Goal: Task Accomplishment & Management: Use online tool/utility

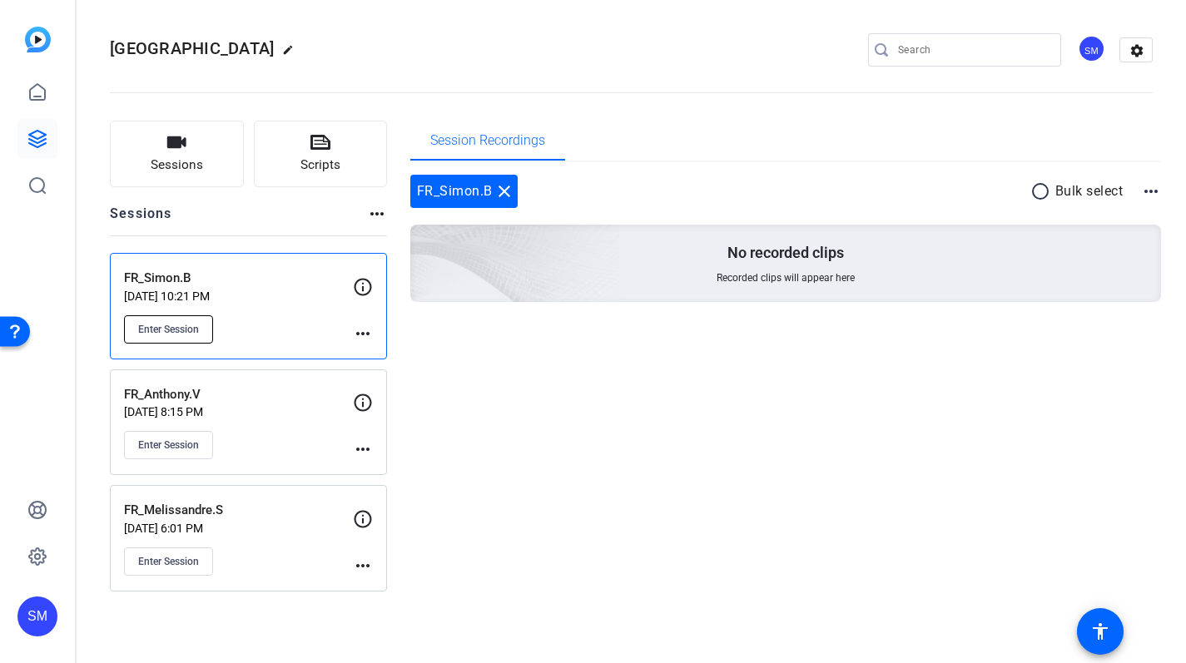
click at [199, 330] on span "Enter Session" at bounding box center [168, 329] width 61 height 13
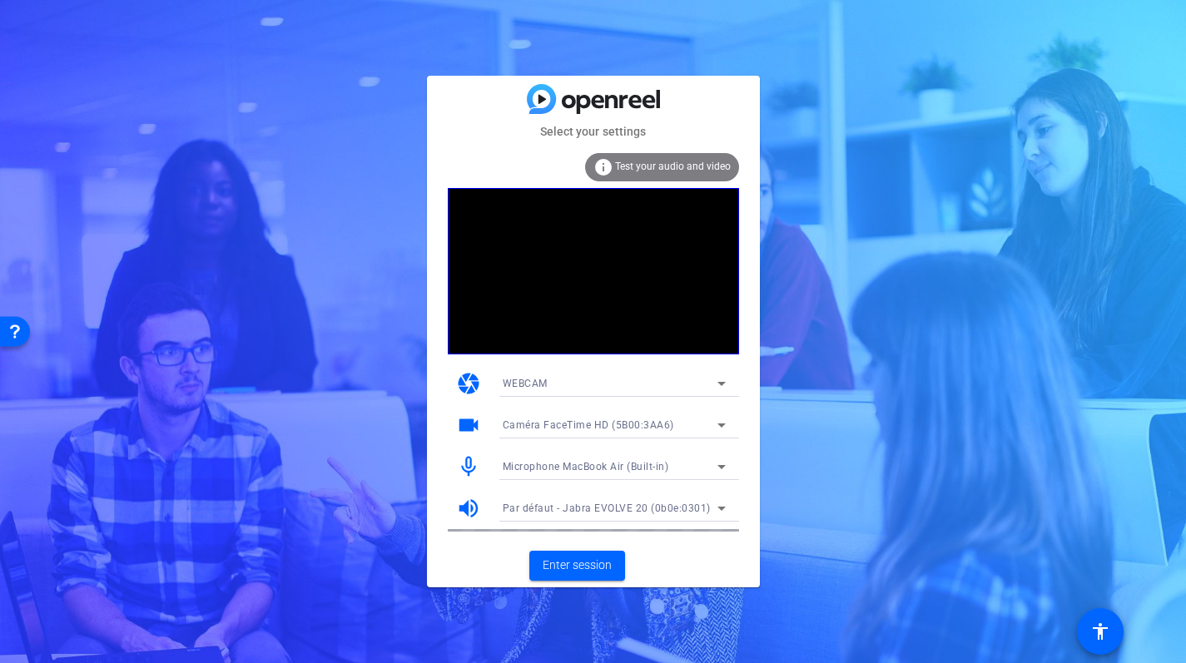
click at [722, 463] on icon at bounding box center [722, 467] width 20 height 20
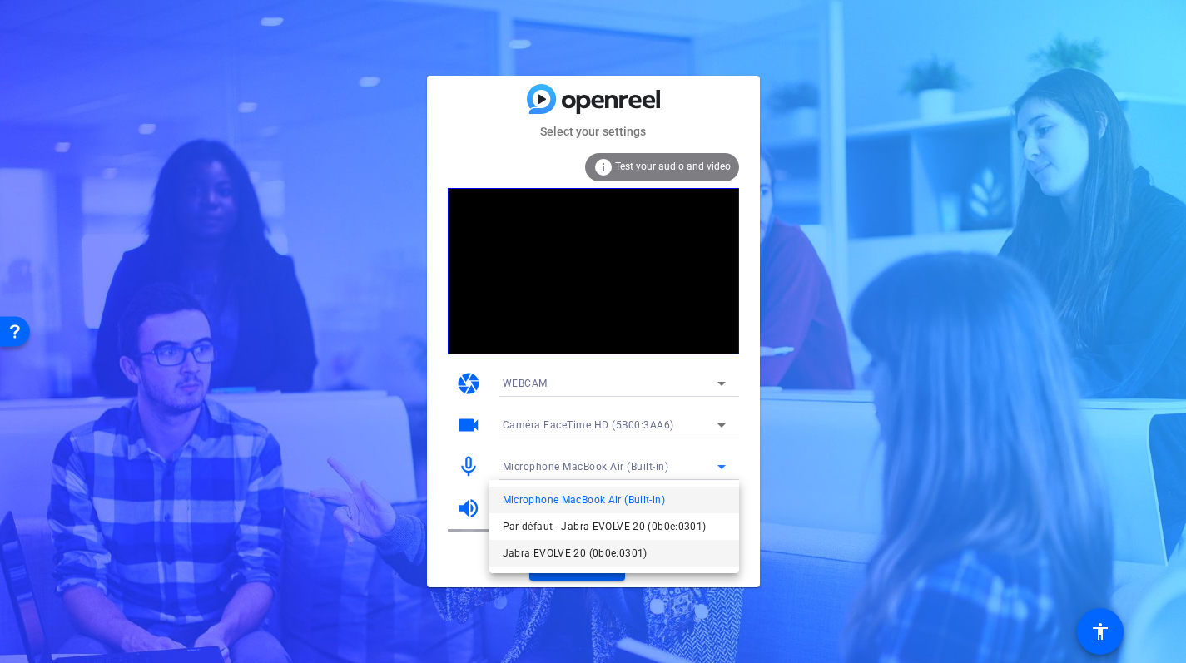
click at [596, 549] on span "Jabra EVOLVE 20 (0b0e:0301)" at bounding box center [575, 553] width 145 height 20
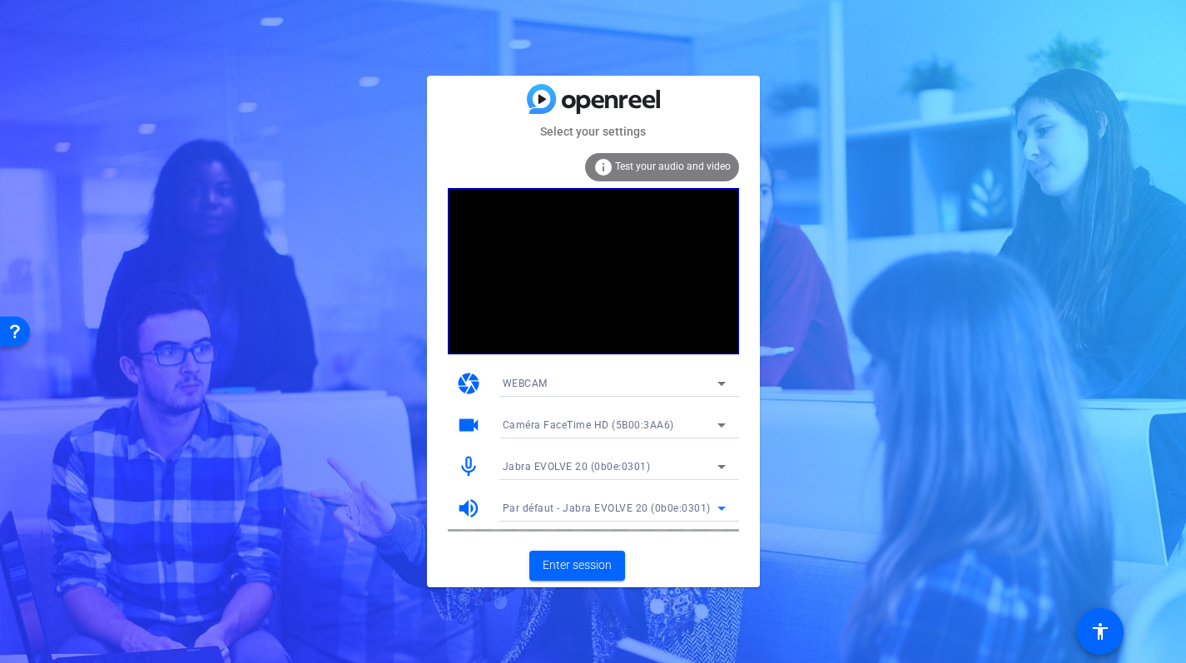
click at [723, 508] on icon at bounding box center [721, 509] width 8 height 4
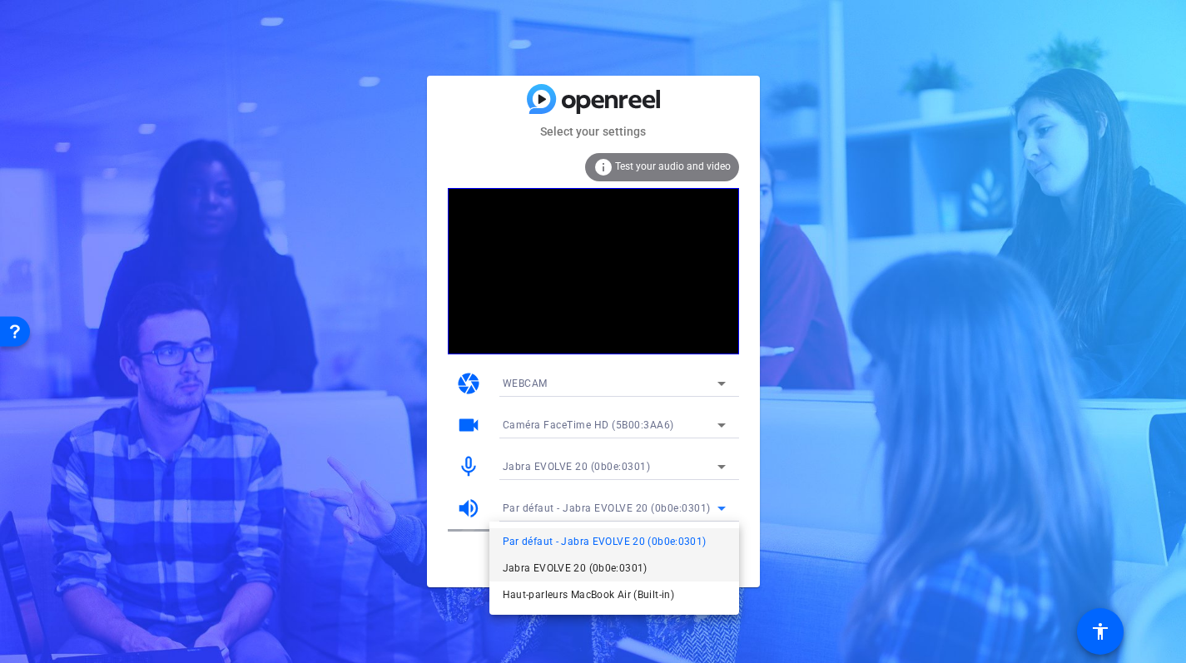
click at [0, 0] on span "Jabra EVOLVE 20 (0b0e:0301)" at bounding box center [0, 0] width 0 height 0
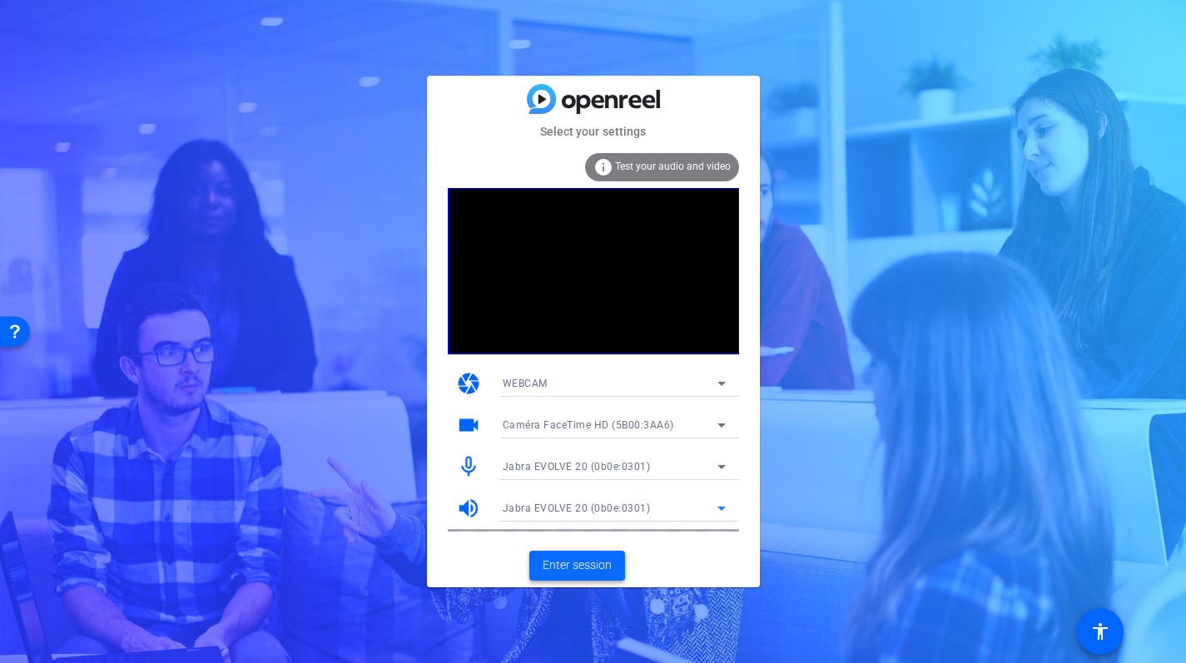
click at [576, 570] on span "Enter session" at bounding box center [577, 565] width 69 height 17
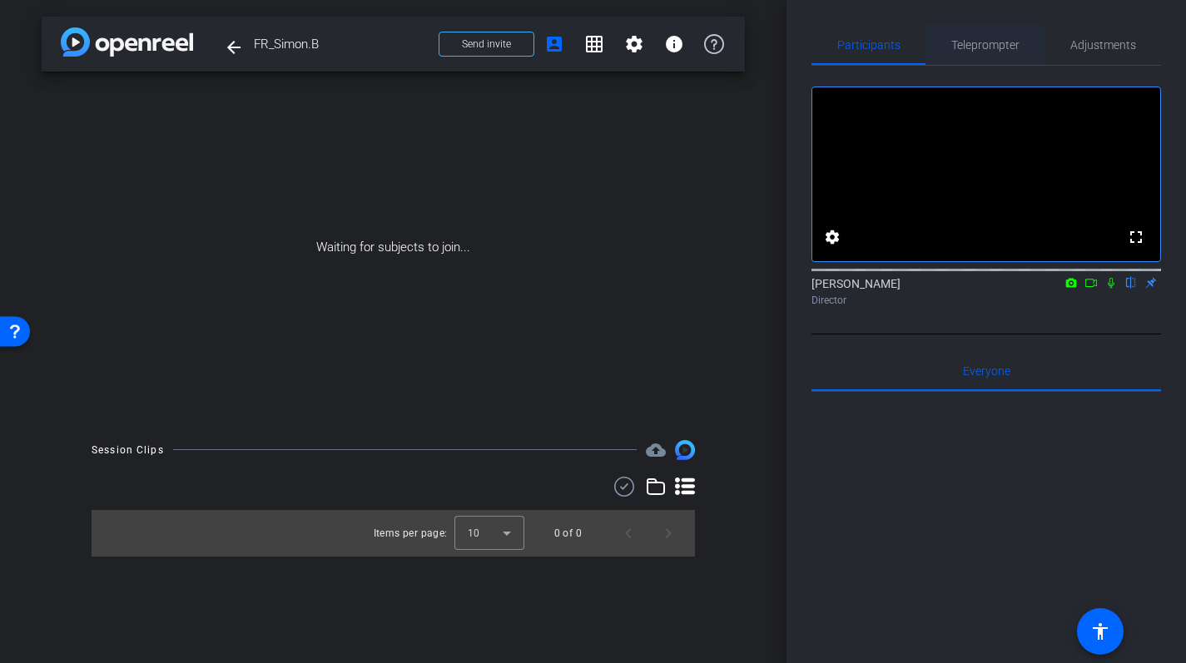
click at [968, 40] on span "Teleprompter" at bounding box center [985, 45] width 68 height 12
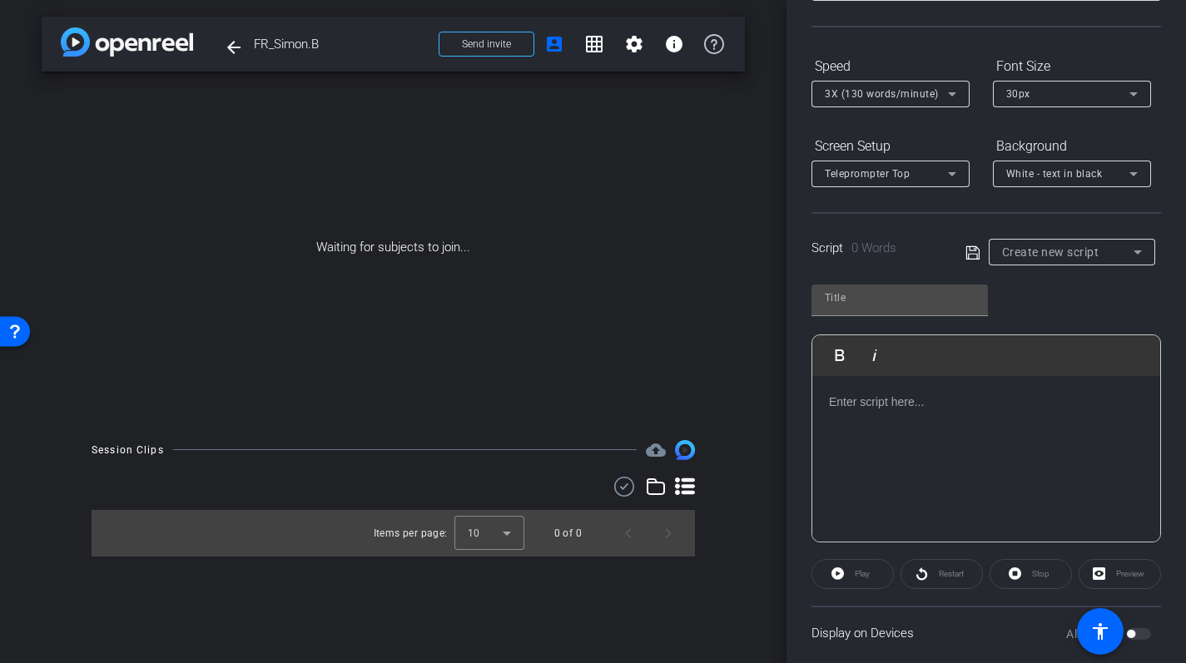
scroll to position [156, 0]
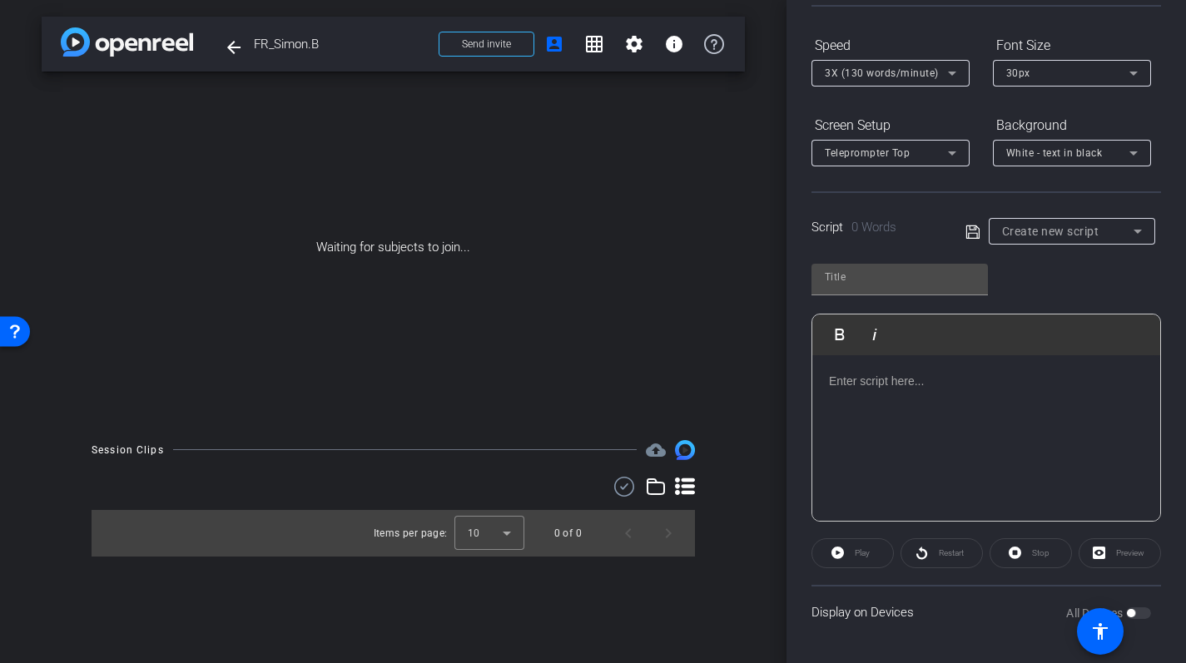
click at [872, 375] on p at bounding box center [986, 381] width 315 height 18
click at [831, 380] on h3 "Mes parents m’ont enseigné l’Evangile depuis ma naissance, mais je suis vraimen…" at bounding box center [986, 456] width 315 height 168
click at [898, 394] on h3 "Mes parents m’ont enseigné l’Evangile depuis ma naissance, mais je suis vraimen…" at bounding box center [986, 456] width 315 height 168
click at [1135, 613] on div "All Devices" at bounding box center [1108, 613] width 85 height 17
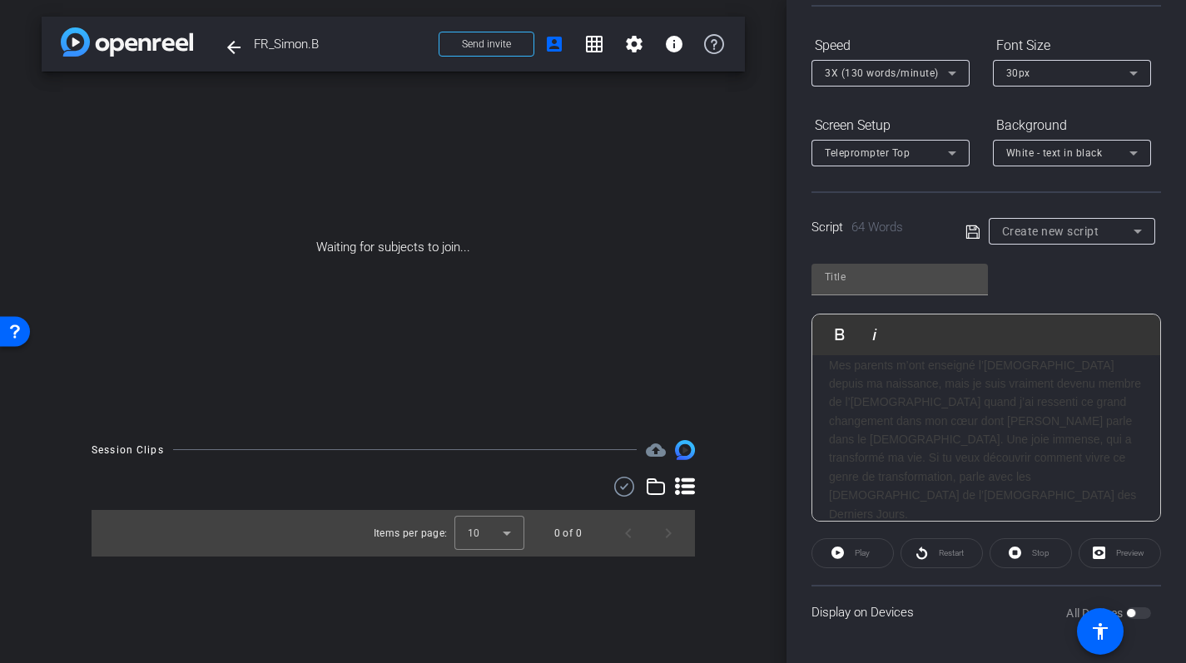
scroll to position [0, 0]
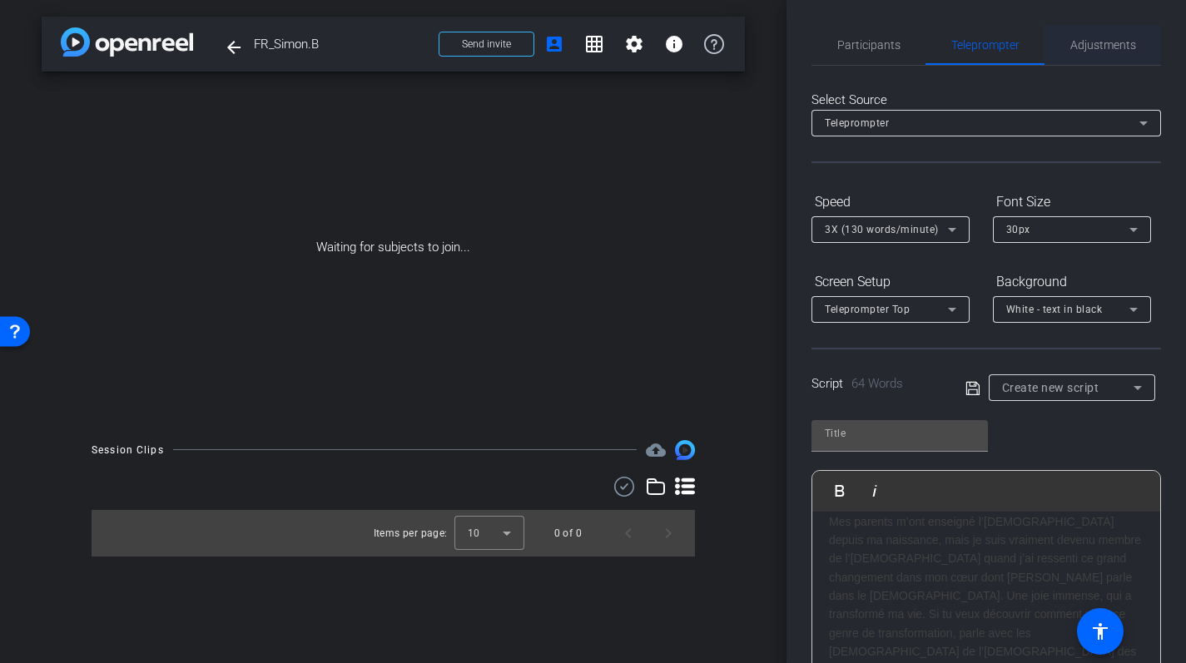
click at [1099, 33] on span "Adjustments" at bounding box center [1103, 45] width 66 height 40
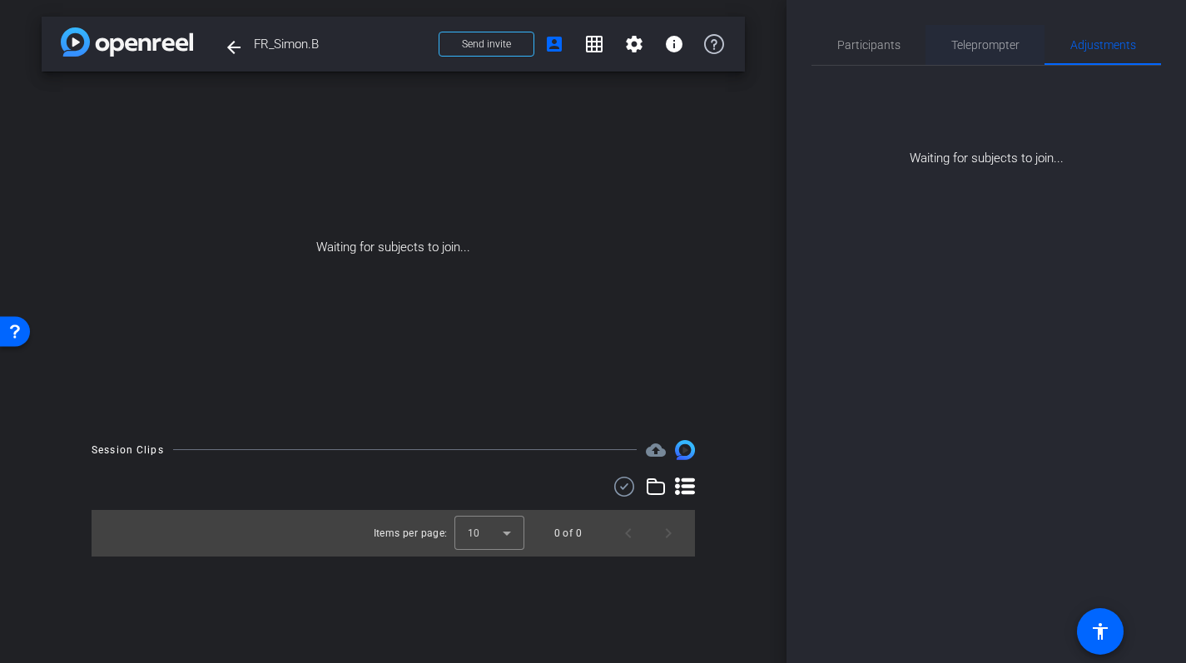
click at [992, 33] on span "Teleprompter" at bounding box center [985, 45] width 68 height 40
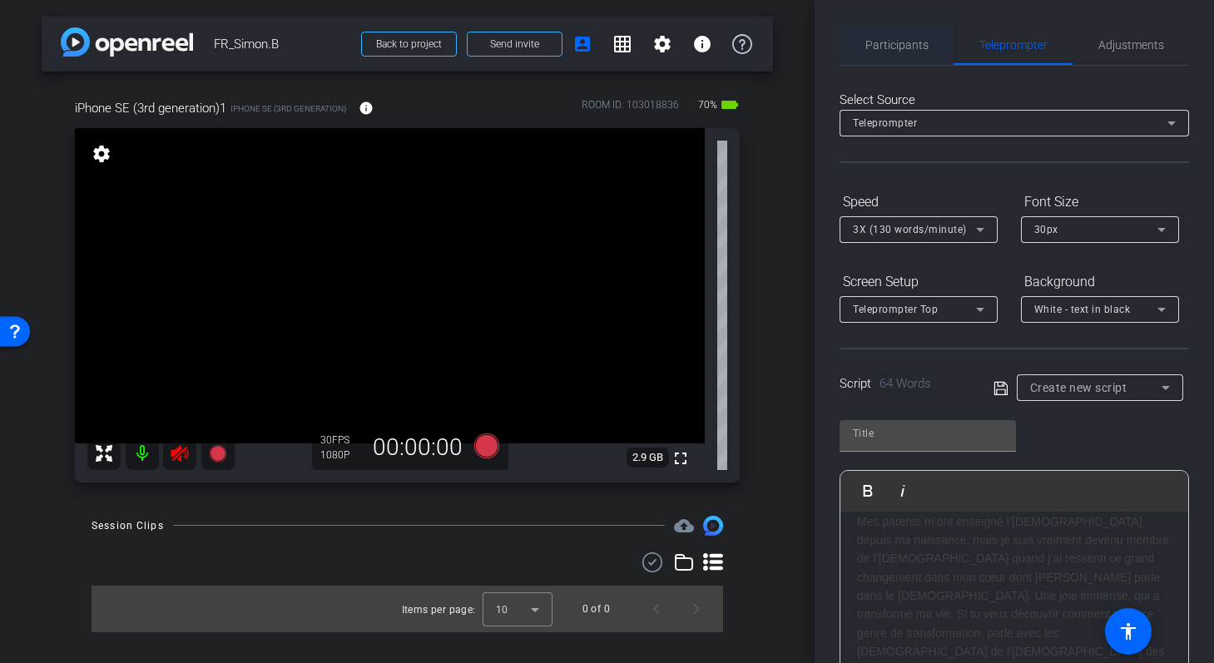
click at [907, 49] on span "Participants" at bounding box center [897, 45] width 63 height 12
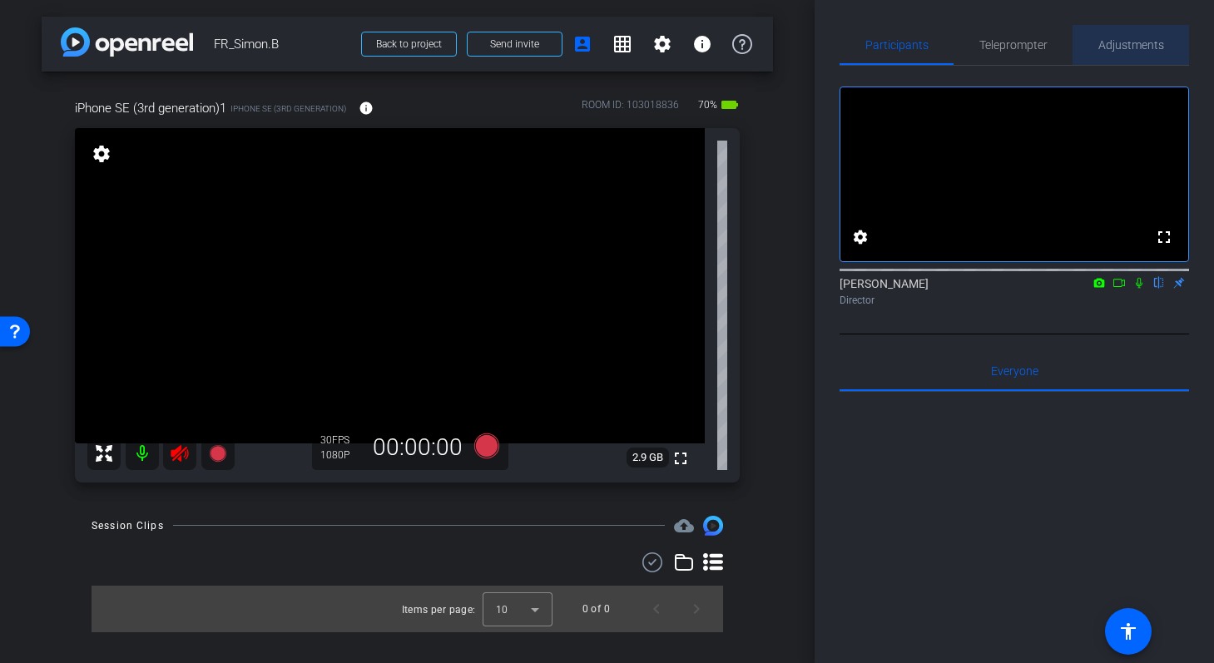
click at [1122, 55] on span "Adjustments" at bounding box center [1132, 45] width 66 height 40
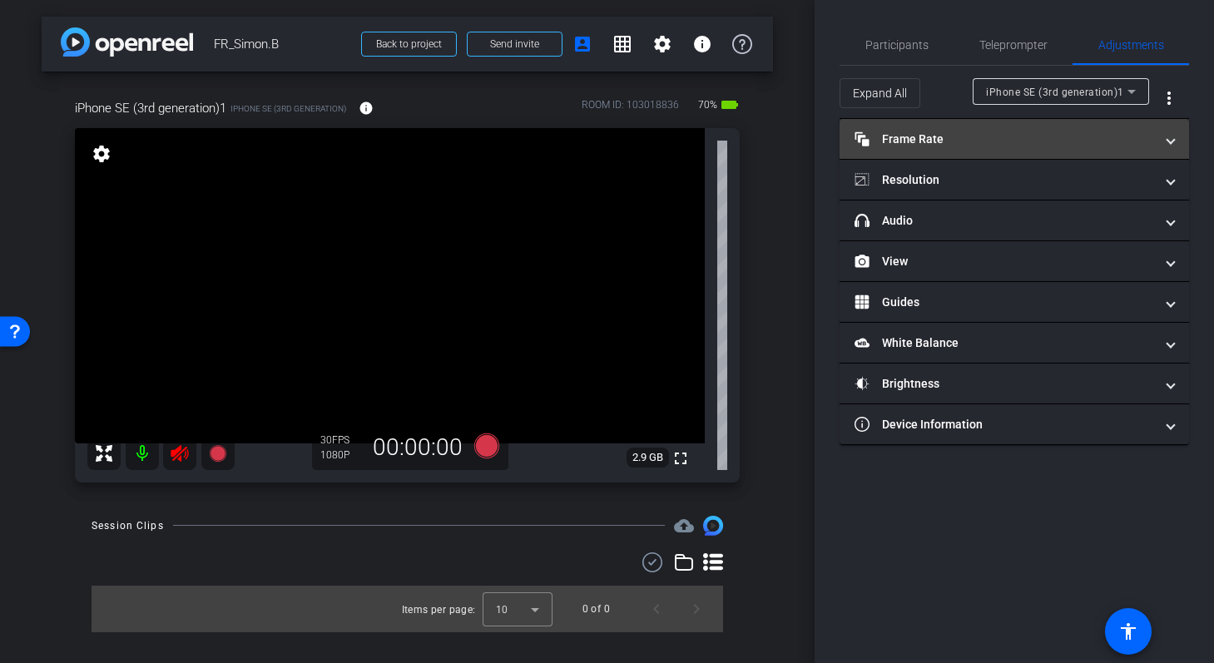
click at [928, 143] on mat-panel-title "Frame Rate Frame Rate" at bounding box center [1005, 139] width 300 height 17
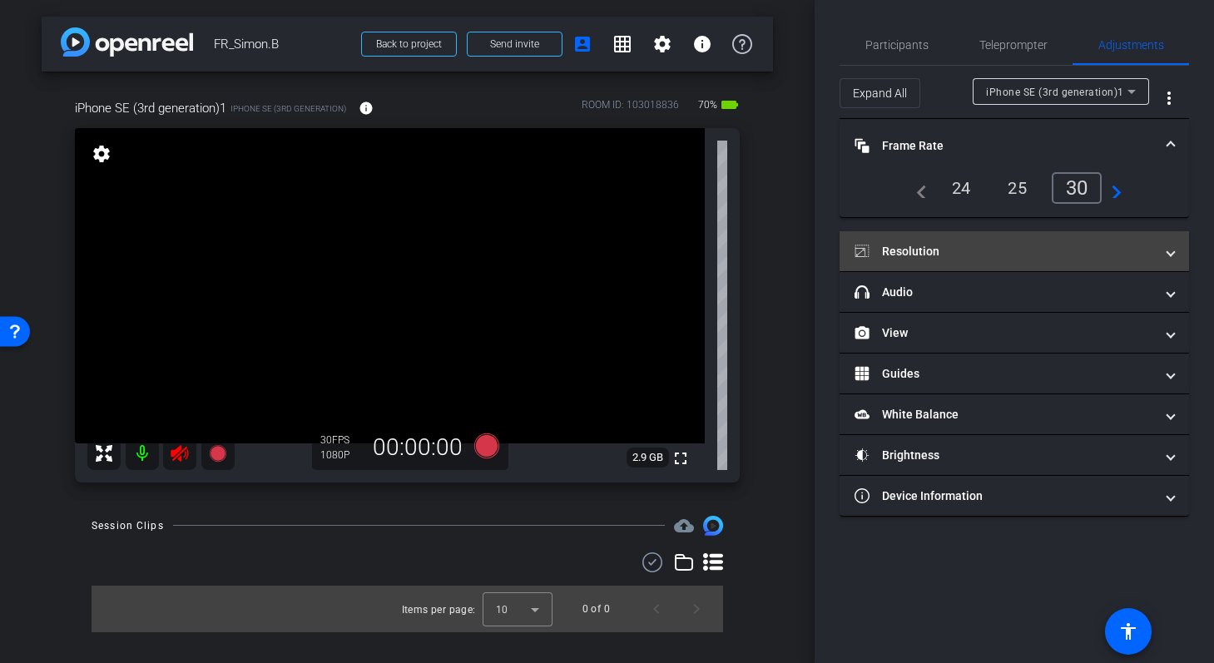
click at [931, 254] on mat-panel-title "Resolution" at bounding box center [1005, 251] width 300 height 17
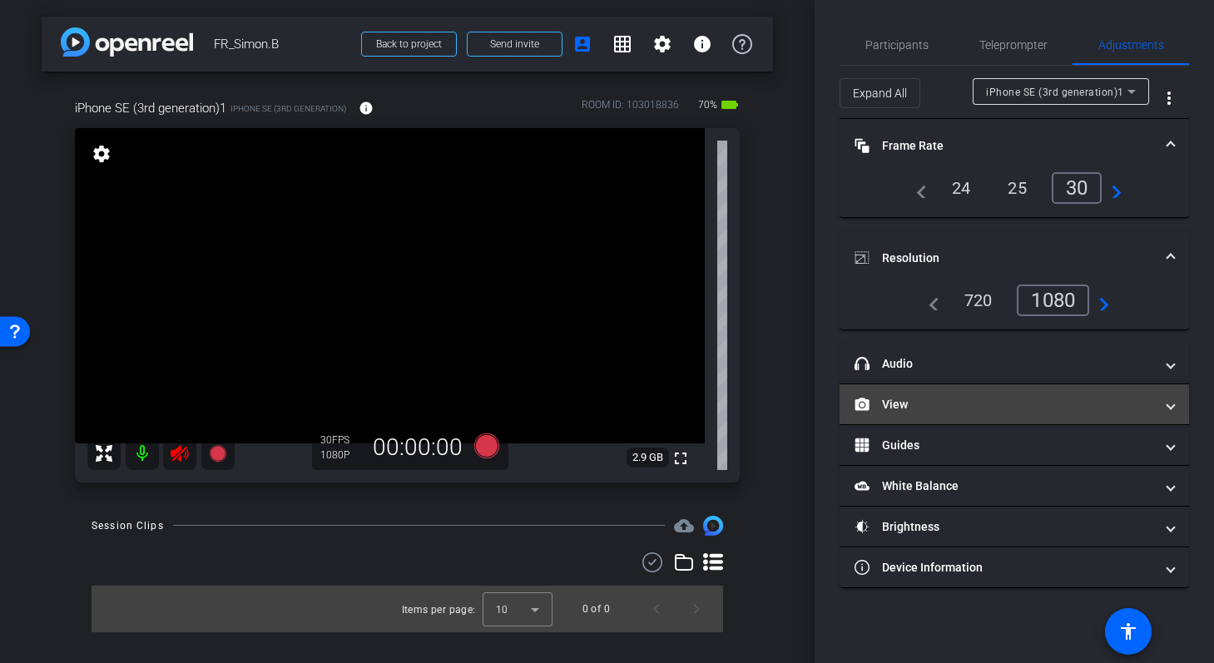
click at [904, 411] on mat-panel-title "View" at bounding box center [1005, 404] width 300 height 17
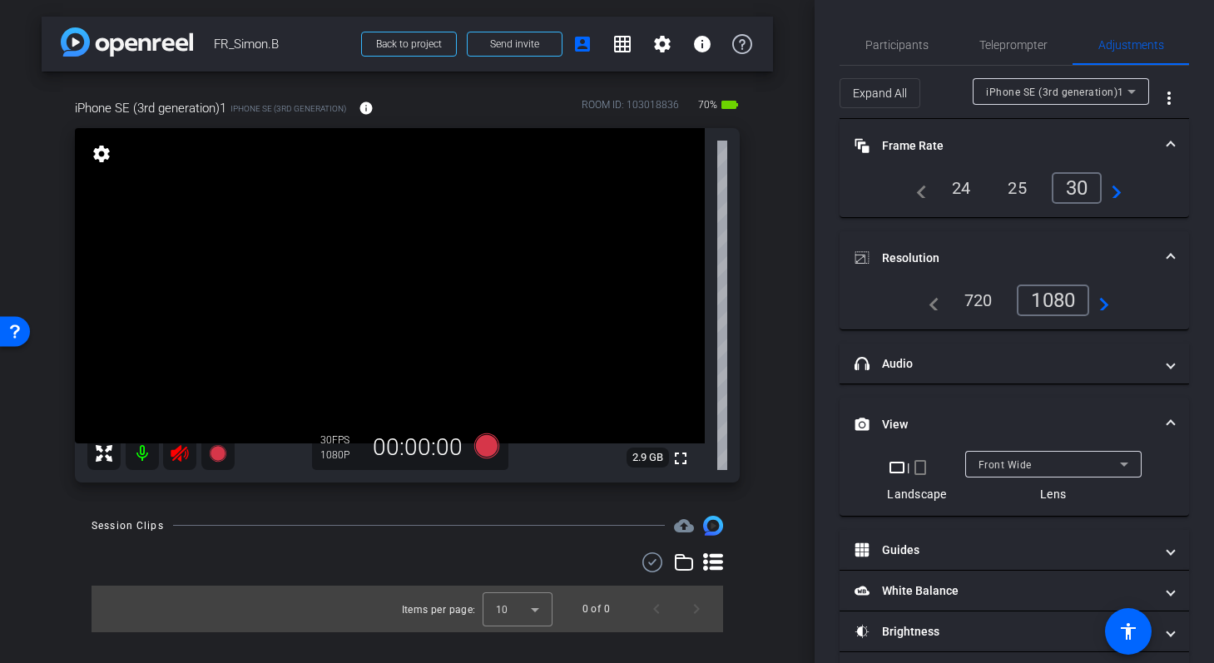
click at [923, 467] on mat-icon "crop_portrait" at bounding box center [920, 468] width 20 height 20
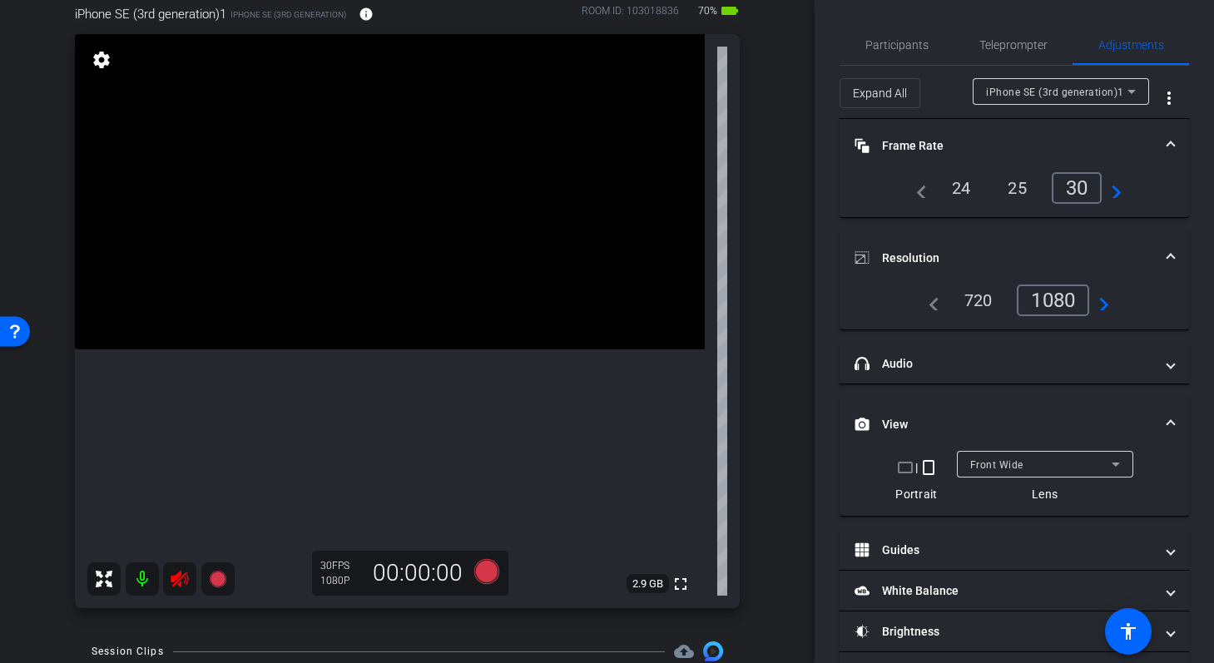
scroll to position [97, 0]
click at [176, 571] on icon at bounding box center [180, 577] width 20 height 20
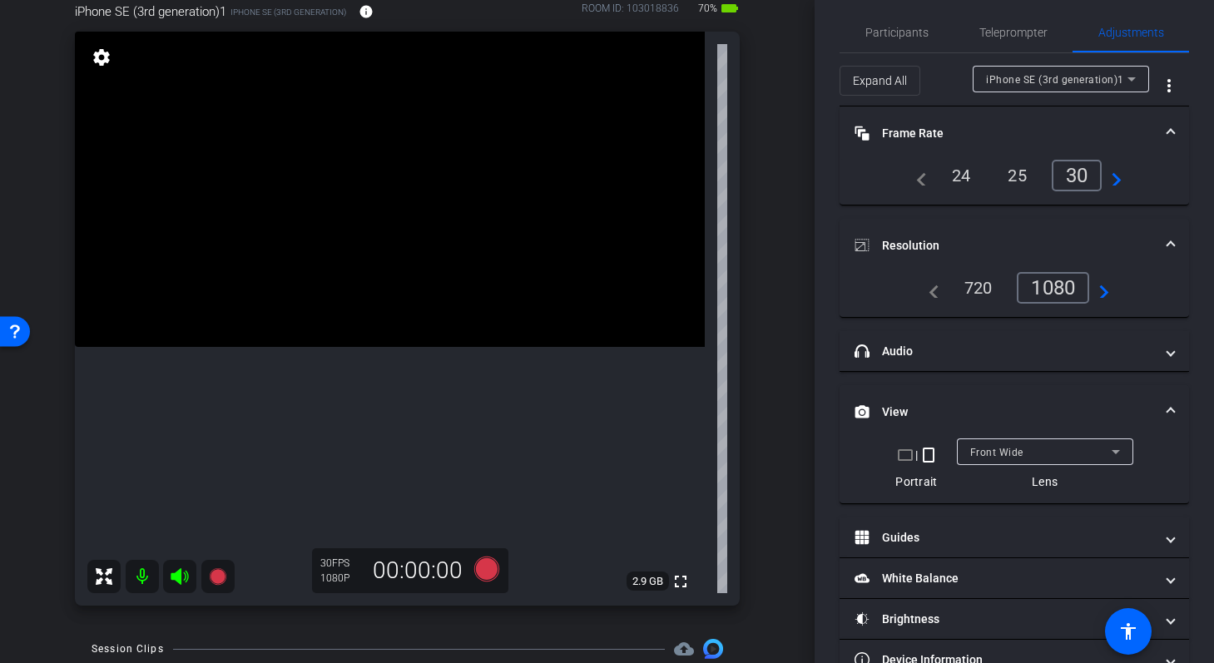
scroll to position [15, 0]
click at [1106, 295] on div "navigate_before 720 1080 navigate_next" at bounding box center [1015, 286] width 191 height 32
click at [1106, 289] on mat-icon "navigate_next" at bounding box center [1099, 285] width 20 height 20
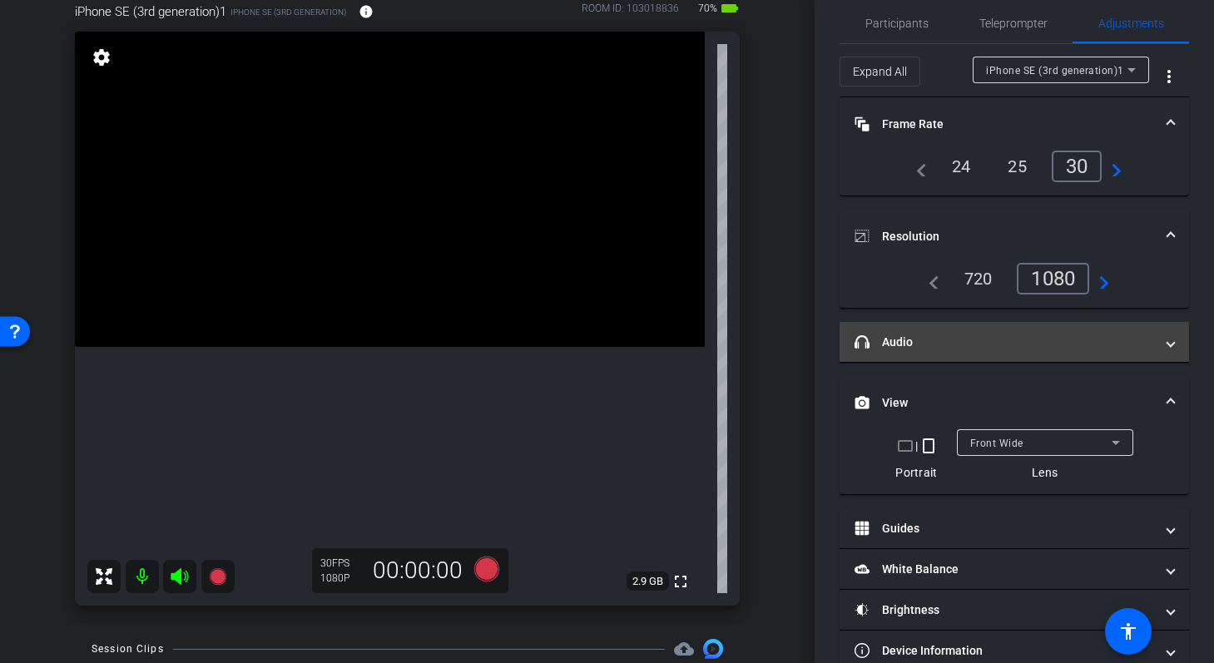
click at [911, 353] on mat-expansion-panel-header "headphone icon Audio" at bounding box center [1015, 342] width 350 height 40
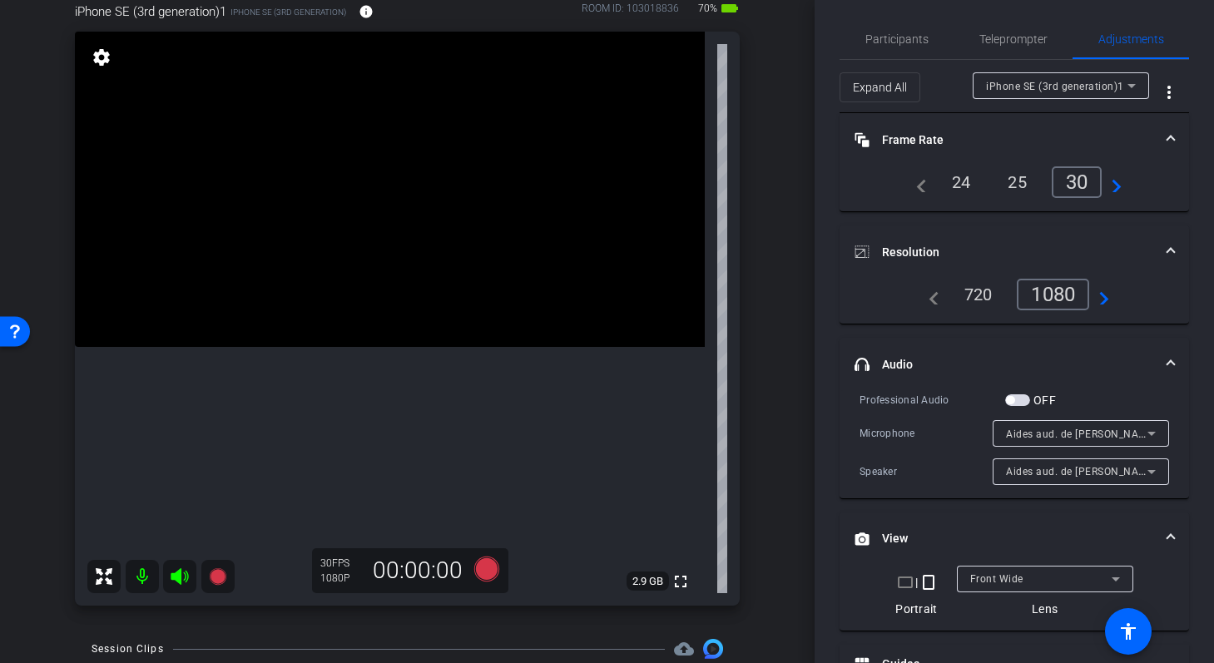
scroll to position [0, 0]
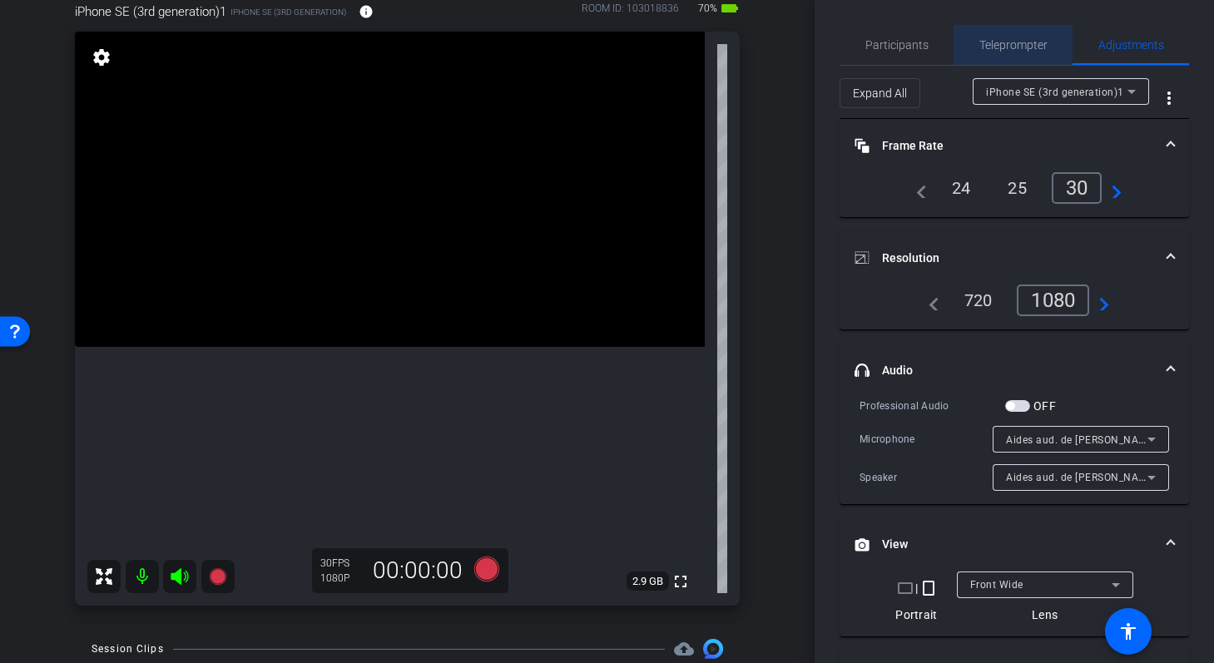
click at [1018, 42] on span "Teleprompter" at bounding box center [1014, 45] width 68 height 12
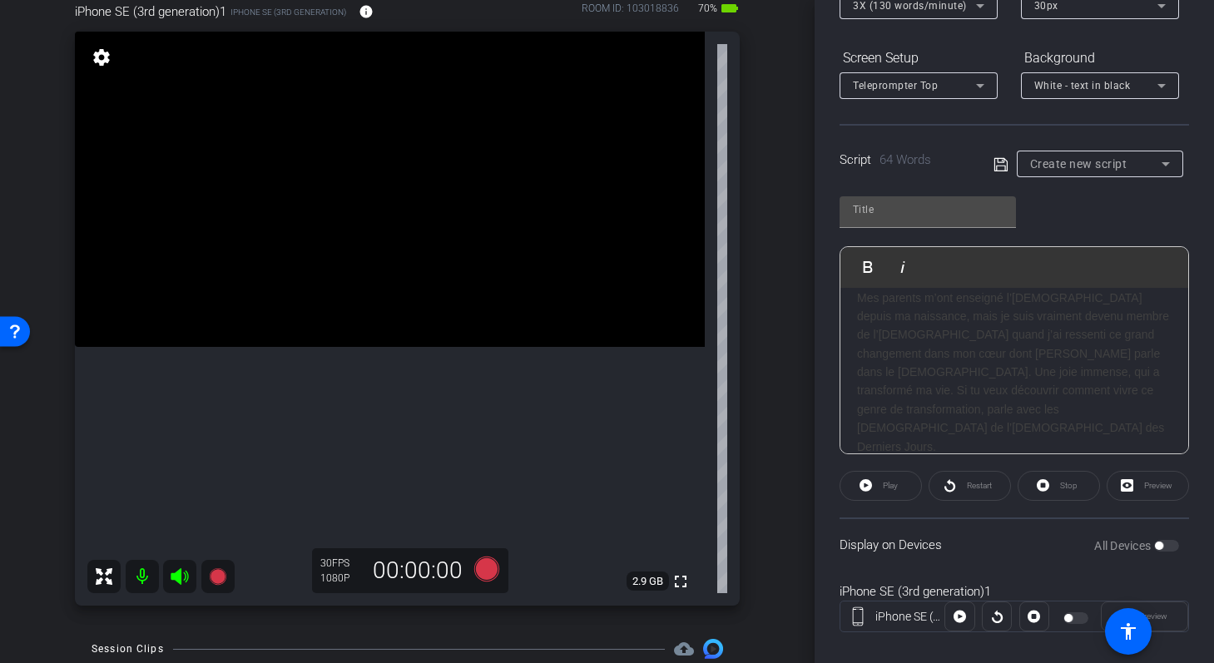
scroll to position [246, 0]
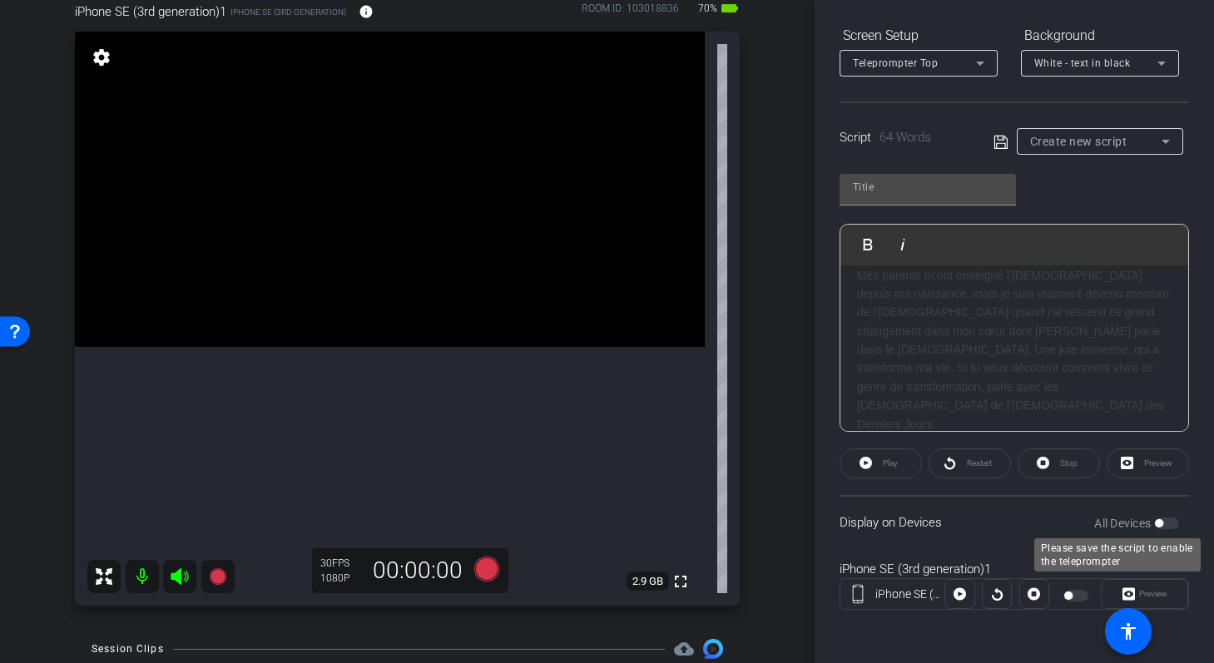
click at [1163, 527] on div "All Devices" at bounding box center [1136, 523] width 85 height 17
click at [965, 346] on h3 "Mes parents m’ont enseigné l’Evangile depuis ma naissance, mais je suis vraimen…" at bounding box center [1014, 350] width 315 height 168
click at [891, 468] on div "Play" at bounding box center [881, 464] width 82 height 30
click at [955, 461] on div "Restart" at bounding box center [970, 464] width 82 height 30
click at [883, 601] on div "iPhone SE (3rd generation)" at bounding box center [910, 594] width 70 height 17
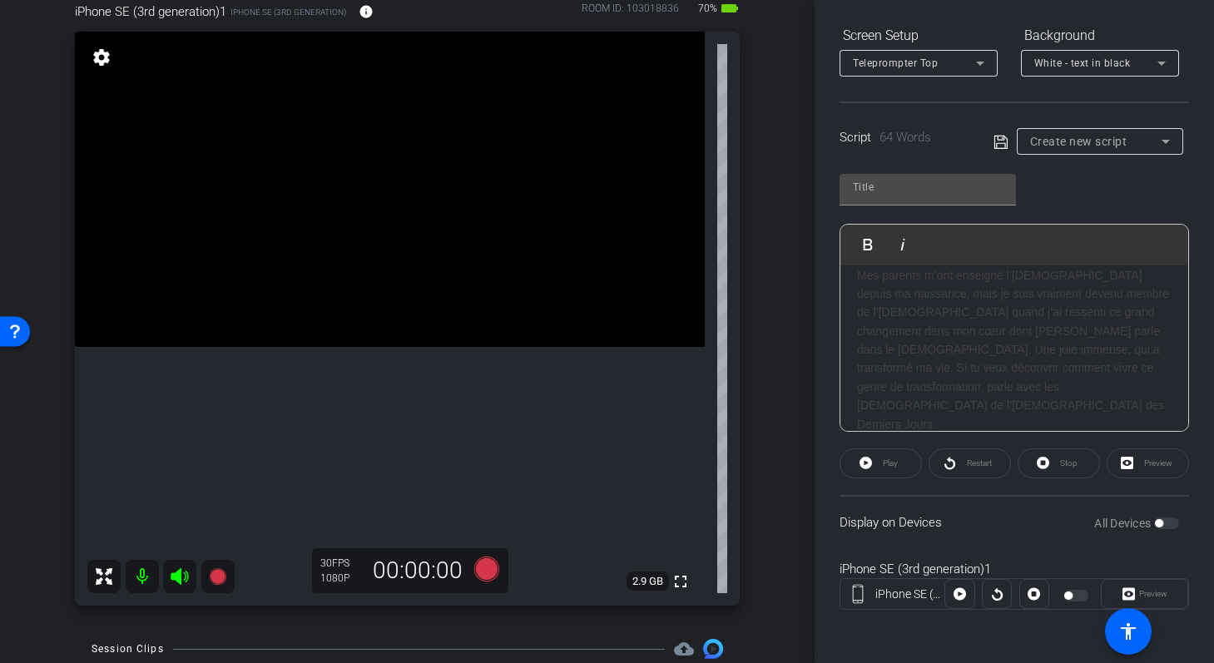
click at [950, 355] on h3 "Mes parents m’ont enseigné l’Evangile depuis ma naissance, mais je suis vraimen…" at bounding box center [1014, 350] width 315 height 168
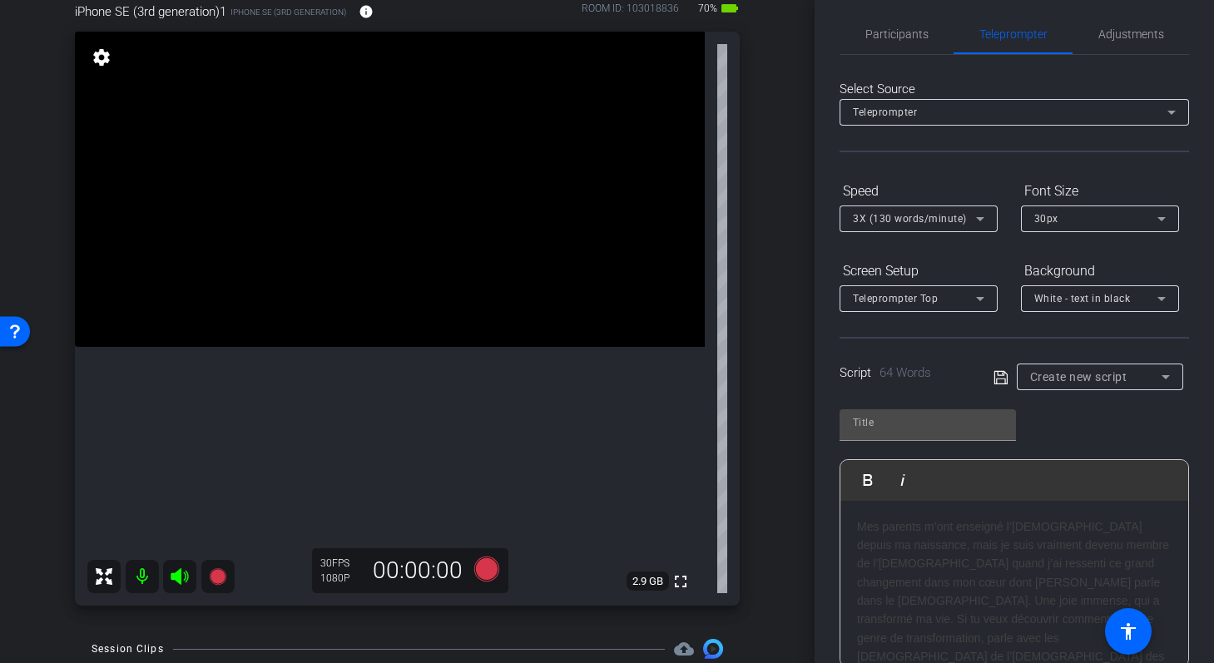
scroll to position [0, 0]
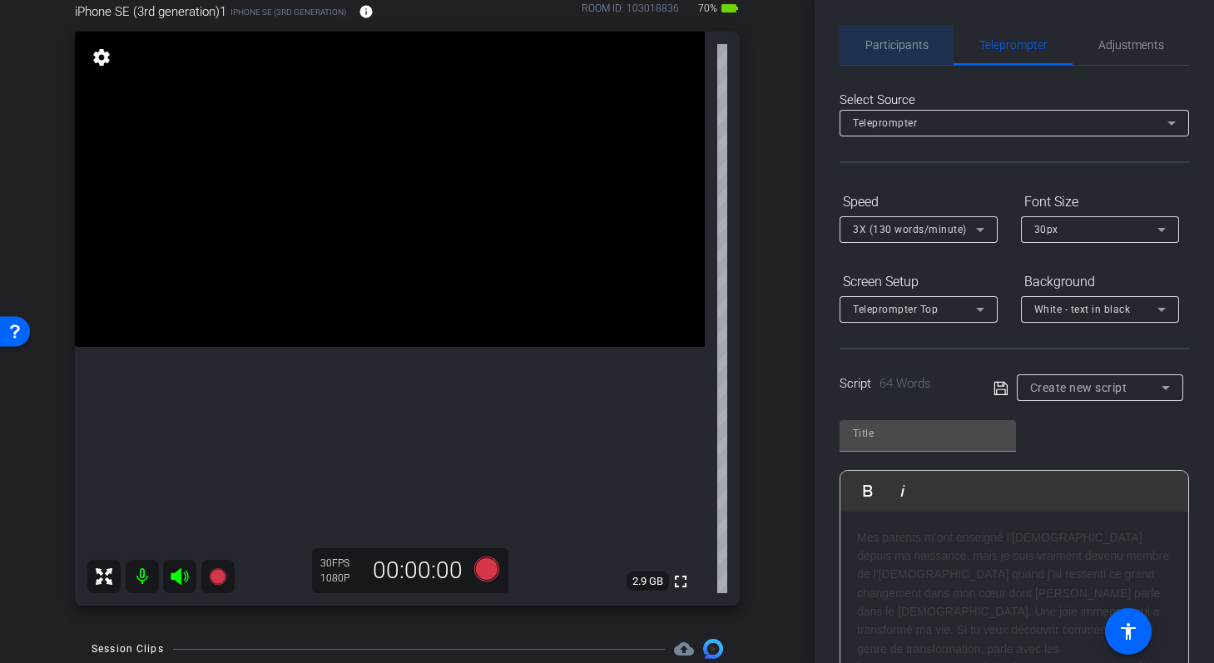
click at [899, 43] on span "Participants" at bounding box center [897, 45] width 63 height 12
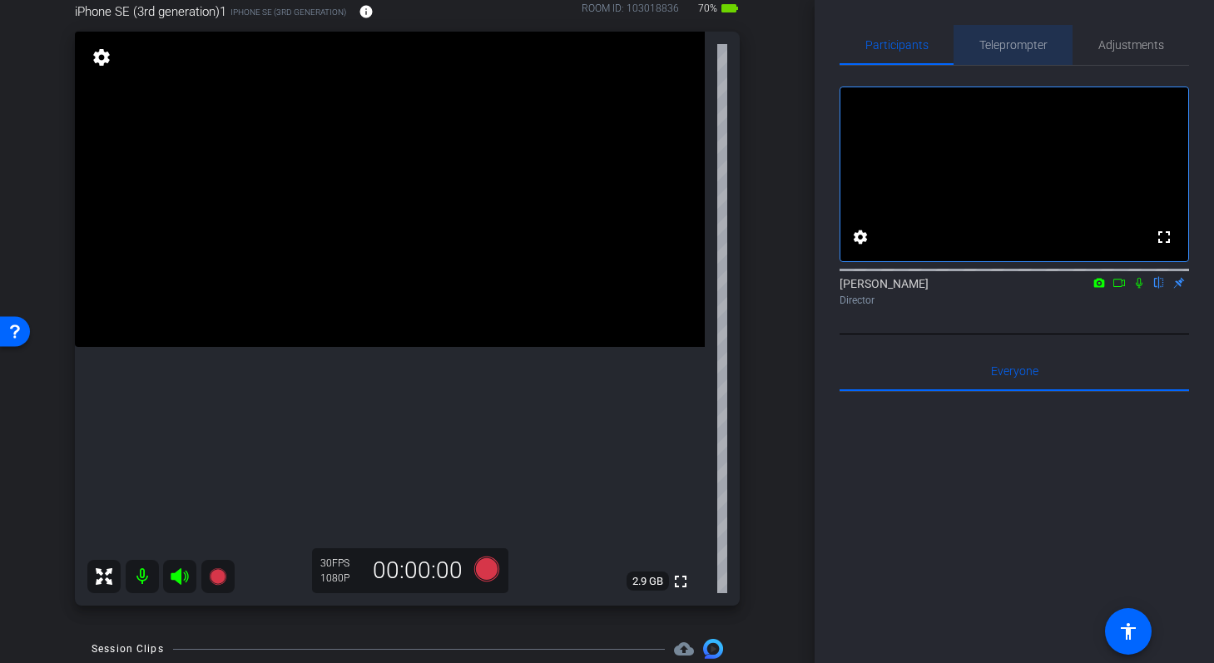
click at [1000, 42] on span "Teleprompter" at bounding box center [1014, 45] width 68 height 12
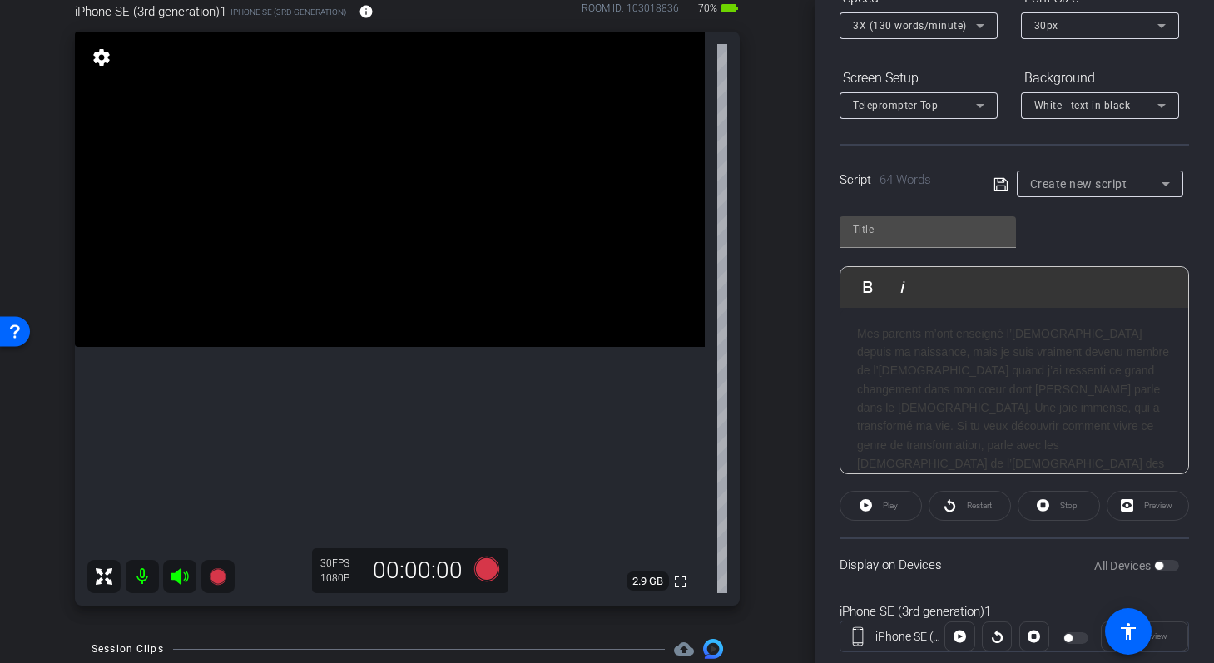
scroll to position [16, 0]
click at [1135, 190] on div "Create new script" at bounding box center [1095, 184] width 131 height 20
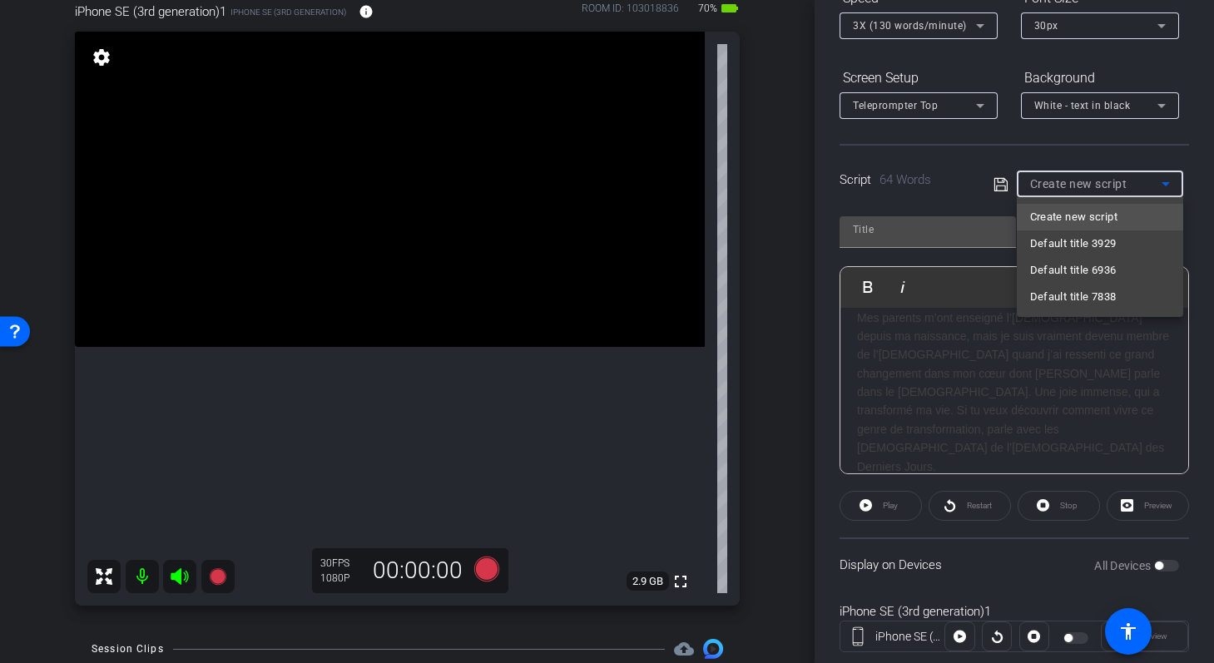
click at [997, 181] on div at bounding box center [607, 331] width 1214 height 663
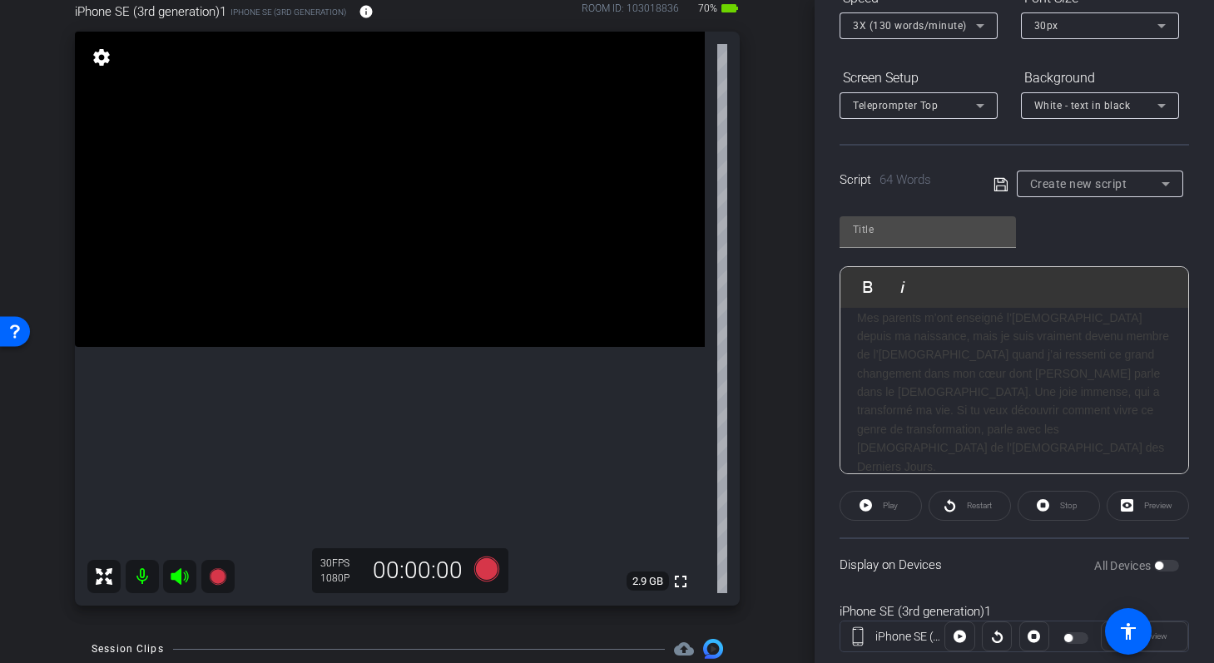
click at [997, 182] on icon at bounding box center [1001, 185] width 15 height 20
type input "Default title 8516"
click at [1160, 564] on span "button" at bounding box center [1159, 566] width 8 height 8
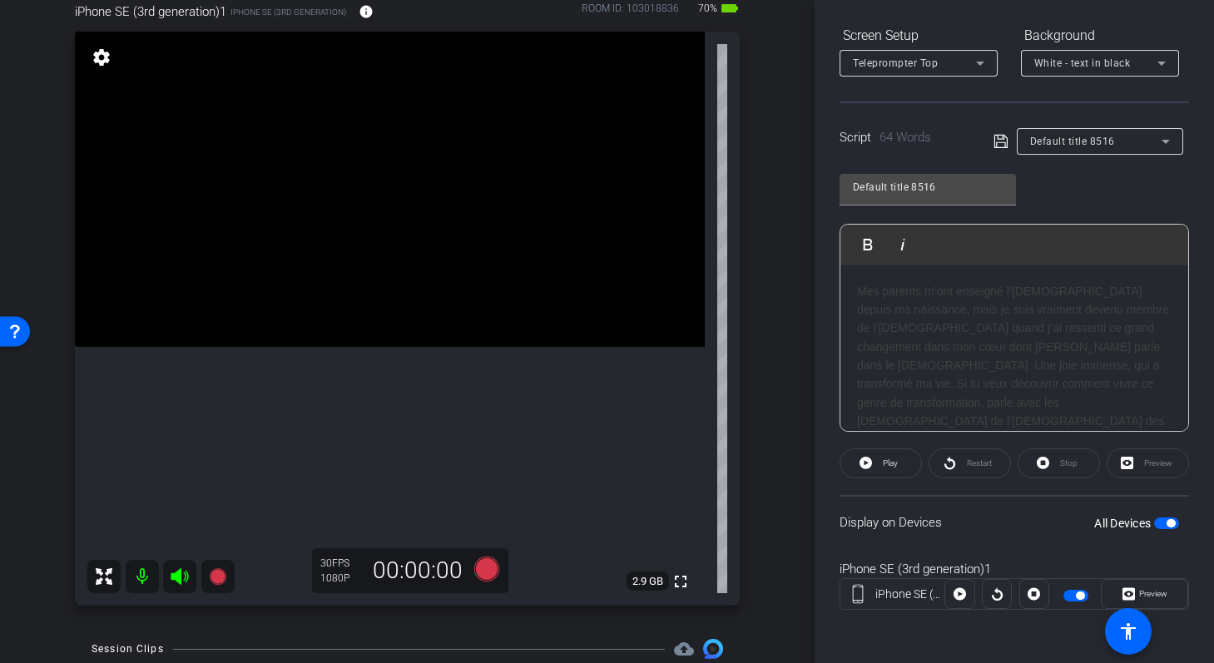
scroll to position [2, 0]
click at [859, 289] on h3 "Mes parents m’ont enseigné l’Evangile depuis ma naissance, mais je suis vraimen…" at bounding box center [1014, 364] width 315 height 168
click at [876, 470] on span at bounding box center [881, 464] width 81 height 40
click at [865, 459] on icon at bounding box center [862, 463] width 12 height 21
click at [975, 461] on span "Restart" at bounding box center [979, 463] width 25 height 9
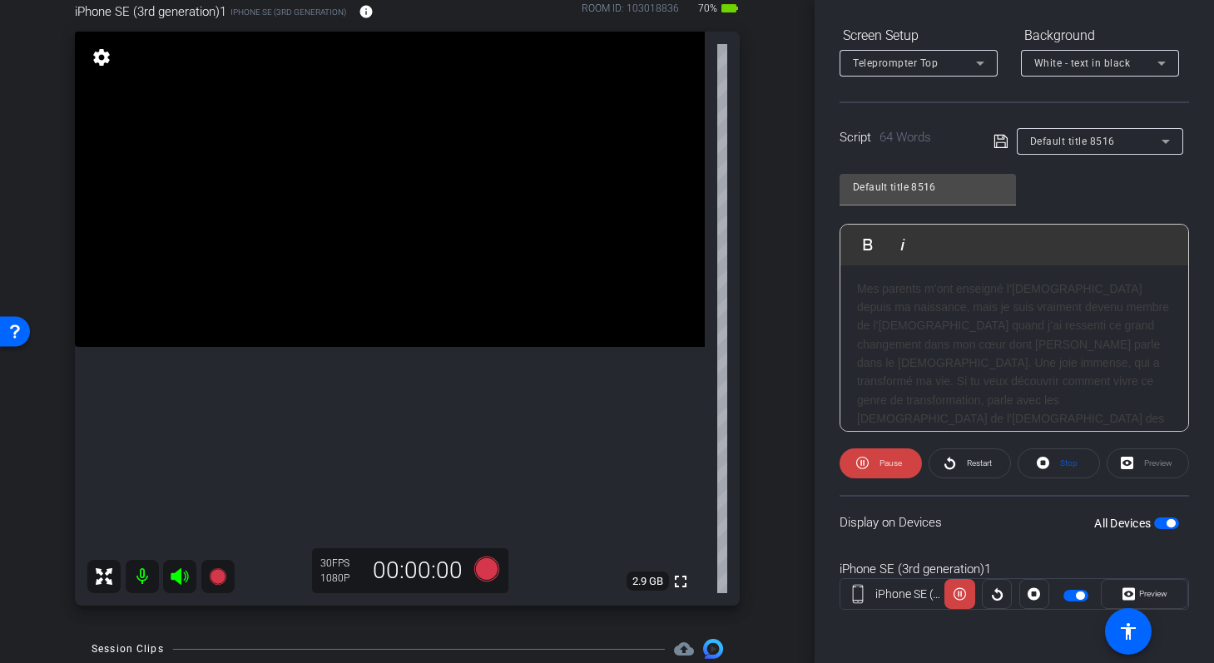
click at [1167, 310] on h3 "Mes parents m’ont enseigné l’Evangile depuis ma naissance, mais je suis vraimen…" at bounding box center [1014, 364] width 315 height 168
click at [975, 474] on span "Restart" at bounding box center [977, 463] width 29 height 23
click at [857, 294] on h3 "Mes parents m’ont enseigné l’Evangile depuis ma naissance, mais je suis vraimen…" at bounding box center [1014, 364] width 315 height 168
click at [489, 568] on icon at bounding box center [486, 569] width 25 height 25
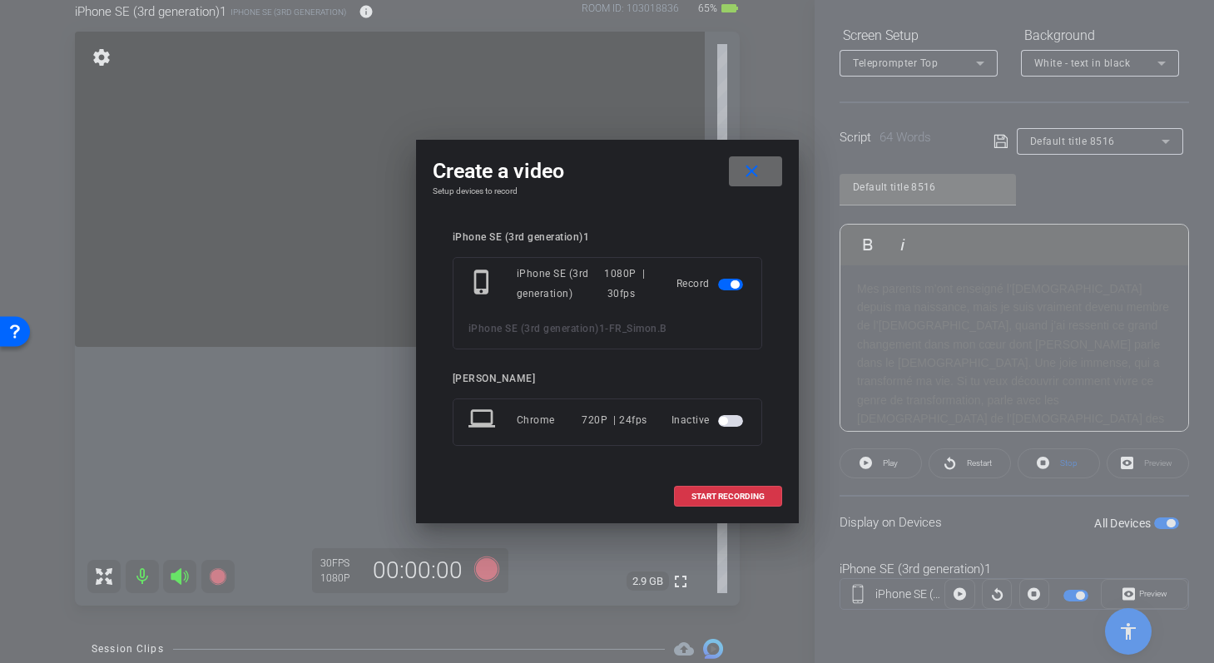
click at [744, 176] on mat-icon "close" at bounding box center [752, 171] width 21 height 21
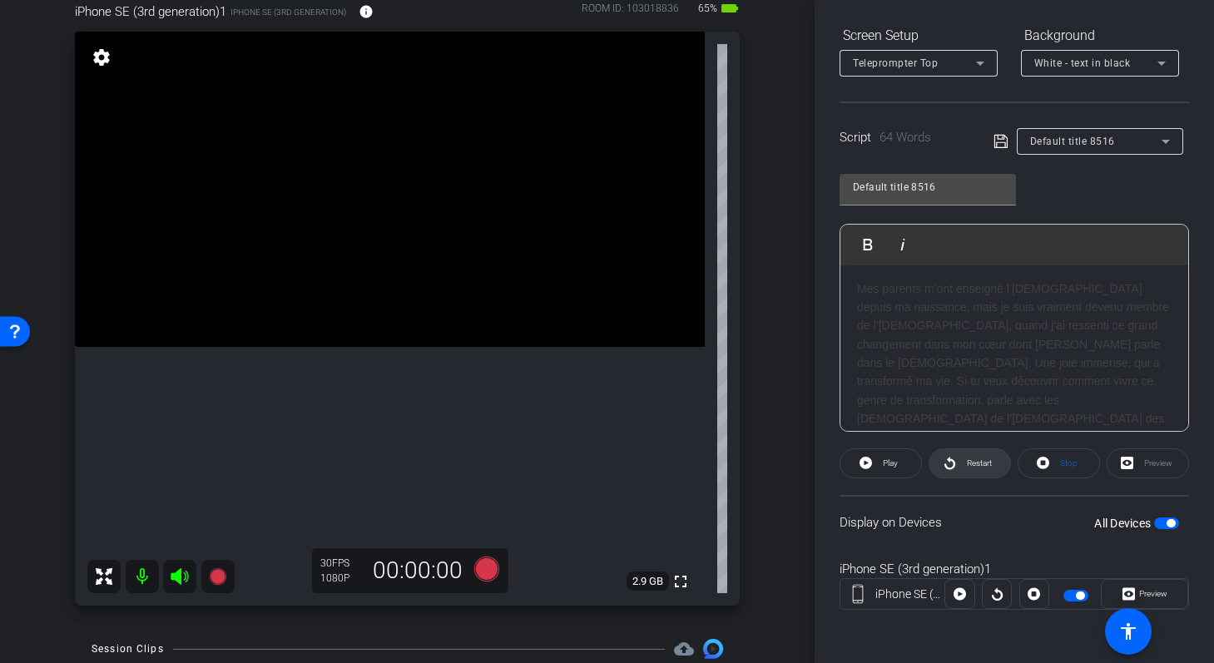
click at [983, 457] on span "Restart" at bounding box center [977, 463] width 29 height 23
click at [878, 455] on span "Pause" at bounding box center [888, 463] width 27 height 23
click at [1049, 454] on icon at bounding box center [1043, 463] width 12 height 21
click at [856, 292] on div "Mes parents m’ont enseigné l’Evangile depuis ma naissance, mais je suis vraimen…" at bounding box center [1015, 363] width 348 height 201
click at [486, 573] on icon at bounding box center [486, 569] width 25 height 25
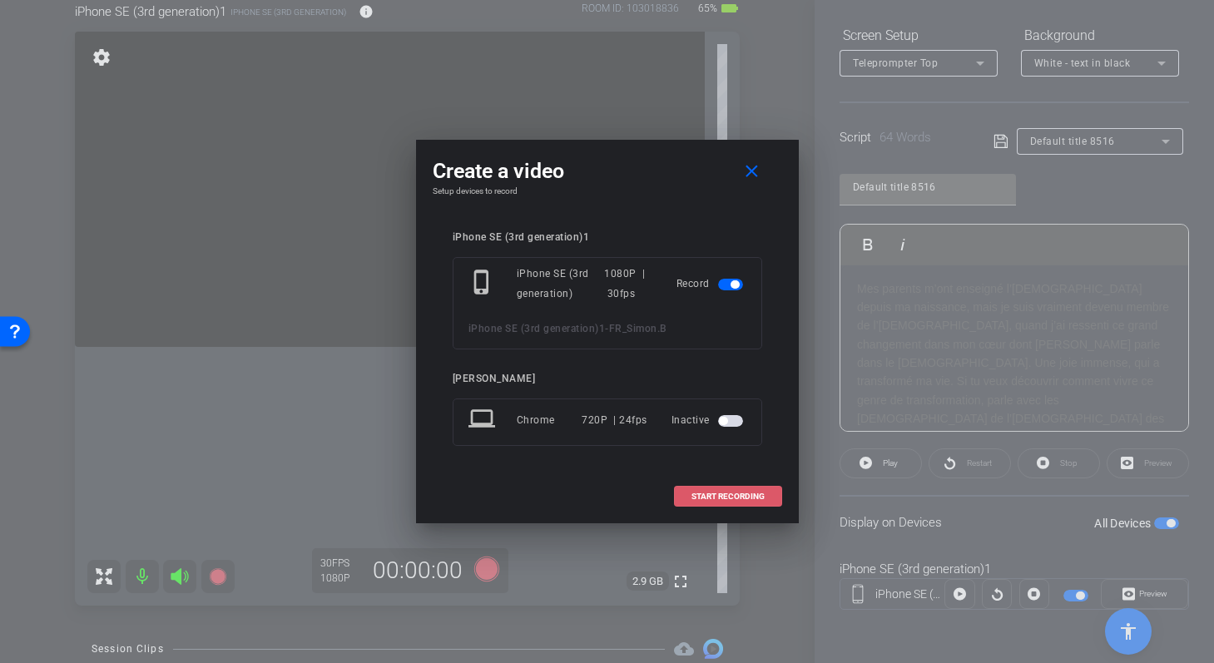
click at [742, 493] on span "START RECORDING" at bounding box center [728, 497] width 73 height 8
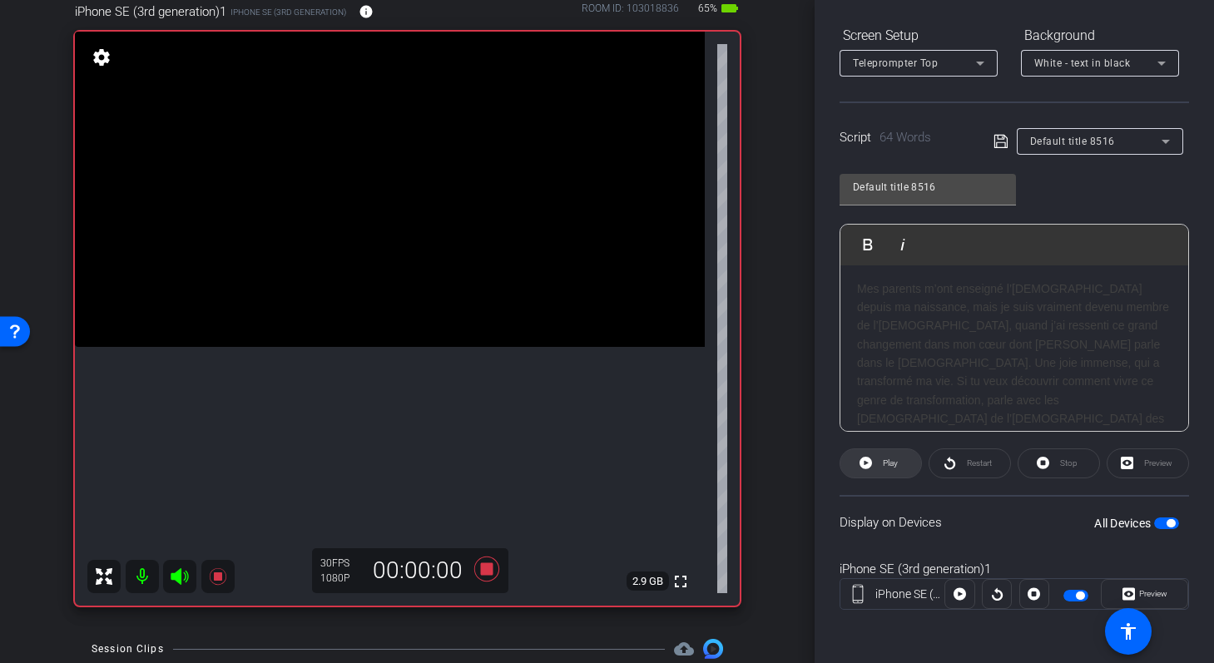
click at [870, 464] on icon at bounding box center [866, 463] width 12 height 12
click at [887, 467] on span "Play" at bounding box center [890, 463] width 15 height 9
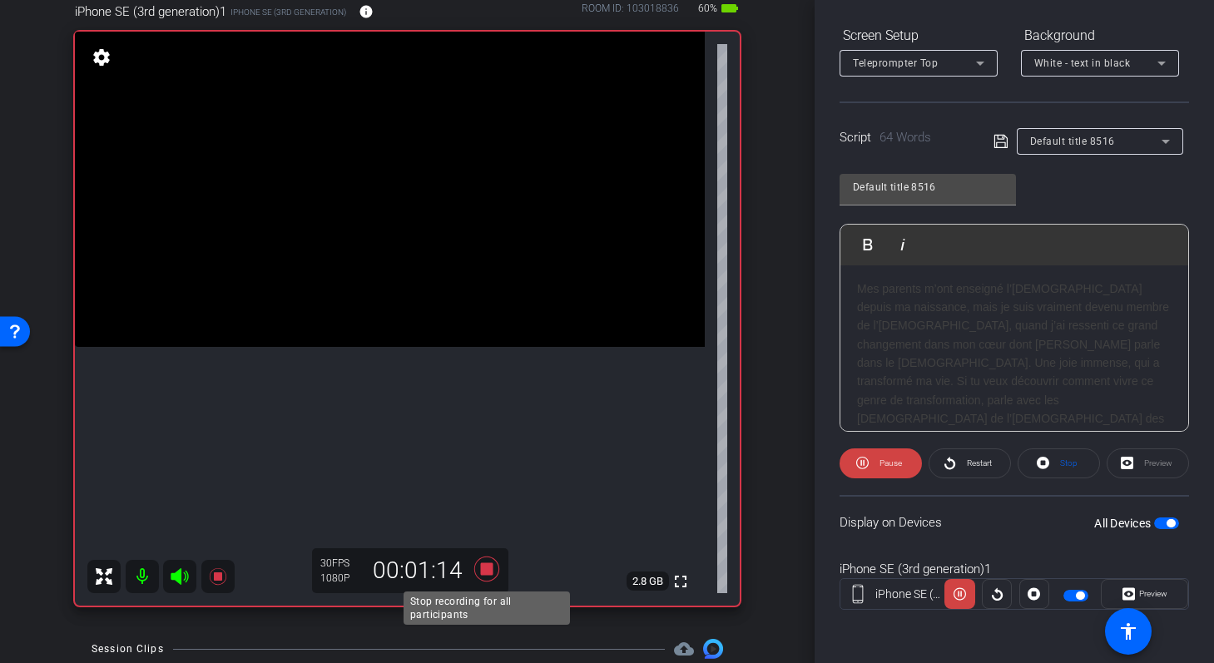
click at [491, 569] on icon at bounding box center [486, 569] width 25 height 25
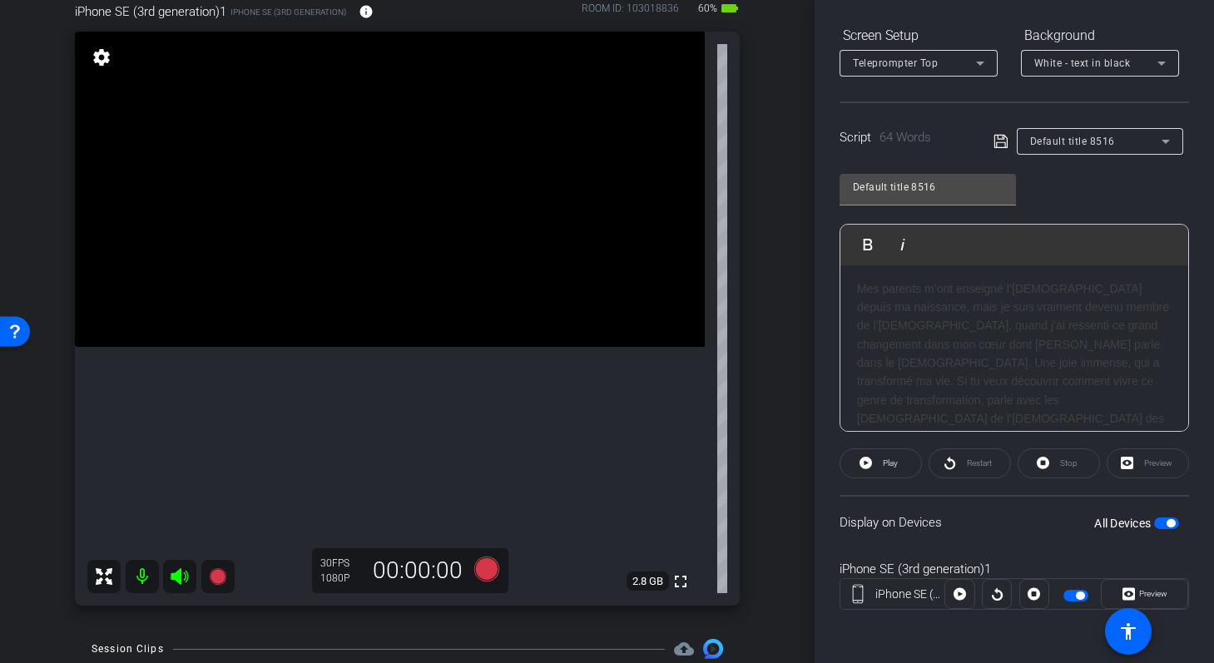
click at [957, 384] on h3 "Mes parents m’ont enseigné l’Evangile depuis ma naissance, mais je suis vraimen…" at bounding box center [1014, 364] width 315 height 168
drag, startPoint x: 985, startPoint y: 383, endPoint x: 951, endPoint y: 383, distance: 34.1
click at [951, 383] on h3 "Mes parents m’ont enseigné l’Evangile depuis ma naissance, mais je suis vraimen…" at bounding box center [1014, 364] width 315 height 168
click at [977, 388] on h3 "Mes parents m’ont enseigné l’Evangile depuis ma naissance, mais je suis vraimen…" at bounding box center [1014, 354] width 315 height 149
click at [1004, 141] on icon at bounding box center [1001, 141] width 15 height 20
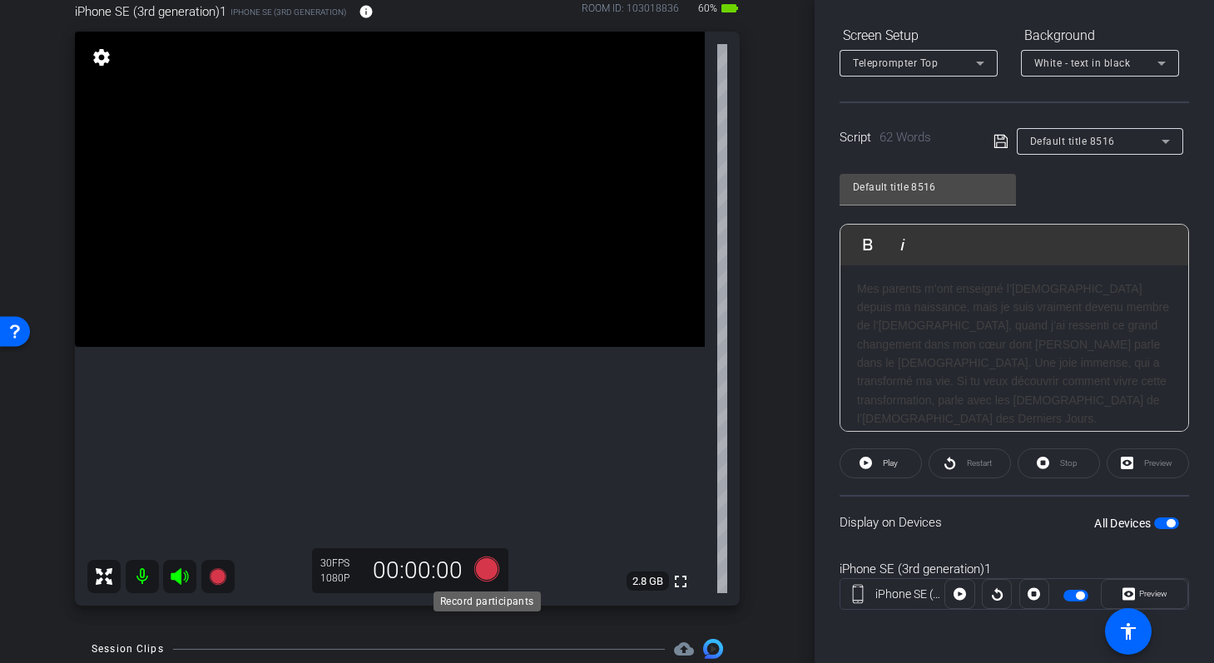
click at [467, 570] on icon at bounding box center [487, 569] width 40 height 30
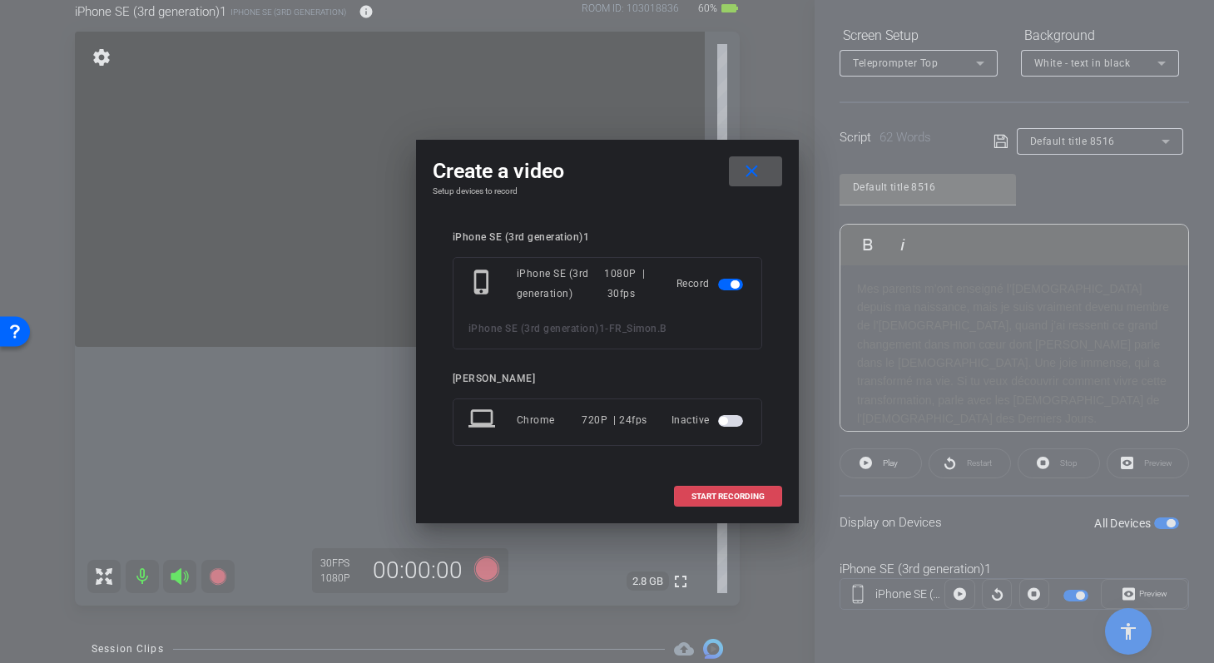
click at [735, 486] on span at bounding box center [728, 497] width 107 height 40
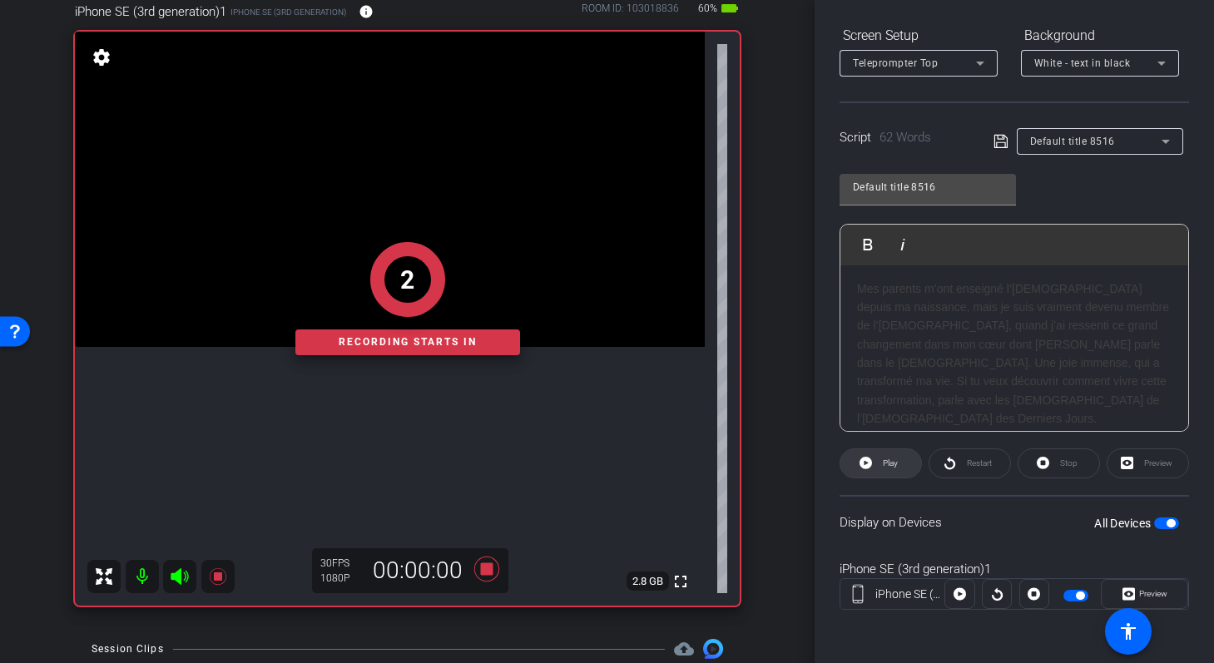
click at [870, 466] on icon at bounding box center [866, 463] width 12 height 12
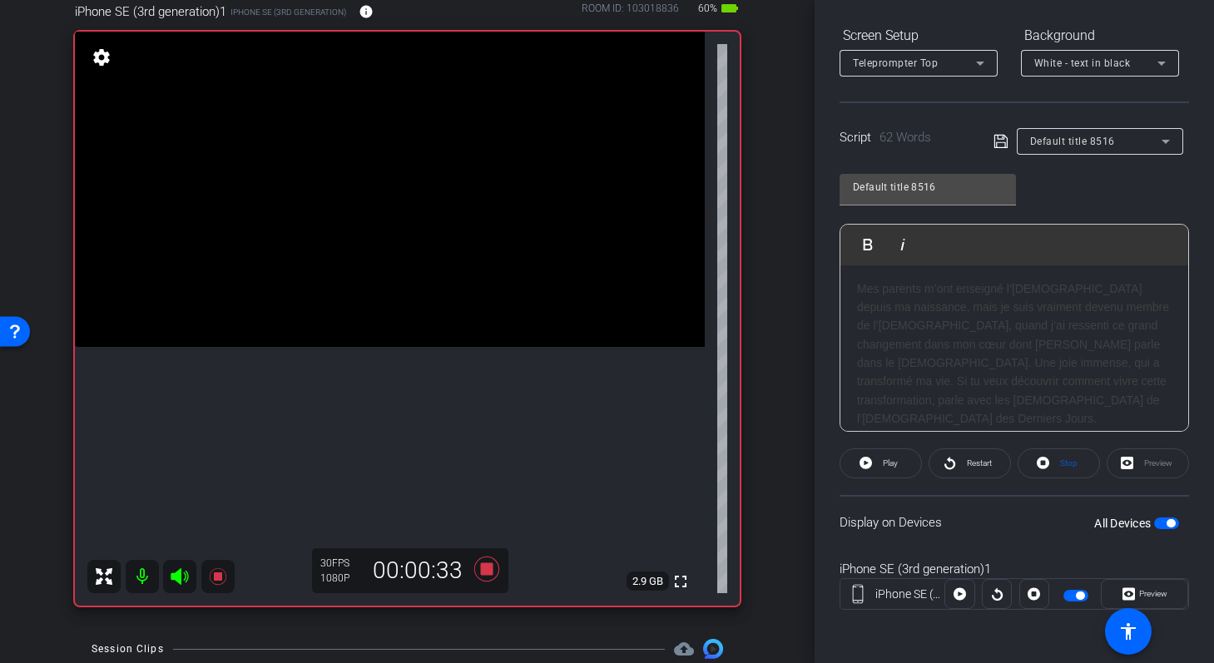
click at [975, 337] on h3 "Mes parents m’ont enseigné l’Evangile depuis ma naissance, mais je suis vraimen…" at bounding box center [1014, 354] width 315 height 149
click at [997, 136] on icon at bounding box center [1000, 141] width 13 height 13
click at [883, 465] on span "Play" at bounding box center [890, 463] width 15 height 9
click at [976, 463] on span "Restart" at bounding box center [979, 463] width 25 height 9
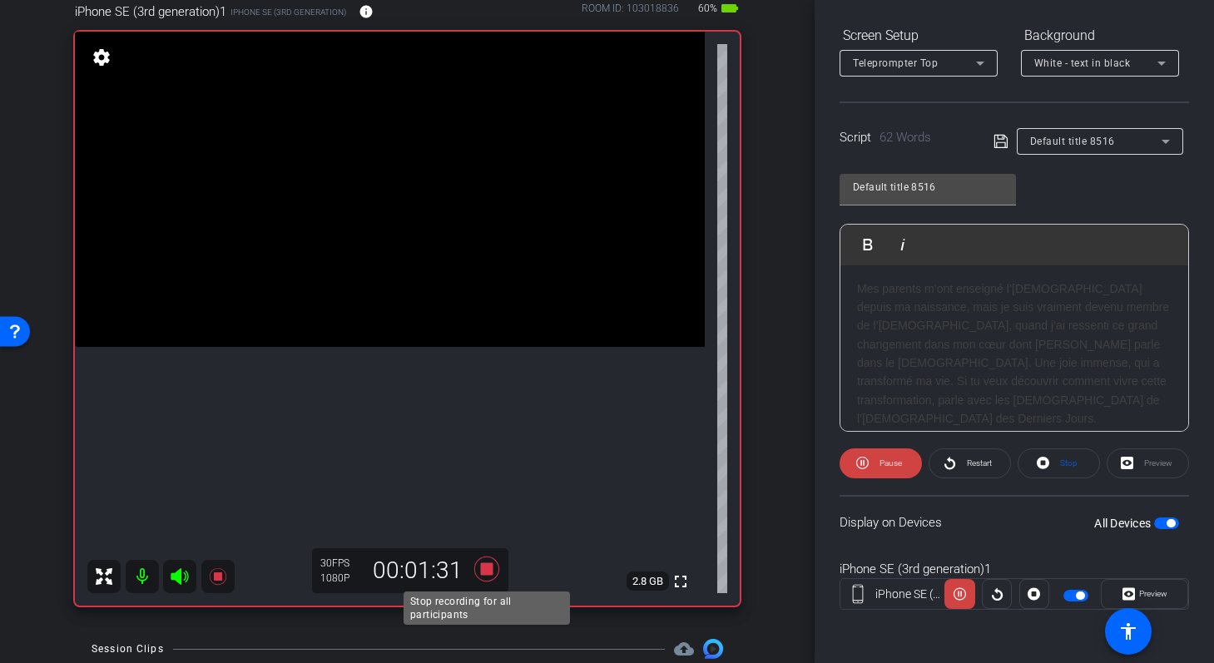
click at [484, 572] on icon at bounding box center [486, 569] width 25 height 25
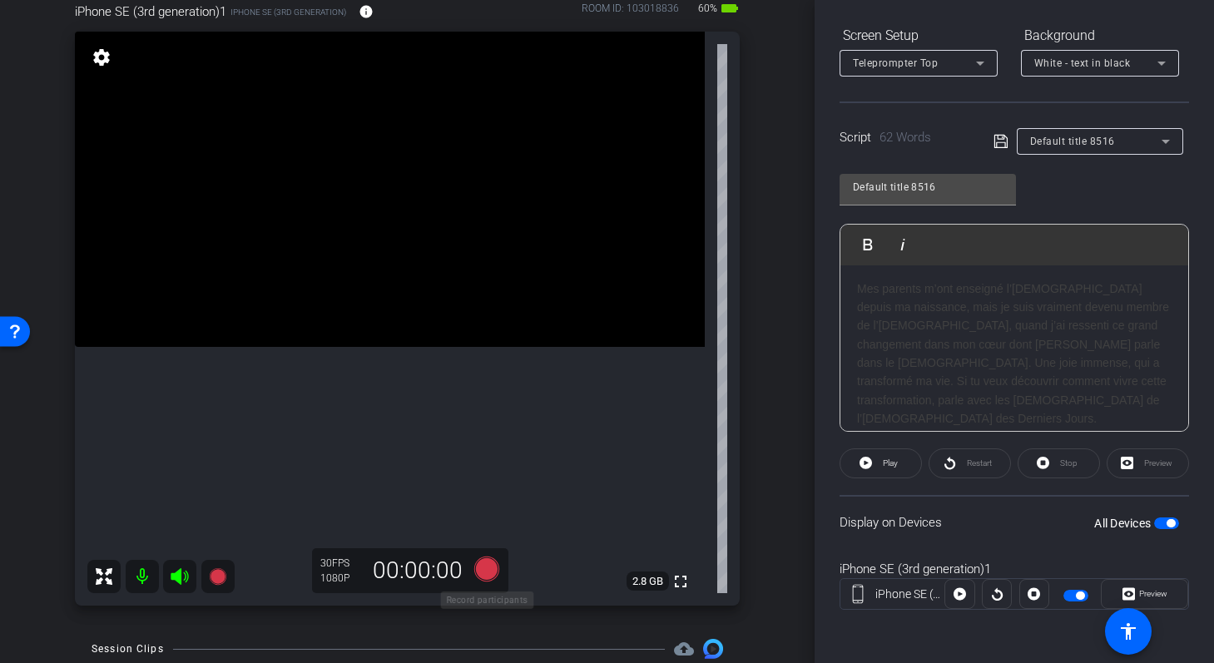
click at [487, 565] on icon at bounding box center [486, 569] width 25 height 25
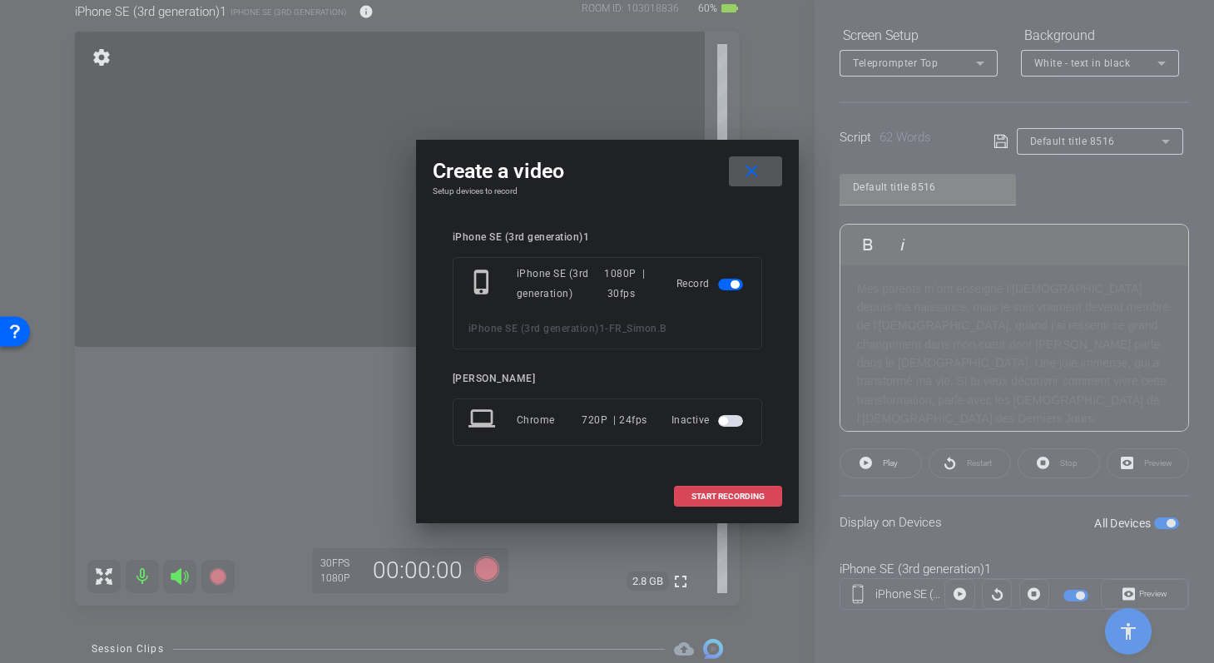
click at [709, 490] on span at bounding box center [728, 497] width 107 height 40
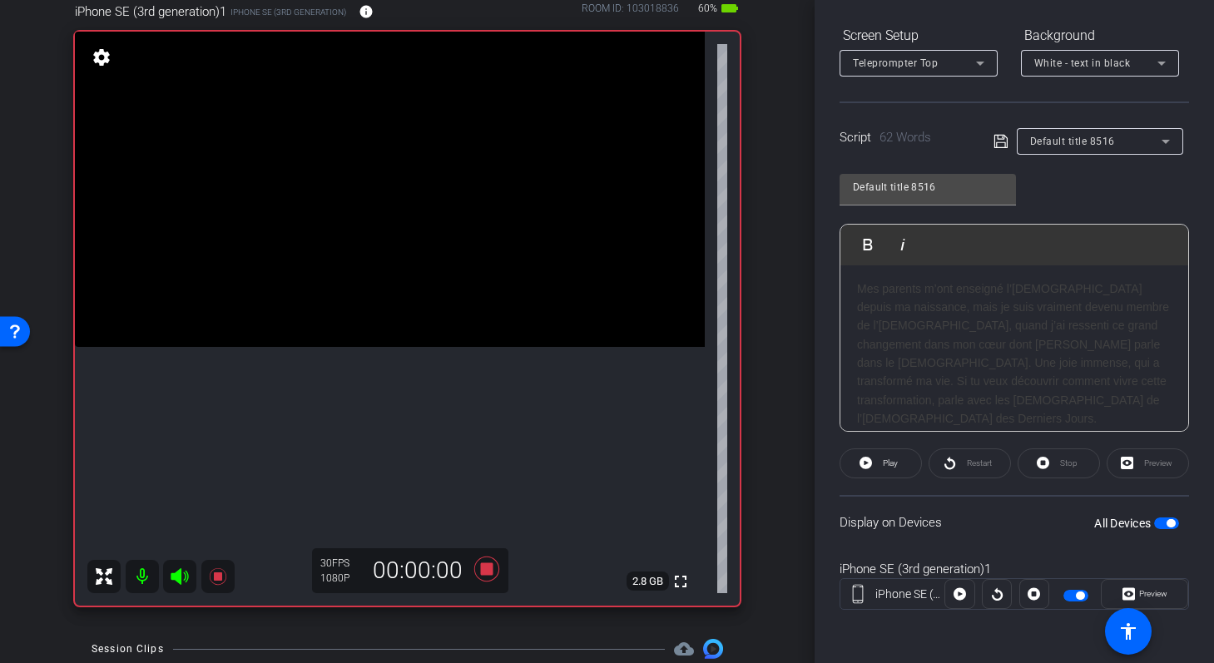
click at [953, 464] on div "Restart" at bounding box center [970, 464] width 82 height 30
click at [953, 467] on div "Restart" at bounding box center [970, 464] width 82 height 30
click at [945, 459] on div "Restart" at bounding box center [970, 464] width 82 height 30
click at [892, 459] on span "Play" at bounding box center [890, 463] width 15 height 9
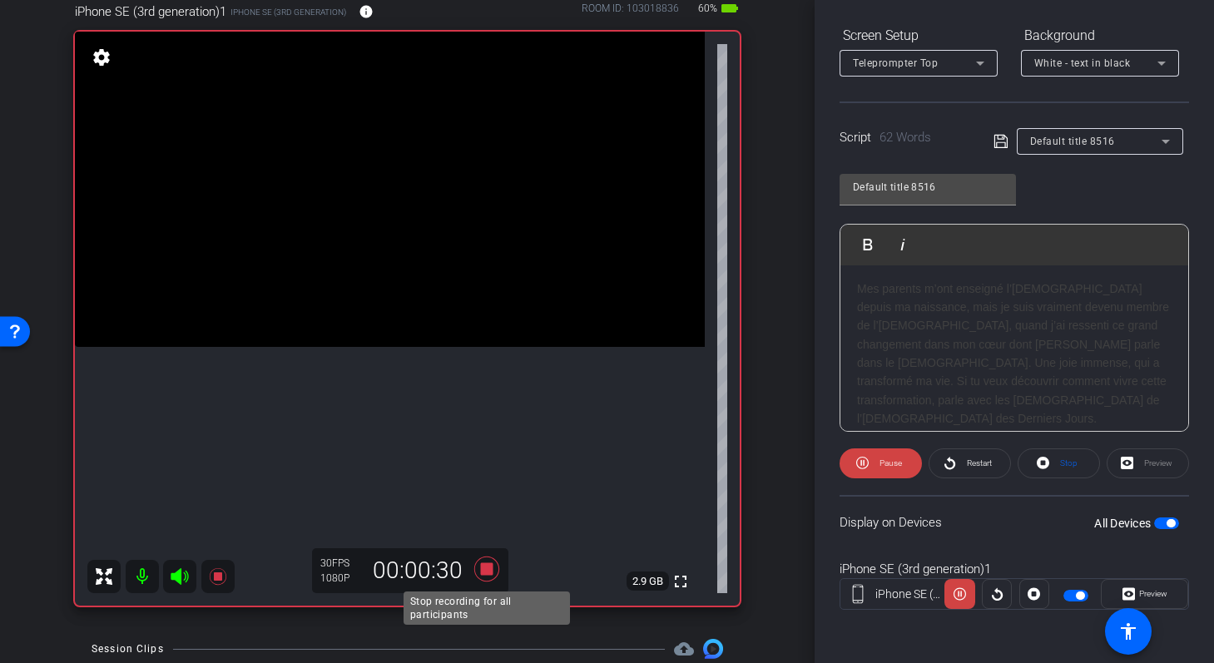
click at [490, 568] on icon at bounding box center [486, 569] width 25 height 25
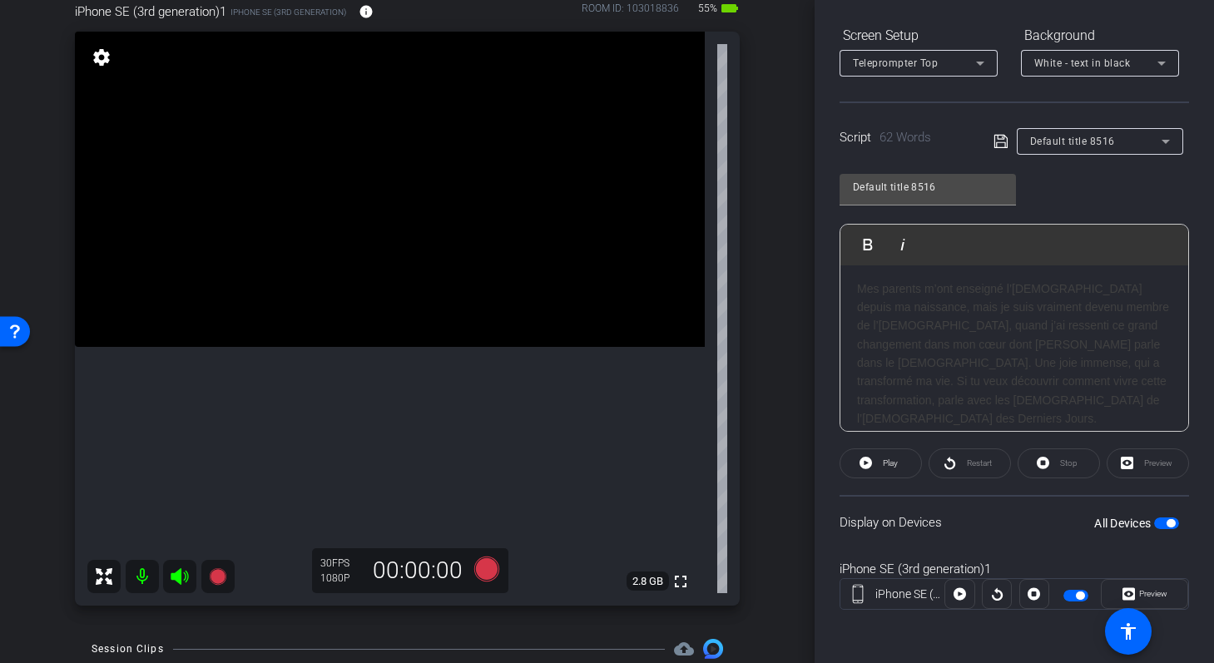
click at [882, 297] on h3 "Mes parents m’ont enseigné l’Evangile depuis ma naissance, mais je suis vraimen…" at bounding box center [1014, 354] width 315 height 149
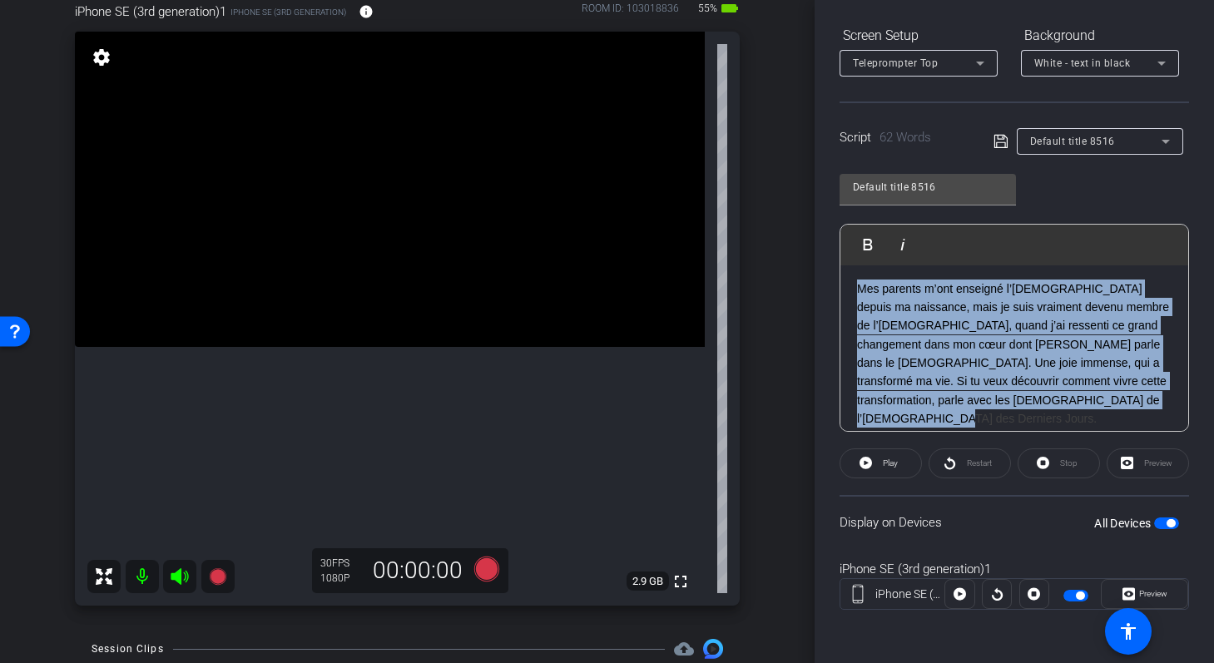
drag, startPoint x: 859, startPoint y: 290, endPoint x: 979, endPoint y: 416, distance: 174.2
click at [979, 417] on h3 "Mes parents m’ont enseigné l’Evangile depuis ma naissance, mais je suis vraimen…" at bounding box center [1014, 354] width 315 height 149
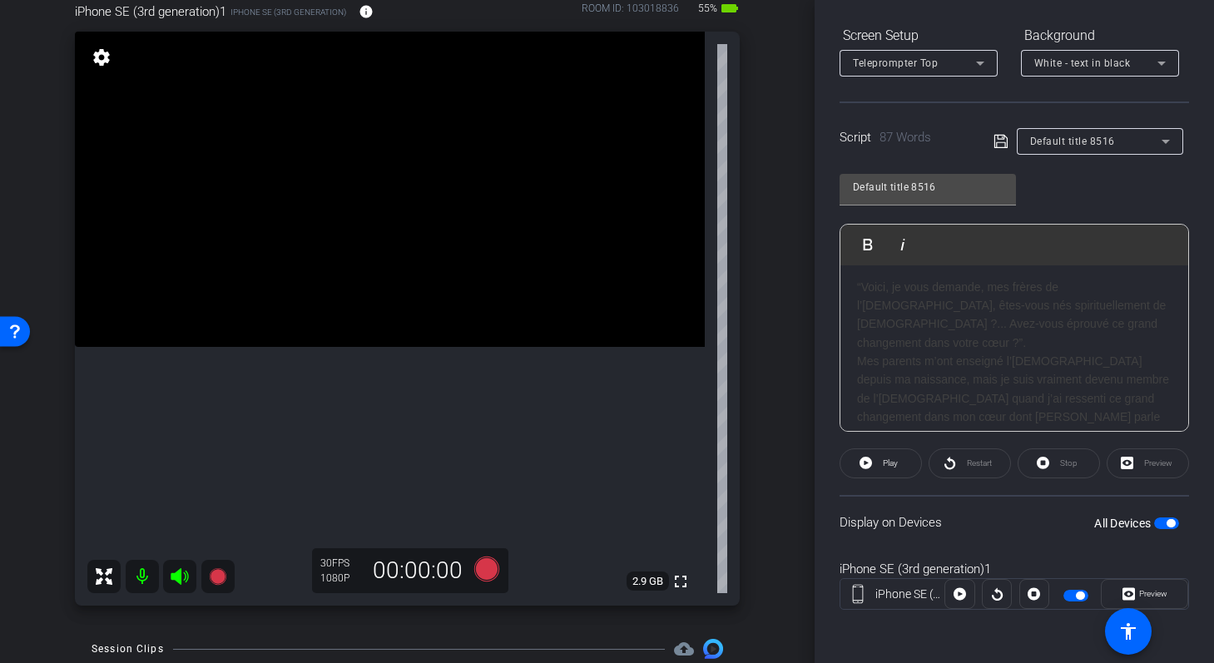
scroll to position [0, 0]
click at [1000, 148] on icon at bounding box center [1000, 141] width 13 height 13
click at [869, 464] on icon at bounding box center [866, 463] width 12 height 12
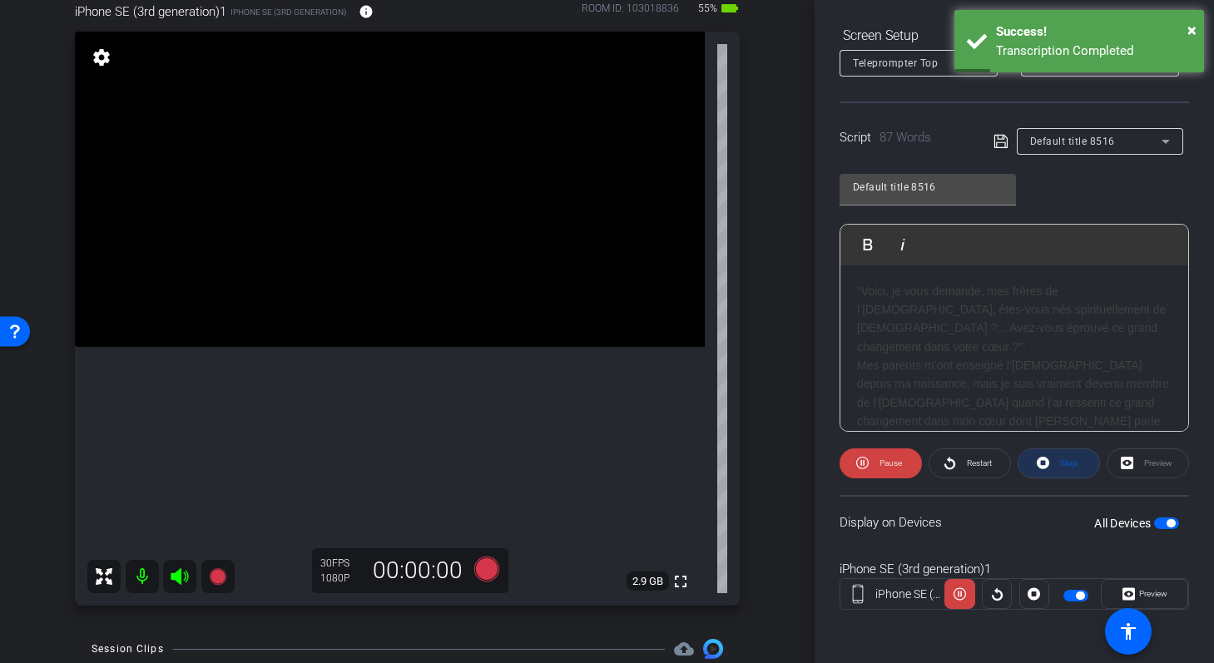
click at [1059, 462] on span "Stop" at bounding box center [1067, 463] width 22 height 23
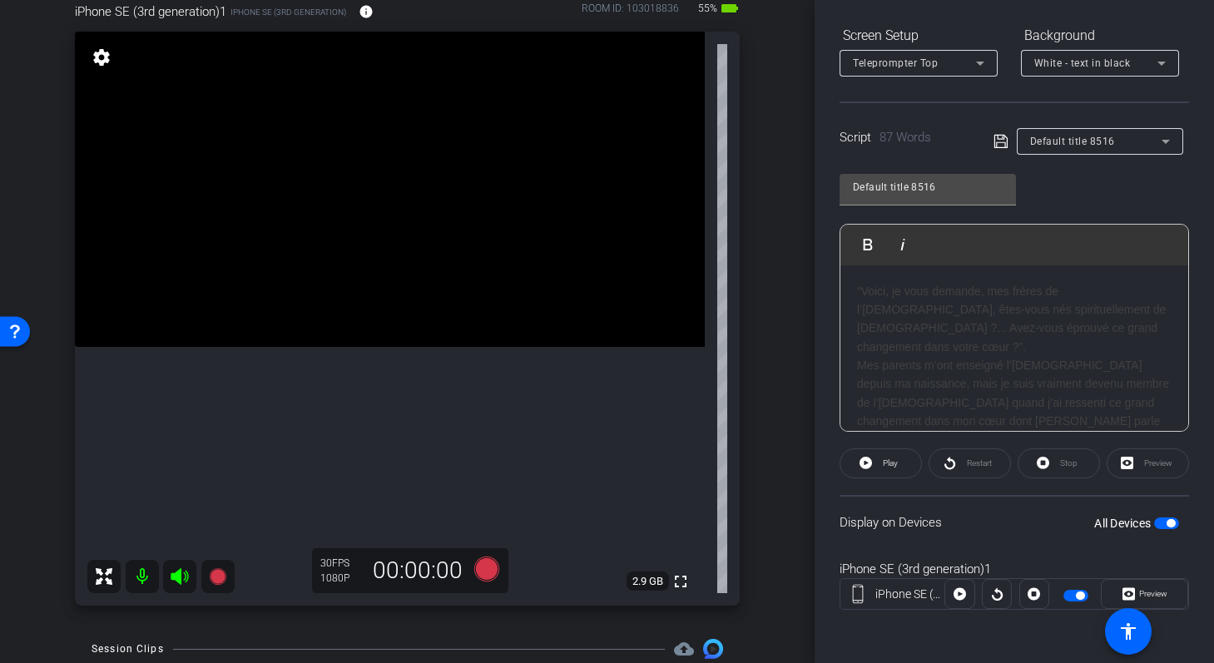
click at [861, 284] on h3 "“Voici, je vous demande, mes frères de l’Église, êtes-vous nés spirituellement …" at bounding box center [1014, 319] width 315 height 75
click at [856, 284] on div "“Voici, je vous demande, mes frères de l’Église, êtes-vous nés spirituellement …" at bounding box center [1015, 402] width 348 height 275
click at [485, 558] on icon at bounding box center [486, 569] width 25 height 25
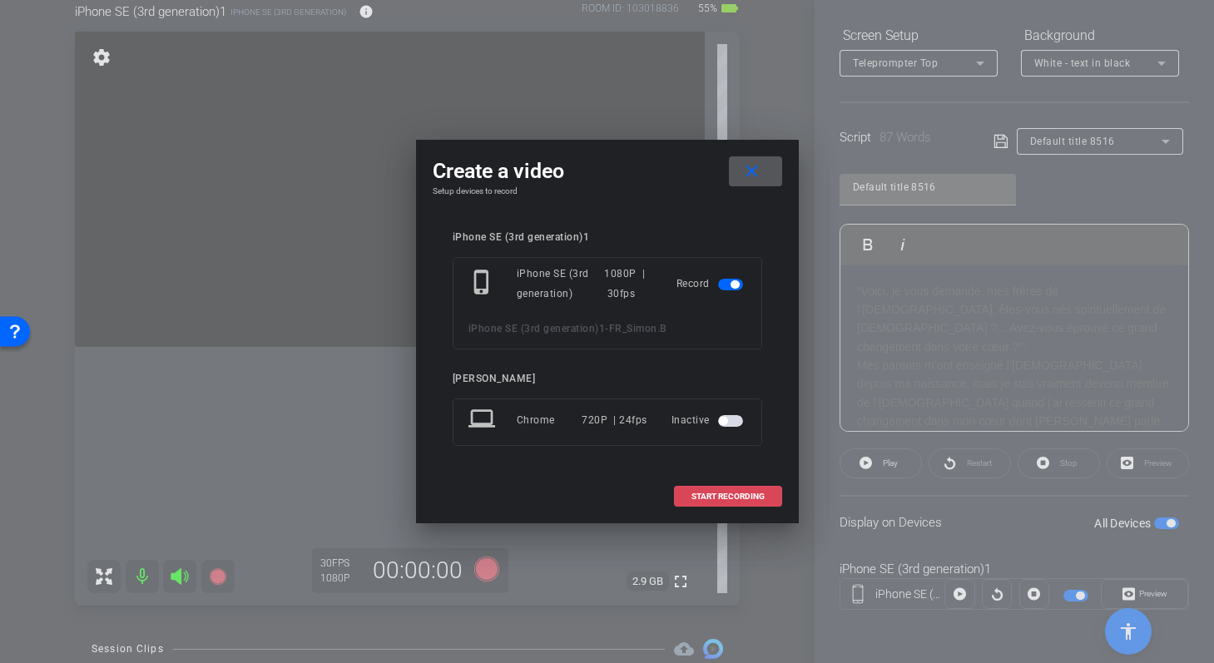
click at [700, 498] on span "START RECORDING" at bounding box center [728, 497] width 73 height 8
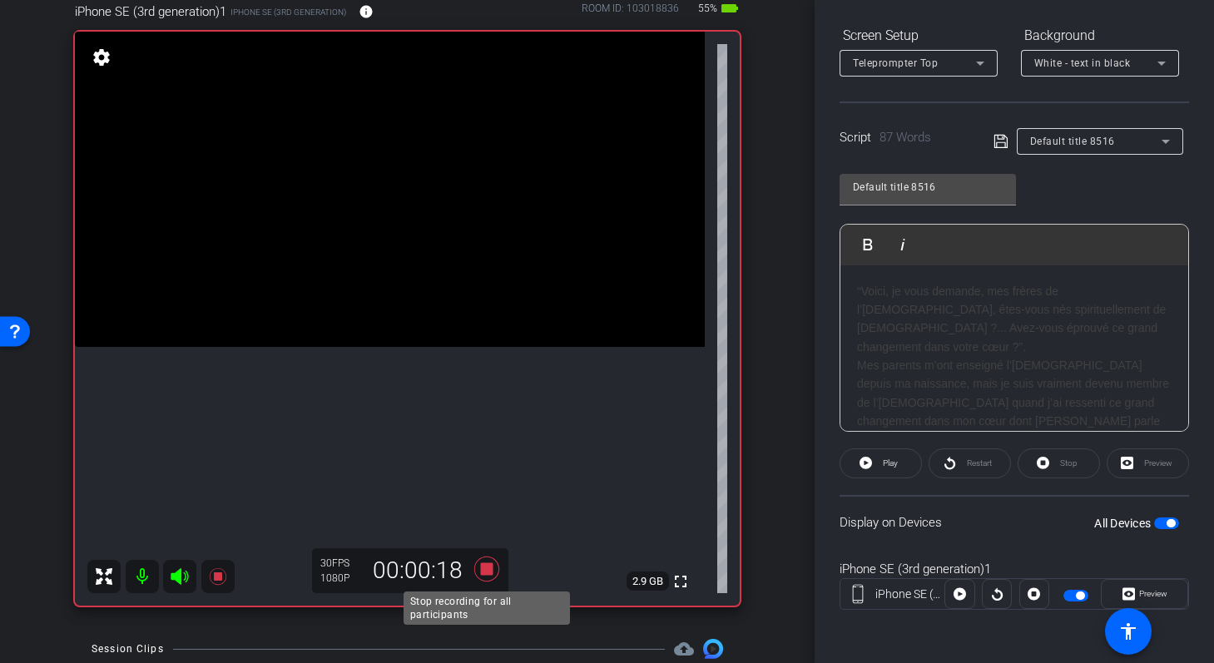
click at [482, 568] on icon at bounding box center [486, 569] width 25 height 25
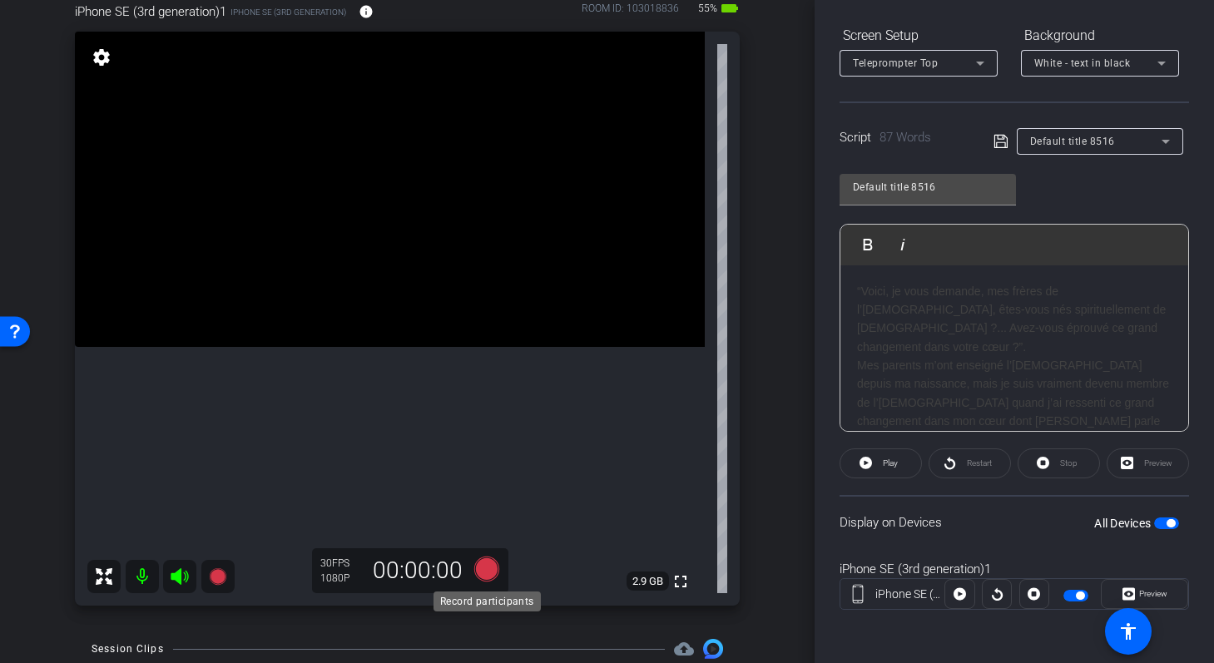
click at [489, 568] on icon at bounding box center [486, 569] width 25 height 25
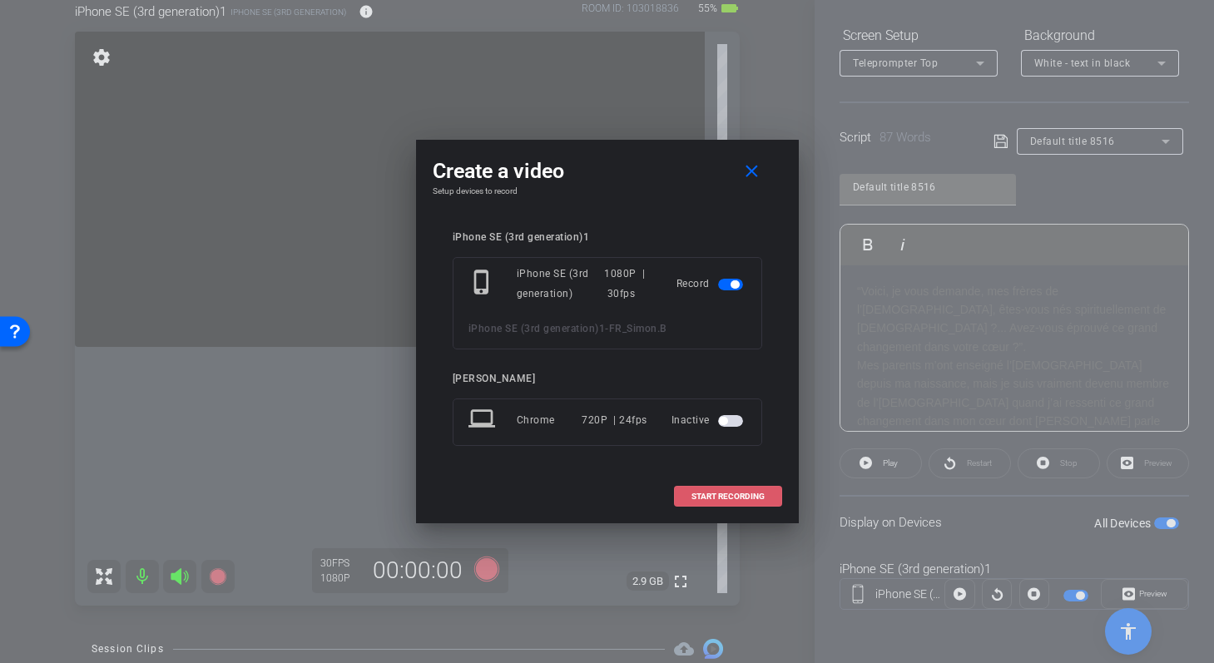
click at [703, 500] on span "START RECORDING" at bounding box center [728, 497] width 73 height 8
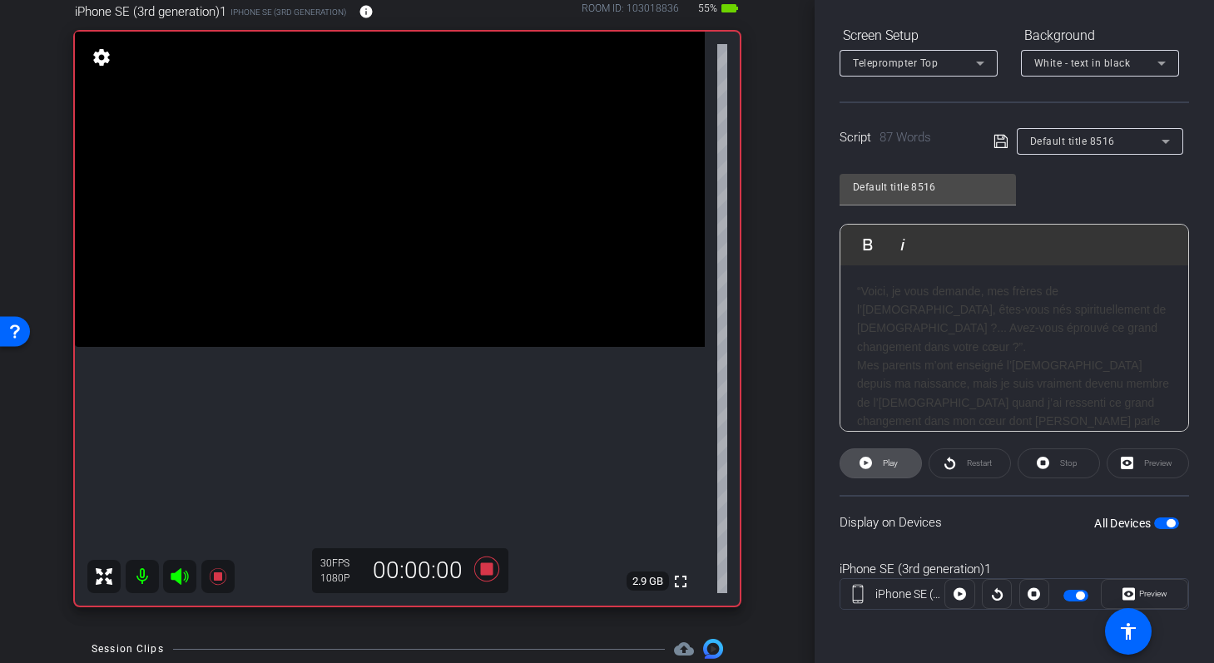
click at [874, 464] on span at bounding box center [881, 464] width 81 height 40
click at [1064, 459] on span "Stop" at bounding box center [1068, 463] width 17 height 9
click at [866, 465] on icon at bounding box center [866, 463] width 12 height 12
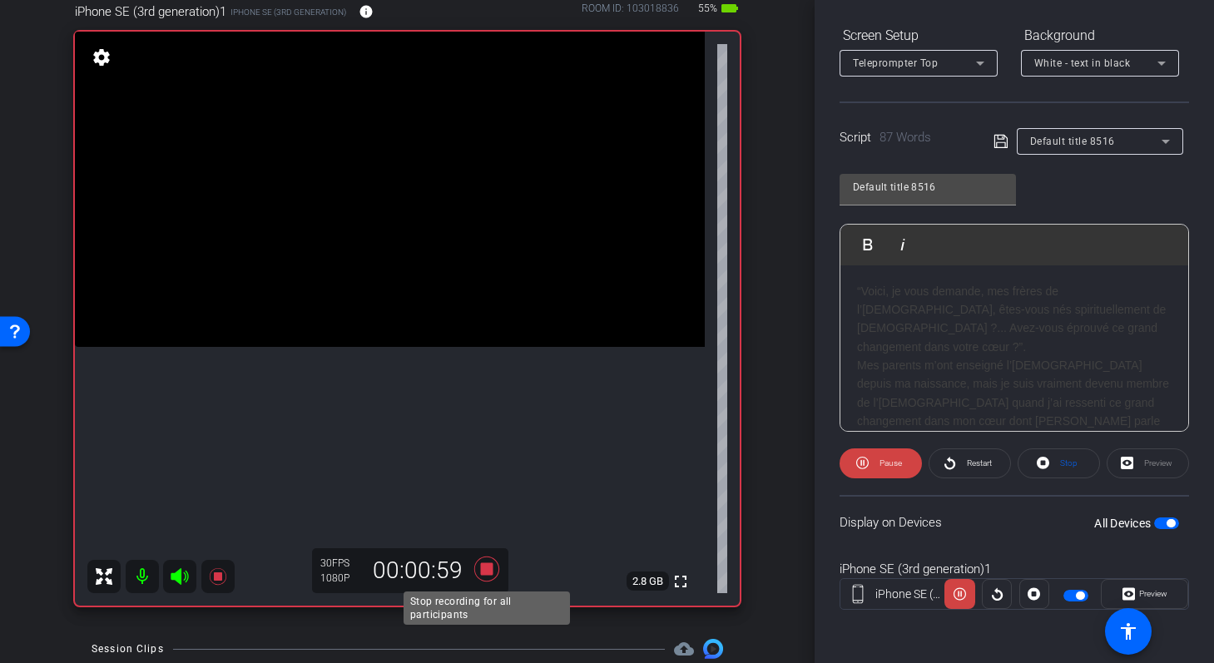
click at [487, 570] on icon at bounding box center [486, 569] width 25 height 25
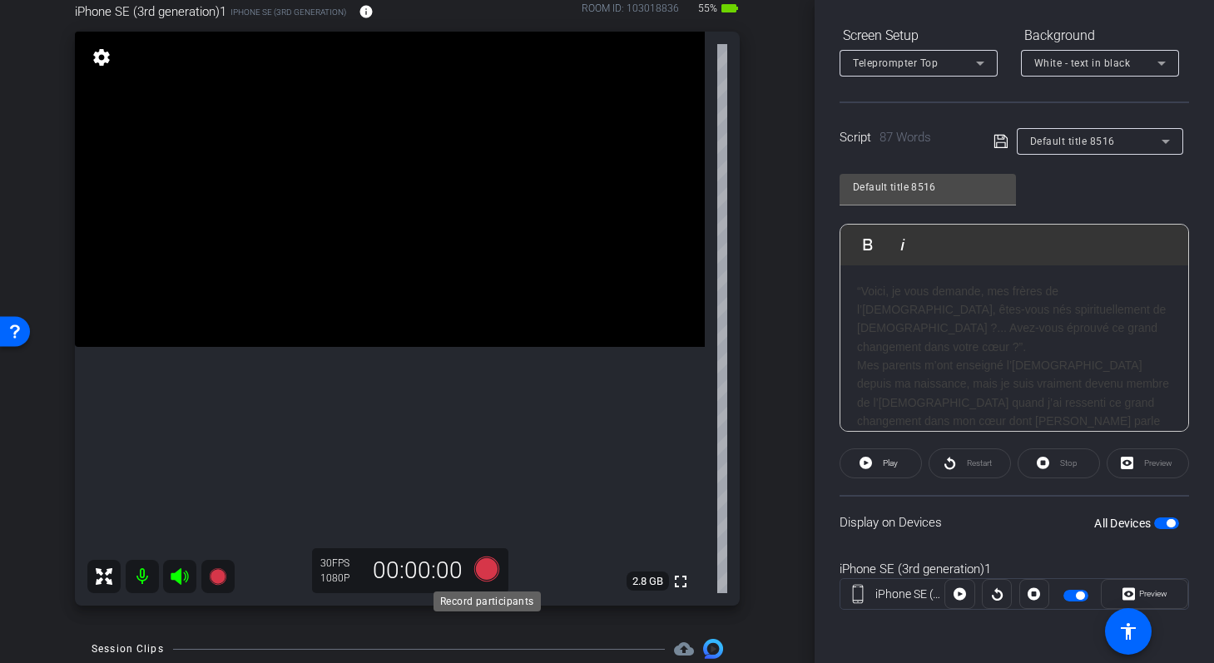
click at [485, 568] on icon at bounding box center [486, 569] width 25 height 25
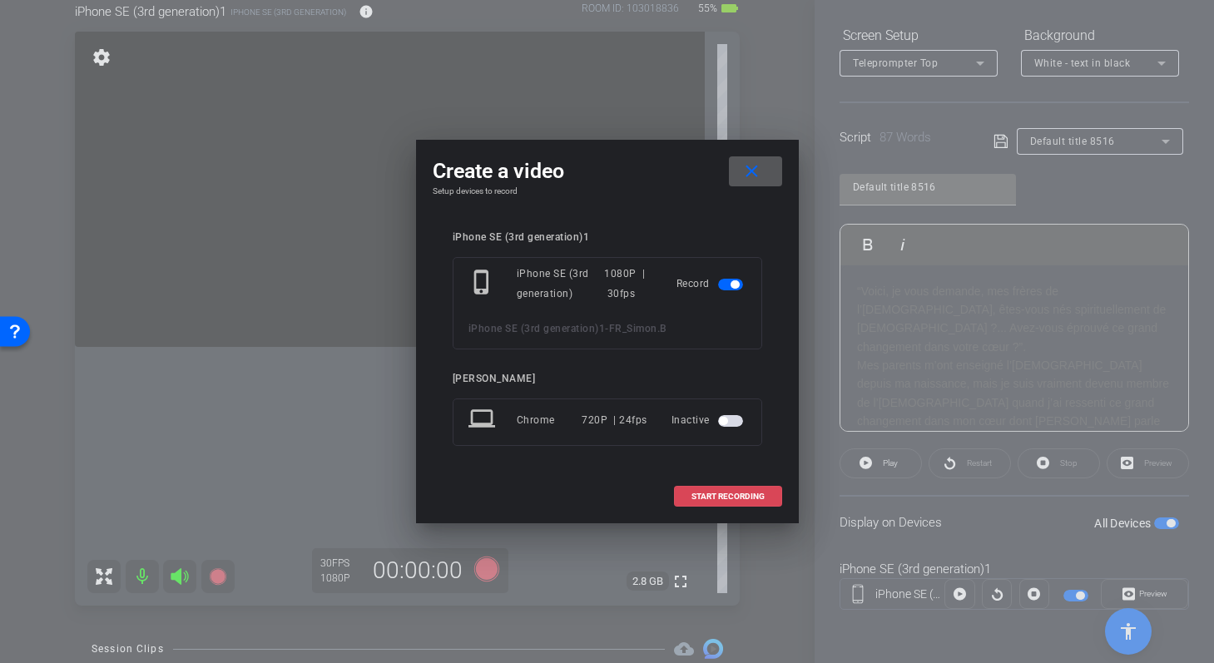
click at [696, 499] on span "START RECORDING" at bounding box center [728, 497] width 73 height 8
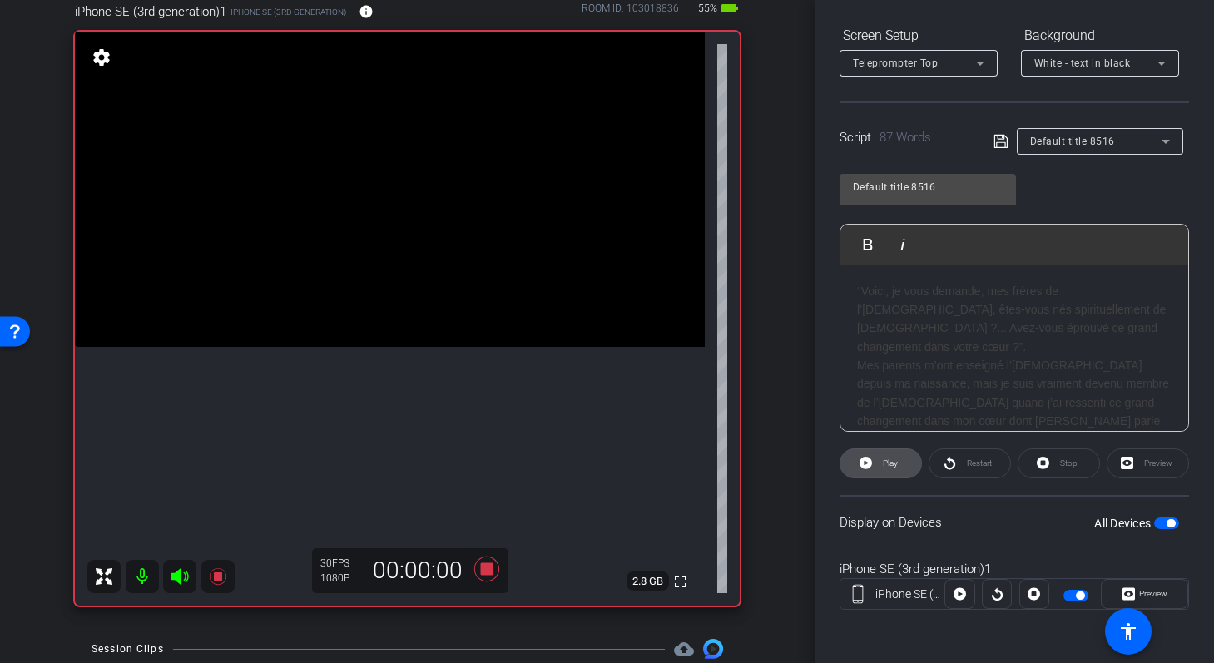
click at [870, 464] on icon at bounding box center [866, 463] width 12 height 12
click at [1046, 465] on icon at bounding box center [1043, 463] width 12 height 12
click at [866, 469] on icon at bounding box center [866, 463] width 12 height 12
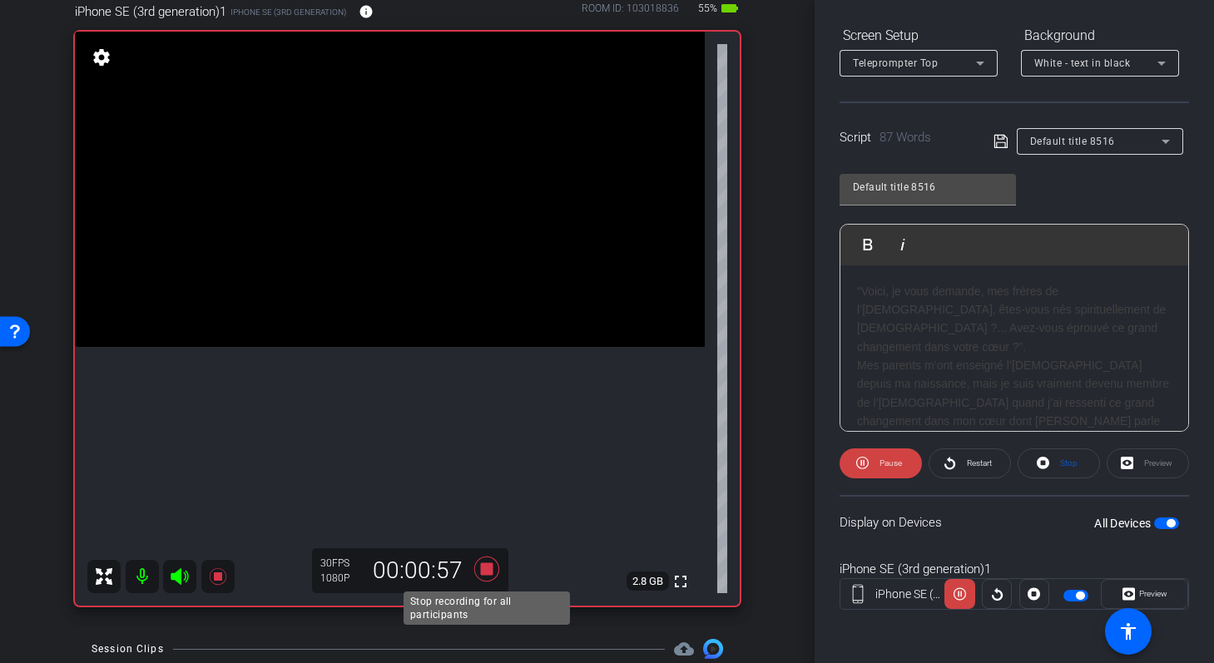
click at [492, 569] on icon at bounding box center [486, 569] width 25 height 25
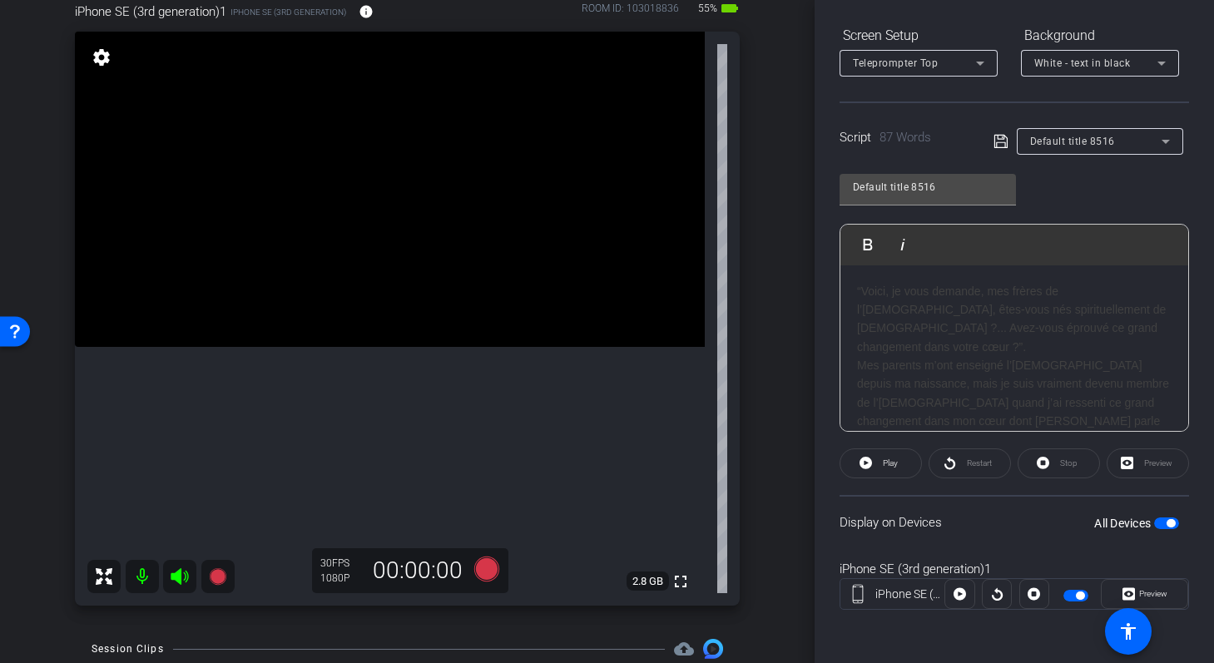
click at [895, 304] on h3 "“Voici, je vous demande, mes frères de l’Église, êtes-vous nés spirituellement …" at bounding box center [1014, 319] width 315 height 75
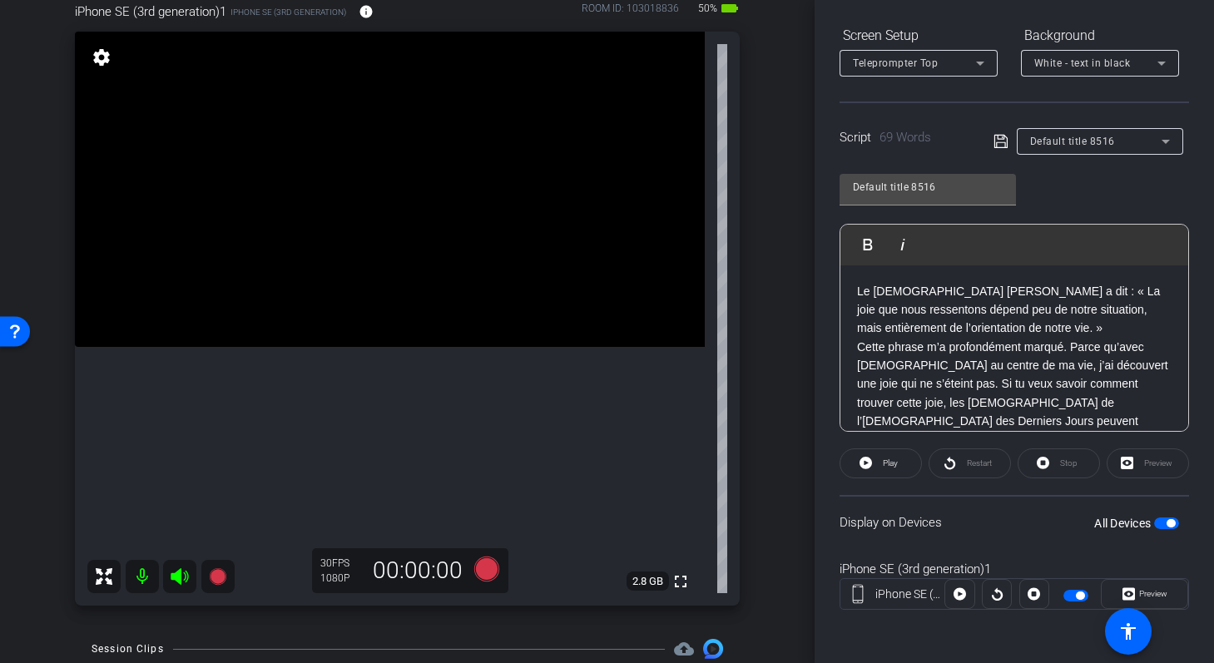
click at [999, 146] on icon at bounding box center [1001, 141] width 15 height 20
click at [885, 469] on span "Play" at bounding box center [888, 463] width 19 height 23
click at [972, 465] on span "Restart" at bounding box center [979, 463] width 25 height 9
click at [1075, 345] on p "Cette phrase m’a profondément marqué. Parce qu’avec Jésus-Christ au centre de m…" at bounding box center [1014, 394] width 315 height 112
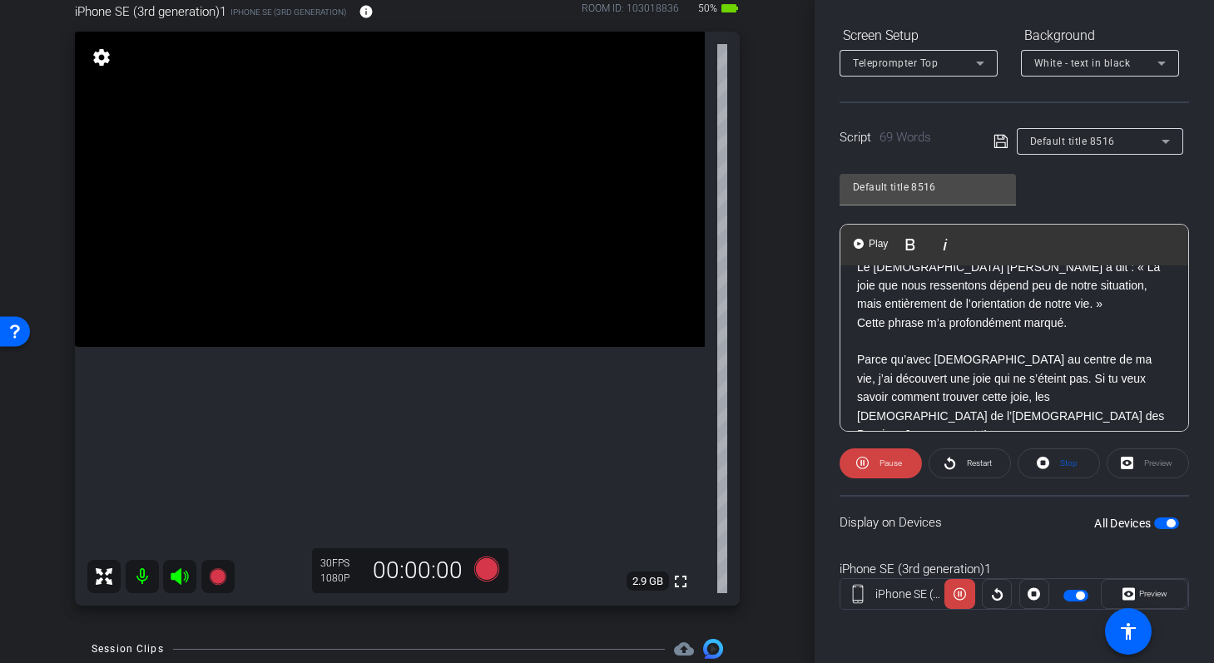
scroll to position [53, 0]
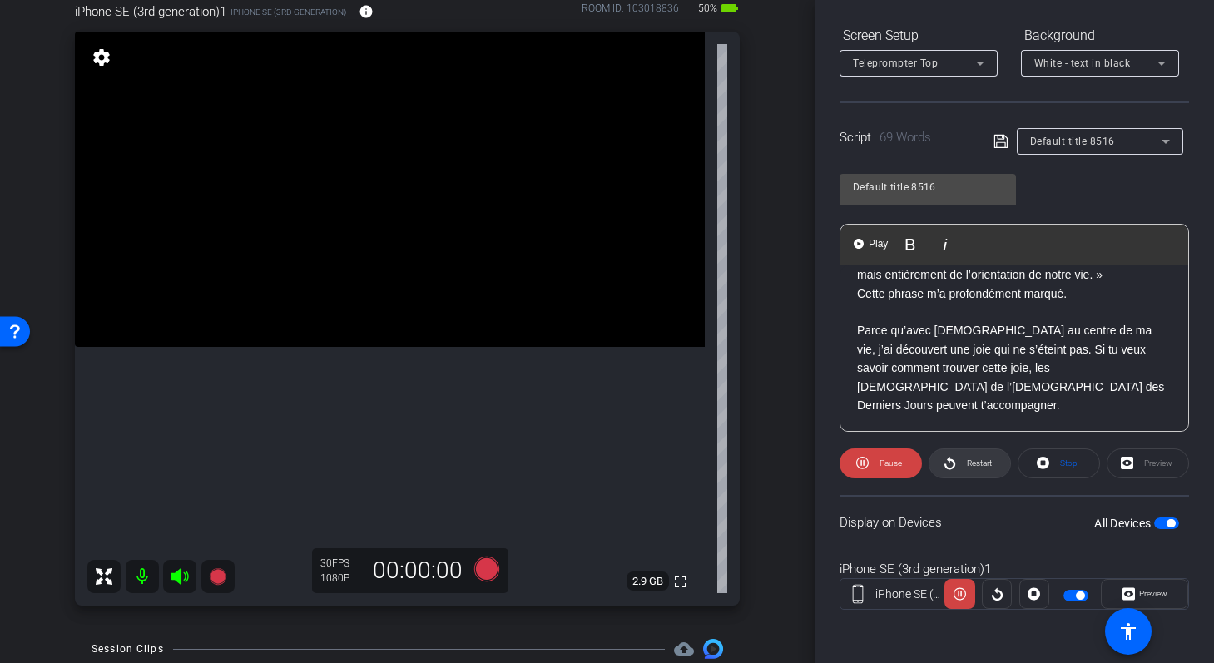
click at [979, 459] on span "Restart" at bounding box center [979, 463] width 25 height 9
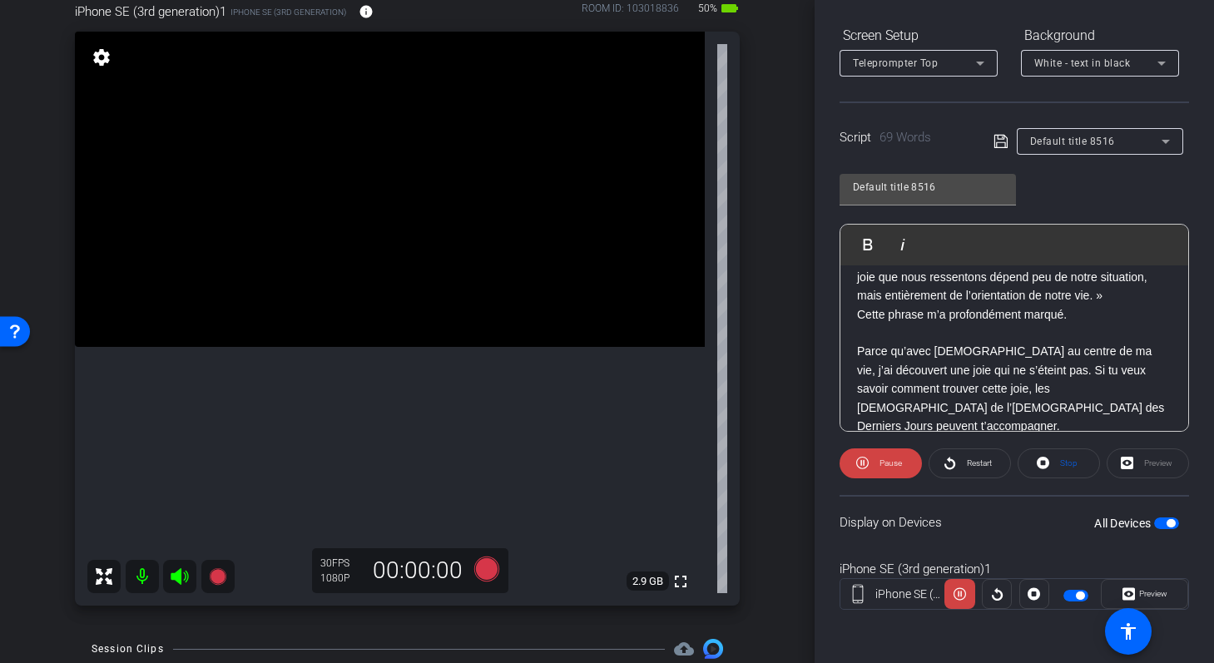
scroll to position [45, 0]
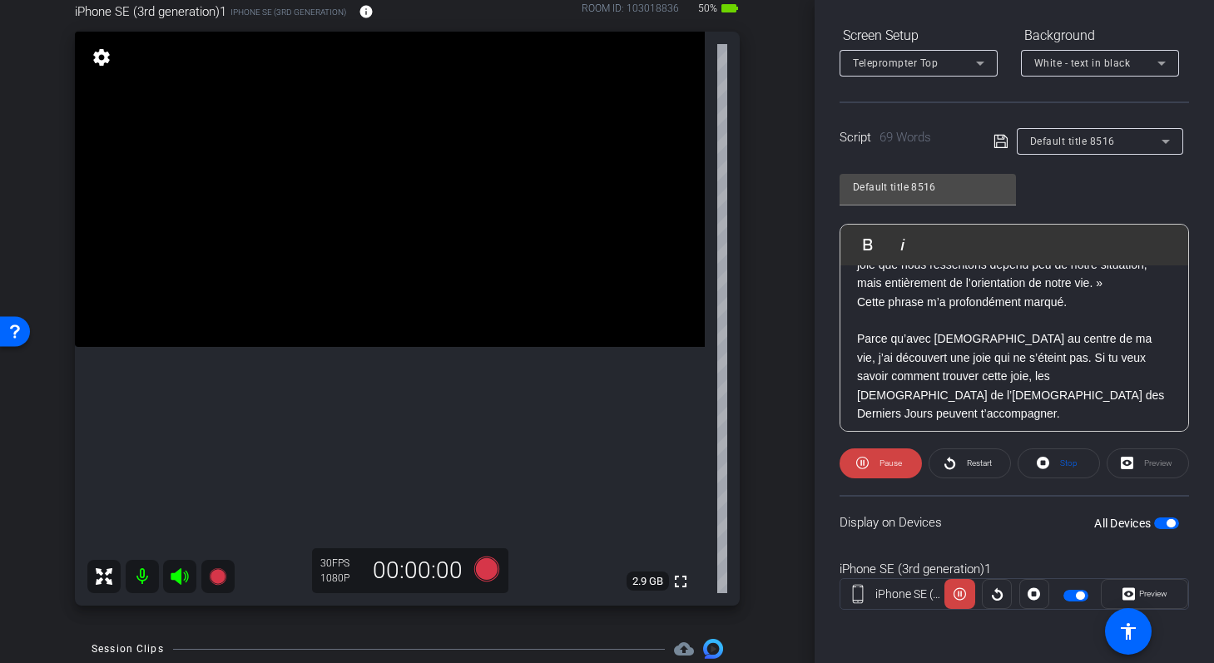
click at [882, 318] on p at bounding box center [1014, 320] width 315 height 18
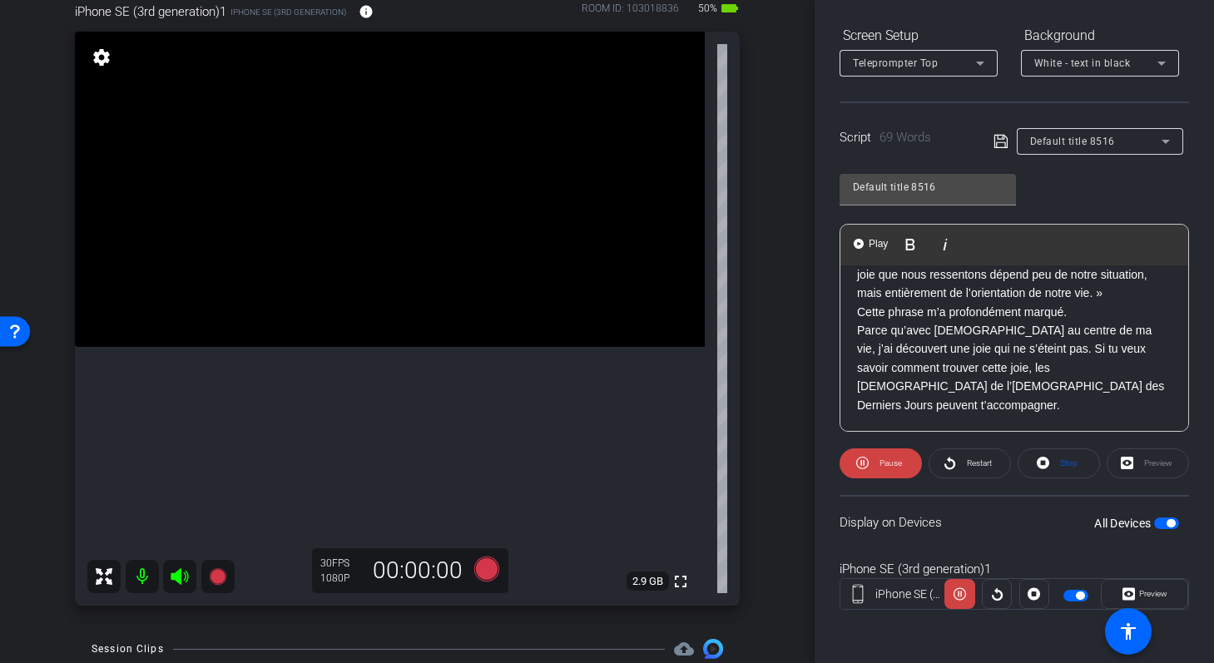
scroll to position [34, 0]
click at [999, 141] on icon at bounding box center [1001, 141] width 15 height 20
click at [964, 466] on span "Restart" at bounding box center [977, 463] width 29 height 23
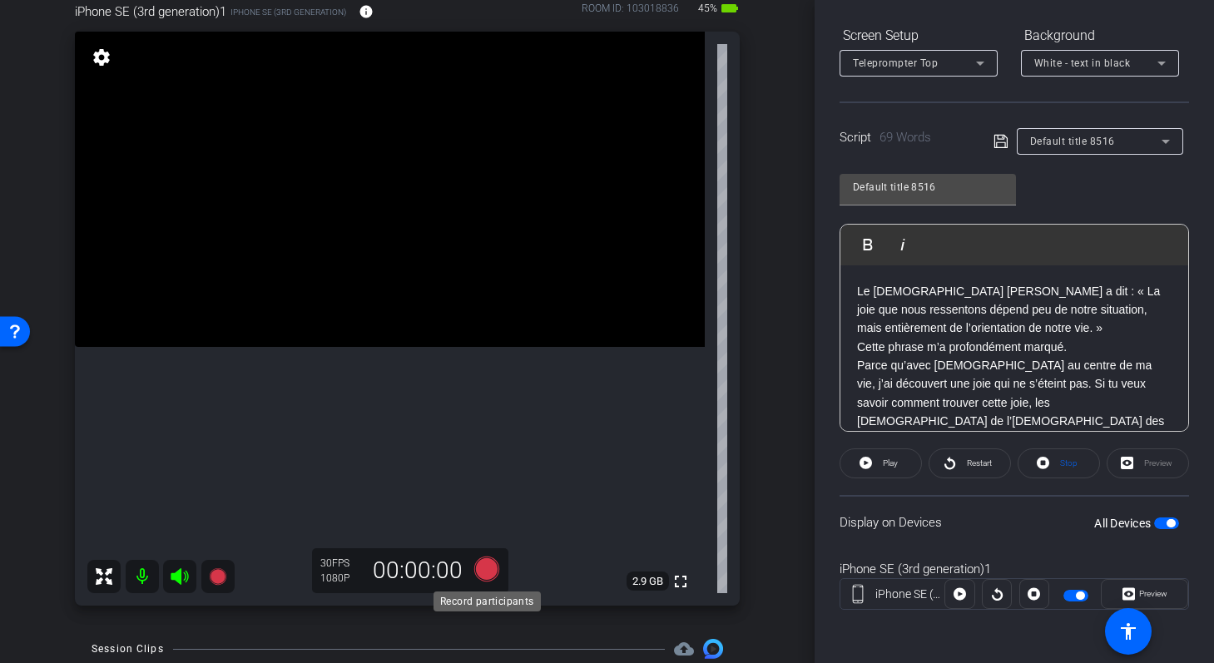
click at [485, 568] on icon at bounding box center [486, 569] width 25 height 25
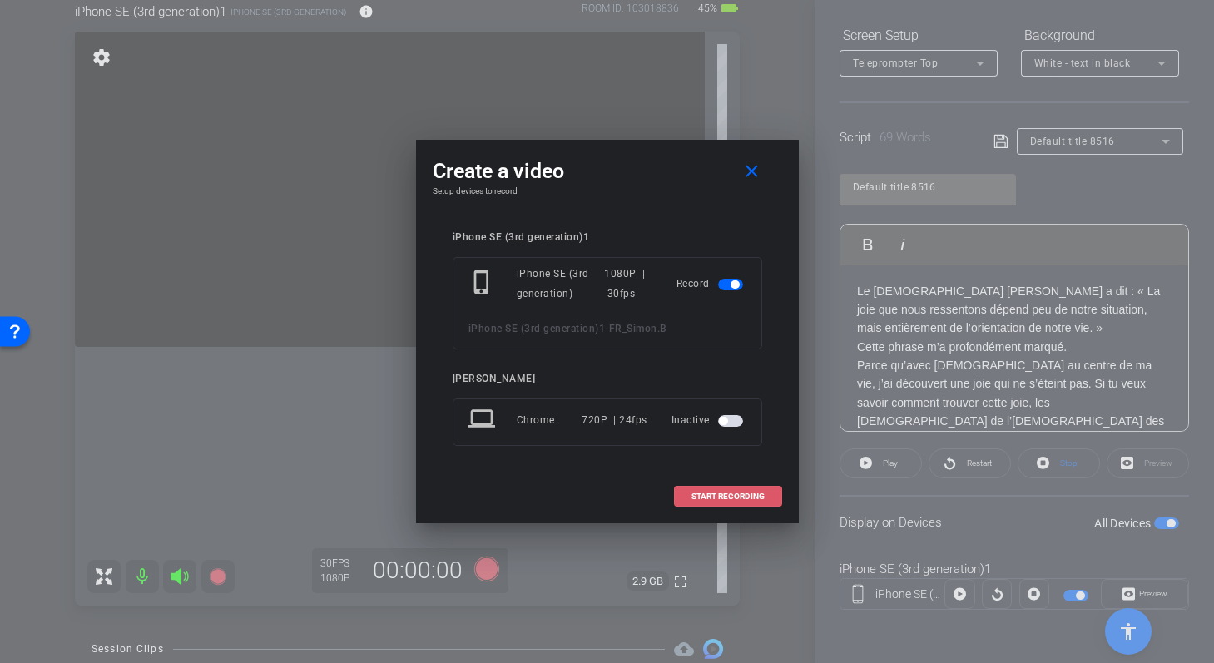
click at [690, 501] on span at bounding box center [728, 497] width 107 height 40
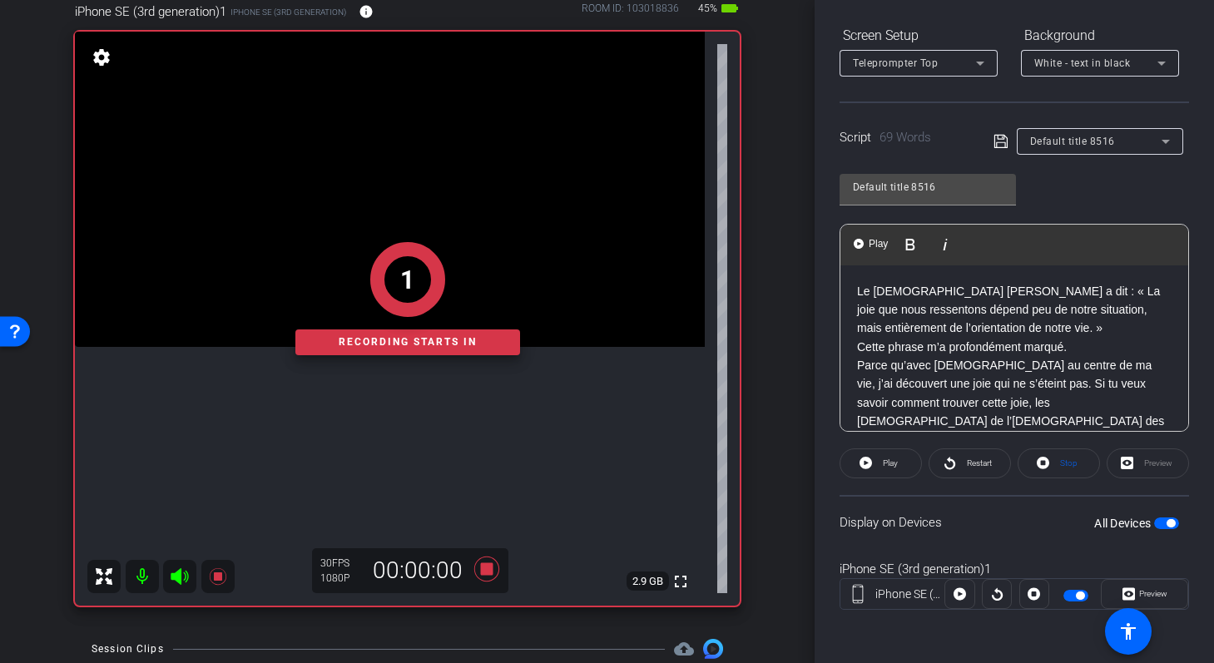
click at [852, 295] on div "Le prophète Russell M. Nelson a dit : « La joie que nous ressentons dépend peu …" at bounding box center [1015, 365] width 348 height 201
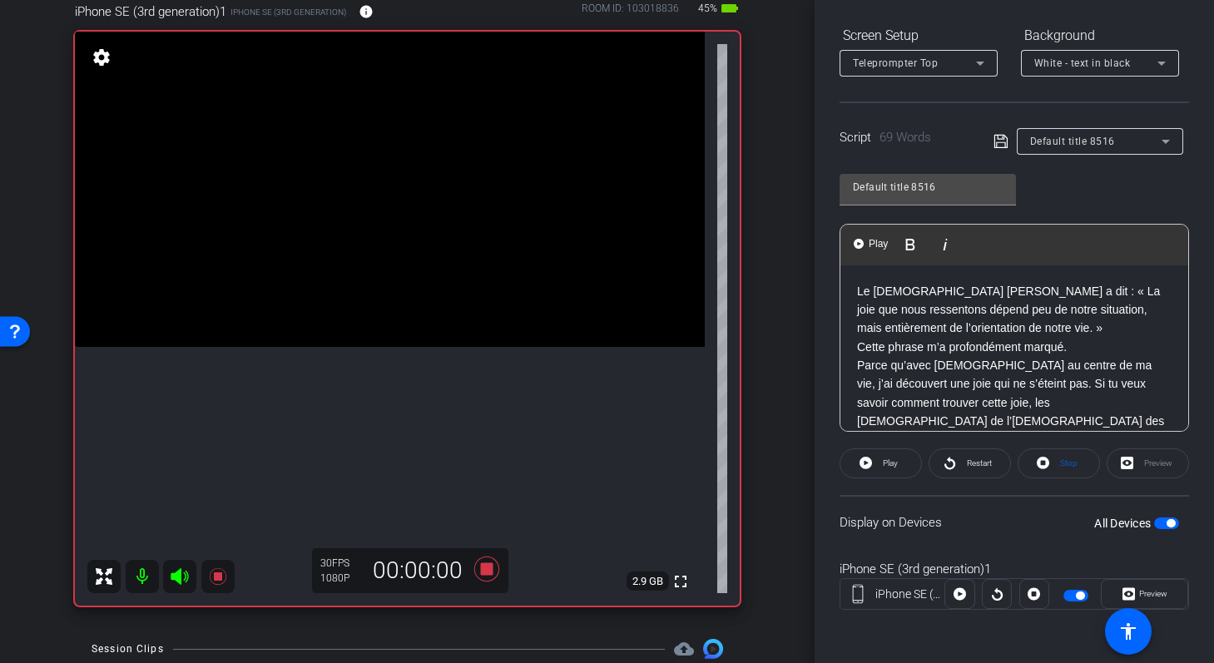
click at [875, 480] on openreel-capture-teleprompter "Speed 3X (130 words/minute) Font Size 30px Screen Setup Teleprompter Top Backgr…" at bounding box center [1015, 290] width 350 height 697
click at [872, 469] on span at bounding box center [881, 464] width 81 height 40
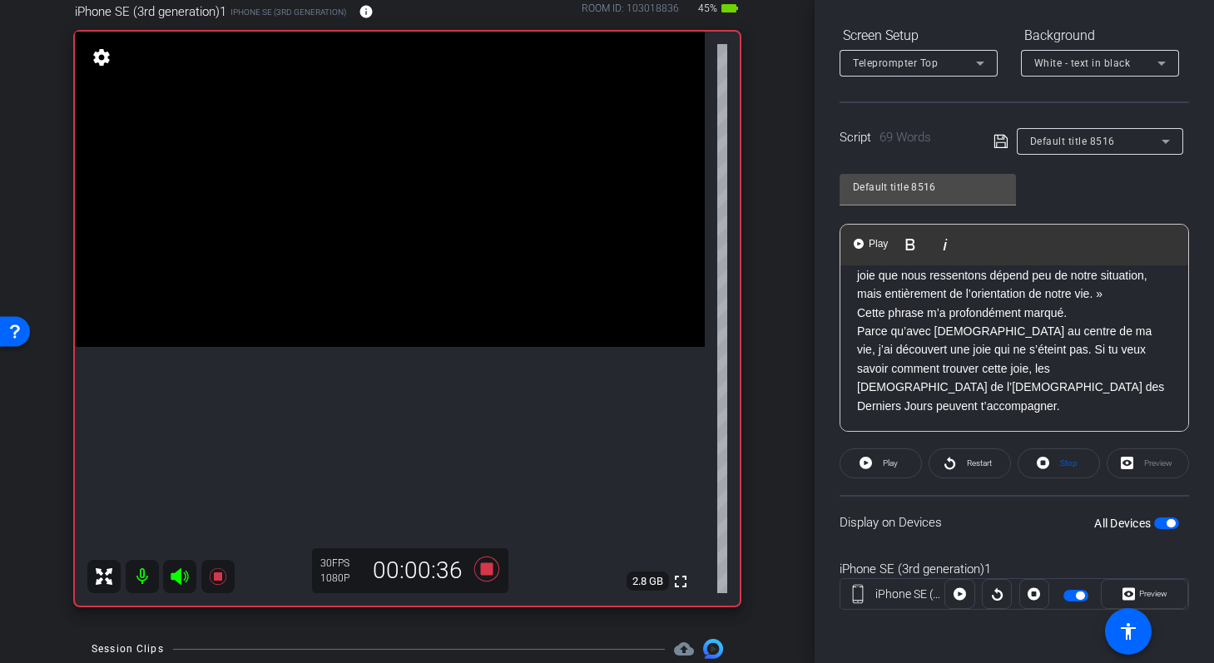
click at [936, 407] on p "Parce qu’avec Jésus-Christ au centre de ma vie, j’ai découvert une joie qui ne …" at bounding box center [1014, 368] width 315 height 93
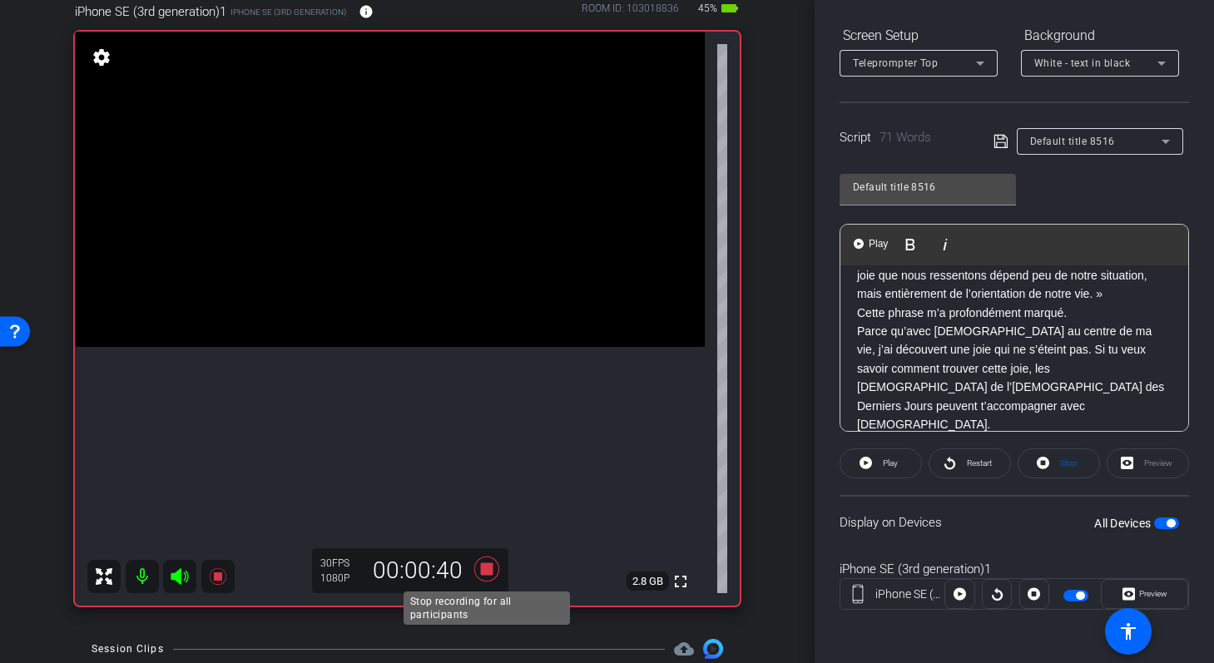
click at [481, 569] on icon at bounding box center [486, 569] width 25 height 25
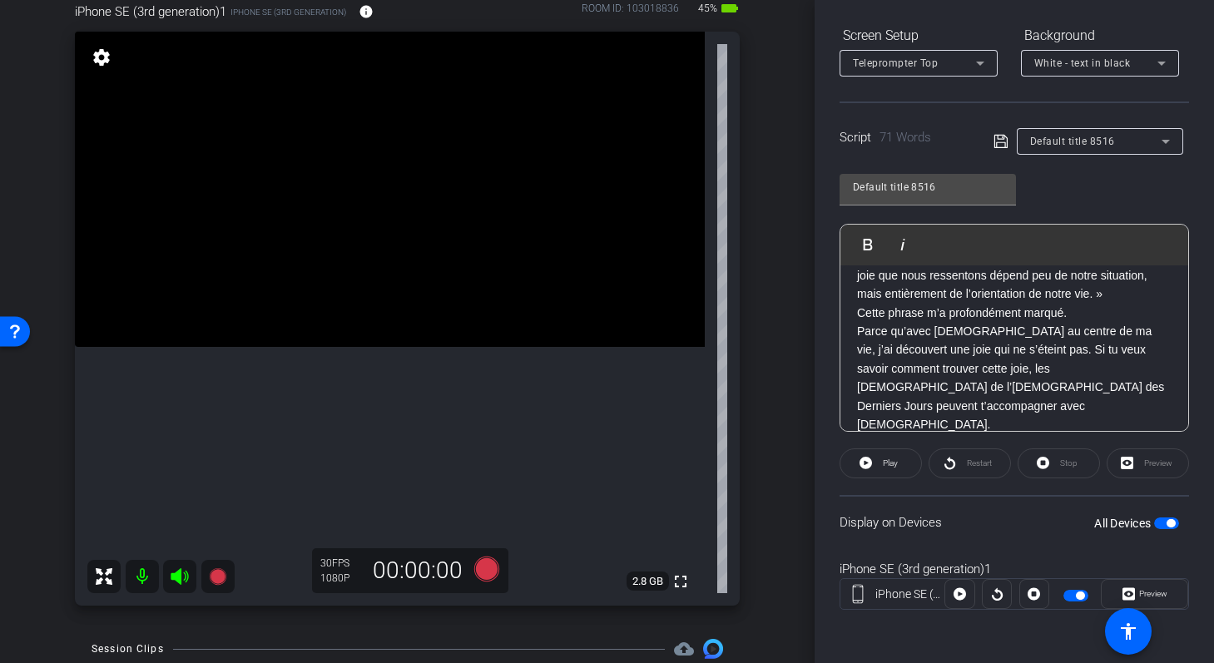
click at [980, 409] on p "Parce qu’avec Jésus-Christ au centre de ma vie, j’ai découvert une joie qui ne …" at bounding box center [1014, 378] width 315 height 112
click at [1000, 139] on icon at bounding box center [1000, 141] width 13 height 13
click at [952, 464] on div "Restart" at bounding box center [970, 464] width 82 height 30
click at [870, 464] on icon at bounding box center [866, 463] width 12 height 12
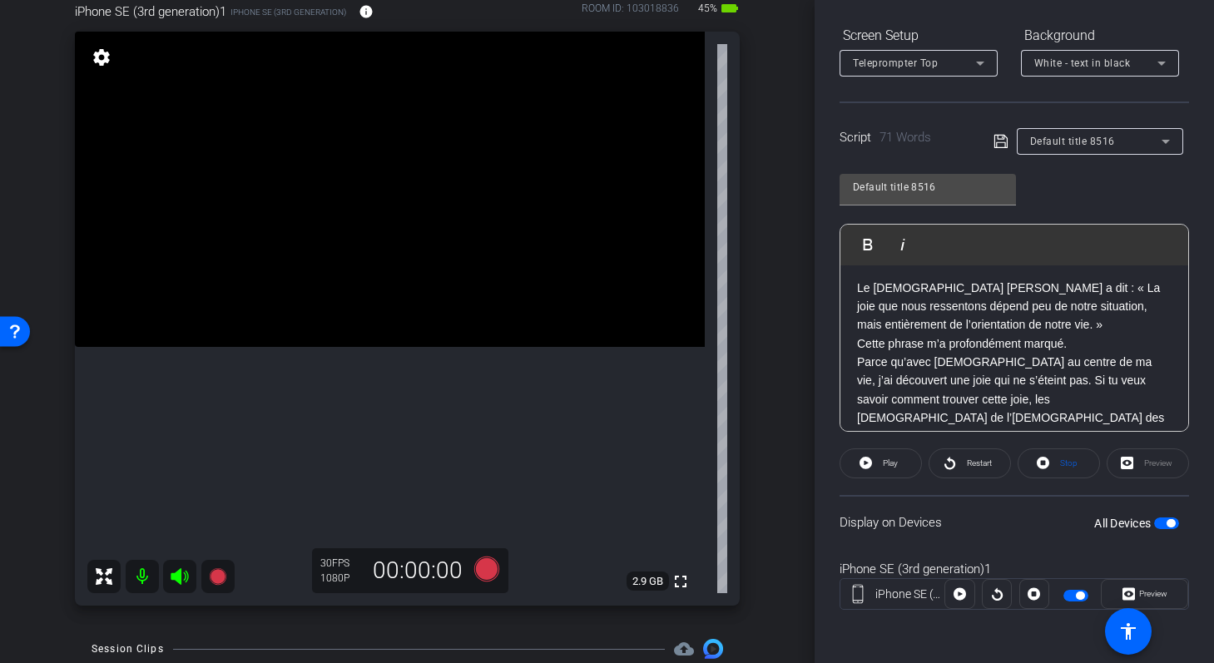
scroll to position [0, 0]
click at [485, 569] on icon at bounding box center [486, 569] width 25 height 25
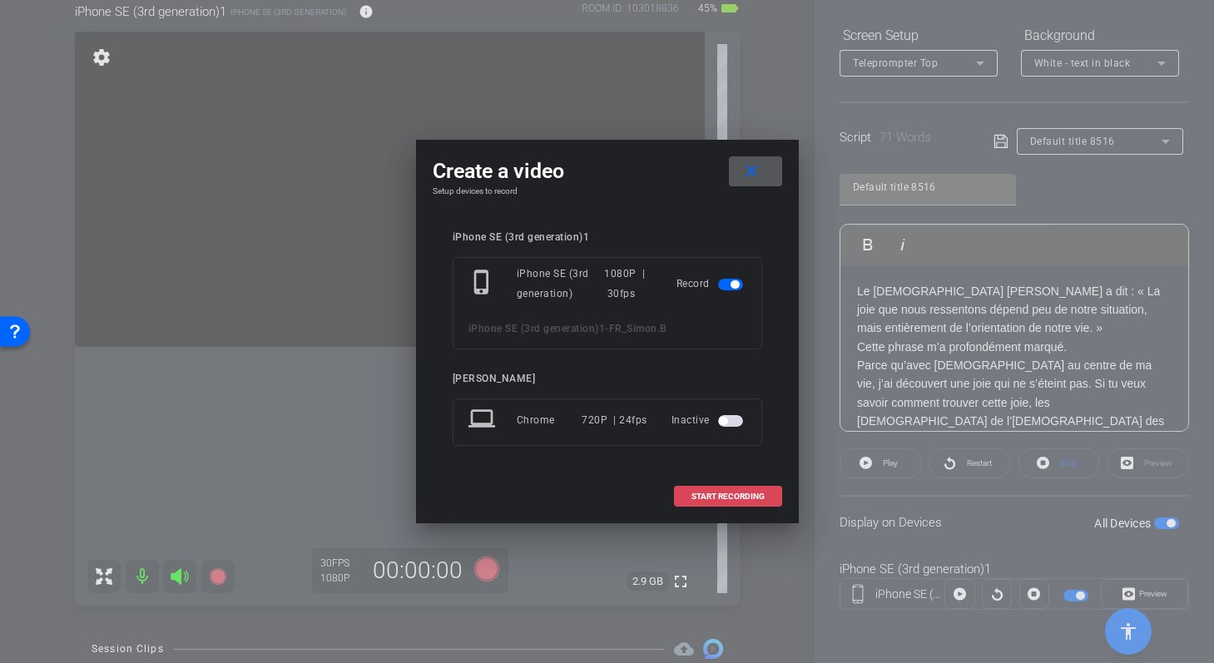
click at [699, 496] on span "START RECORDING" at bounding box center [728, 497] width 73 height 8
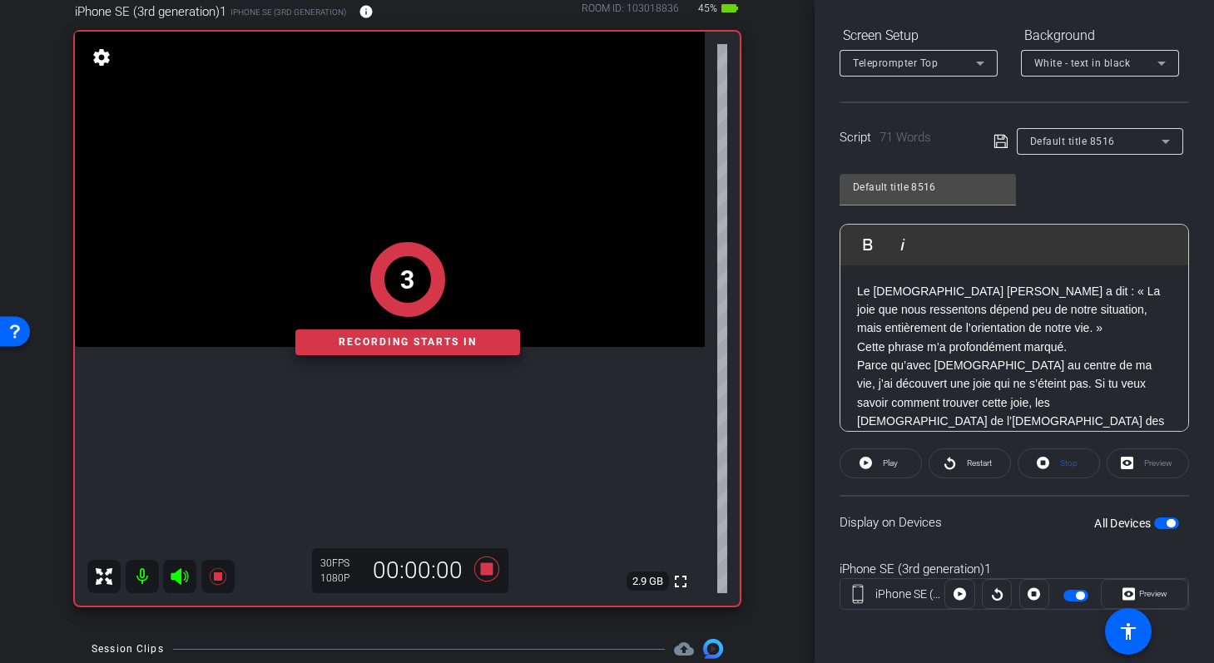
click at [858, 291] on p "Le prophète Russell M. Nelson a dit : « La joie que nous ressentons dépend peu …" at bounding box center [1014, 310] width 315 height 56
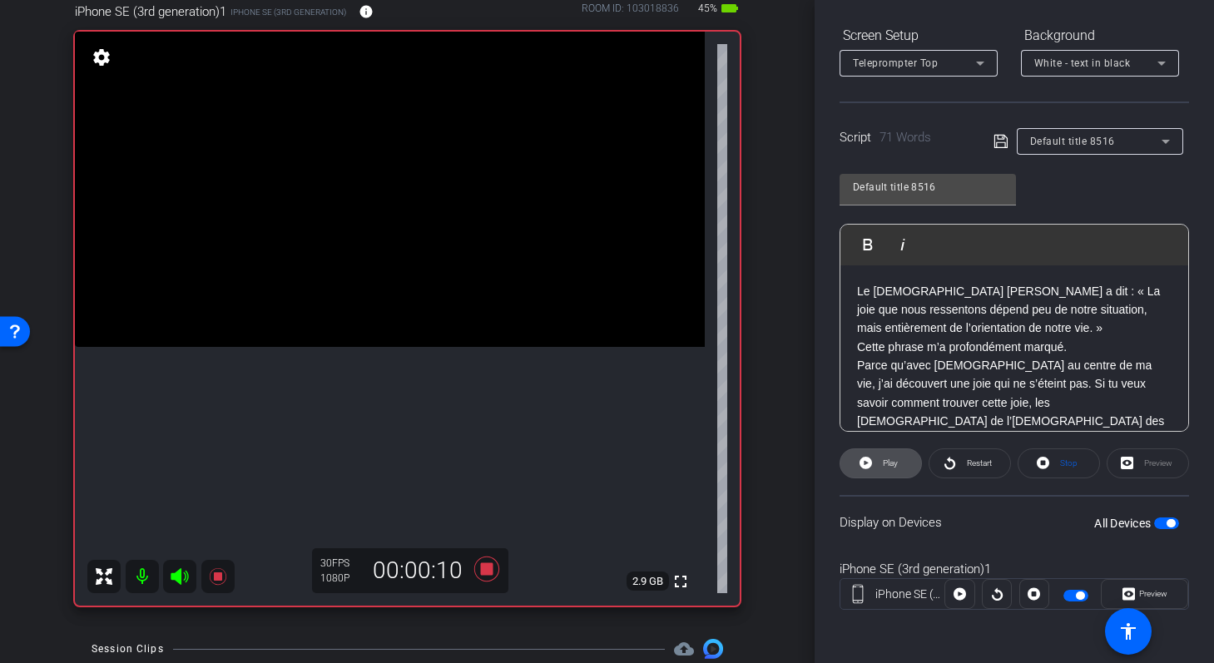
click at [880, 454] on span "Play" at bounding box center [888, 463] width 19 height 23
click at [855, 281] on div "Le prophète Russell M. Nelson a dit : « La joie que nous ressentons dépend peu …" at bounding box center [1015, 365] width 348 height 201
click at [970, 459] on span "Restart" at bounding box center [979, 463] width 25 height 9
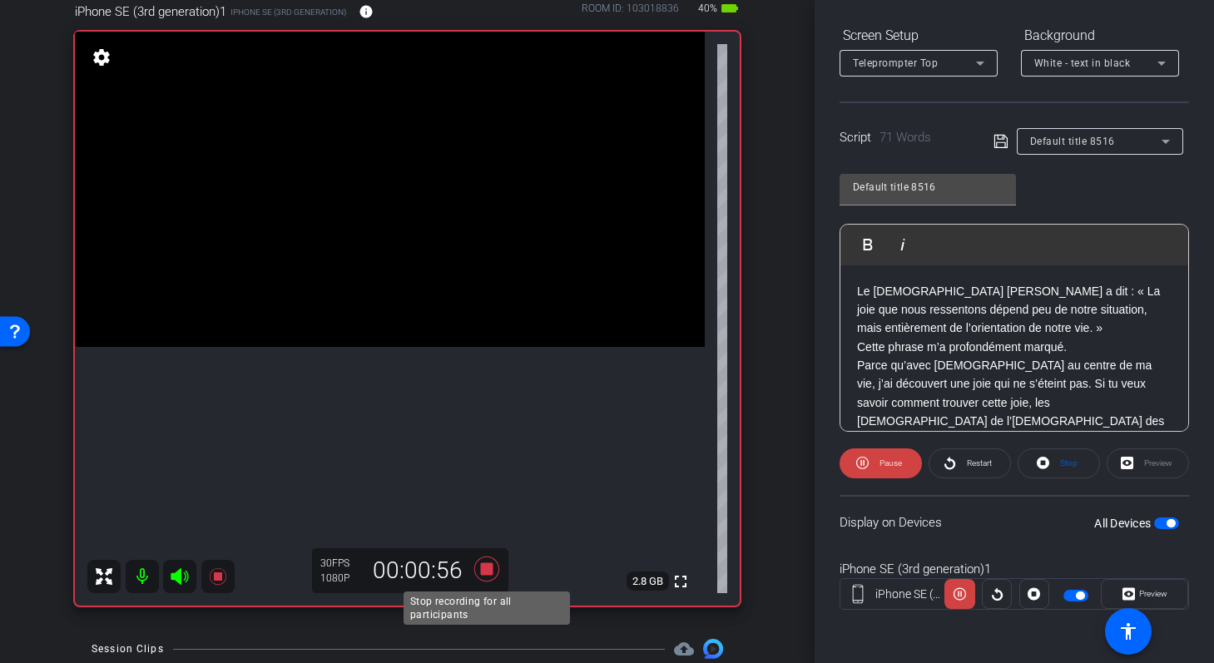
click at [488, 573] on icon at bounding box center [486, 569] width 25 height 25
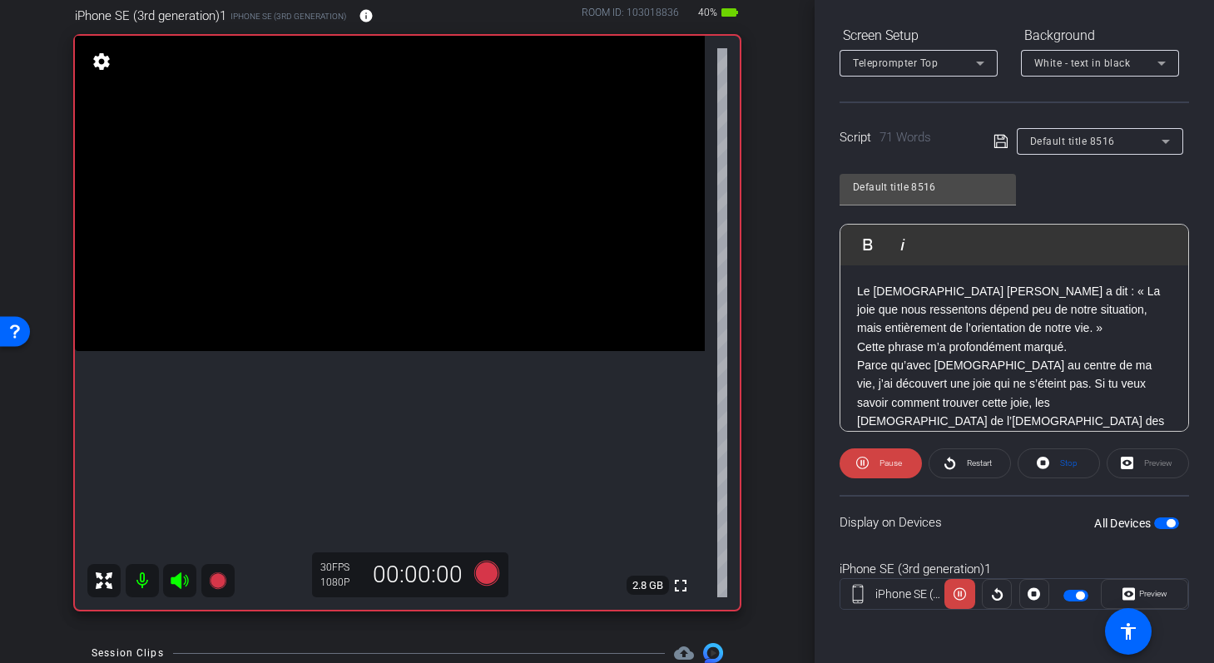
scroll to position [87, 0]
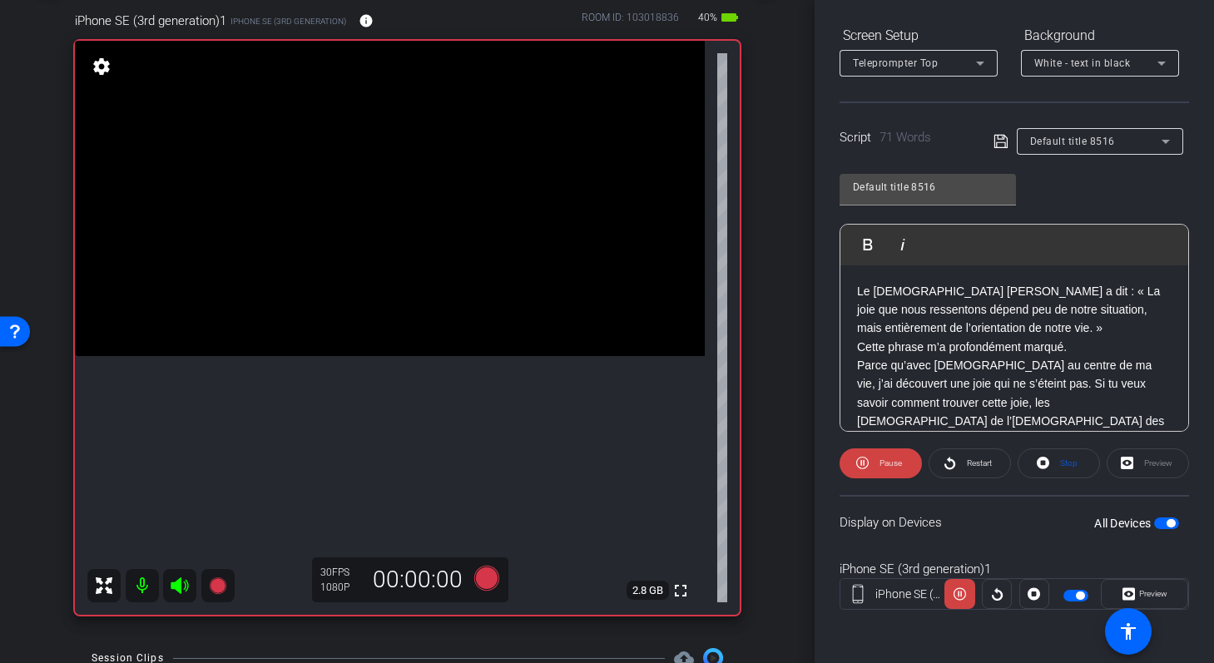
click at [860, 290] on p "Le prophète Russell M. Nelson a dit : « La joie que nous ressentons dépend peu …" at bounding box center [1014, 310] width 315 height 56
click at [491, 576] on icon at bounding box center [486, 578] width 25 height 25
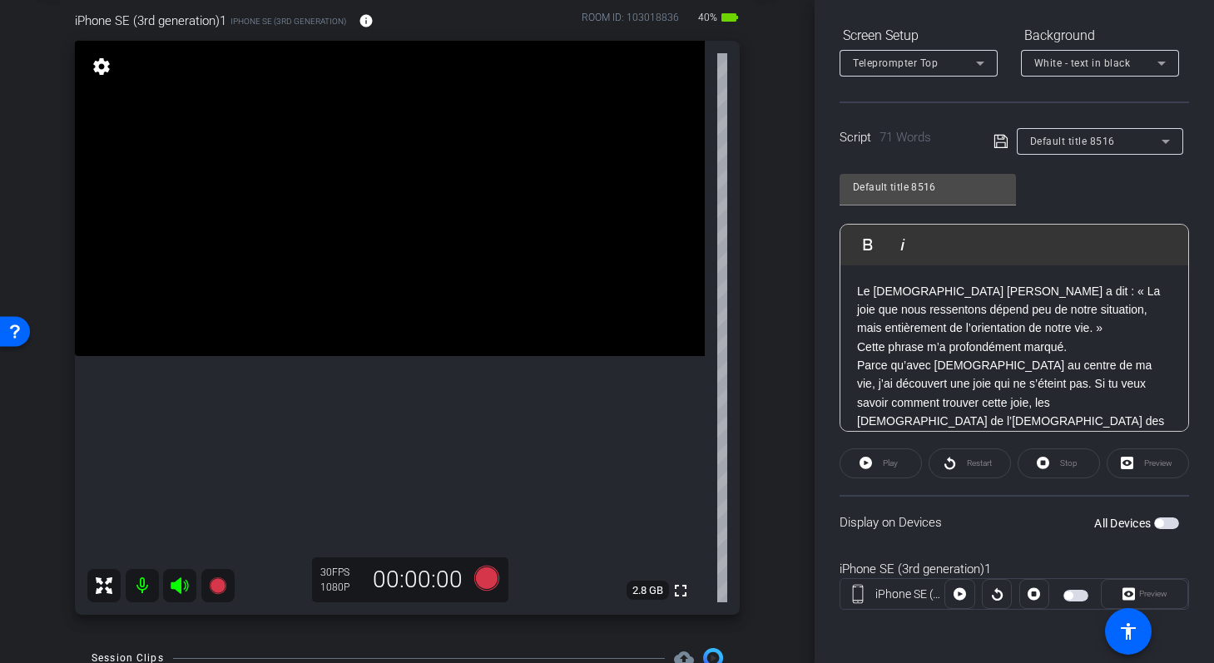
click at [858, 291] on p "Le prophète Russell M. Nelson a dit : « La joie que nous ressentons dépend peu …" at bounding box center [1014, 310] width 315 height 56
click at [484, 575] on icon at bounding box center [486, 578] width 25 height 25
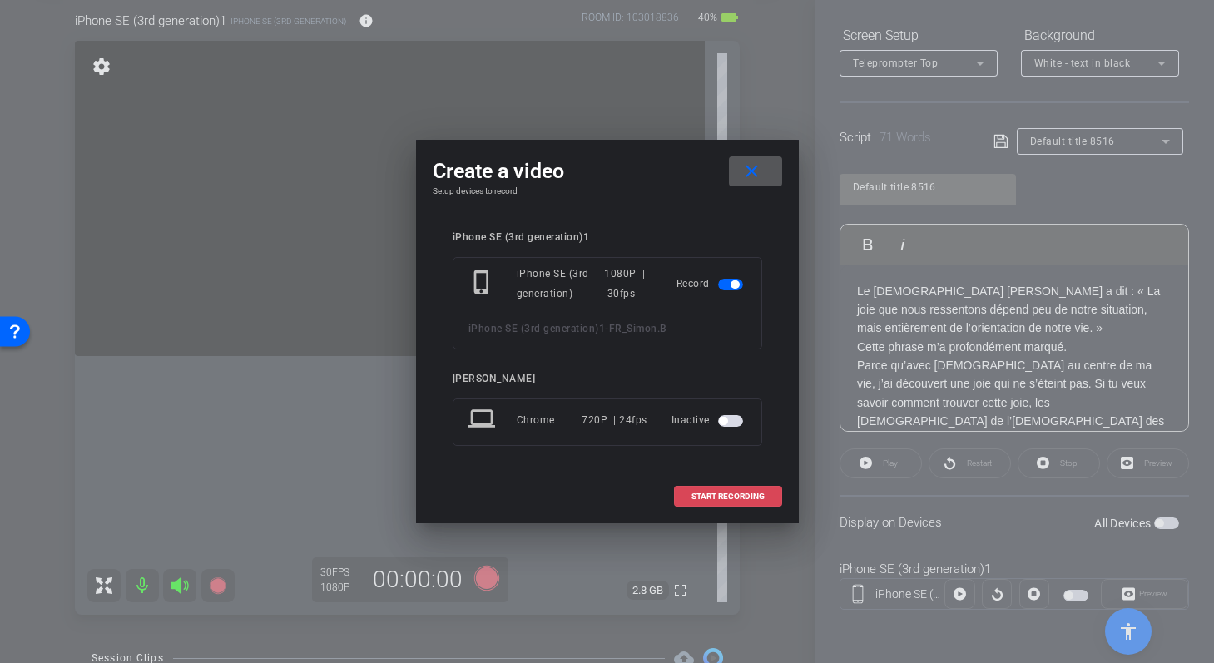
click at [716, 496] on span "START RECORDING" at bounding box center [728, 497] width 73 height 8
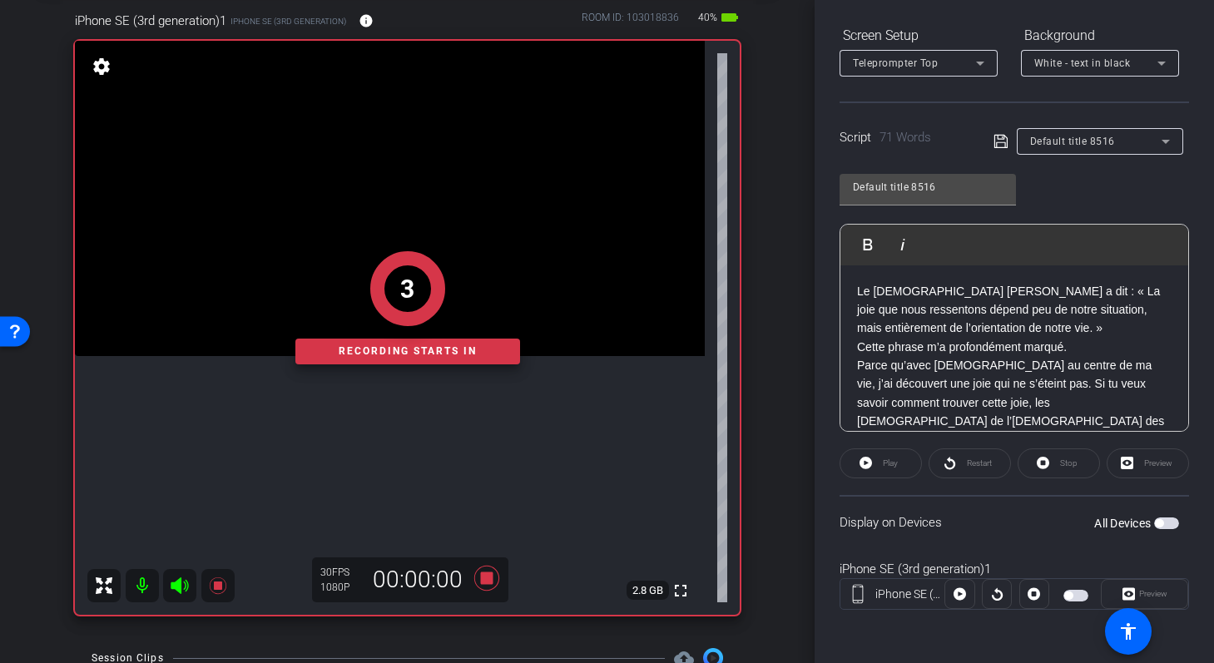
click at [860, 290] on p "Le prophète Russell M. Nelson a dit : « La joie que nous ressentons dépend peu …" at bounding box center [1014, 310] width 315 height 56
click at [878, 454] on div "Play" at bounding box center [881, 464] width 82 height 30
click at [866, 470] on div "Play" at bounding box center [881, 464] width 82 height 30
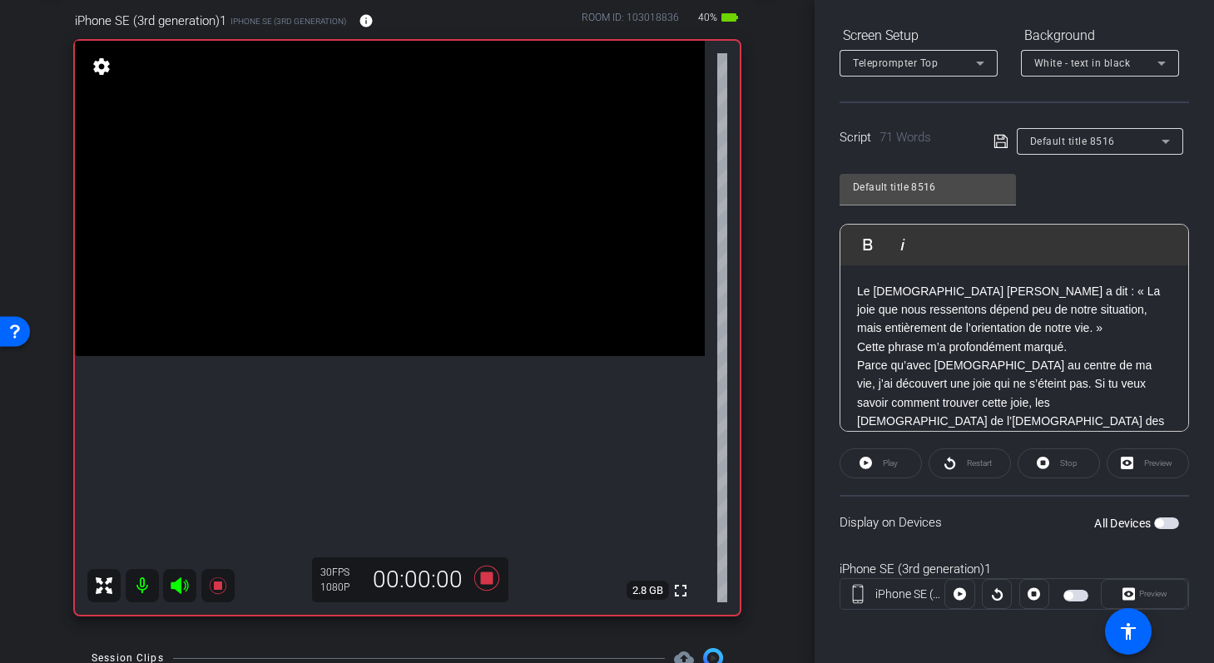
click at [957, 464] on div "Restart" at bounding box center [970, 464] width 82 height 30
click at [950, 464] on div "Restart" at bounding box center [970, 464] width 82 height 30
click at [870, 464] on div "Play" at bounding box center [881, 464] width 82 height 30
click at [1161, 522] on span "button" at bounding box center [1159, 523] width 8 height 8
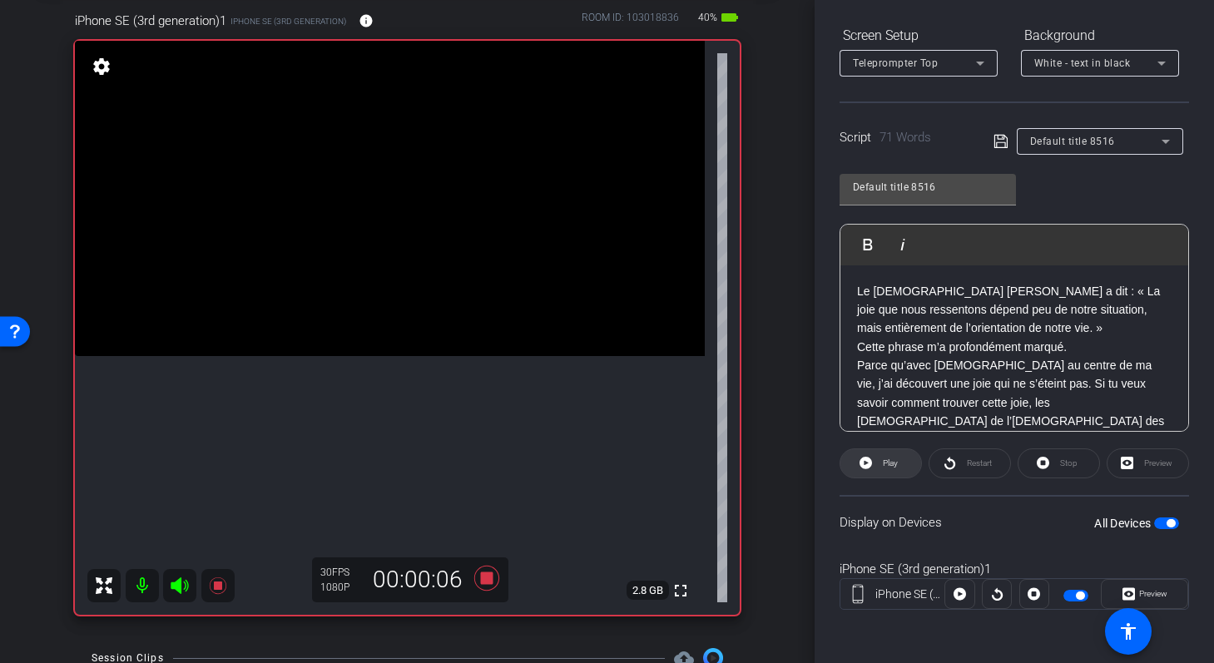
click at [885, 464] on span "Play" at bounding box center [890, 463] width 15 height 9
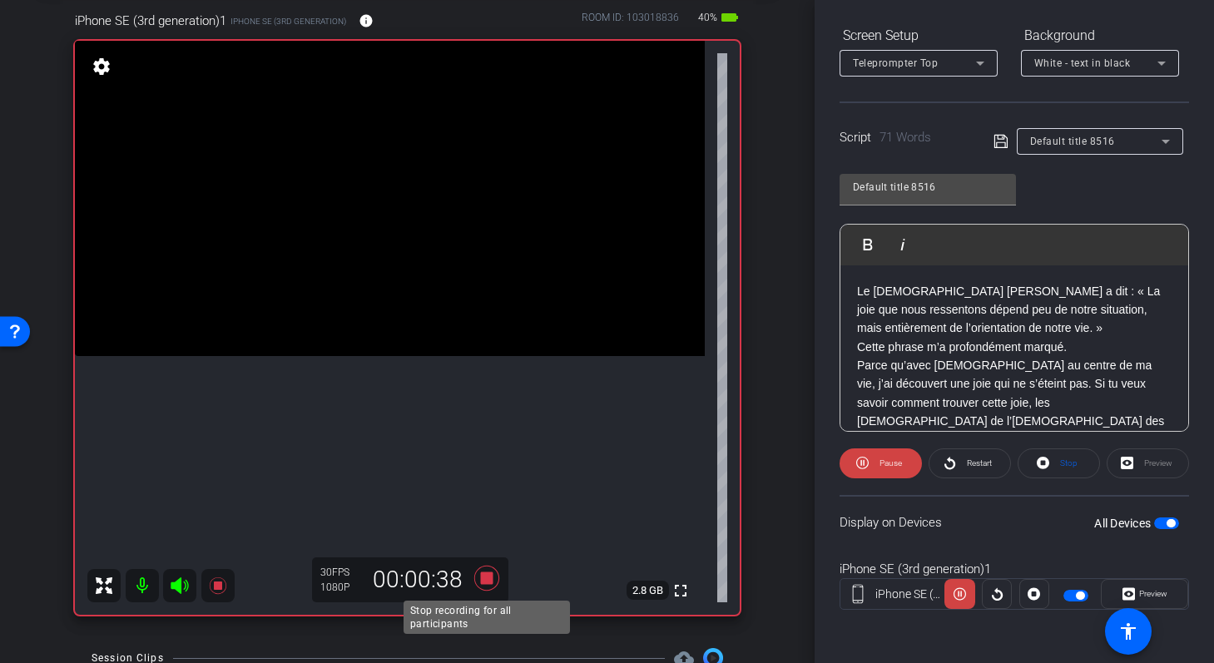
click at [491, 569] on icon at bounding box center [487, 578] width 40 height 30
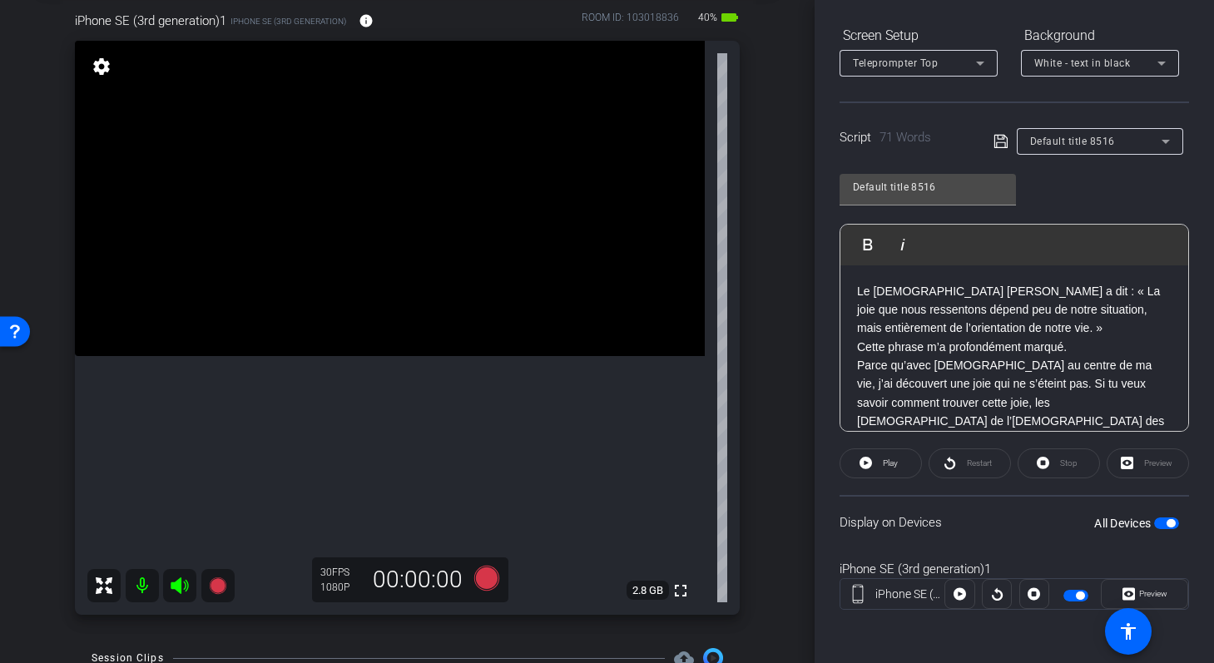
click at [960, 335] on p "Le prophète Russell M. Nelson a dit : « La joie que nous ressentons dépend peu …" at bounding box center [1014, 310] width 315 height 56
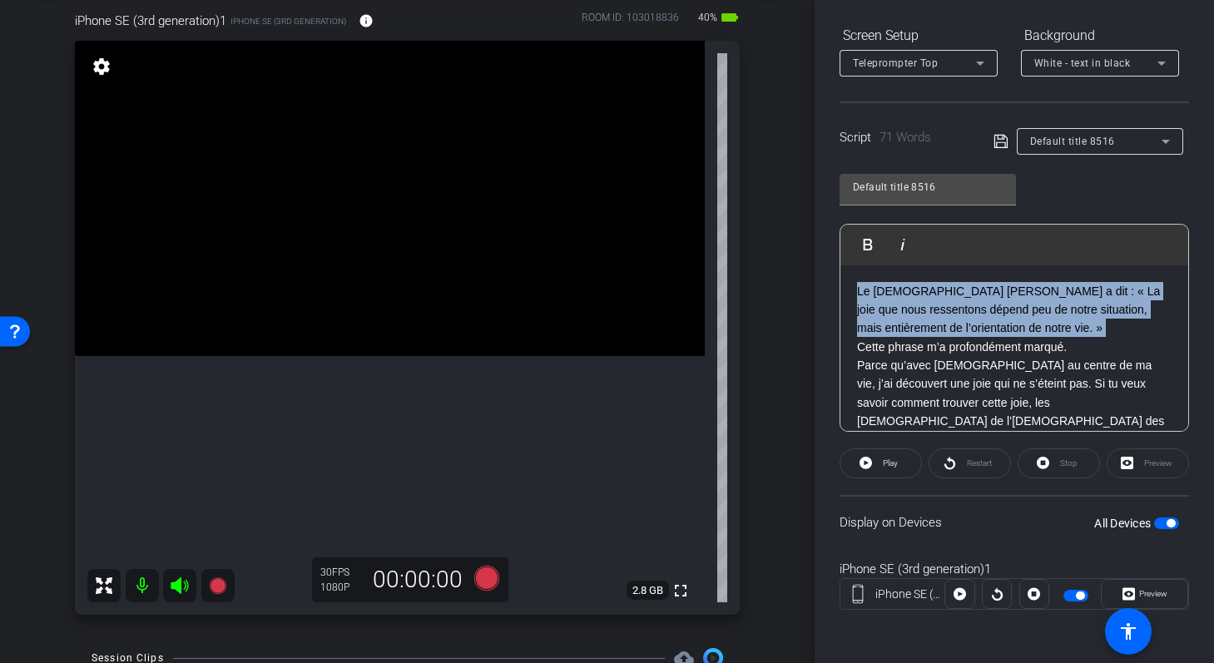
click at [960, 335] on p "Le prophète Russell M. Nelson a dit : « La joie que nous ressentons dépend peu …" at bounding box center [1014, 310] width 315 height 56
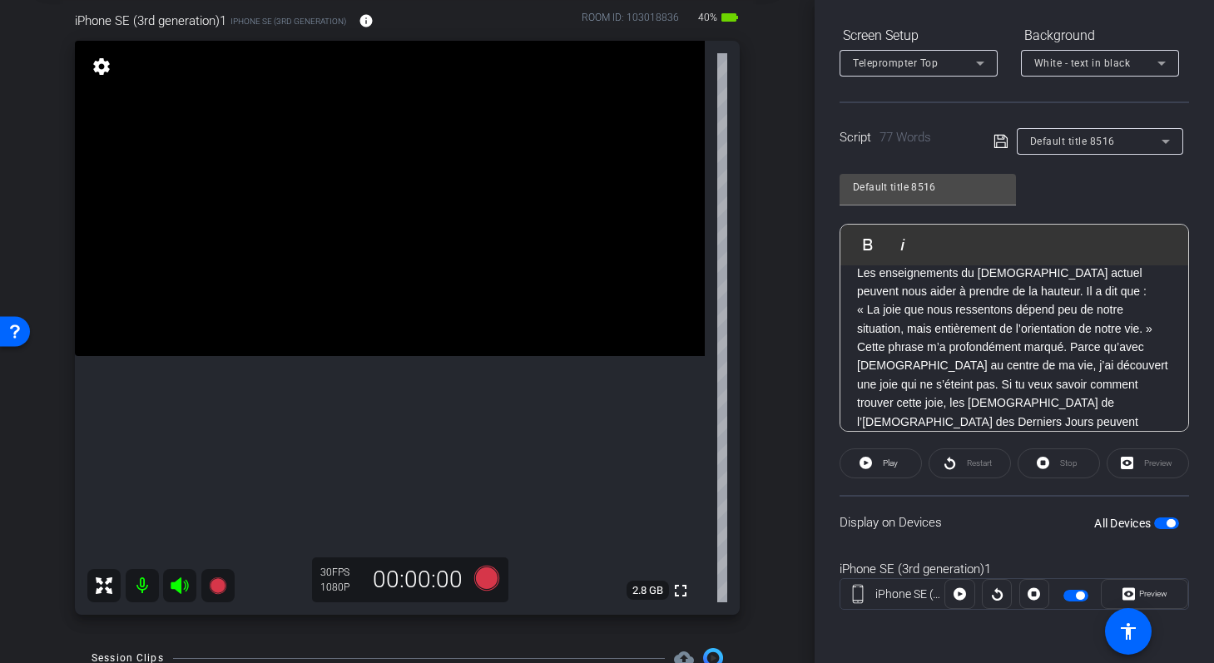
scroll to position [0, 0]
click at [1020, 350] on p "Les enseignements du prophète actuel peuvent nous aider à prendre de la hauteur…" at bounding box center [1014, 319] width 315 height 75
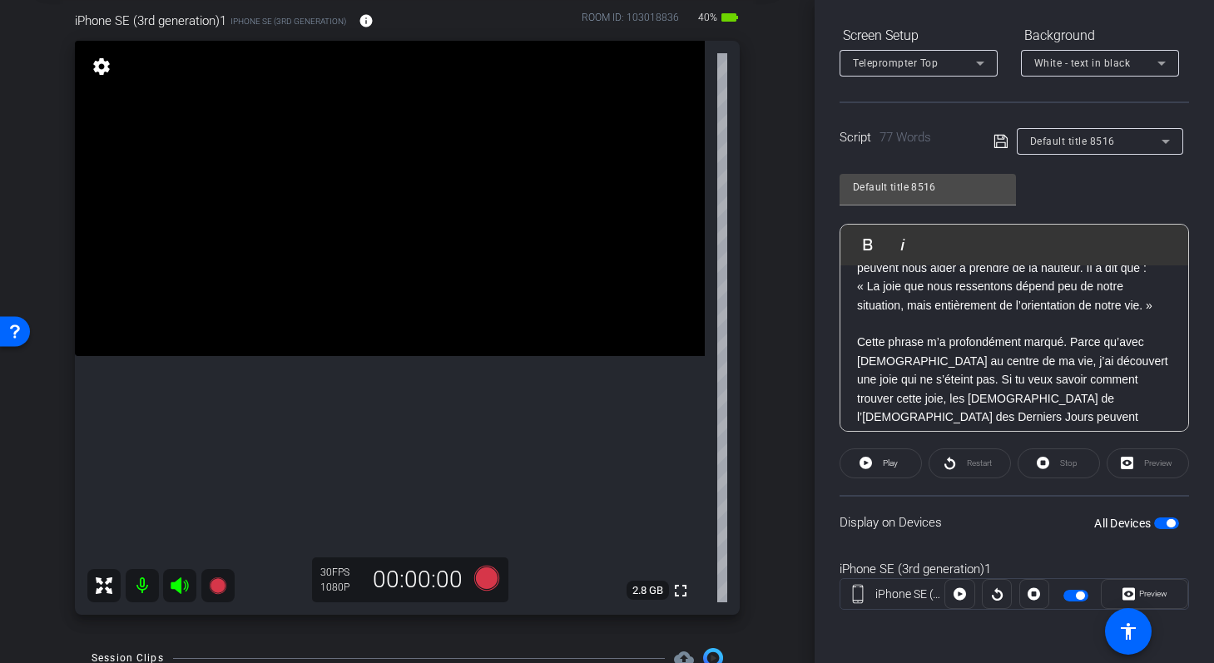
scroll to position [53, 0]
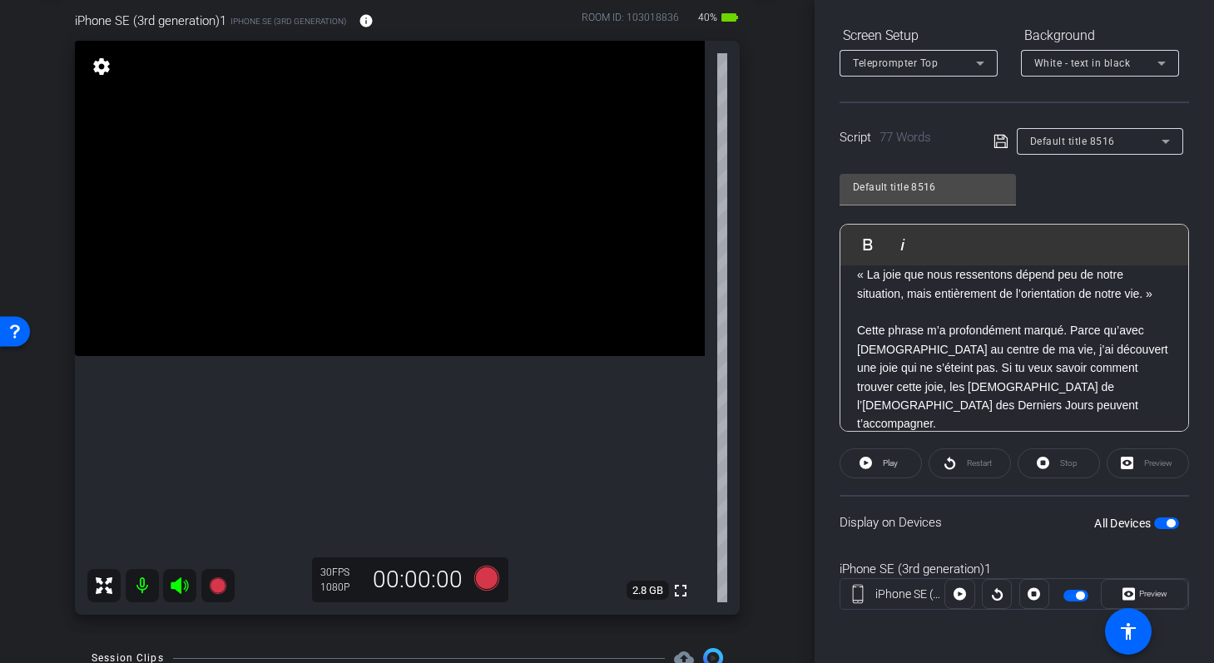
drag, startPoint x: 858, startPoint y: 330, endPoint x: 1091, endPoint y: 404, distance: 244.3
click at [1091, 404] on p "Cette phrase m’a profondément marqué. Parce qu’avec Jésus-Christ au centre de m…" at bounding box center [1014, 377] width 315 height 112
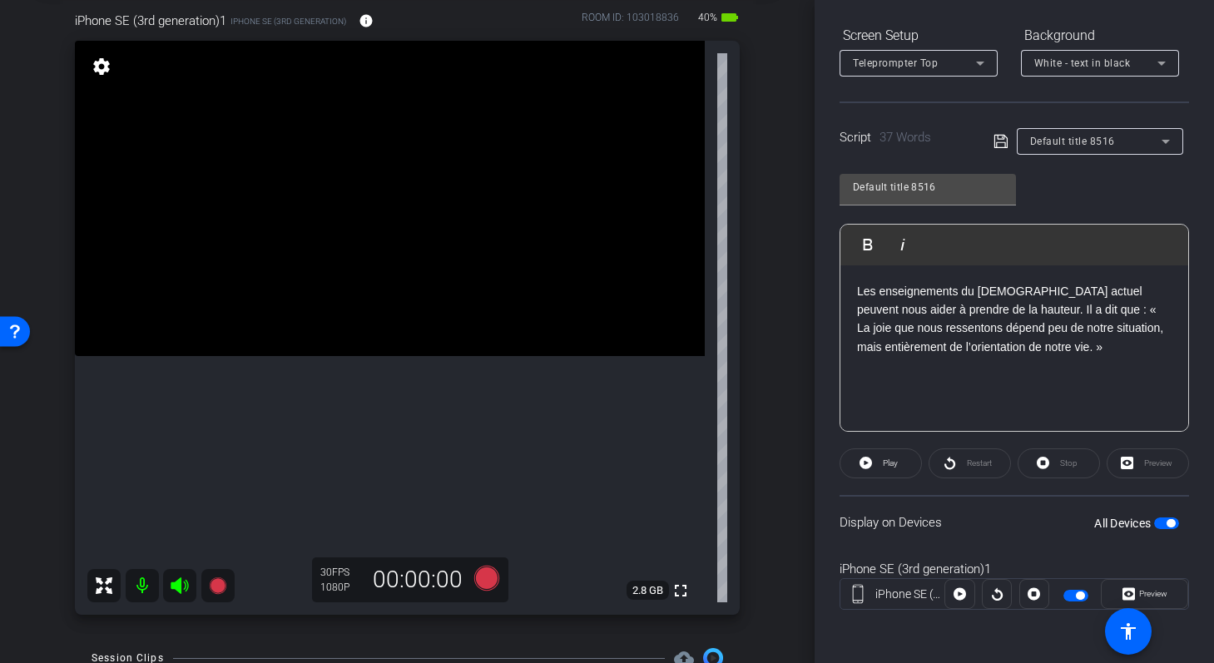
click at [999, 142] on icon at bounding box center [1000, 141] width 13 height 13
click at [961, 464] on div "Restart" at bounding box center [970, 464] width 82 height 30
click at [869, 464] on icon at bounding box center [866, 463] width 12 height 12
click at [870, 458] on span at bounding box center [881, 464] width 82 height 40
click at [998, 146] on icon at bounding box center [1001, 141] width 15 height 20
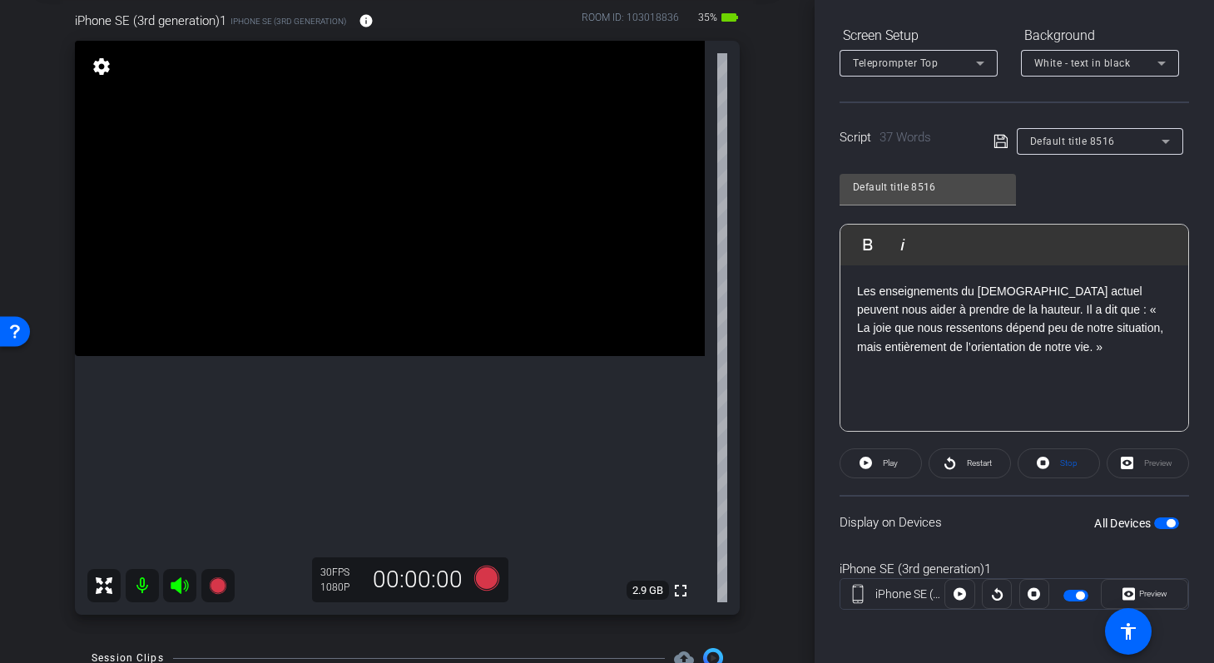
click at [856, 288] on div "Les enseignements du prophète actuel peuvent nous aider à prendre de la hauteur…" at bounding box center [1015, 348] width 348 height 166
click at [958, 463] on span at bounding box center [970, 464] width 81 height 40
click at [1040, 462] on icon at bounding box center [1043, 463] width 12 height 12
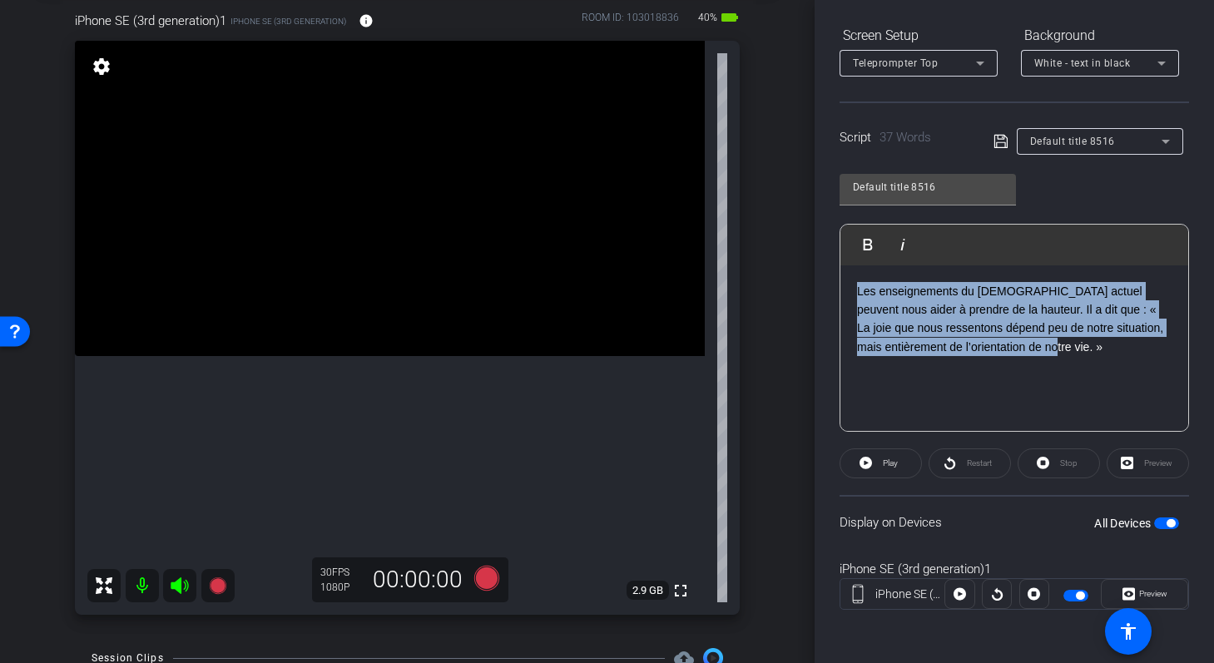
drag, startPoint x: 1024, startPoint y: 352, endPoint x: 830, endPoint y: 271, distance: 210.8
click at [830, 271] on div "Participants Teleprompter Adjustments settings Shannon Mura flip Director Every…" at bounding box center [1014, 331] width 399 height 663
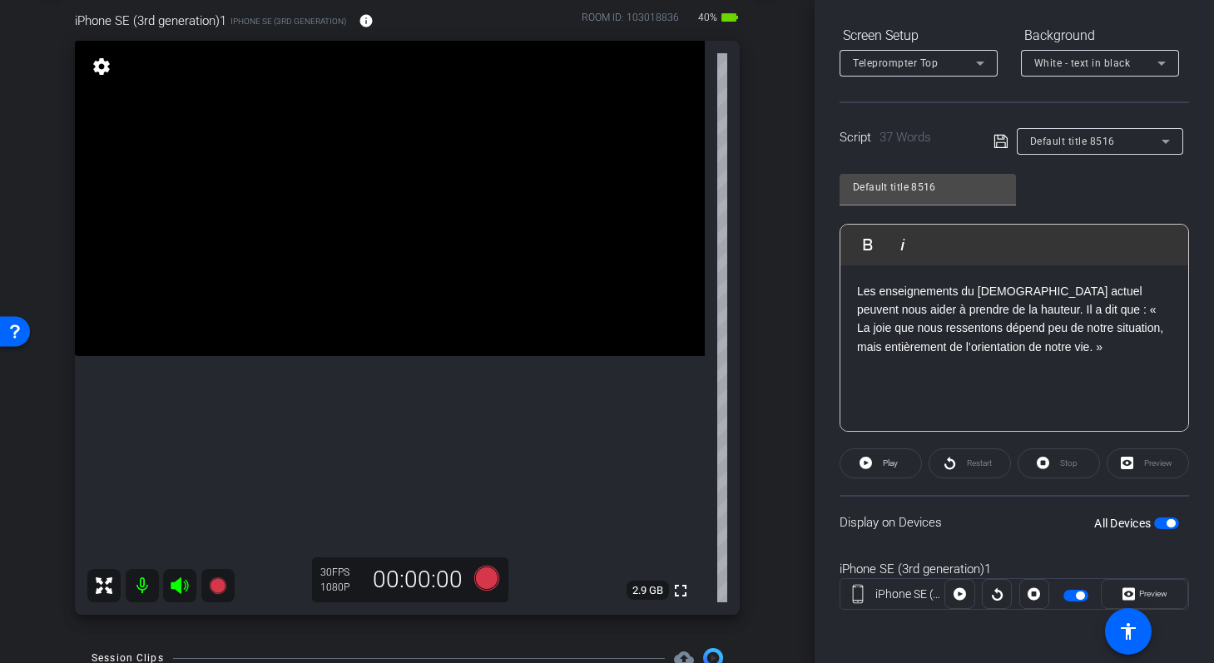
click at [988, 340] on p "Les enseignements du prophète actuel peuvent nous aider à prendre de la hauteur…" at bounding box center [1014, 319] width 315 height 75
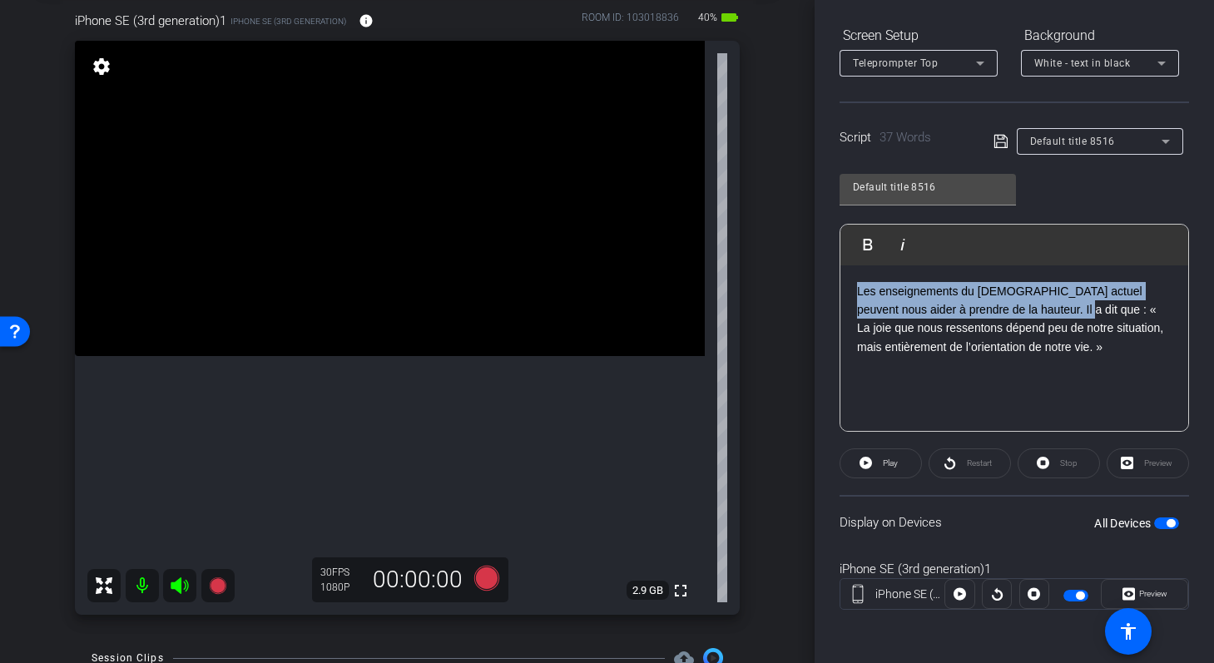
drag, startPoint x: 1043, startPoint y: 311, endPoint x: 831, endPoint y: 285, distance: 213.9
click at [831, 285] on div "Participants Teleprompter Adjustments settings Shannon Mura flip Director Every…" at bounding box center [1014, 331] width 399 height 663
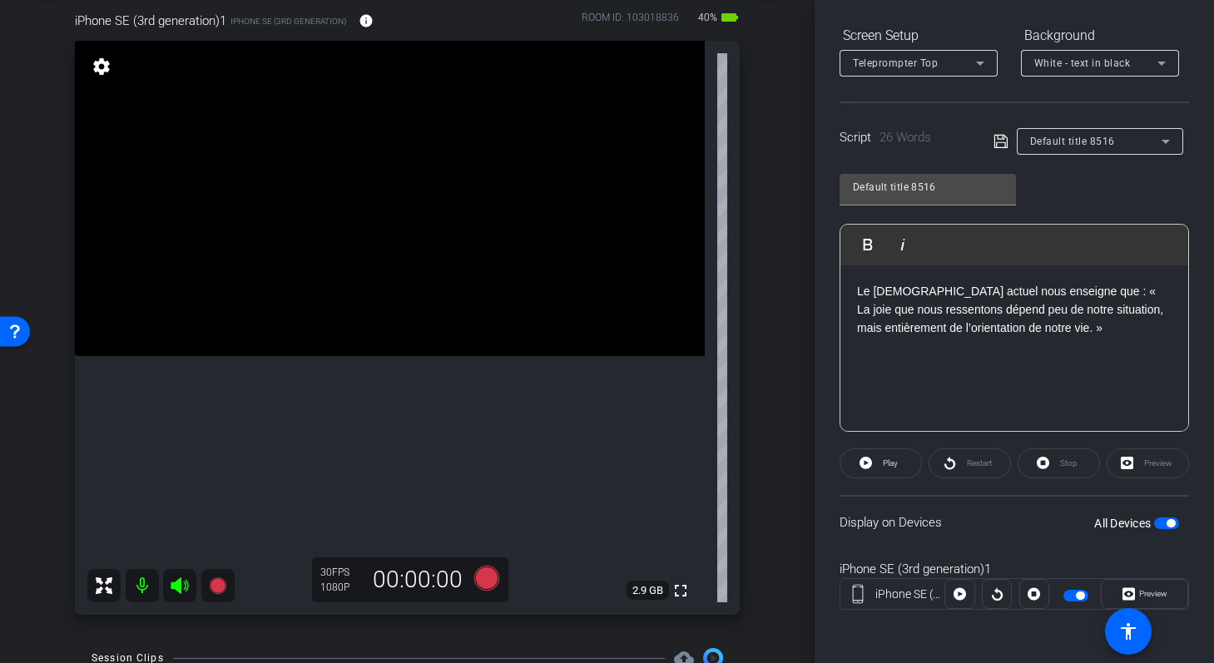
click at [1011, 320] on p "Le prophète actuel nous enseigne que : « La joie que nous ressentons dépend peu…" at bounding box center [1014, 310] width 315 height 56
click at [1002, 145] on icon at bounding box center [1001, 141] width 15 height 20
click at [950, 464] on div "Restart" at bounding box center [970, 464] width 82 height 30
click at [960, 464] on div "Restart" at bounding box center [970, 464] width 82 height 30
click at [876, 468] on span at bounding box center [881, 464] width 81 height 40
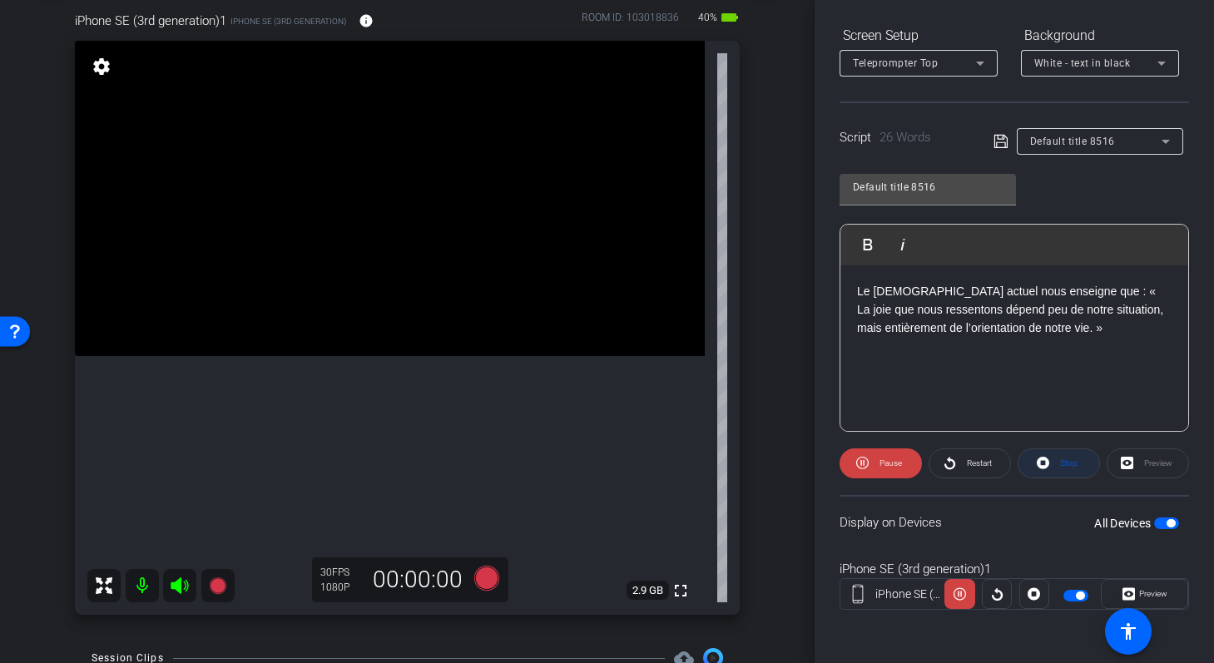
click at [1055, 473] on span at bounding box center [1059, 464] width 81 height 40
click at [487, 577] on icon at bounding box center [486, 578] width 25 height 25
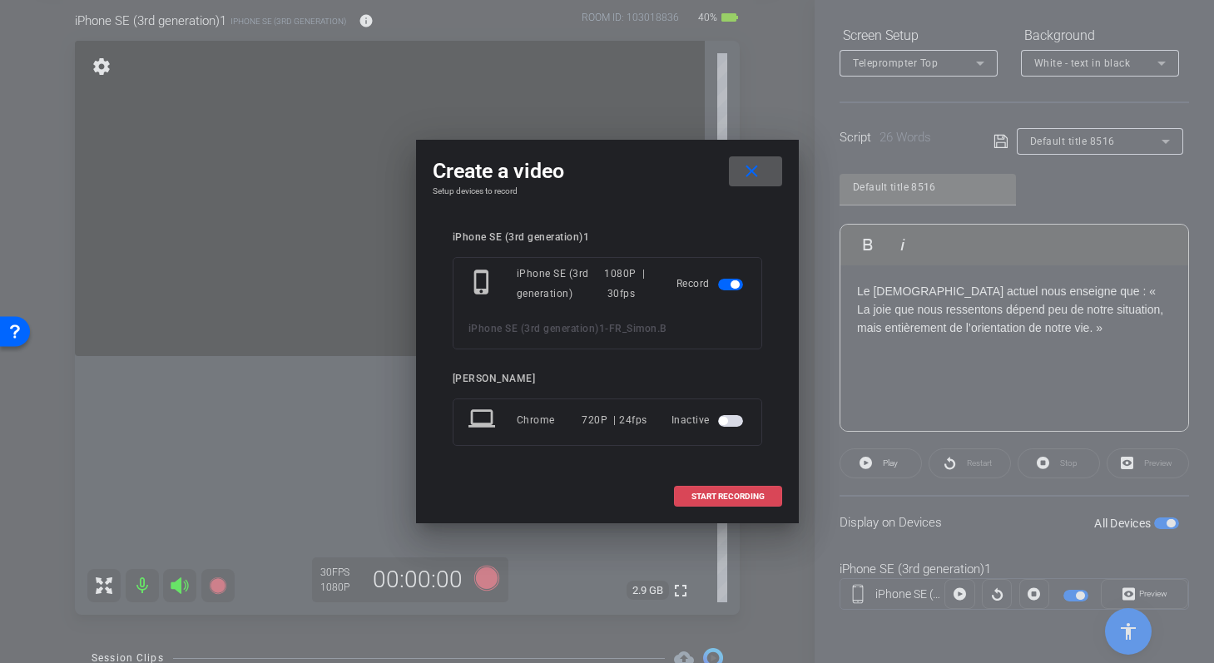
click at [704, 498] on span "START RECORDING" at bounding box center [728, 497] width 73 height 8
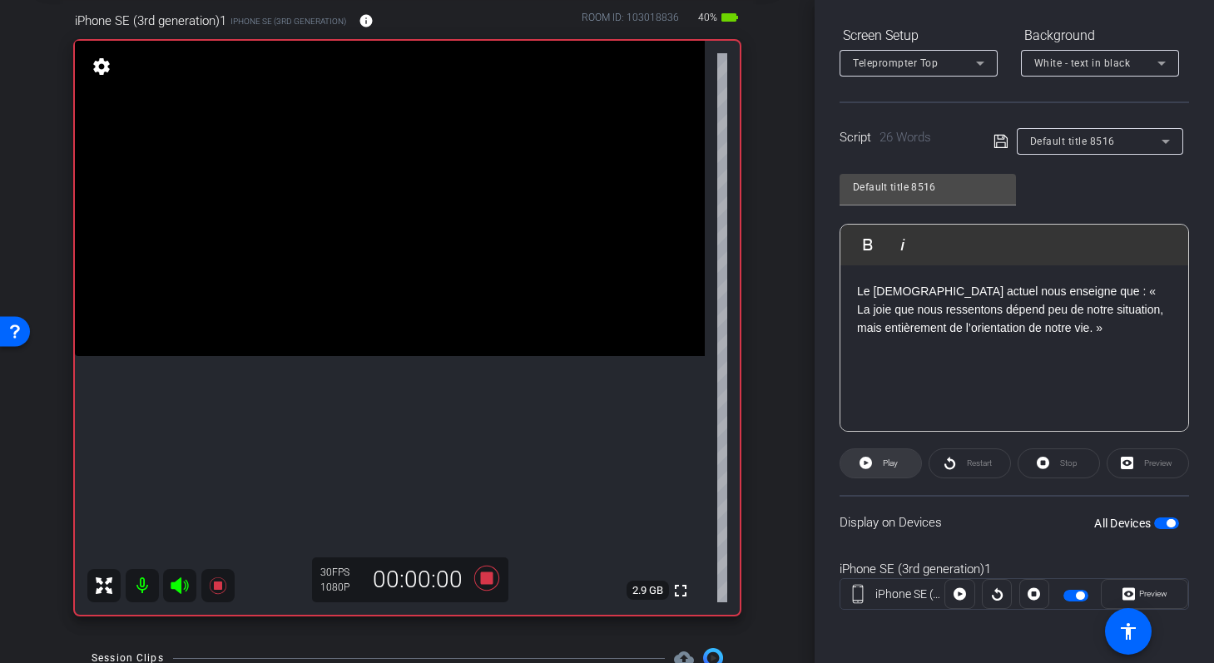
click at [866, 463] on icon at bounding box center [866, 463] width 12 height 21
click at [963, 472] on span "Restart" at bounding box center [977, 463] width 29 height 23
click at [483, 582] on icon at bounding box center [486, 578] width 25 height 25
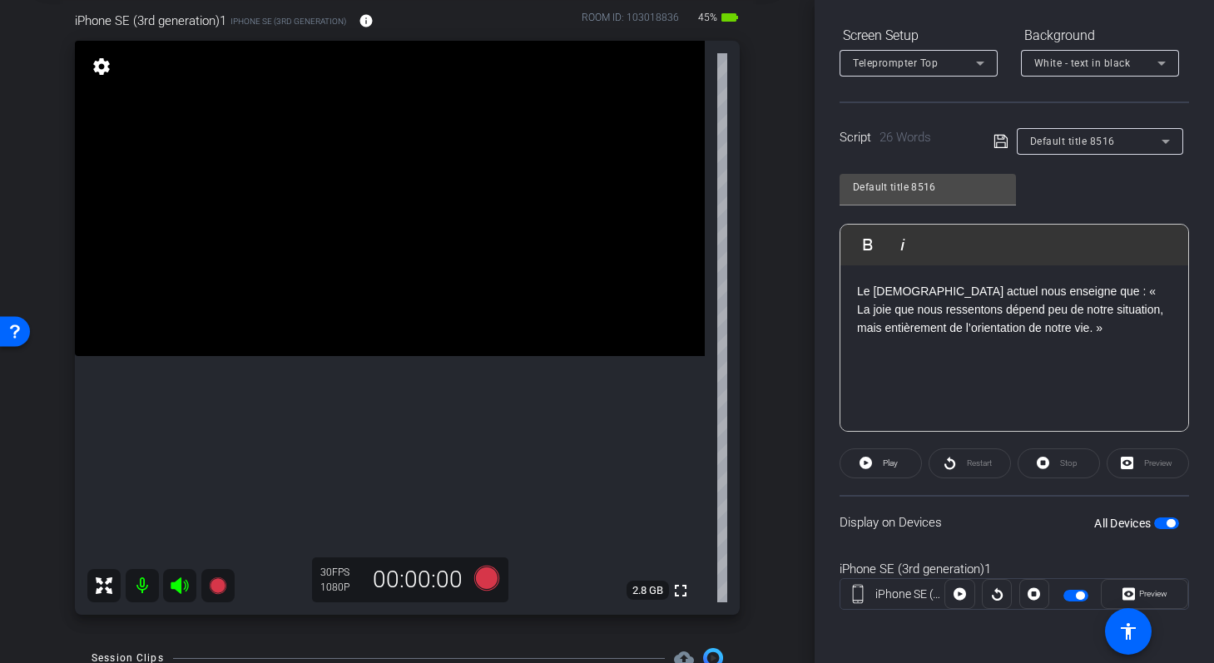
click at [925, 317] on p "Le prophète actuel nous enseigne que : « La joie que nous ressentons dépend peu…" at bounding box center [1014, 310] width 315 height 56
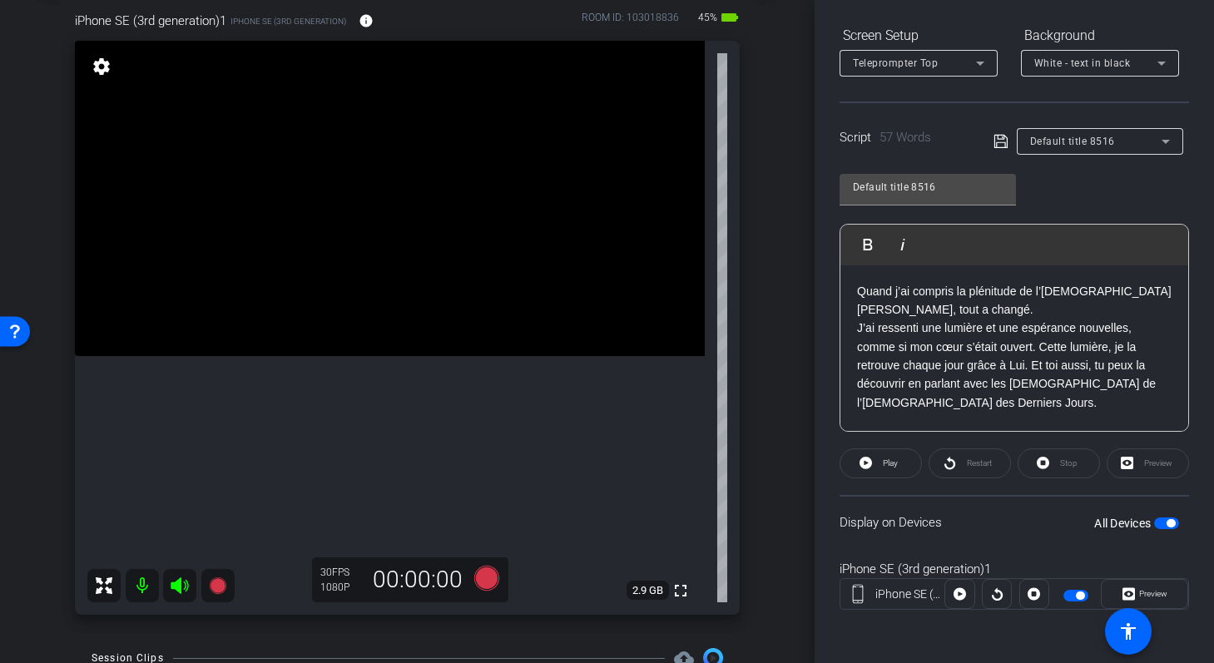
click at [984, 309] on p "Quand j’ai compris la plénitude de l’Évangile de Jésus-Christ, tout a changé." at bounding box center [1014, 300] width 315 height 37
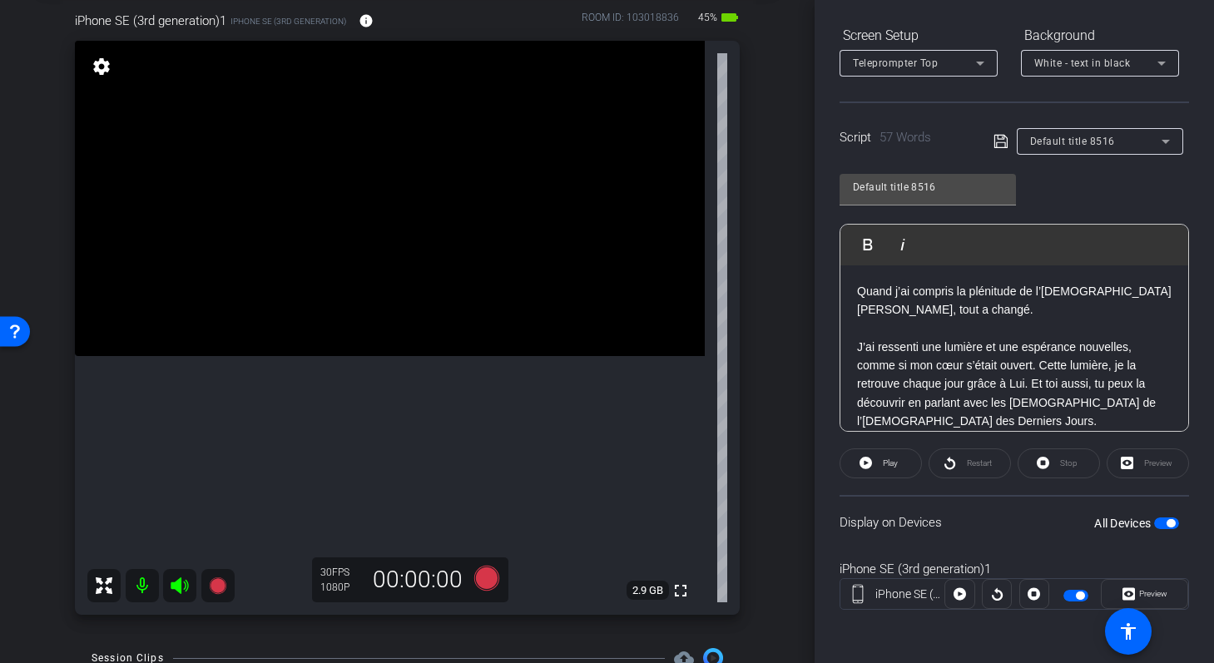
scroll to position [16, 0]
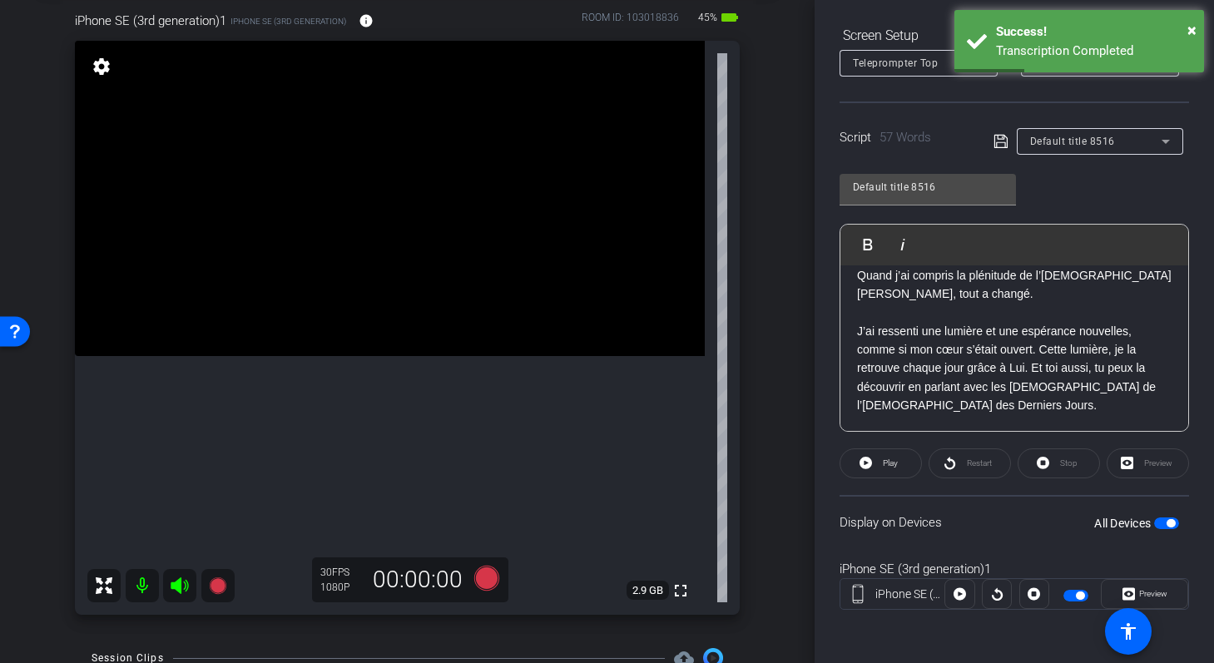
click at [1042, 349] on p "J’ai ressenti une lumière et une espérance nouvelles, comme si mon cœur s’était…" at bounding box center [1014, 368] width 315 height 93
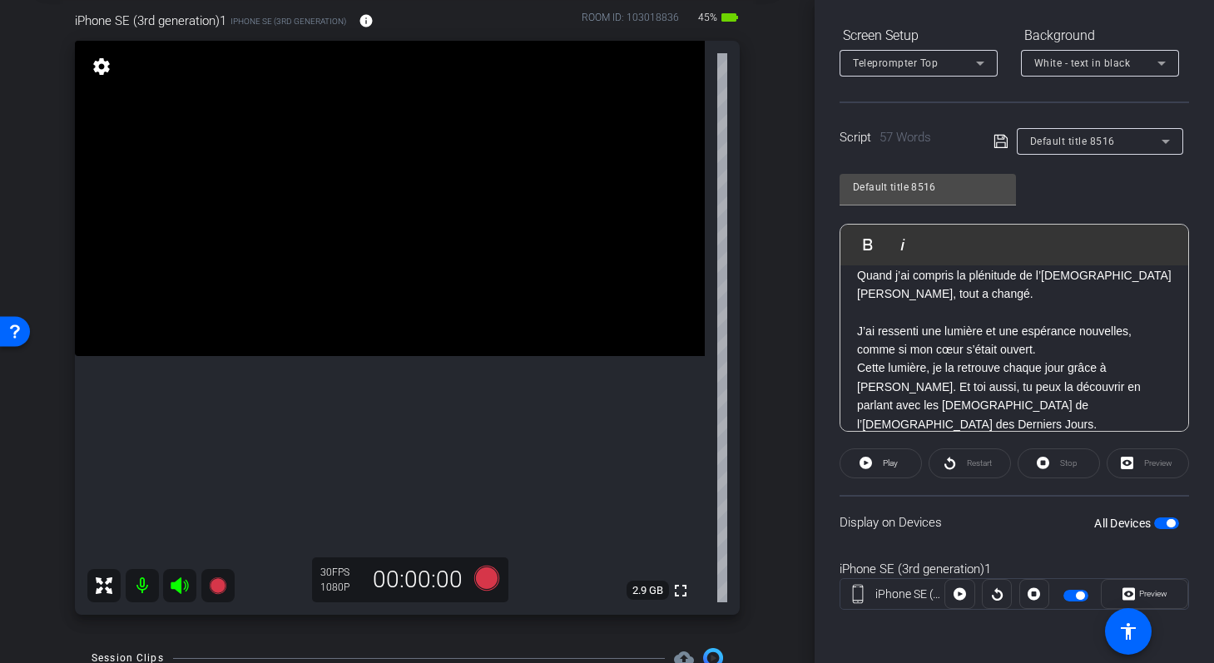
click at [907, 312] on p at bounding box center [1014, 312] width 315 height 18
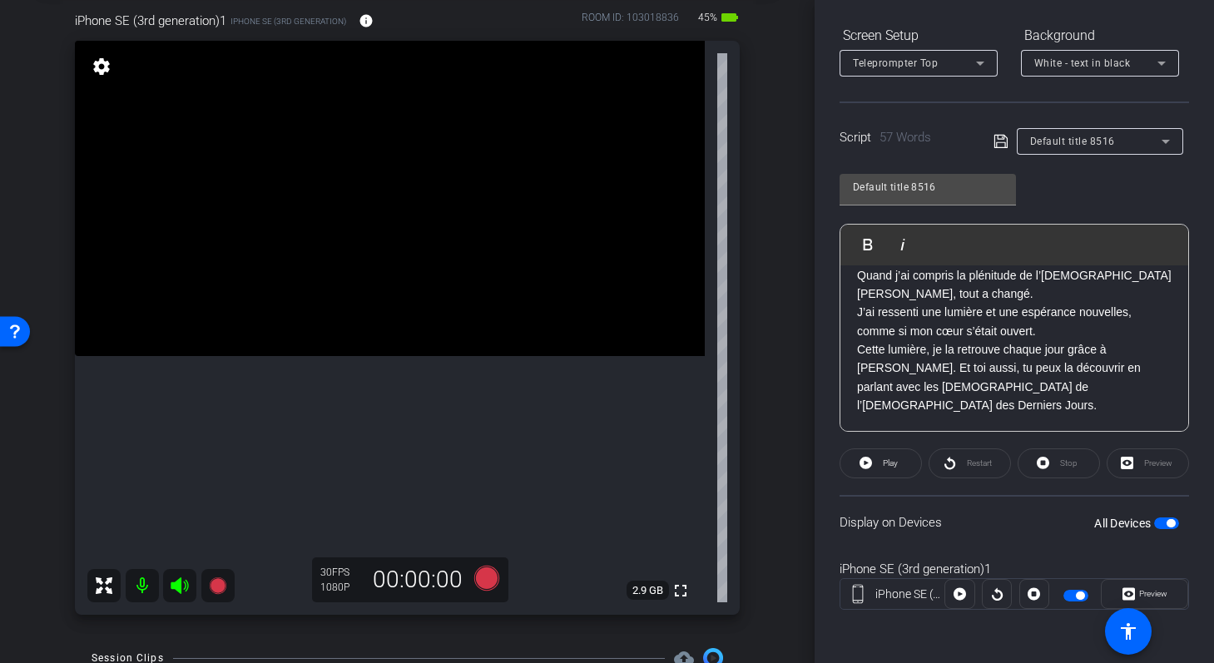
scroll to position [0, 0]
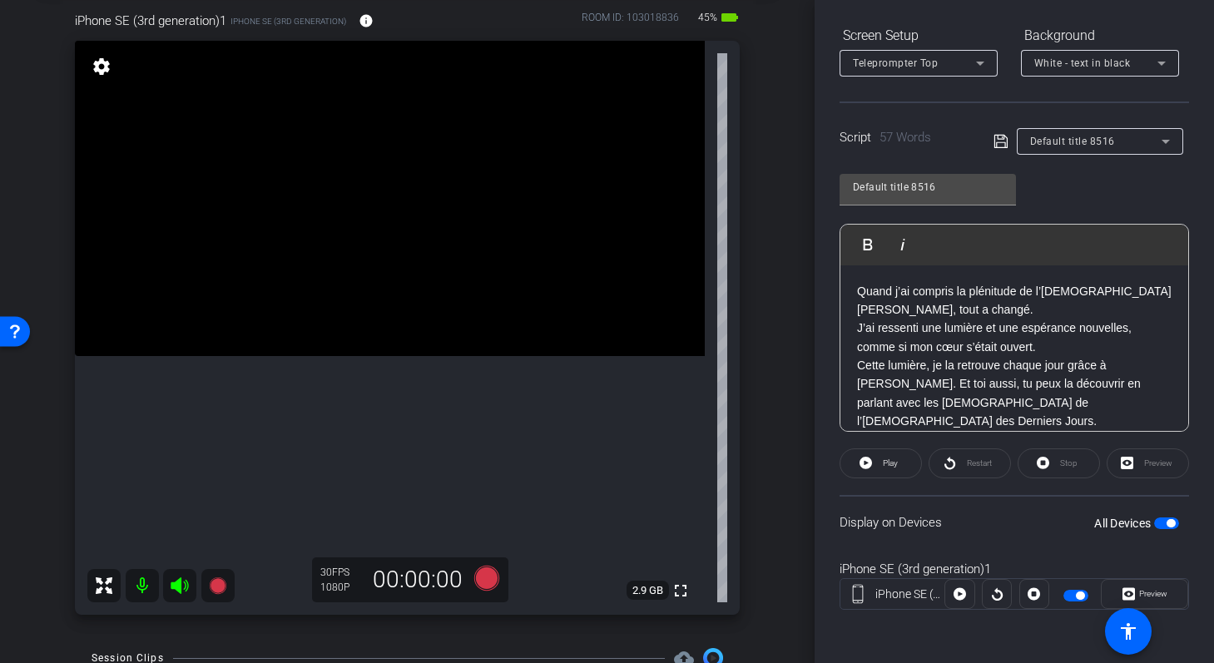
click at [1133, 363] on p "Cette lumière, je la retrouve chaque jour grâce à Lui. Et toi aussi, tu peux la…" at bounding box center [1014, 393] width 315 height 75
click at [994, 139] on icon at bounding box center [1001, 141] width 15 height 20
click at [880, 467] on span "Play" at bounding box center [888, 463] width 19 height 23
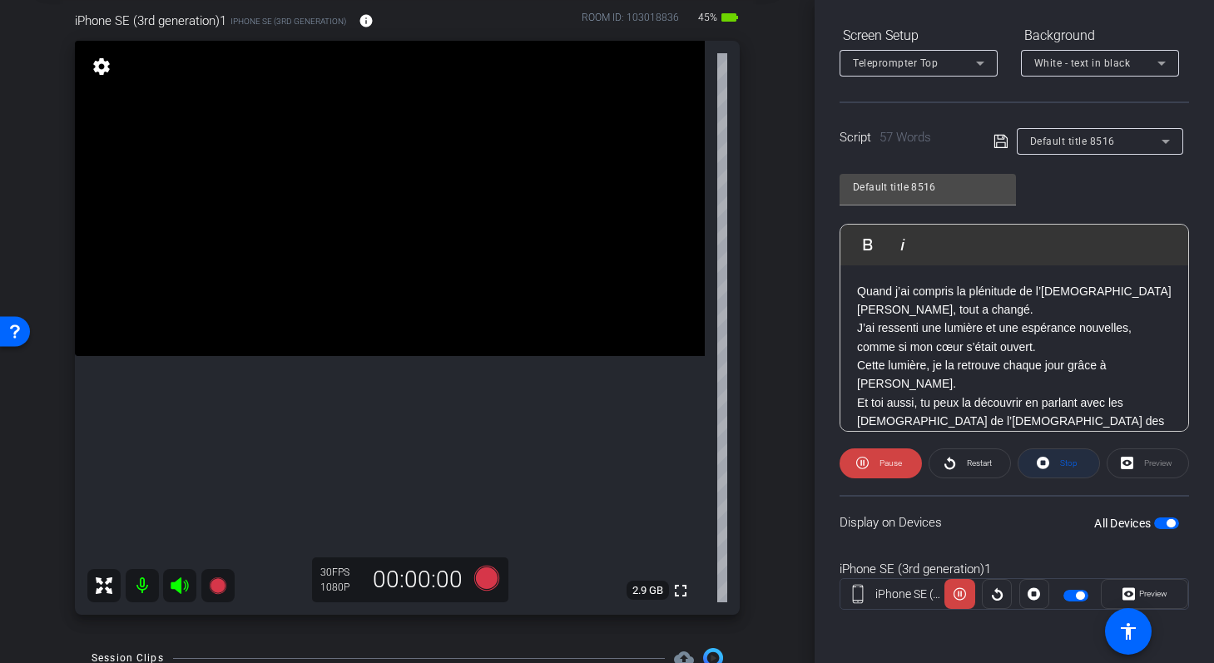
click at [1049, 459] on span at bounding box center [1059, 464] width 81 height 40
click at [858, 295] on p "Quand j’ai compris la plénitude de l’Évangile de Jésus-Christ, tout a changé." at bounding box center [1014, 300] width 315 height 37
click at [999, 142] on icon at bounding box center [1000, 141] width 13 height 13
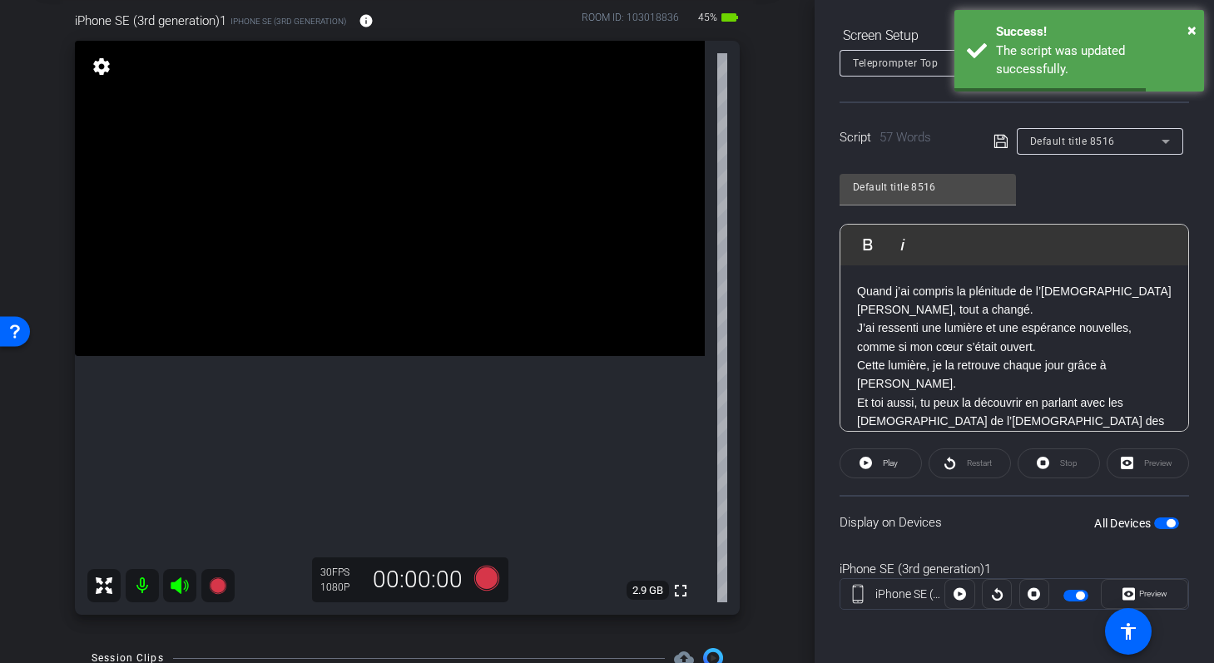
click at [857, 287] on p "Quand j’ai compris la plénitude de l’Évangile de Jésus-Christ, tout a changé." at bounding box center [1014, 300] width 315 height 37
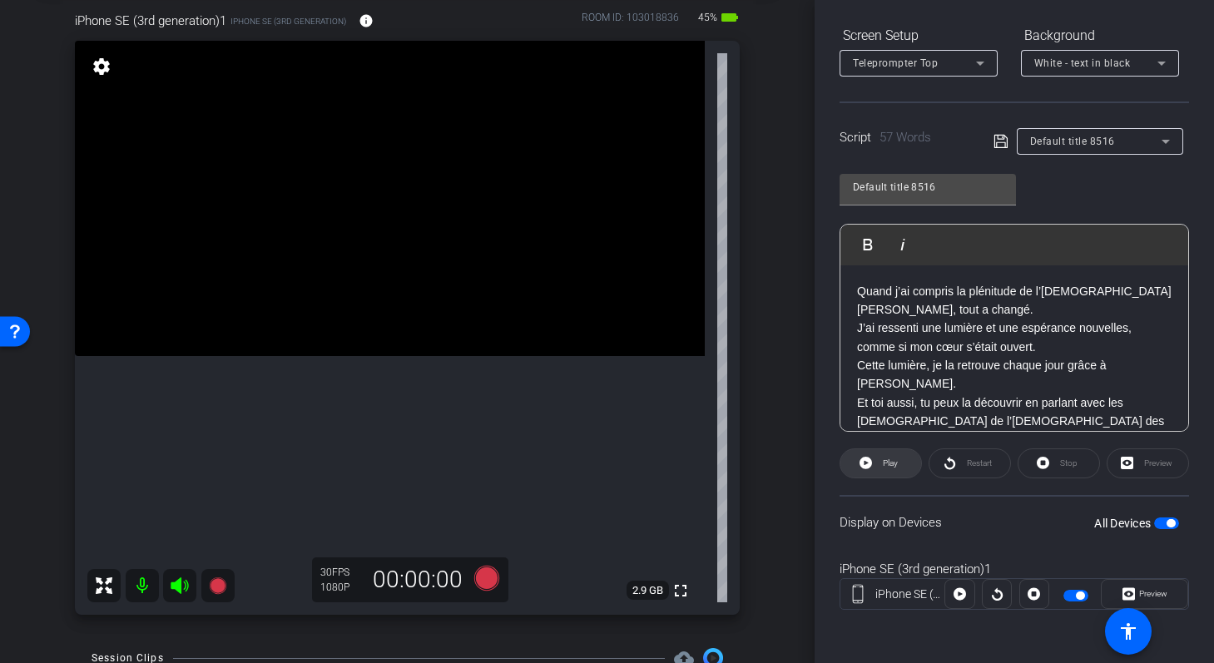
click at [880, 465] on span "Play" at bounding box center [888, 463] width 19 height 23
click at [484, 583] on icon at bounding box center [486, 578] width 25 height 25
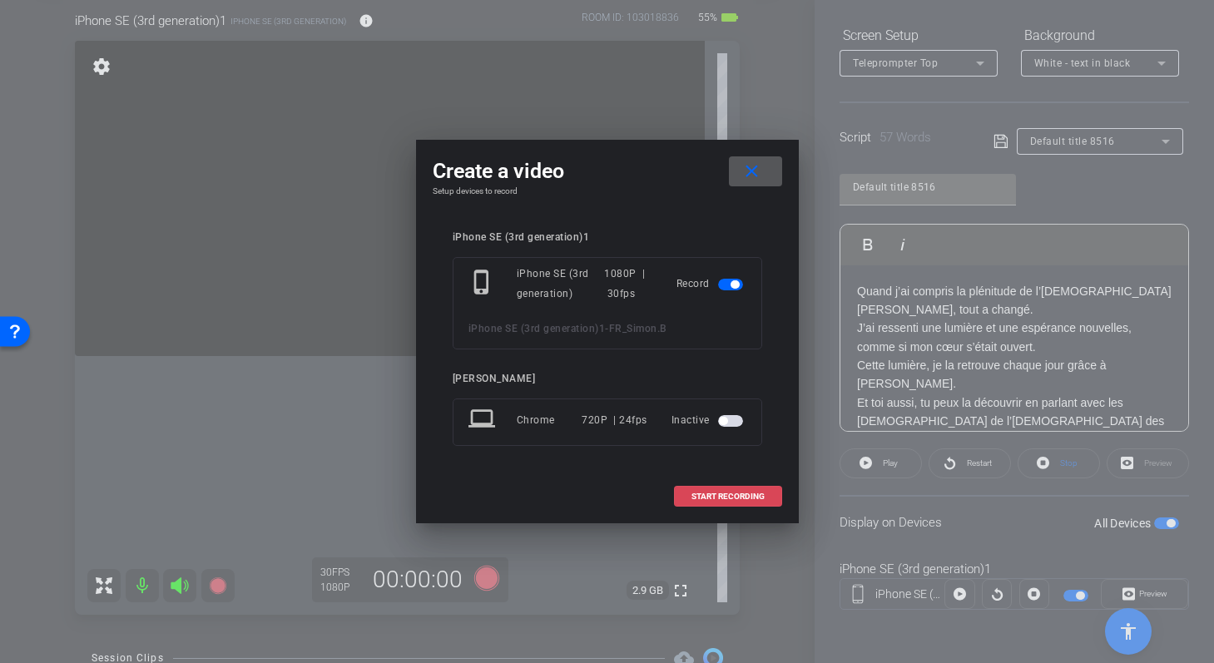
click at [707, 489] on span at bounding box center [728, 497] width 107 height 40
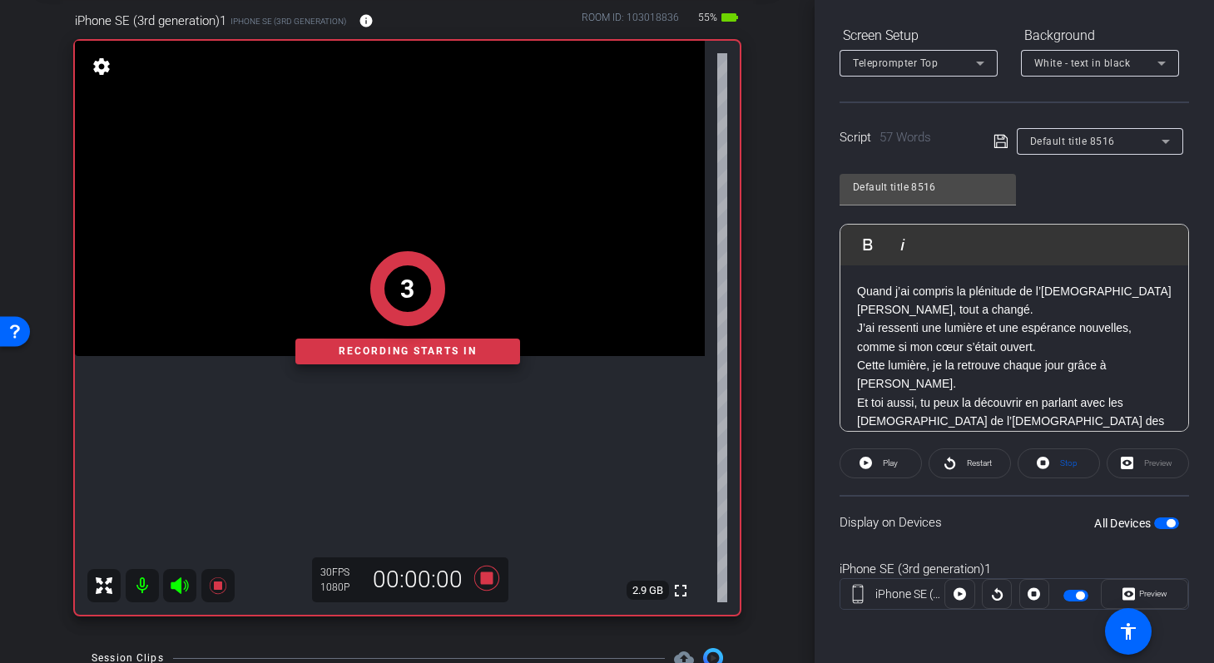
click at [856, 290] on div "Quand j’ai compris la plénitude de l’Évangile de Jésus-Christ, tout a changé. J…" at bounding box center [1015, 365] width 348 height 201
click at [865, 466] on icon at bounding box center [866, 463] width 12 height 12
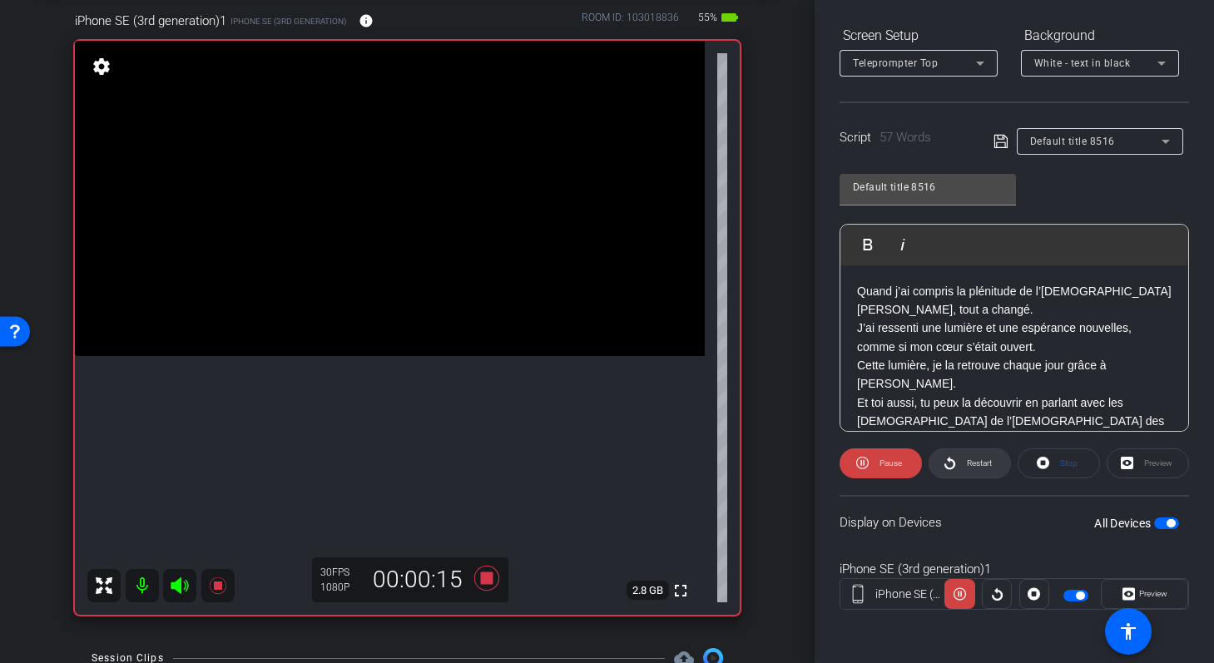
click at [952, 465] on icon at bounding box center [950, 463] width 12 height 21
click at [492, 587] on icon at bounding box center [487, 578] width 40 height 30
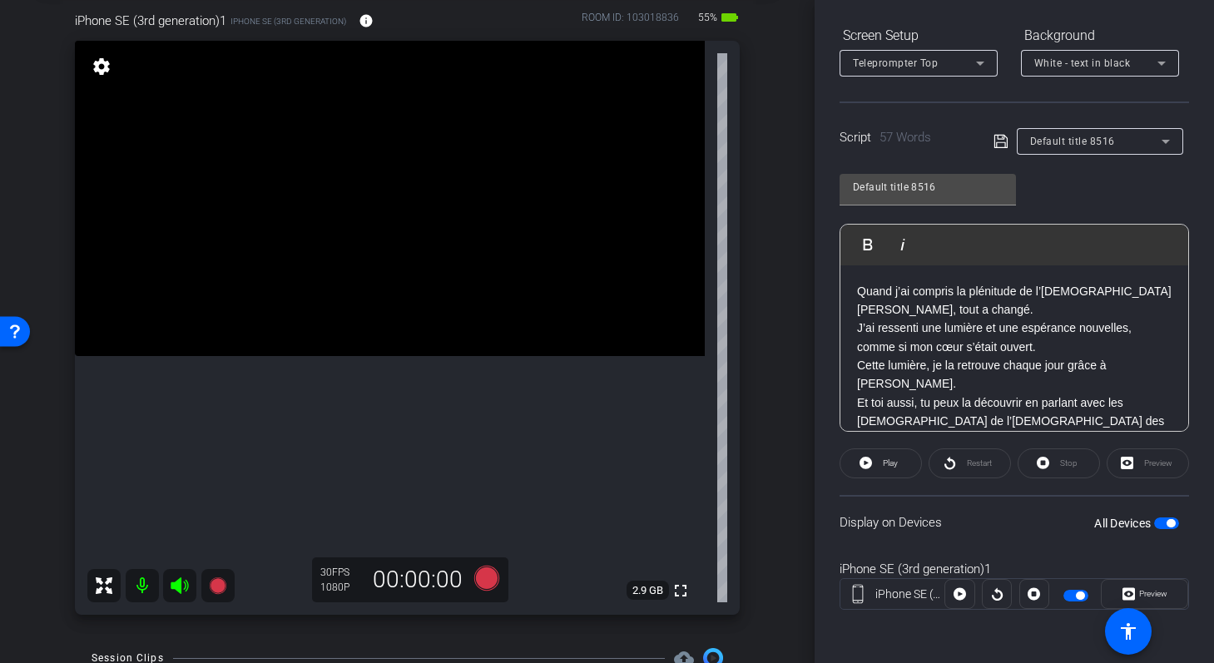
click at [857, 290] on p "Quand j’ai compris la plénitude de l’Évangile de Jésus-Christ, tout a changé." at bounding box center [1014, 300] width 315 height 37
click at [484, 582] on icon at bounding box center [486, 578] width 25 height 25
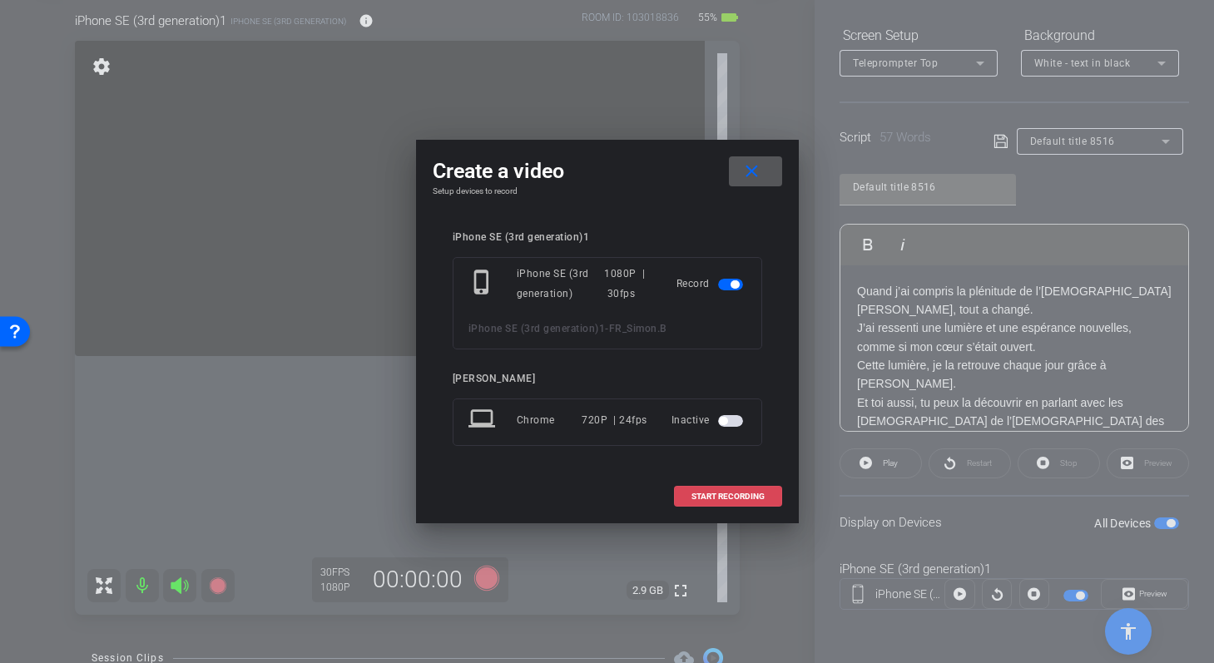
click at [706, 500] on span "START RECORDING" at bounding box center [728, 497] width 73 height 8
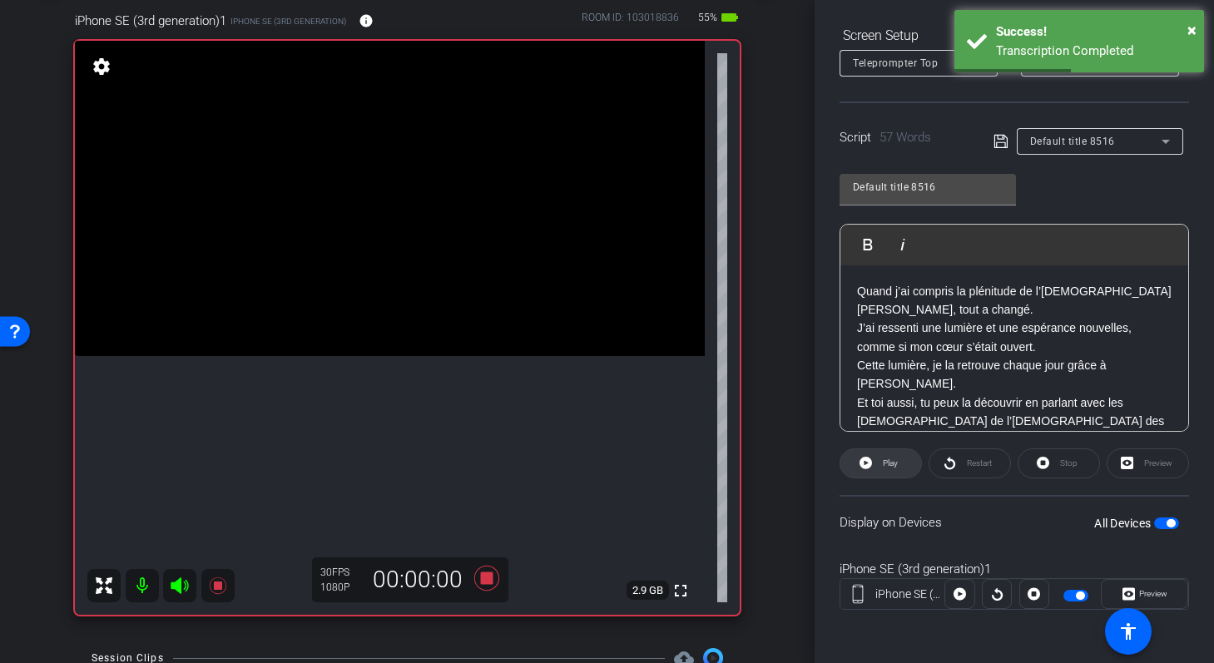
click at [872, 464] on span at bounding box center [881, 464] width 81 height 40
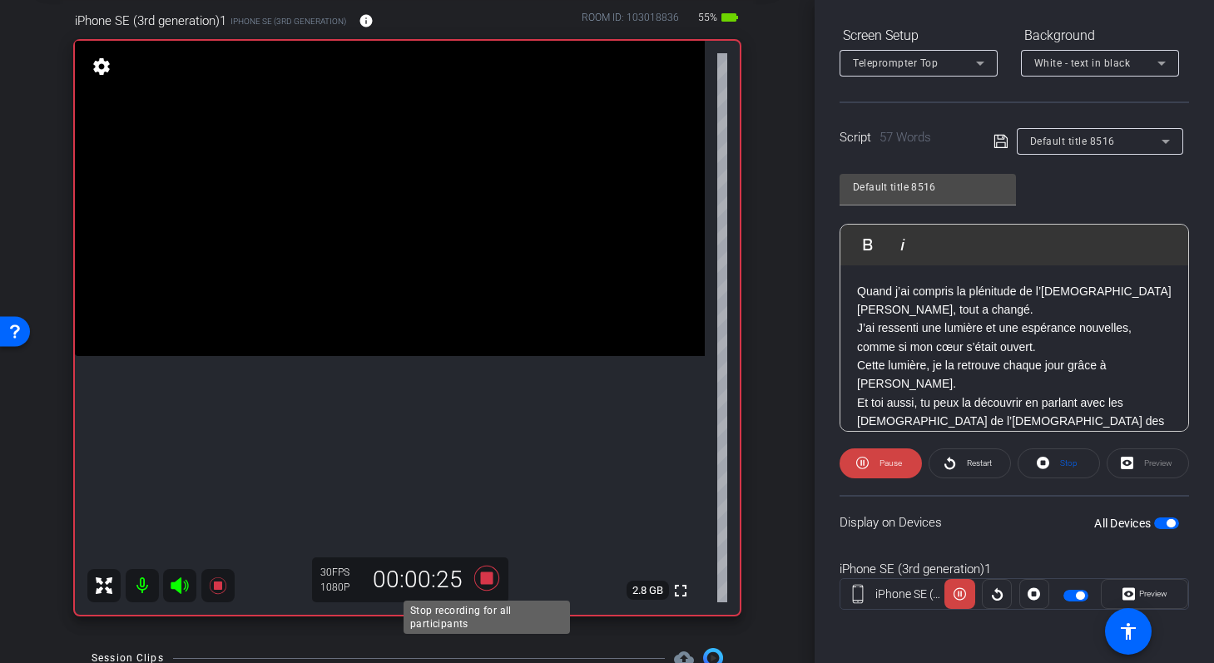
click at [490, 578] on icon at bounding box center [486, 578] width 25 height 25
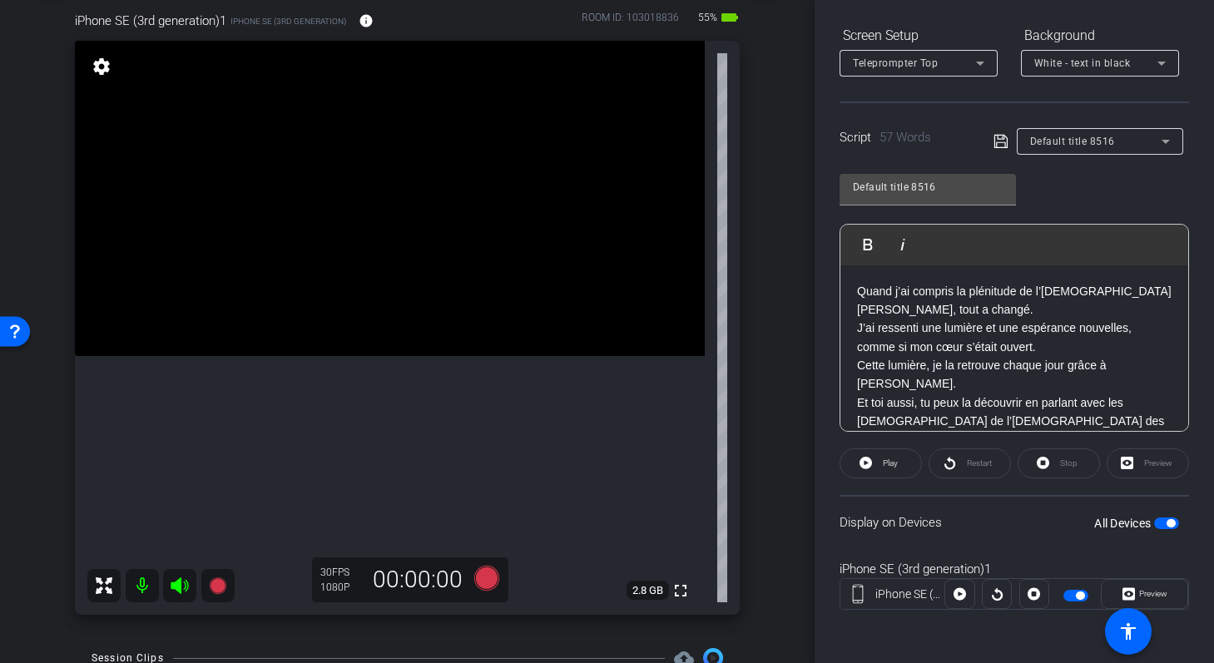
click at [895, 333] on p "J’ai ressenti une lumière et une espérance nouvelles, comme si mon cœur s’était…" at bounding box center [1014, 337] width 315 height 37
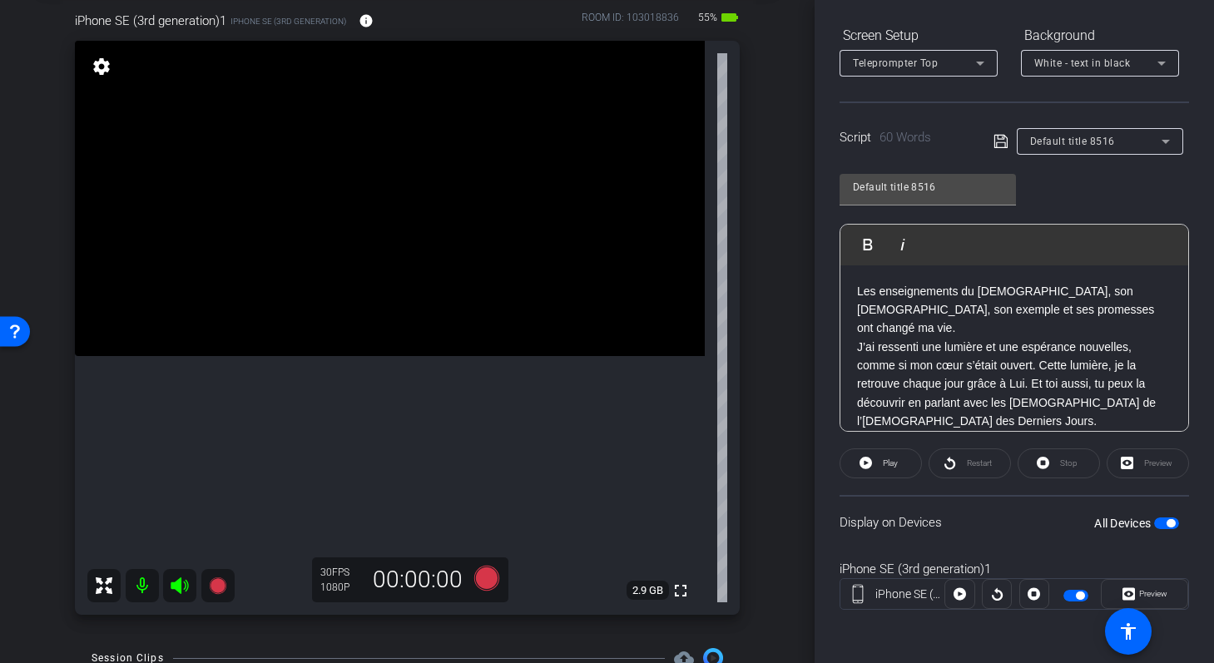
click at [1054, 308] on p "Les enseignements du Christ, son Évangile, son exemple et ses promesses ont cha…" at bounding box center [1014, 310] width 315 height 56
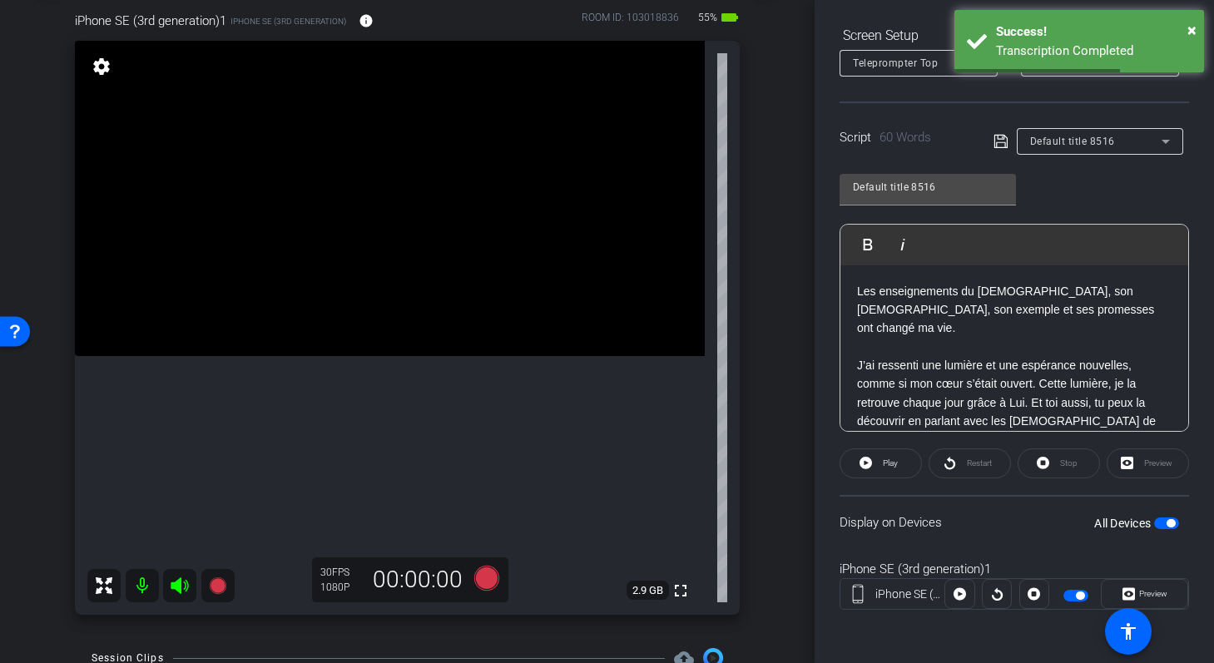
click at [998, 142] on icon at bounding box center [1000, 141] width 13 height 13
click at [1040, 369] on p "J’ai ressenti une lumière et une espérance nouvelles, comme si mon cœur s’était…" at bounding box center [1014, 402] width 315 height 93
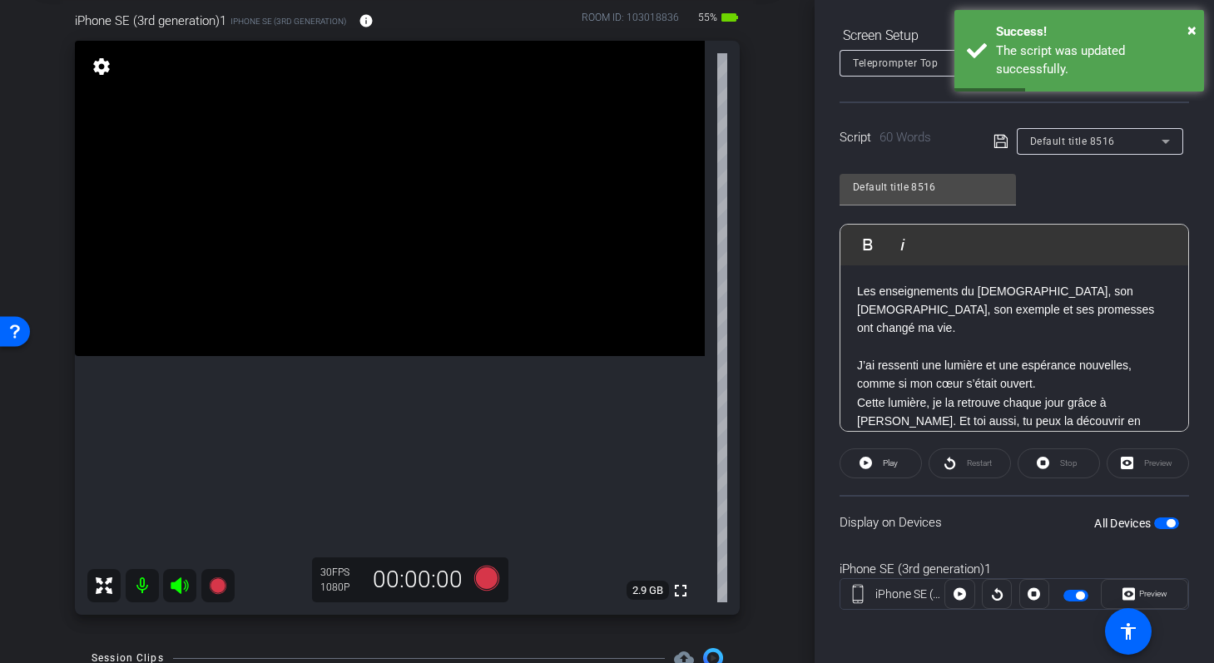
click at [859, 338] on p at bounding box center [1014, 347] width 315 height 18
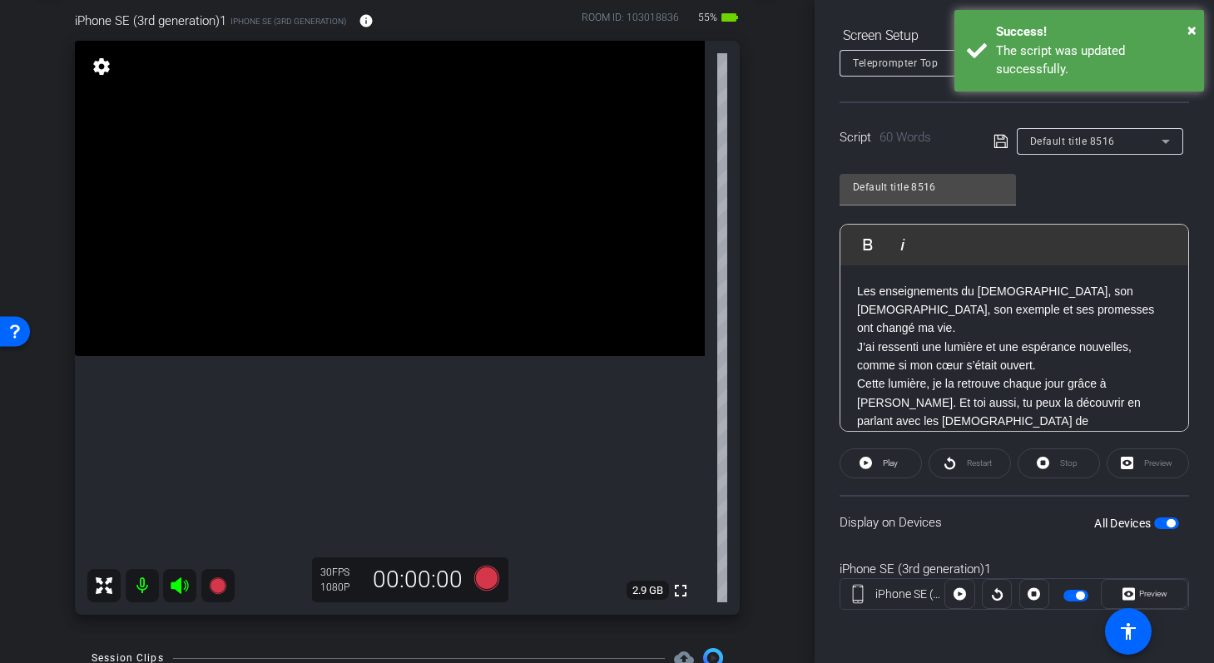
click at [1131, 374] on p "Cette lumière, je la retrouve chaque jour grâce à Lui. Et toi aussi, tu peux la…" at bounding box center [1014, 411] width 315 height 75
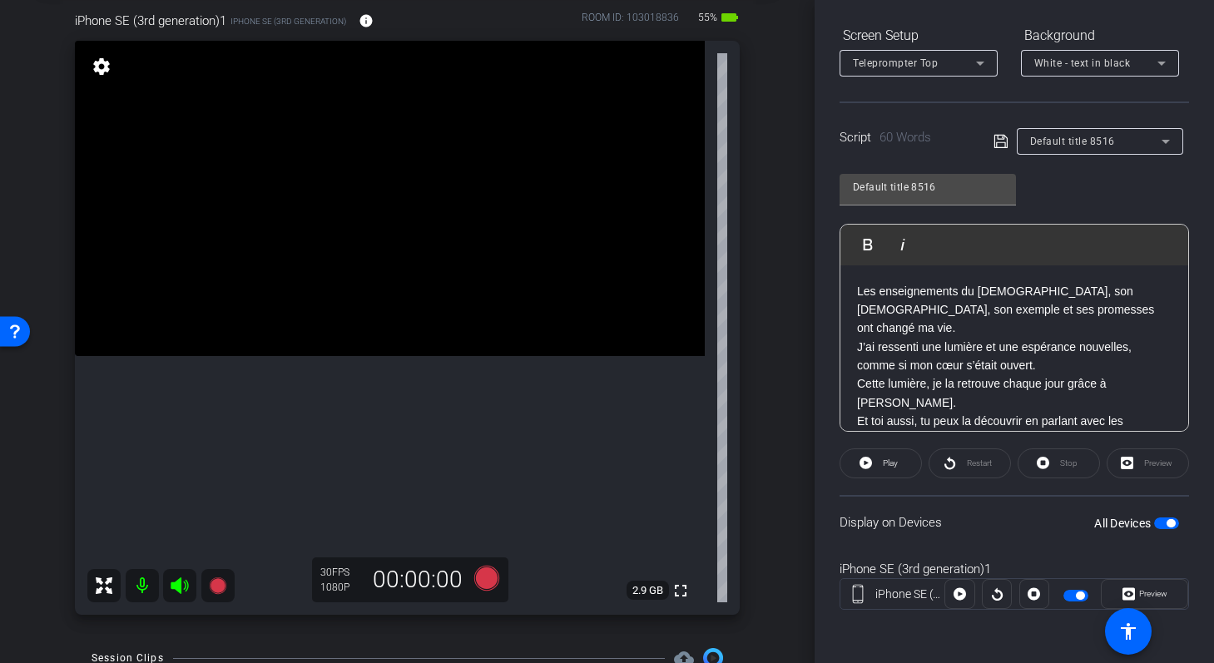
click at [1003, 141] on icon at bounding box center [1001, 141] width 15 height 20
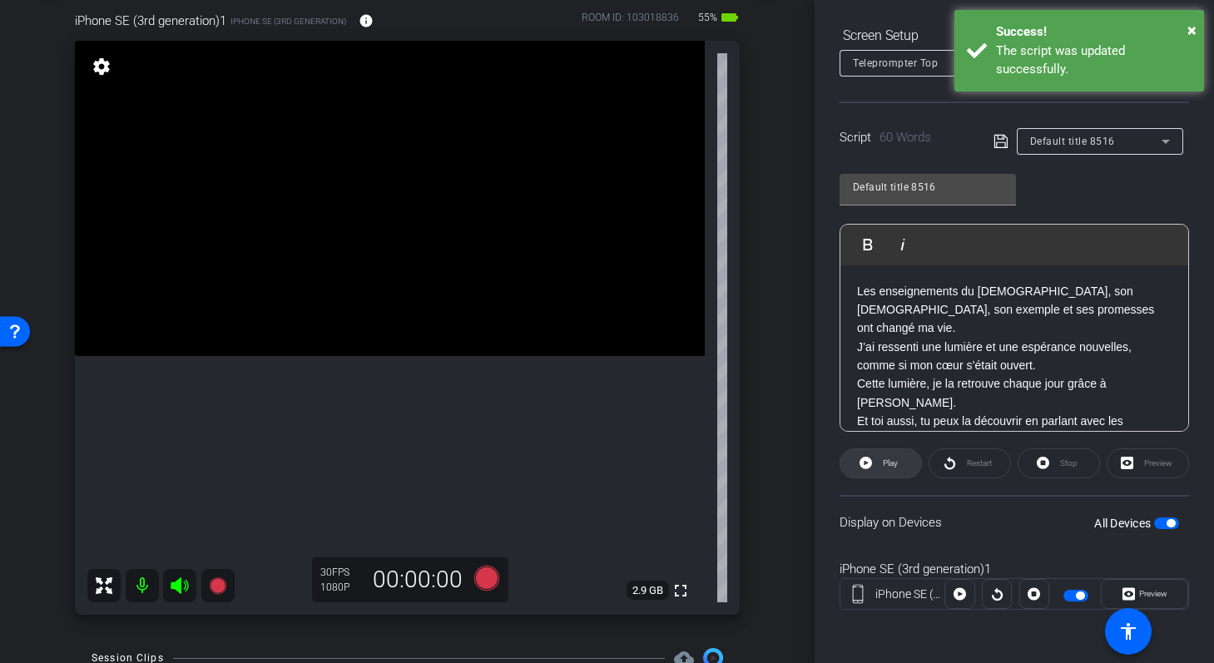
click at [875, 470] on span at bounding box center [881, 464] width 81 height 40
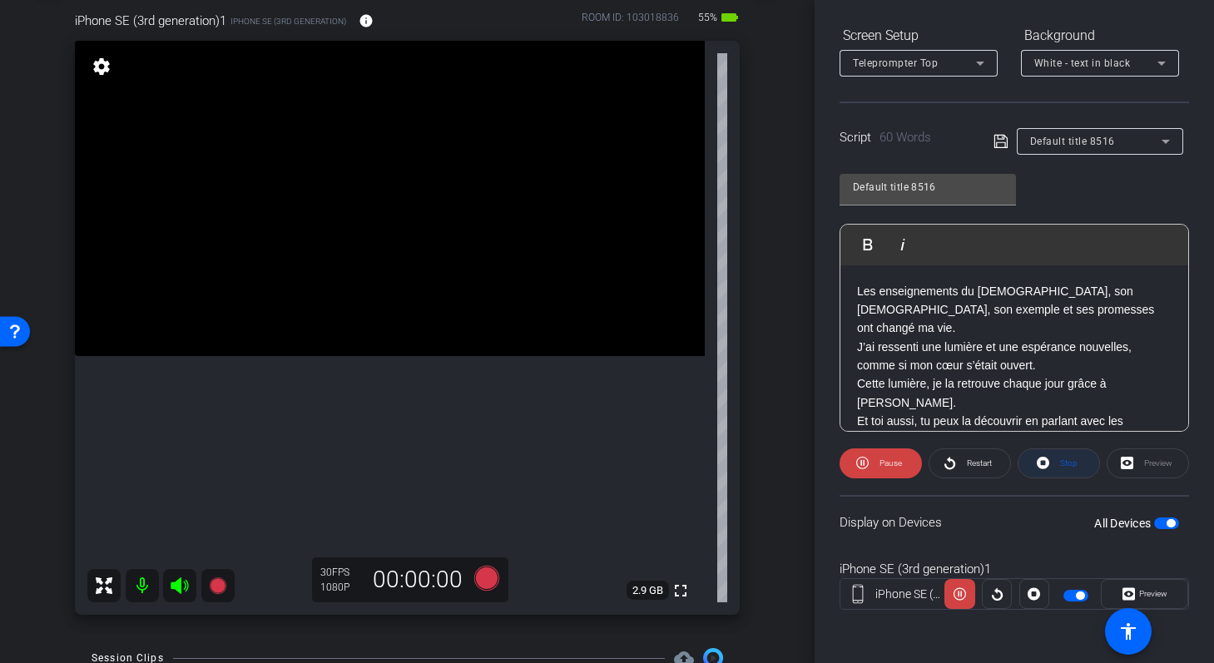
click at [1035, 459] on span at bounding box center [1059, 464] width 81 height 40
click at [885, 463] on span "Play" at bounding box center [890, 463] width 15 height 9
click at [956, 460] on span at bounding box center [970, 464] width 81 height 40
click at [871, 460] on span at bounding box center [881, 464] width 82 height 40
drag, startPoint x: 1084, startPoint y: 294, endPoint x: 1020, endPoint y: 290, distance: 63.3
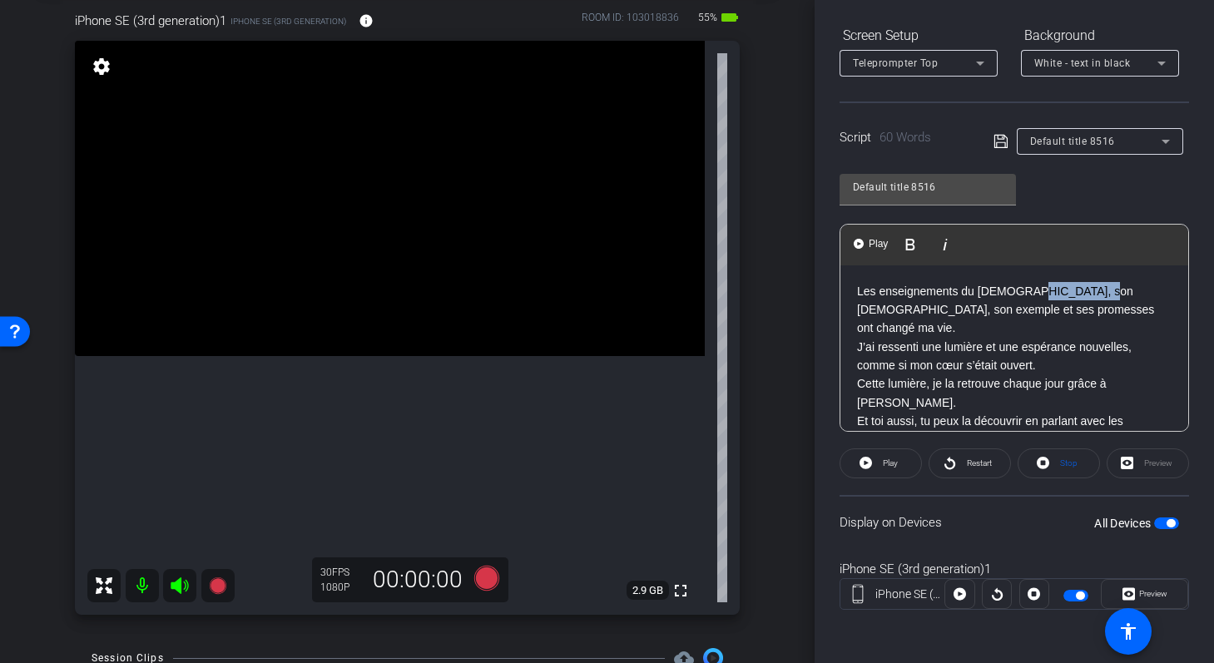
click at [1020, 290] on p "Les enseignements du Christ, son Évangile, son exemple et ses promesses ont cha…" at bounding box center [1014, 310] width 315 height 56
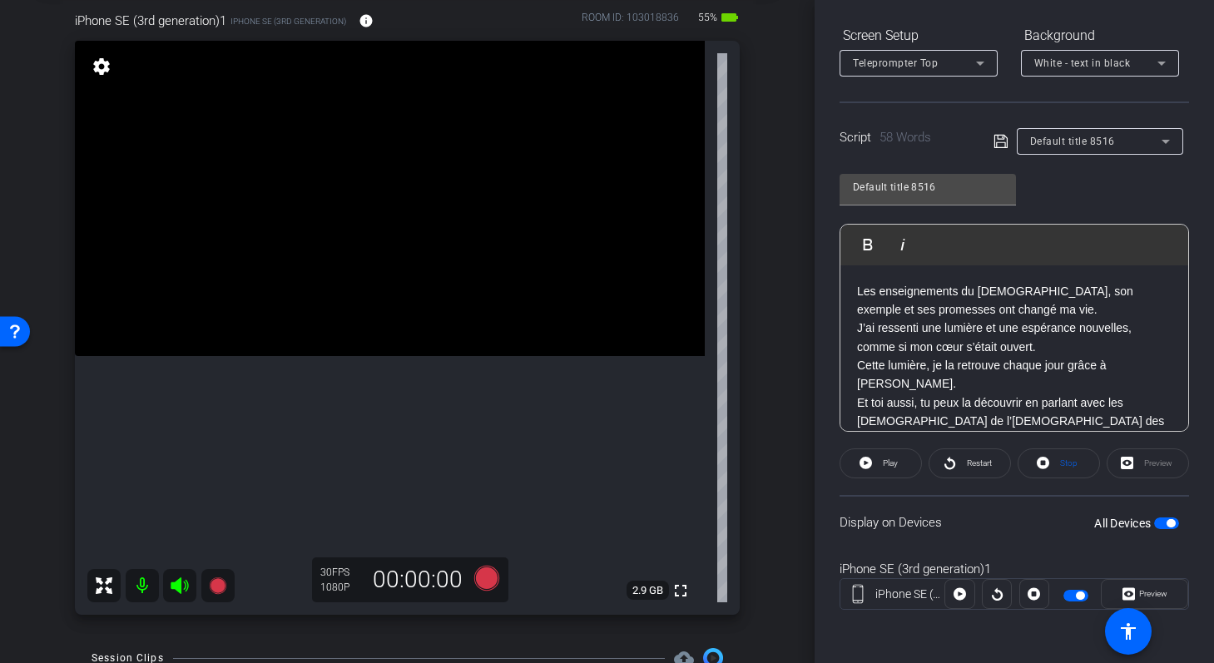
click at [998, 143] on icon at bounding box center [1001, 141] width 15 height 20
click at [878, 469] on span at bounding box center [881, 464] width 81 height 40
click at [1037, 465] on icon at bounding box center [1043, 463] width 12 height 21
click at [855, 291] on div "Les enseignements du Christ, son exemple et ses promesses ont changé ma vie. J’…" at bounding box center [1015, 365] width 348 height 201
click at [890, 461] on span "Play" at bounding box center [890, 463] width 15 height 9
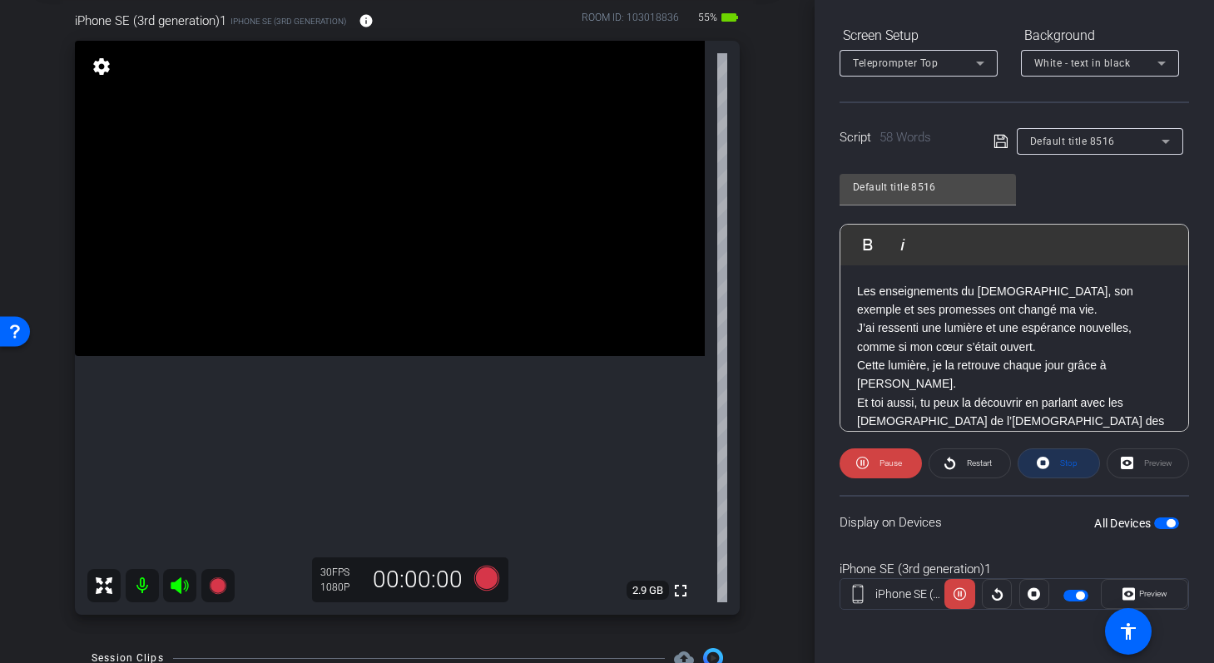
click at [1046, 464] on icon at bounding box center [1043, 463] width 12 height 12
click at [857, 290] on p "Les enseignements du Christ, son exemple et ses promesses ont changé ma vie." at bounding box center [1014, 300] width 315 height 37
click at [489, 577] on icon at bounding box center [486, 578] width 25 height 25
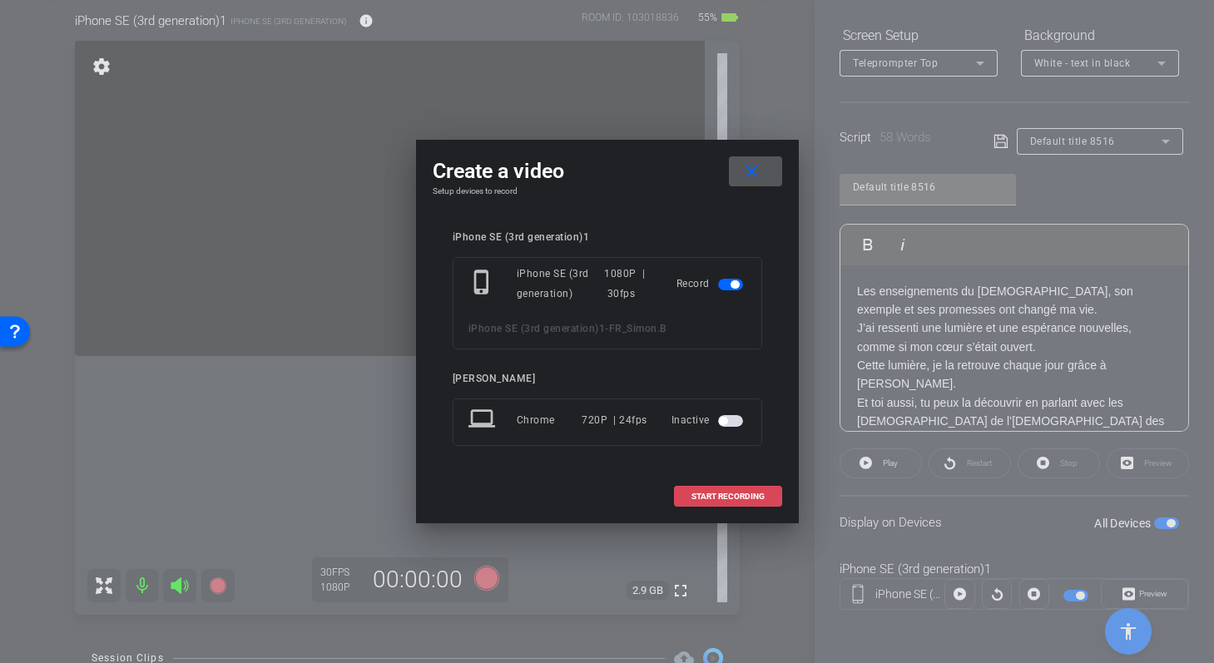
click at [695, 496] on span "START RECORDING" at bounding box center [728, 497] width 73 height 8
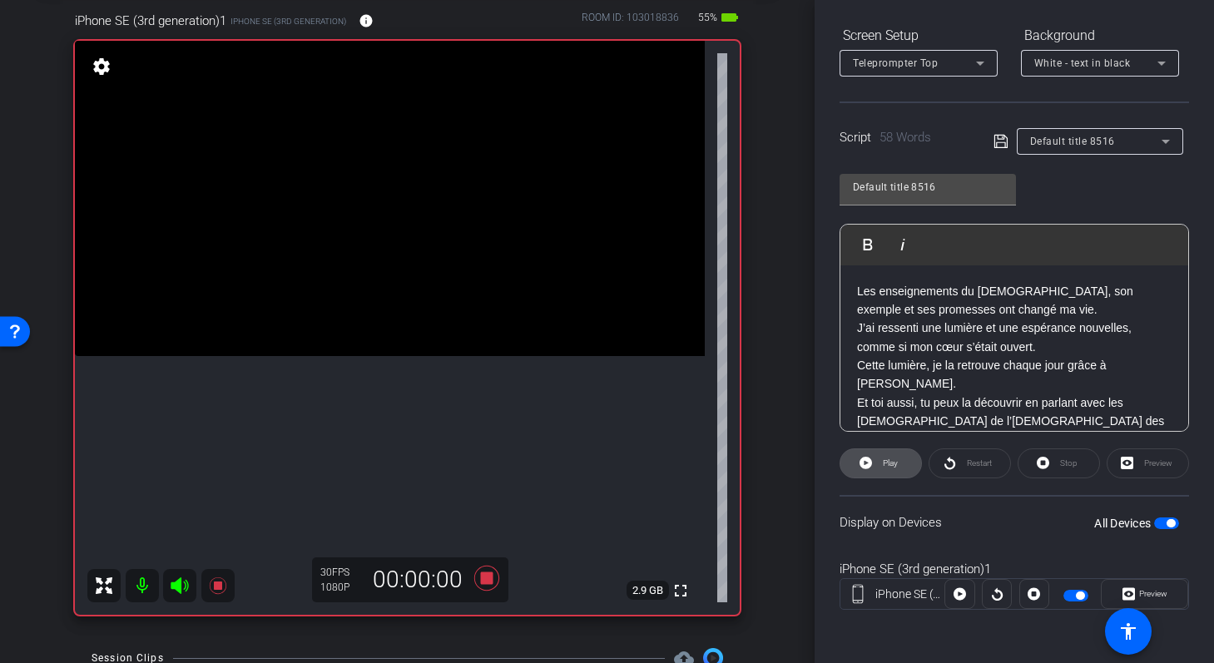
click at [870, 459] on icon at bounding box center [866, 463] width 12 height 12
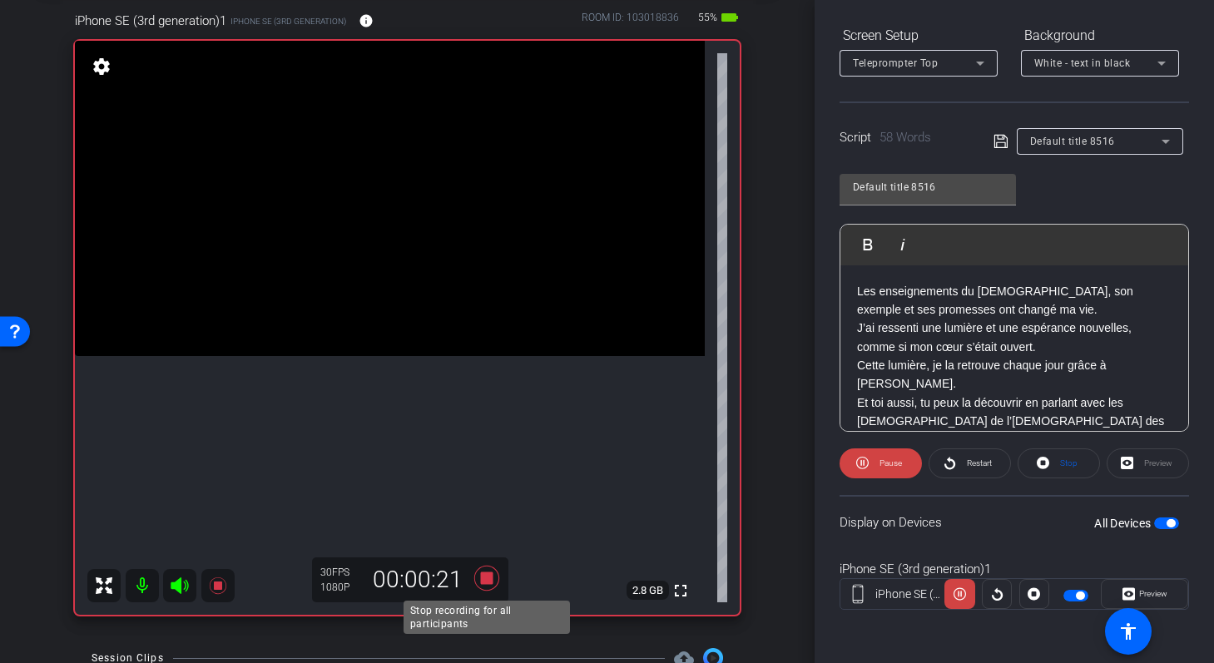
click at [489, 579] on icon at bounding box center [486, 578] width 25 height 25
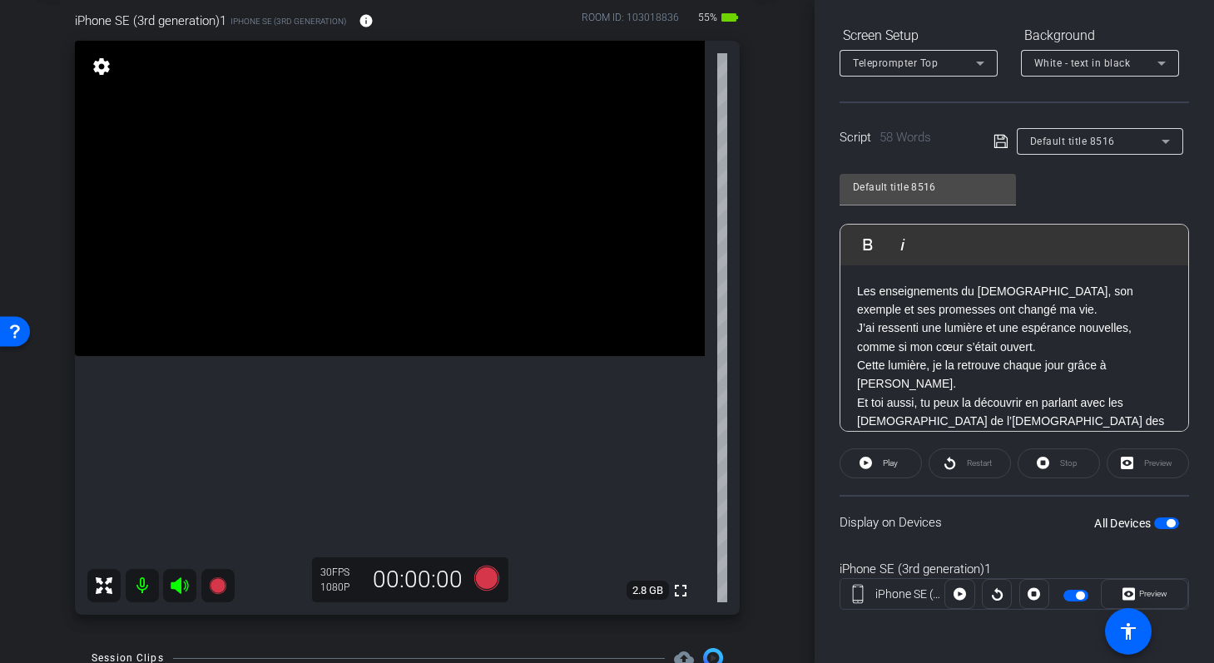
click at [856, 291] on div "Les enseignements du Christ, son exemple et ses promesses ont changé ma vie. J’…" at bounding box center [1015, 365] width 348 height 201
click at [489, 577] on icon at bounding box center [486, 578] width 25 height 25
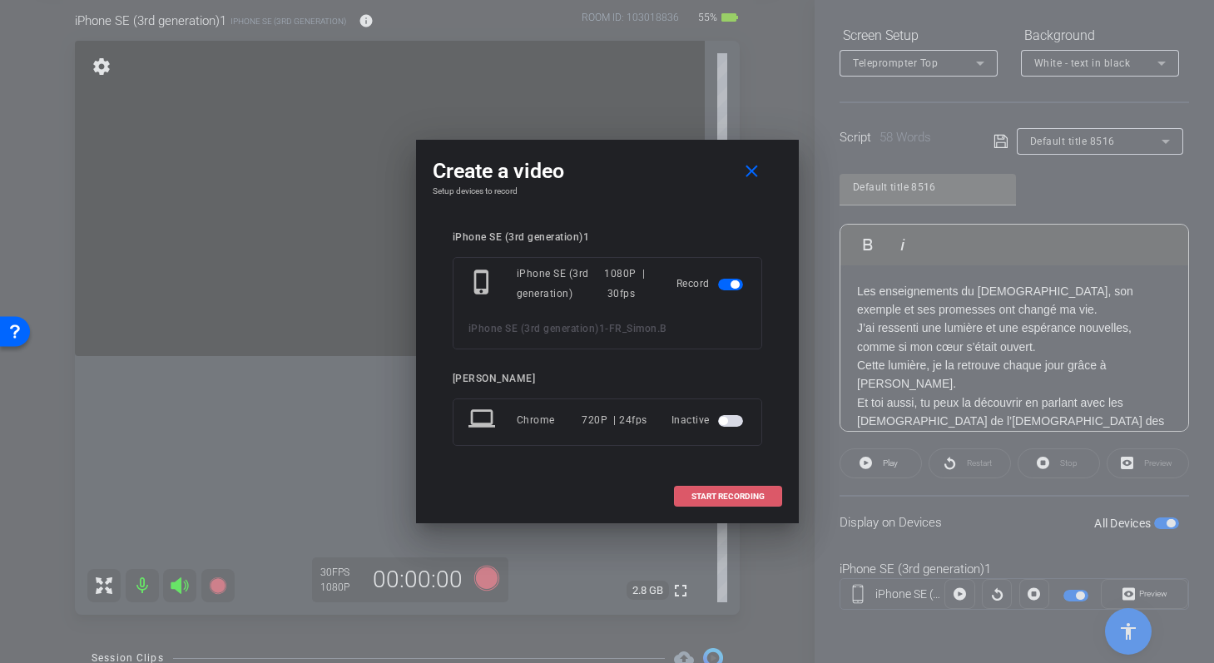
click at [738, 495] on span "START RECORDING" at bounding box center [728, 497] width 73 height 8
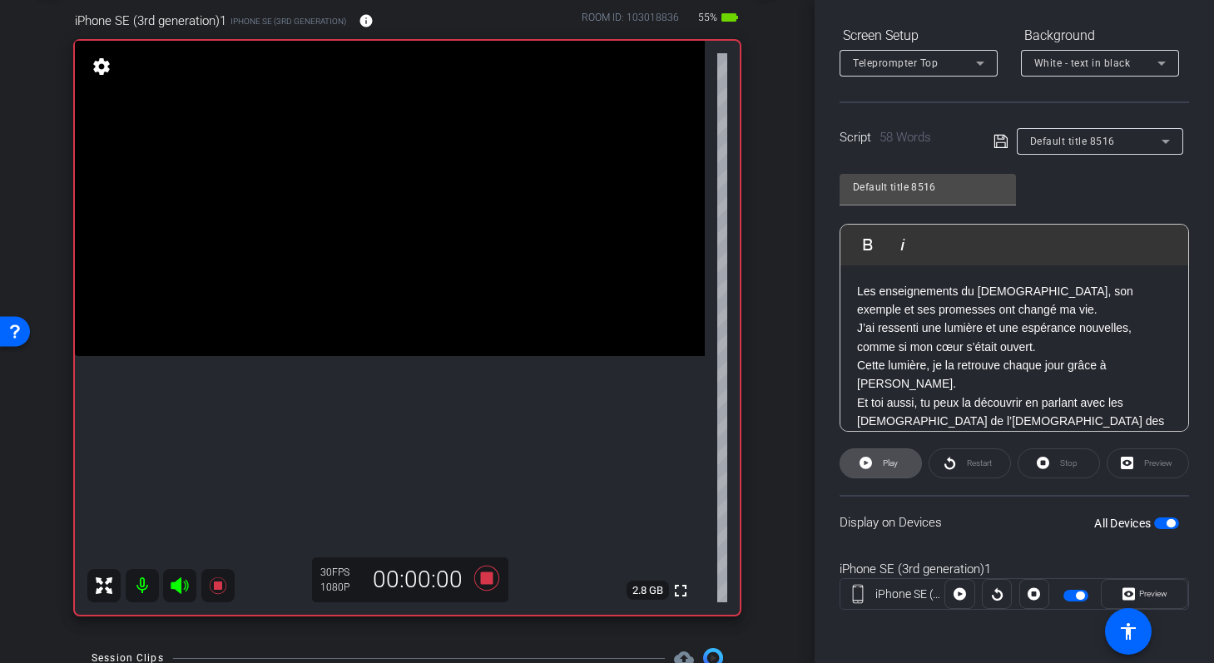
click at [865, 463] on icon at bounding box center [866, 463] width 12 height 21
click at [854, 286] on div "Les enseignements du Christ, son exemple et ses promesses ont changé ma vie. J’…" at bounding box center [1015, 365] width 348 height 201
click at [864, 459] on icon at bounding box center [866, 463] width 12 height 12
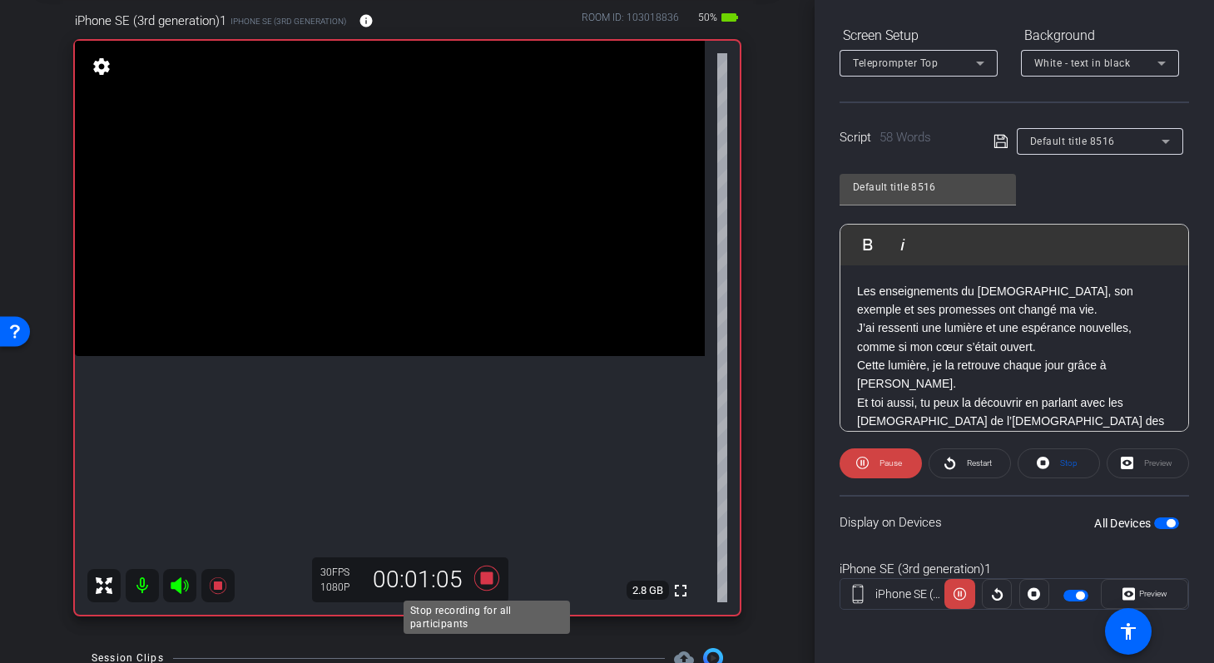
click at [490, 573] on icon at bounding box center [486, 578] width 25 height 25
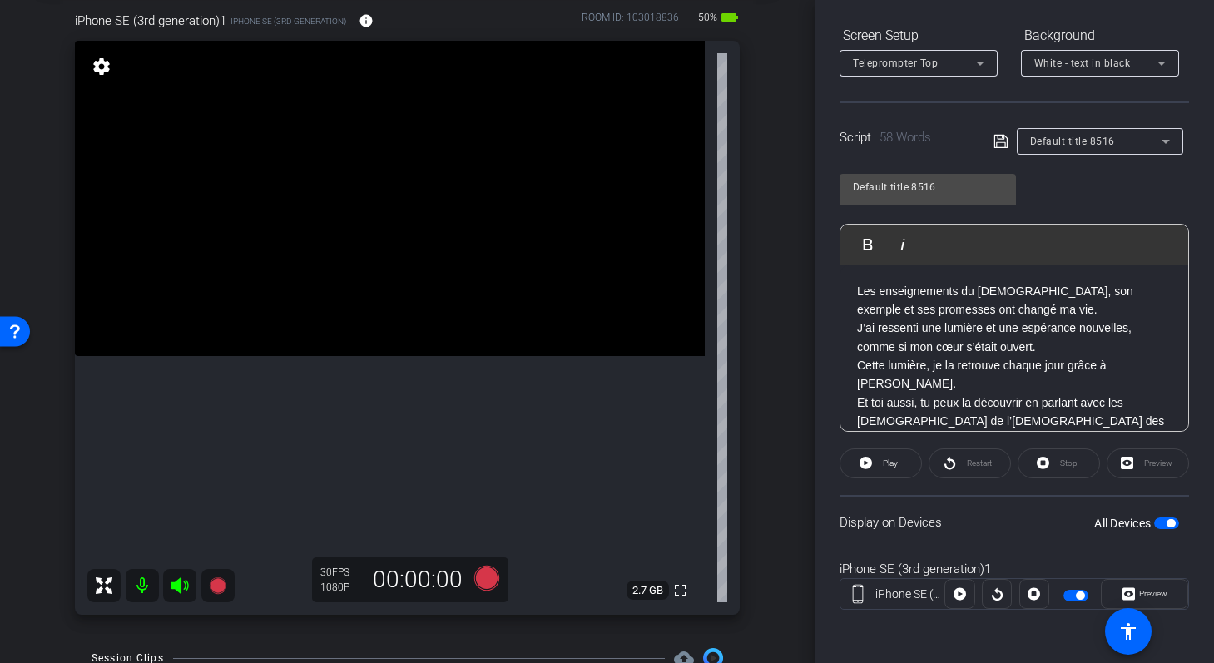
click at [951, 300] on p "Les enseignements du Christ, son exemple et ses promesses ont changé ma vie." at bounding box center [1014, 300] width 315 height 37
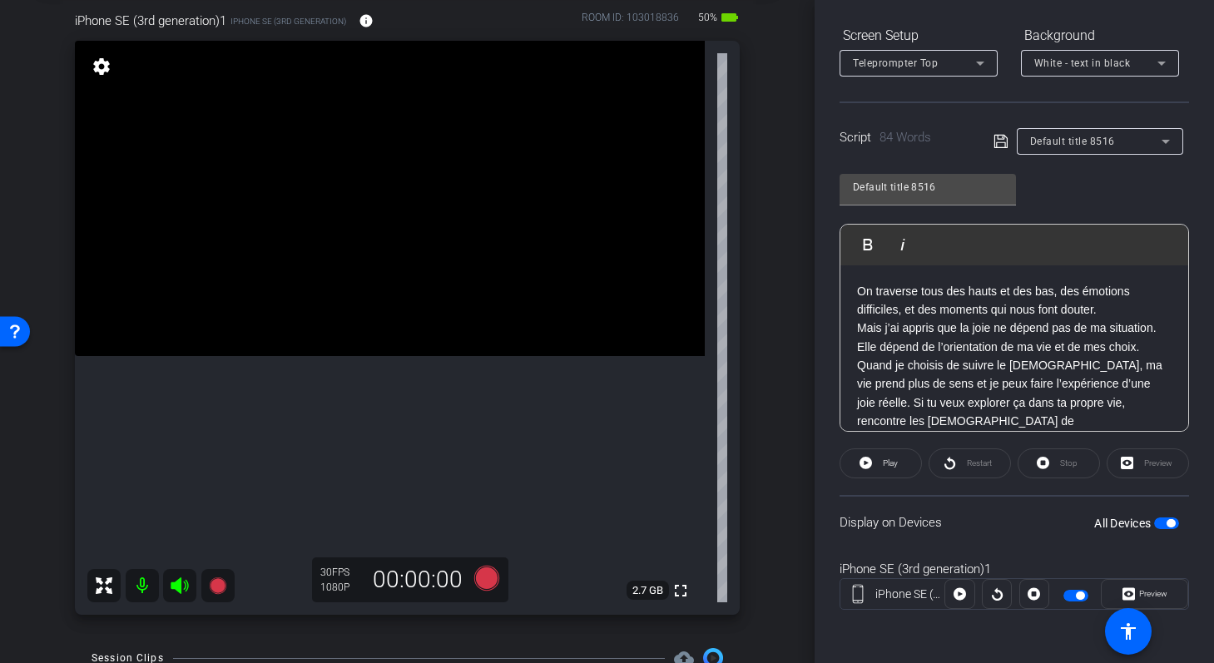
click at [1128, 309] on p "On traverse tous des hauts et des bas, des émotions difficiles, et des moments …" at bounding box center [1014, 300] width 315 height 37
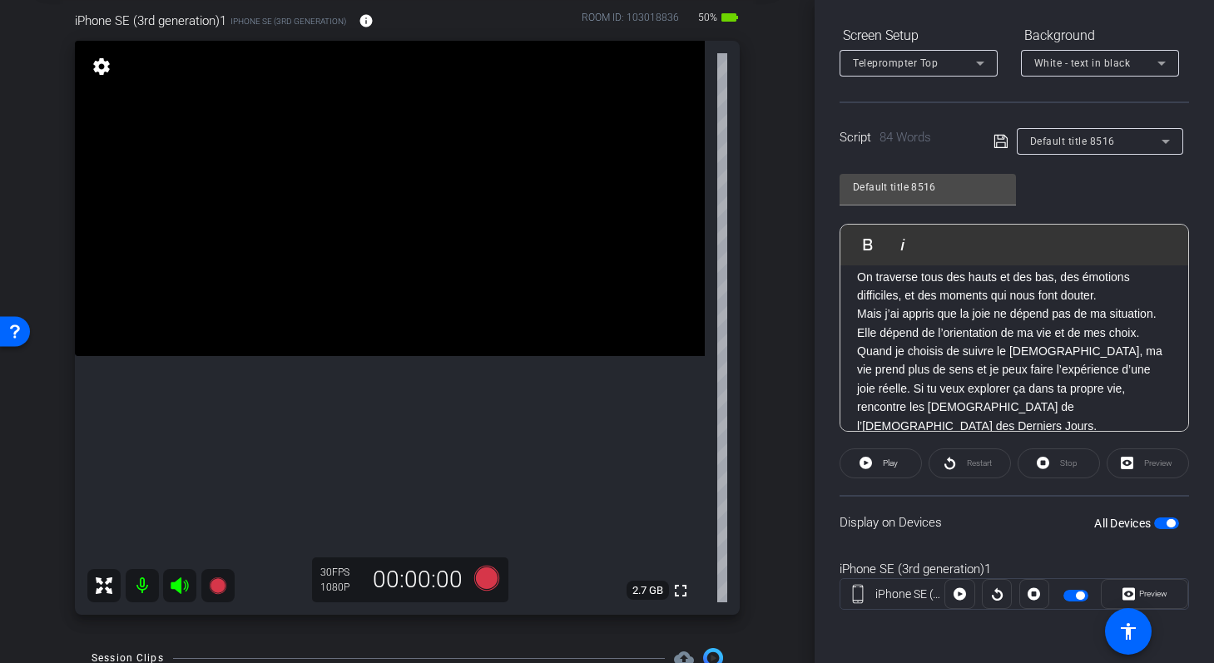
scroll to position [16, 0]
click at [1120, 368] on p "Mais j’ai appris que la joie ne dépend pas de ma situation. Elle dépend de l’or…" at bounding box center [1014, 368] width 315 height 131
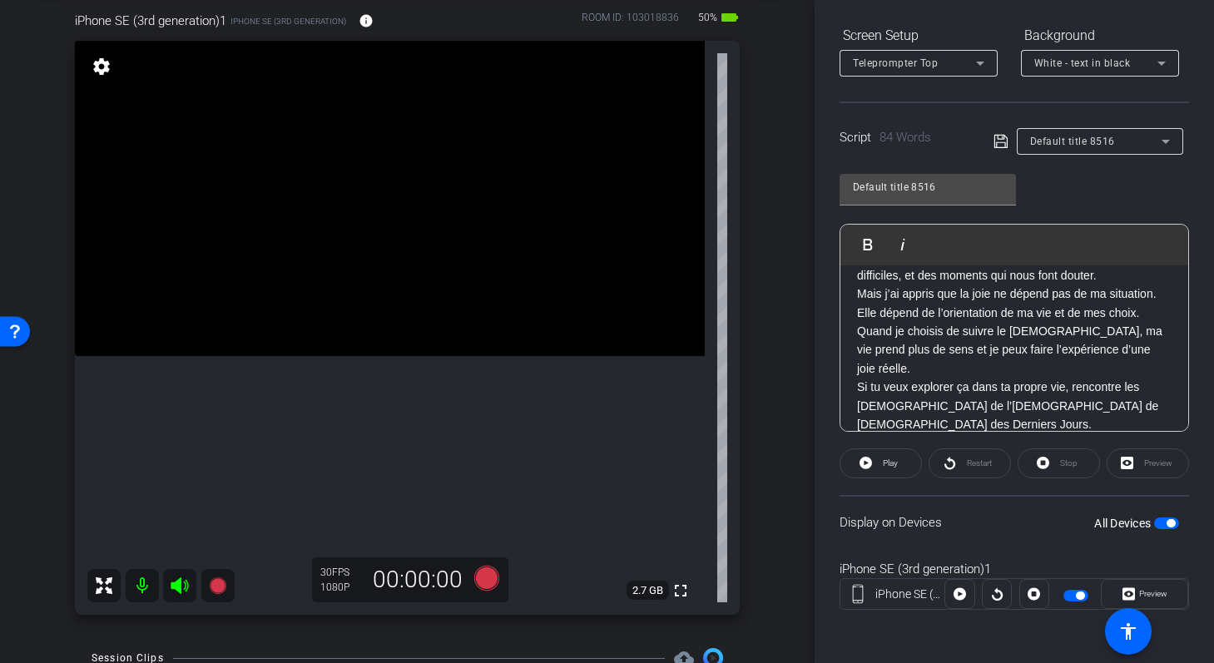
scroll to position [0, 0]
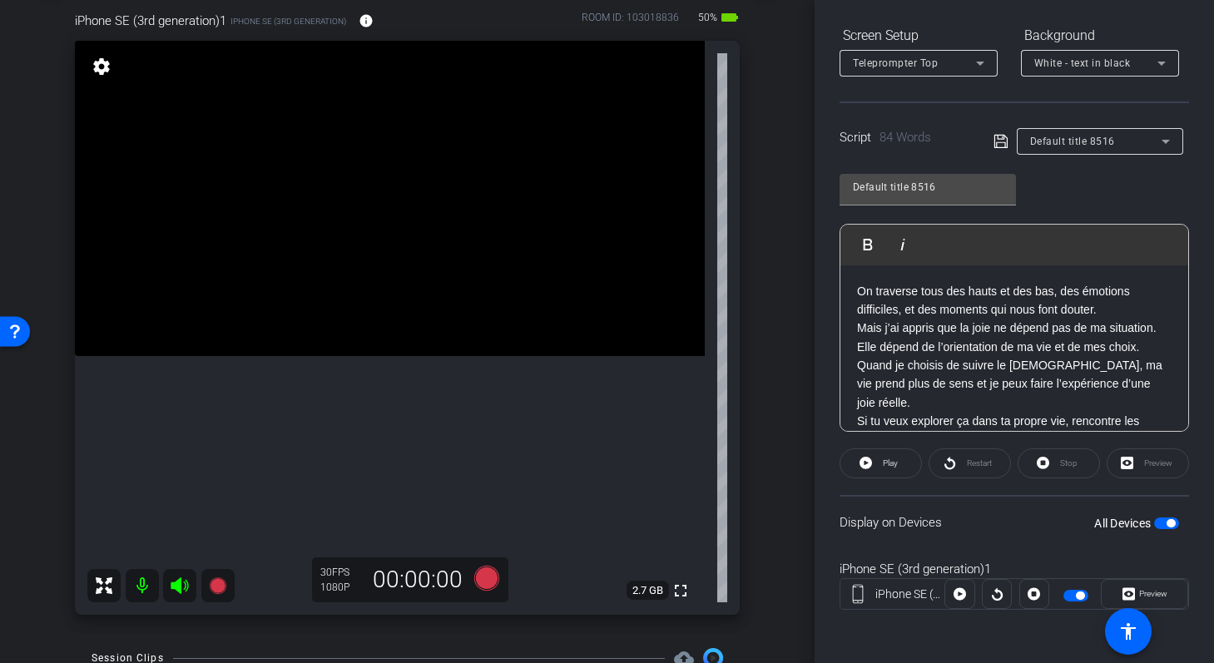
click at [998, 136] on icon at bounding box center [1000, 141] width 13 height 13
drag, startPoint x: 1063, startPoint y: 287, endPoint x: 902, endPoint y: 304, distance: 161.5
click at [902, 305] on p "On traverse tous des hauts et des bas, des émotions difficiles, et des moments …" at bounding box center [1014, 300] width 315 height 37
click at [994, 149] on icon at bounding box center [1001, 141] width 15 height 20
click at [883, 457] on span "Play" at bounding box center [888, 463] width 19 height 23
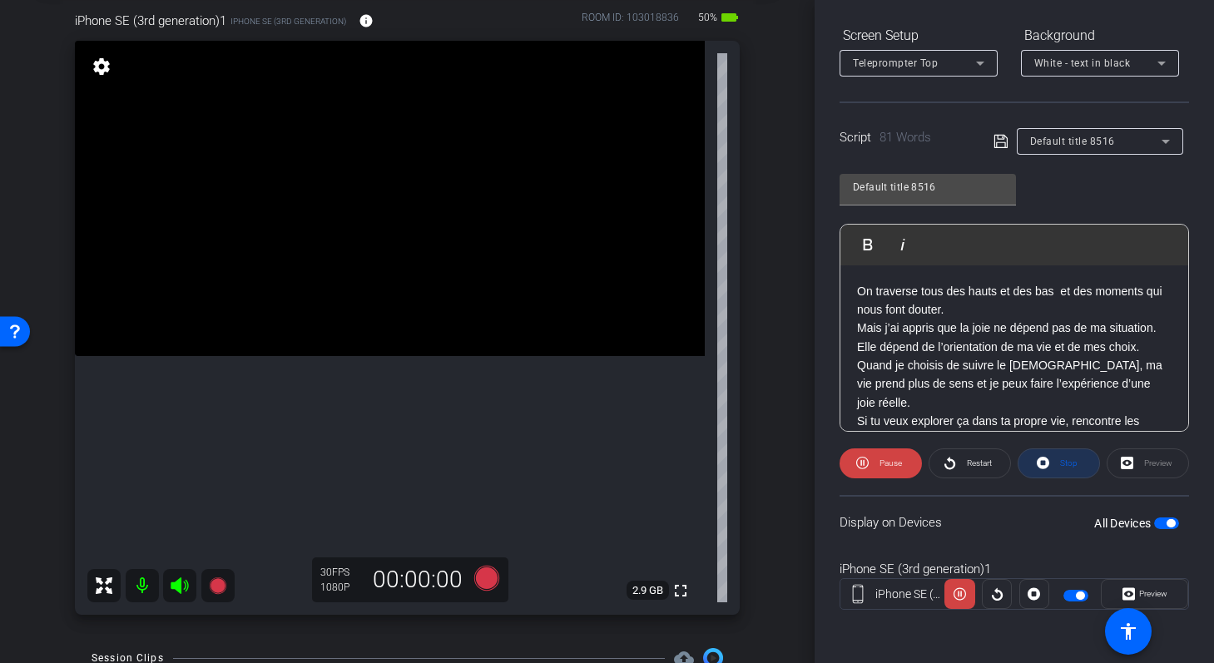
click at [1044, 466] on icon at bounding box center [1043, 463] width 12 height 12
click at [868, 469] on icon at bounding box center [866, 463] width 12 height 21
click at [1062, 287] on p "On traverse tous des hauts et des bas et des moments qui nous font douter." at bounding box center [1014, 300] width 315 height 37
click at [997, 138] on icon at bounding box center [1000, 141] width 13 height 13
click at [1053, 458] on span at bounding box center [1059, 464] width 81 height 40
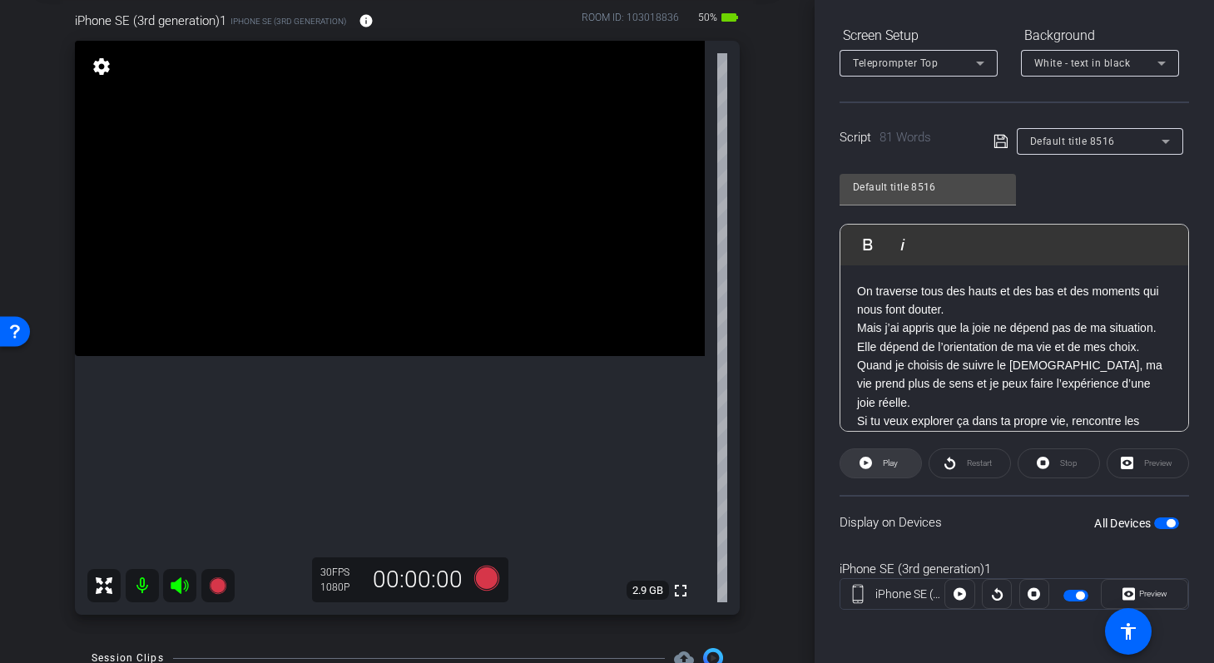
click at [883, 457] on span "Play" at bounding box center [888, 463] width 19 height 23
click at [487, 580] on icon at bounding box center [486, 578] width 25 height 25
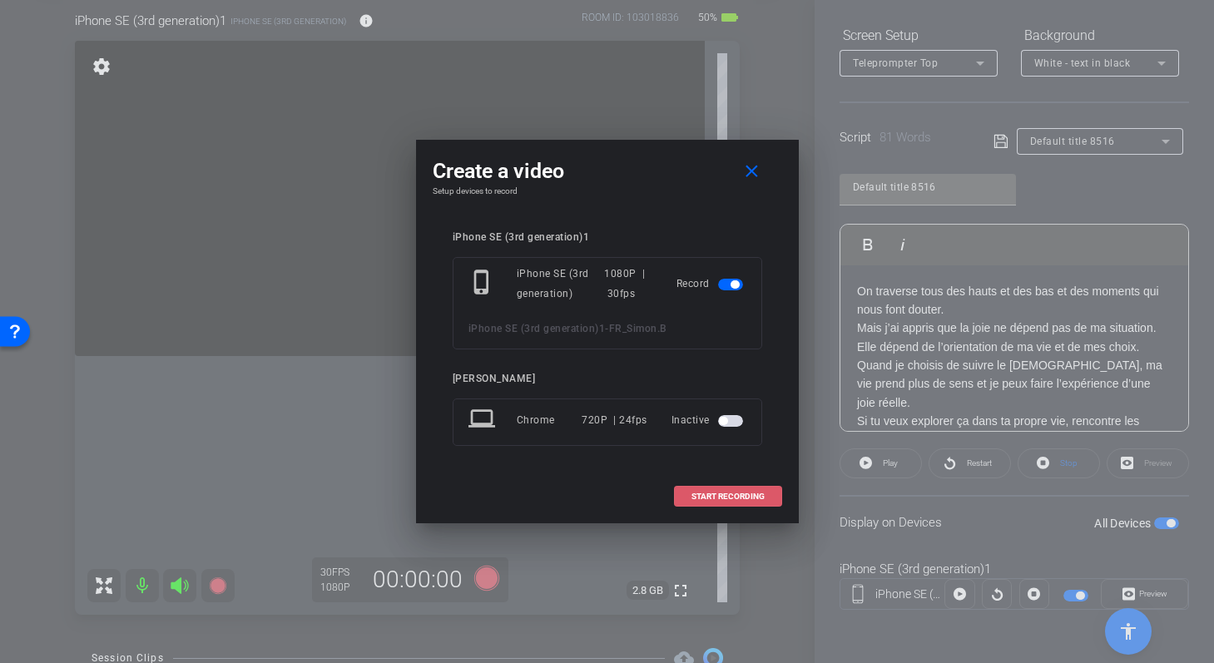
click at [686, 498] on span at bounding box center [728, 497] width 107 height 40
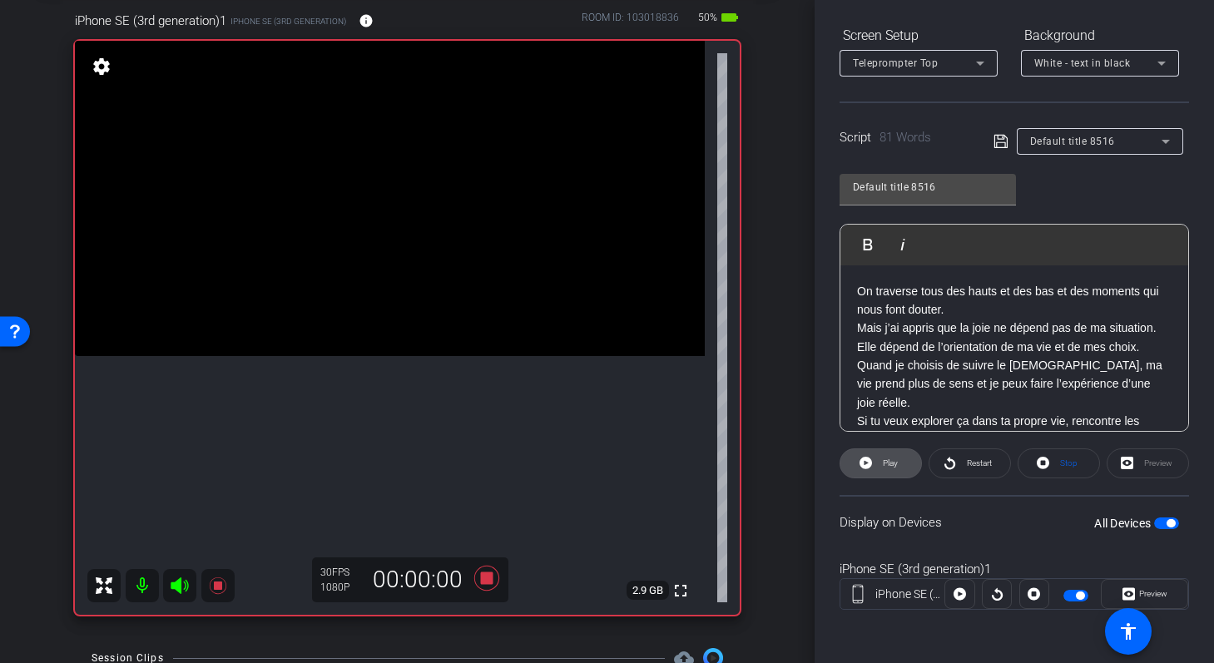
click at [869, 462] on icon at bounding box center [866, 463] width 12 height 12
click at [967, 470] on span "Restart" at bounding box center [977, 463] width 29 height 23
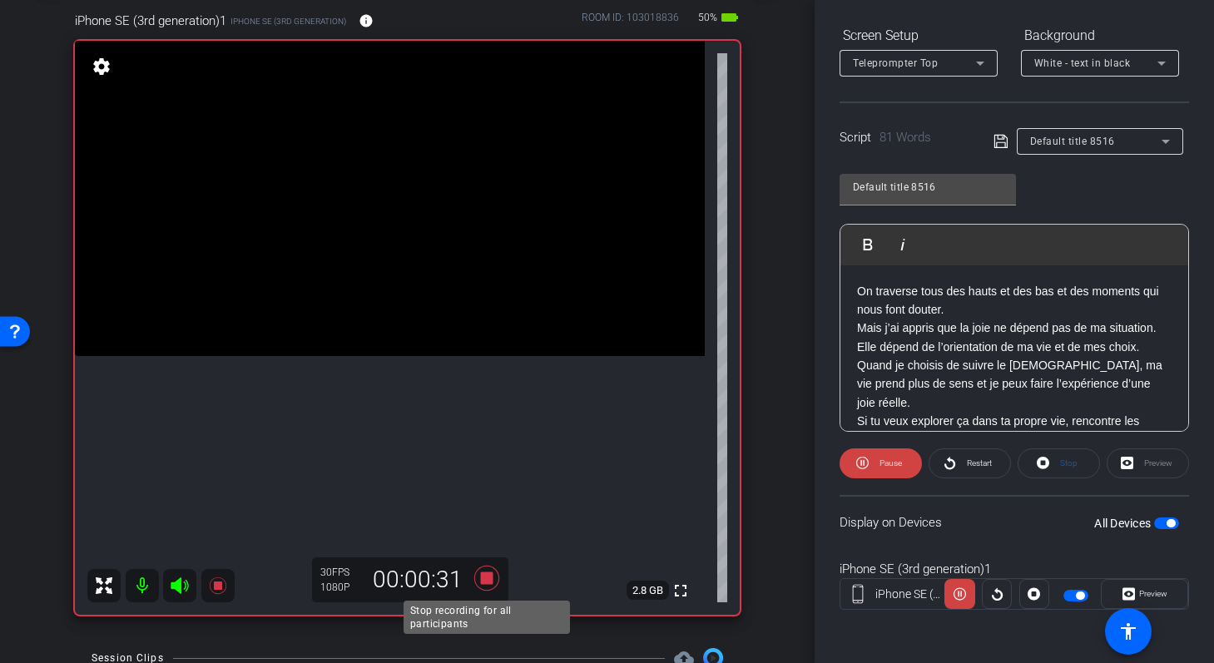
click at [484, 573] on icon at bounding box center [486, 578] width 25 height 25
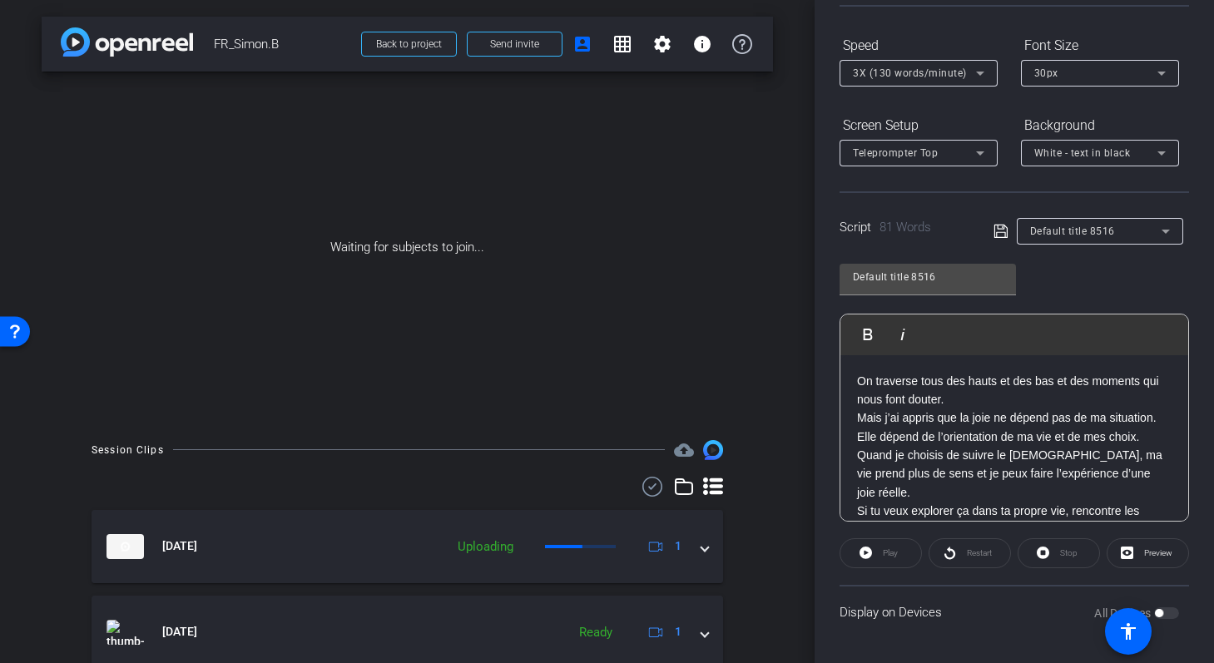
click at [940, 404] on p "On traverse tous des hauts et des bas et des moments qui nous font douter." at bounding box center [1014, 390] width 315 height 37
click at [956, 404] on p "On traverse tous des hauts et des bas et des moments qui nous font douter." at bounding box center [1014, 390] width 315 height 37
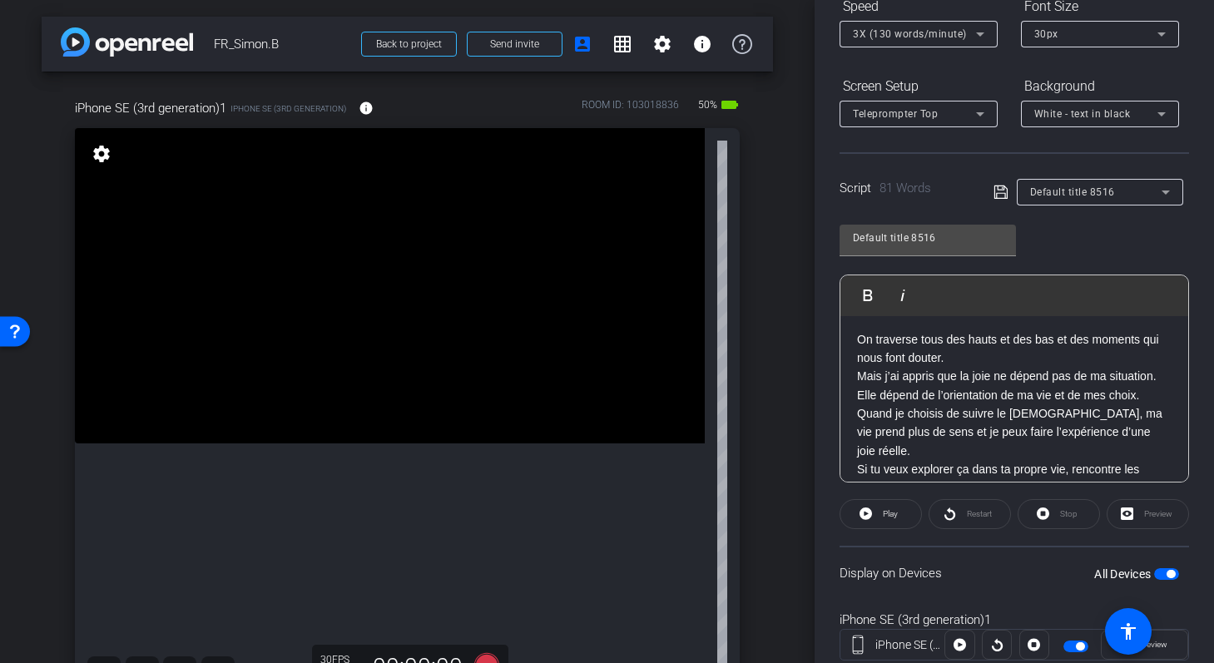
scroll to position [4, 0]
click at [880, 518] on span "Play" at bounding box center [888, 514] width 19 height 23
click at [867, 516] on icon at bounding box center [862, 514] width 12 height 12
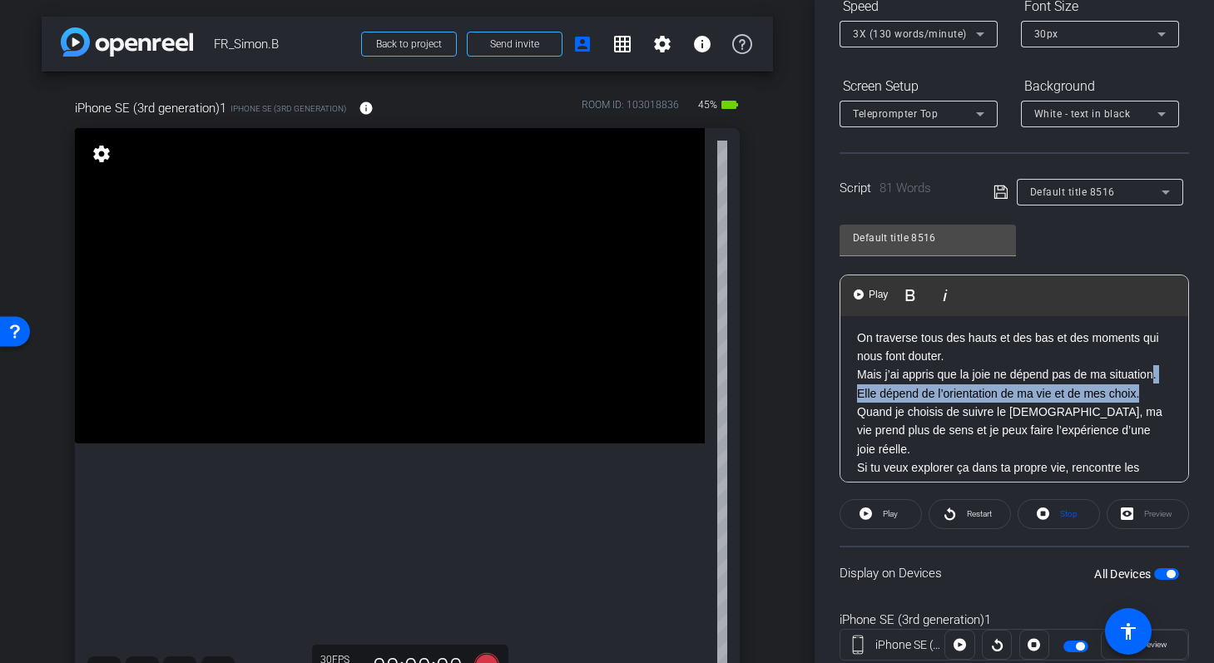
drag, startPoint x: 1155, startPoint y: 379, endPoint x: 1171, endPoint y: 389, distance: 19.2
click at [1172, 390] on div "On traverse tous des hauts et des bas et des moments qui nous font douter. Mais…" at bounding box center [1015, 422] width 348 height 220
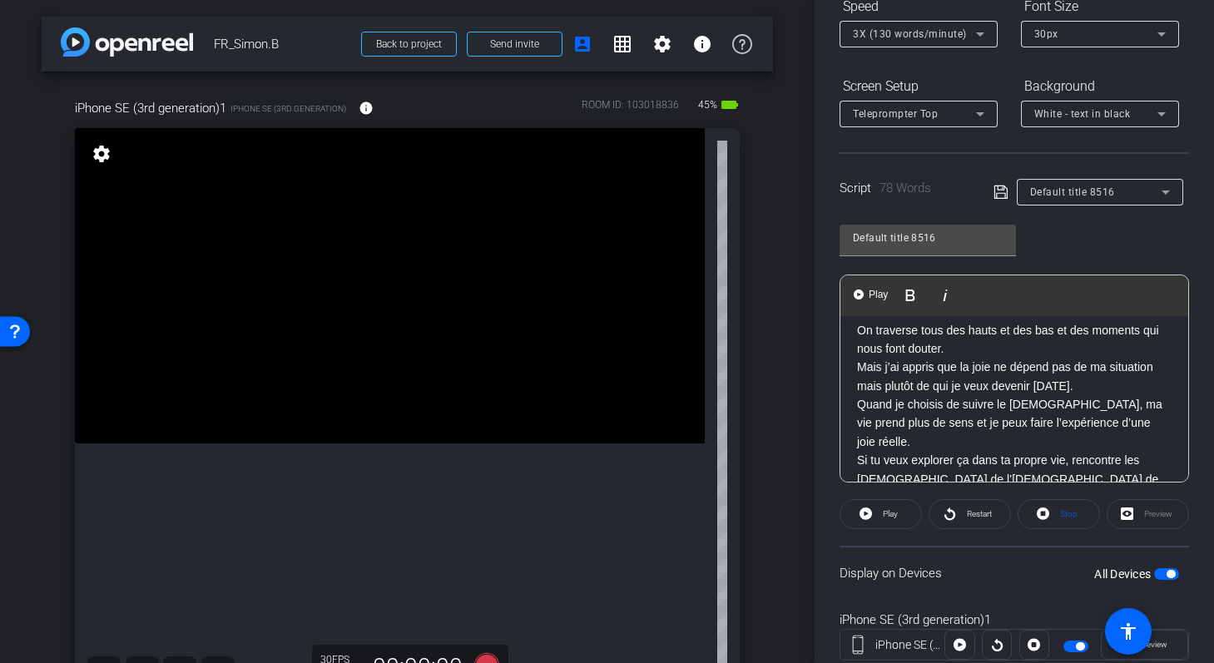
scroll to position [12, 0]
click at [1000, 196] on icon at bounding box center [1001, 192] width 15 height 20
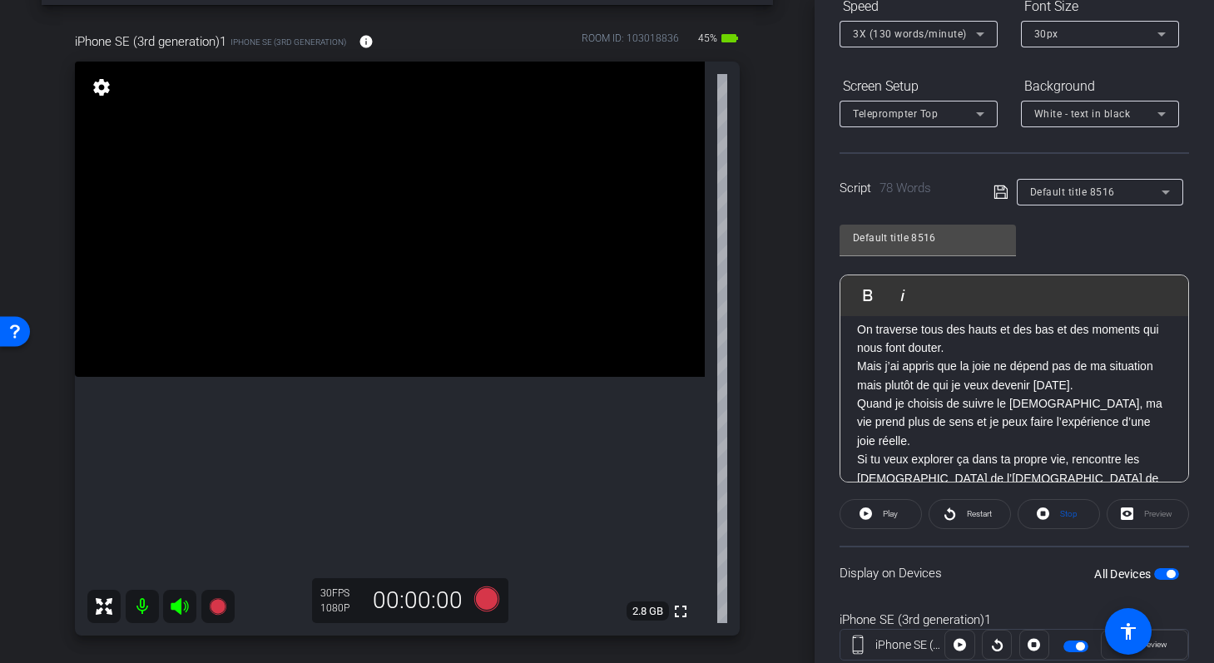
scroll to position [70, 0]
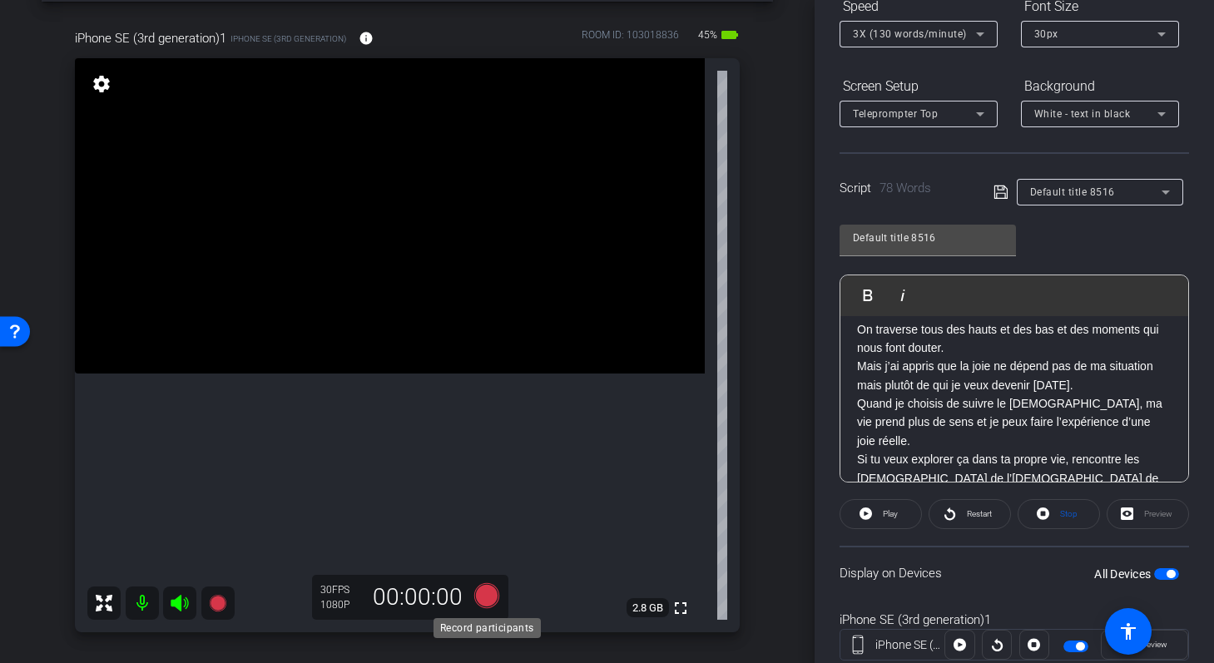
click at [491, 594] on icon at bounding box center [486, 595] width 25 height 25
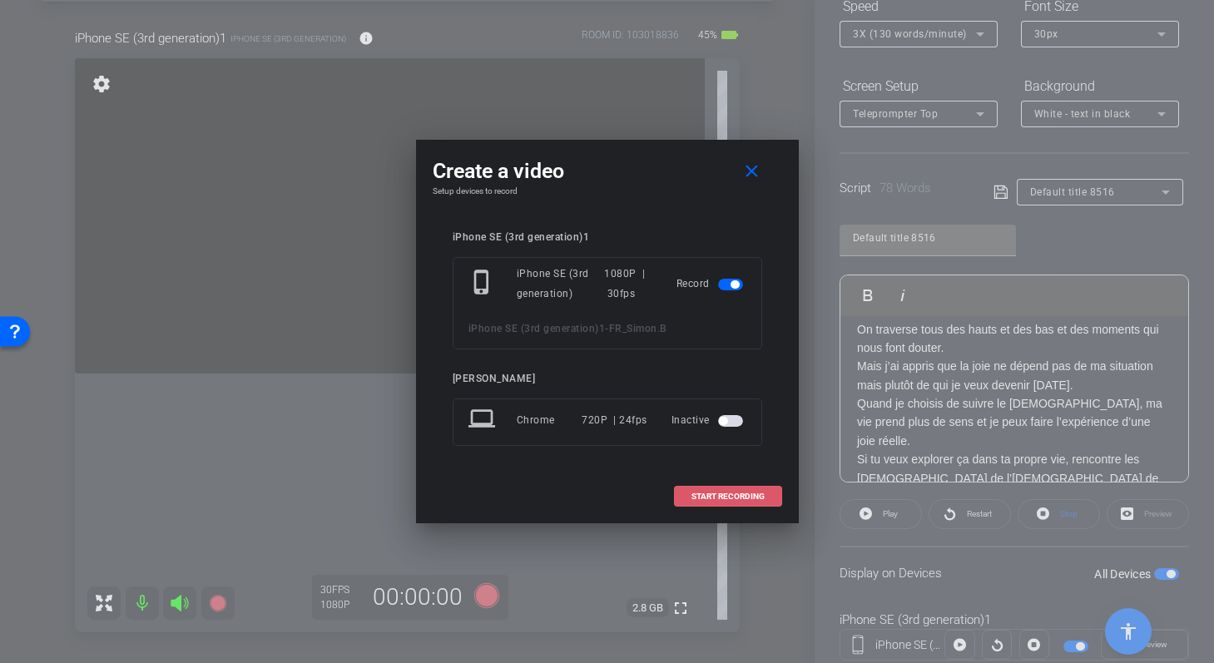
click at [732, 493] on span "START RECORDING" at bounding box center [728, 497] width 73 height 8
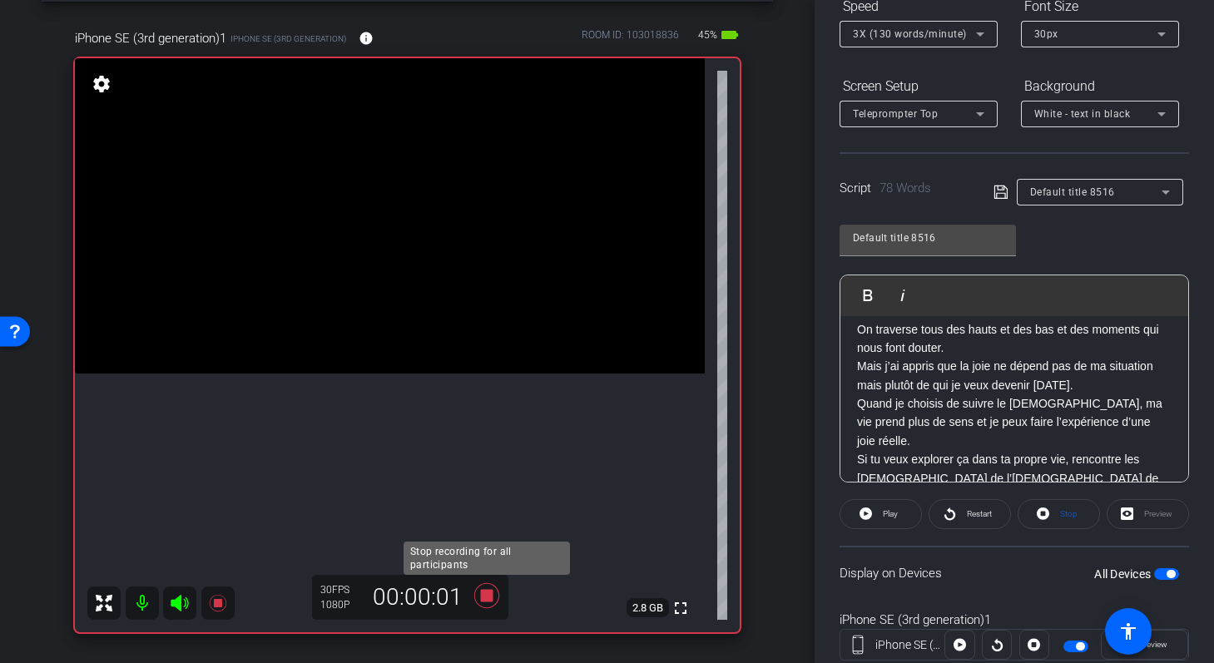
click at [485, 588] on icon at bounding box center [487, 596] width 40 height 30
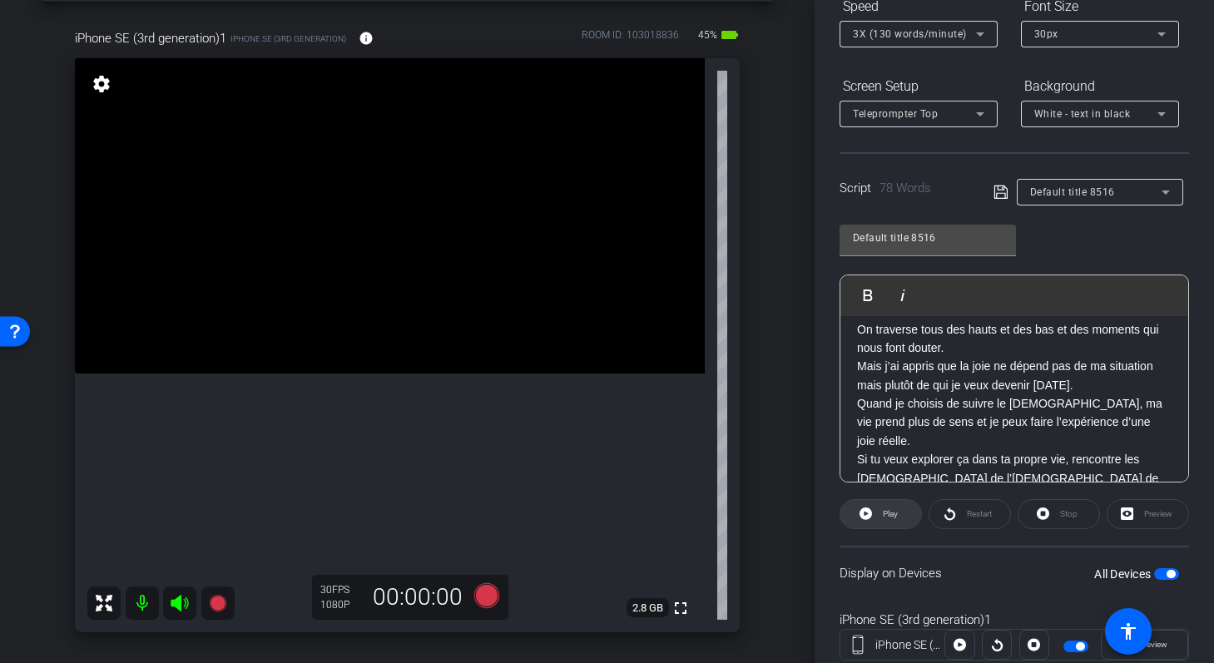
click at [868, 514] on icon at bounding box center [866, 514] width 12 height 12
click at [852, 524] on span at bounding box center [881, 514] width 82 height 40
drag, startPoint x: 1059, startPoint y: 331, endPoint x: 1087, endPoint y: 342, distance: 29.5
click at [1087, 342] on p "On traverse tous des hauts et des bas et des moments qui nous font douter." at bounding box center [1014, 338] width 315 height 37
click at [1049, 332] on p "On traverse tous des hauts et des bas et des moments qui nous font douter." at bounding box center [1014, 338] width 315 height 37
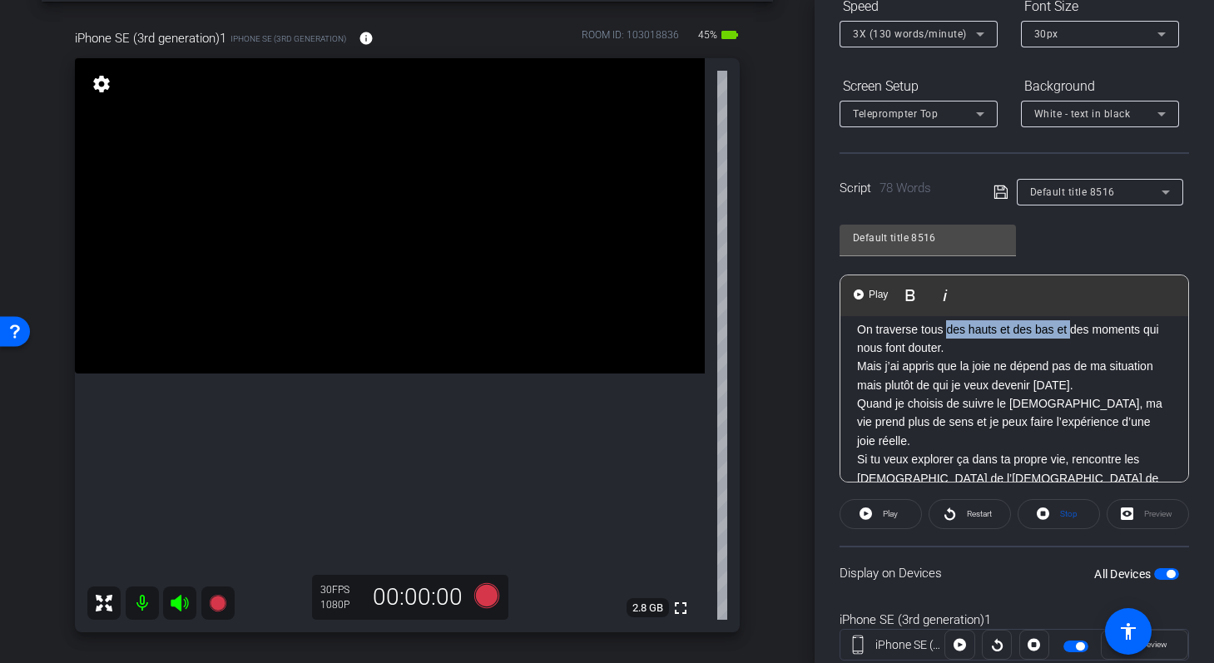
drag, startPoint x: 1072, startPoint y: 330, endPoint x: 949, endPoint y: 325, distance: 123.3
click at [949, 325] on p "On traverse tous des hauts et des bas et des moments qui nous font douter." at bounding box center [1014, 338] width 315 height 37
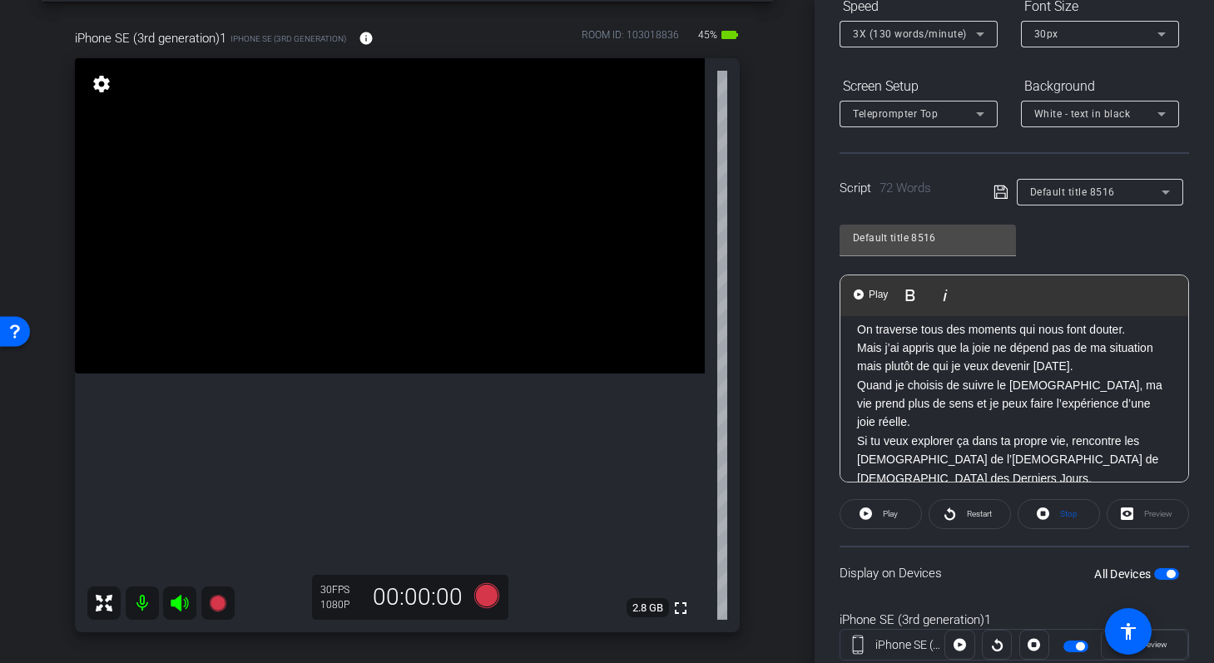
drag, startPoint x: 948, startPoint y: 331, endPoint x: 1138, endPoint y: 333, distance: 190.6
click at [1138, 333] on p "On traverse tous des moments qui nous font douter." at bounding box center [1014, 329] width 315 height 18
click at [996, 190] on icon at bounding box center [1001, 192] width 15 height 20
click at [874, 514] on span at bounding box center [881, 514] width 81 height 40
click at [766, 145] on div "iPhone SE (3rd generation)1 iPhone SE (3rd generation) info ROOM ID: 103018836 …" at bounding box center [408, 325] width 732 height 647
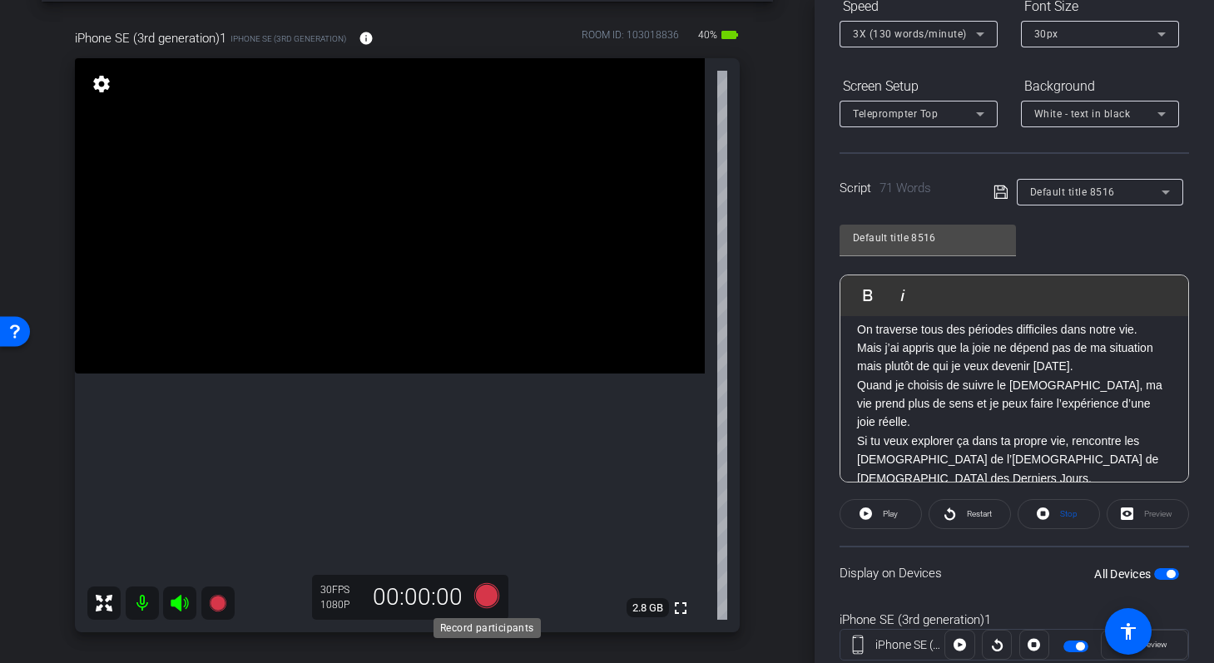
click at [489, 597] on icon at bounding box center [486, 595] width 25 height 25
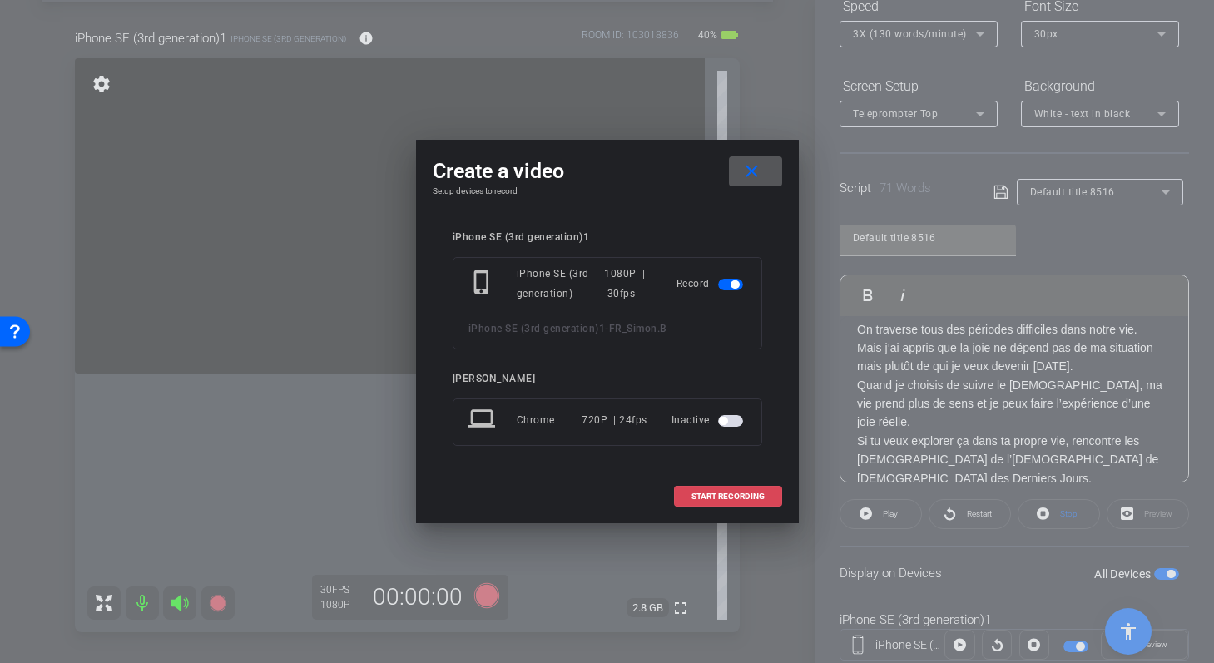
click at [700, 498] on span "START RECORDING" at bounding box center [728, 497] width 73 height 8
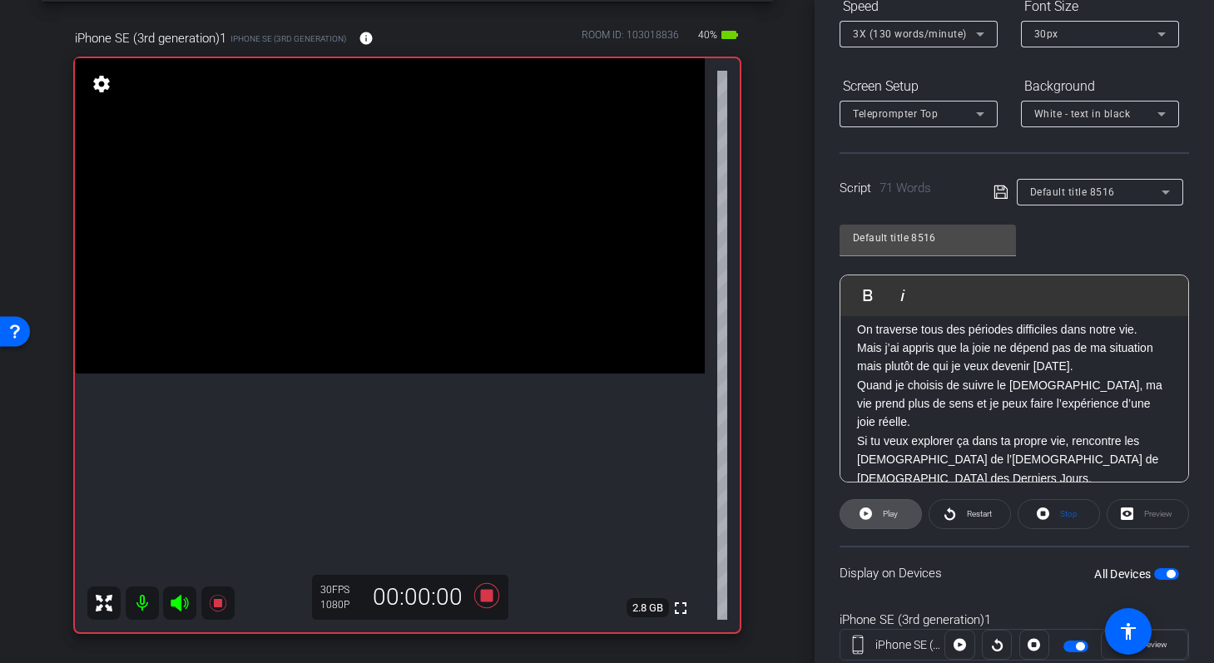
click at [873, 514] on span at bounding box center [881, 514] width 81 height 40
click at [969, 523] on span "Restart" at bounding box center [977, 514] width 29 height 23
click at [860, 522] on icon at bounding box center [862, 513] width 12 height 21
click at [954, 518] on icon at bounding box center [950, 514] width 11 height 12
click at [841, 520] on span at bounding box center [881, 514] width 82 height 40
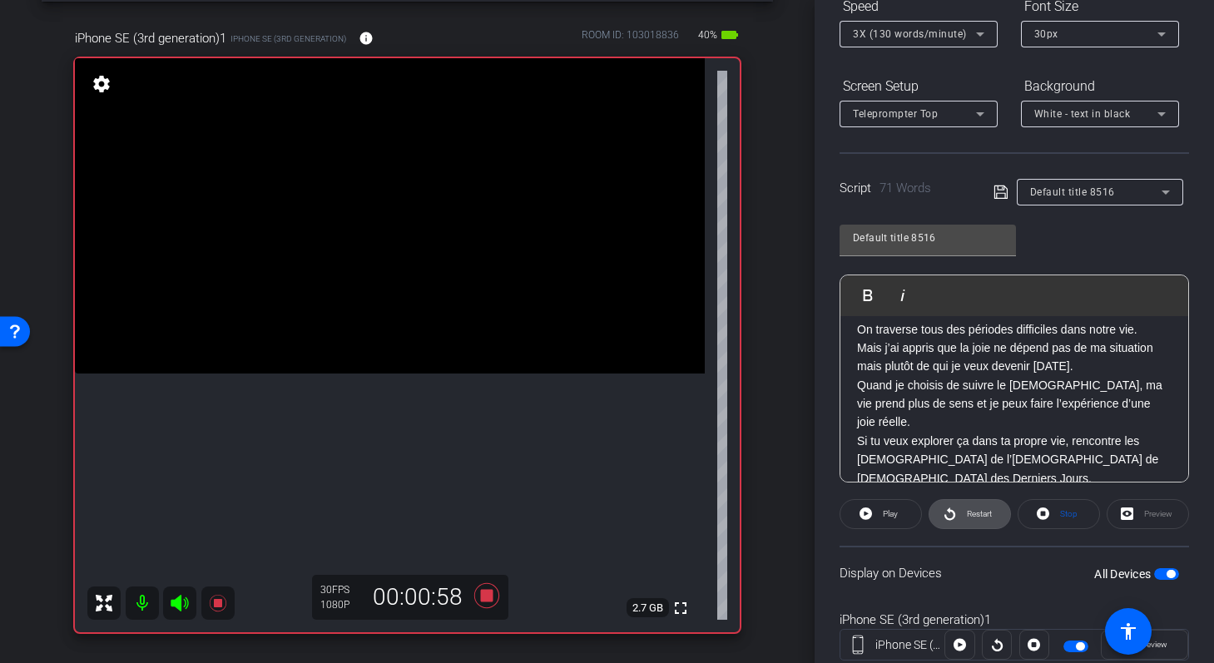
click at [951, 518] on icon at bounding box center [950, 514] width 11 height 12
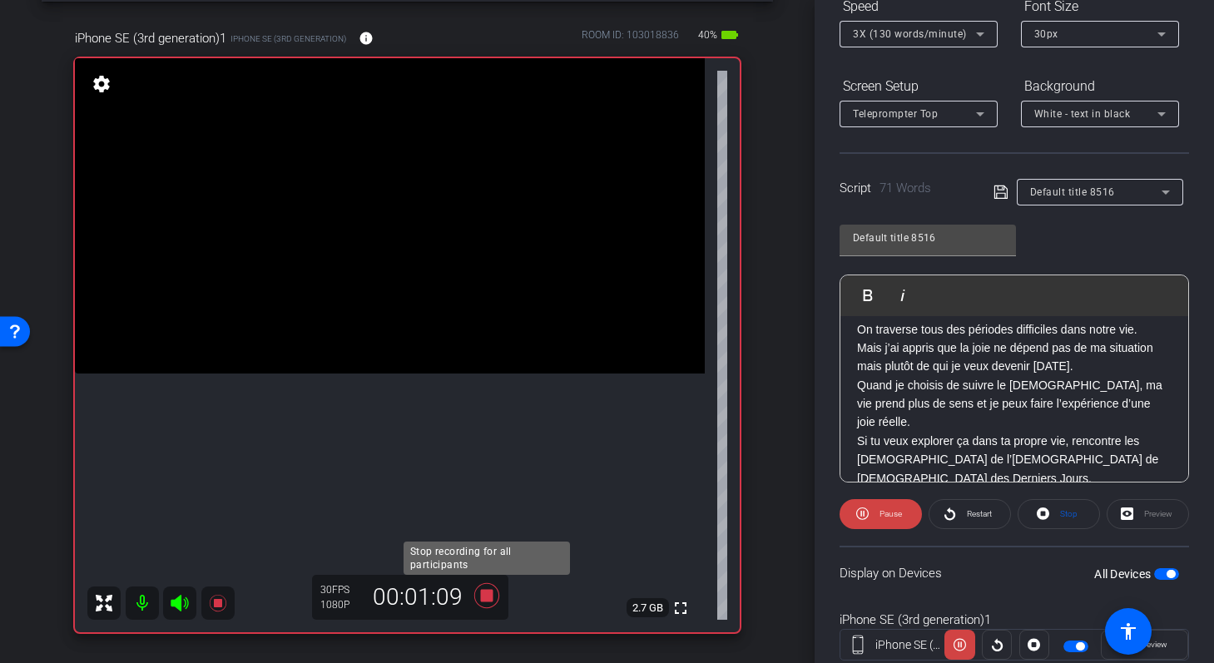
click at [484, 593] on icon at bounding box center [486, 595] width 25 height 25
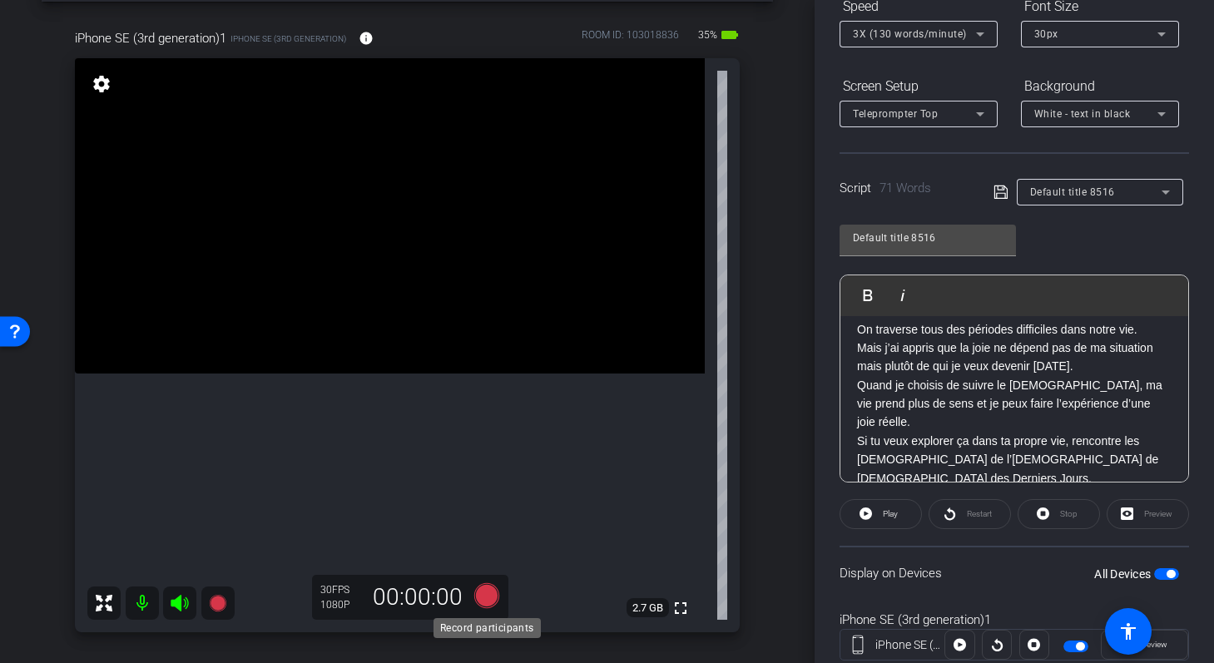
click at [488, 595] on icon at bounding box center [486, 595] width 25 height 25
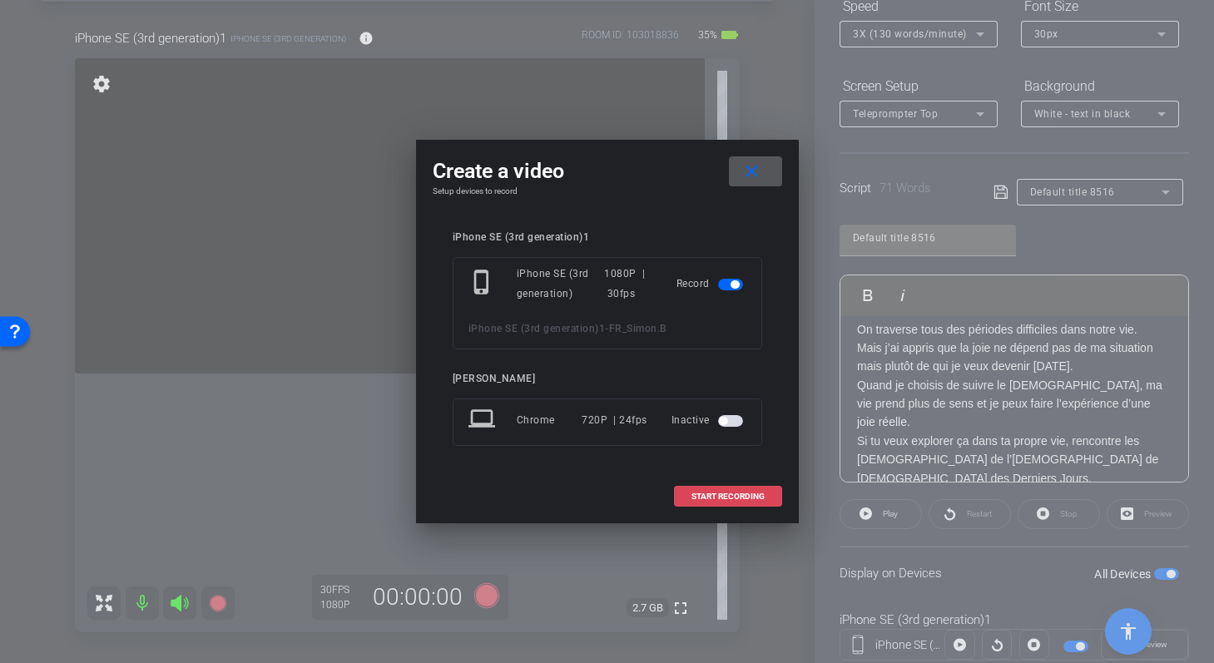
click at [716, 495] on span "START RECORDING" at bounding box center [728, 497] width 73 height 8
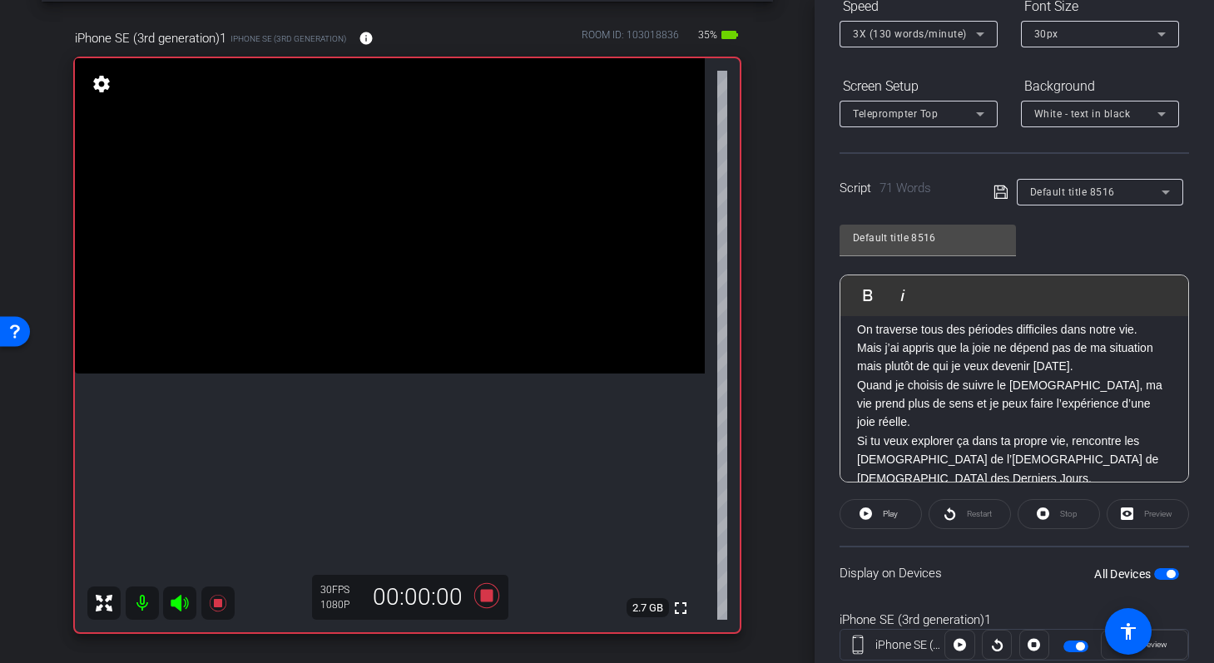
click at [952, 514] on div "Restart" at bounding box center [970, 514] width 82 height 30
click at [870, 516] on icon at bounding box center [866, 514] width 12 height 12
click at [488, 596] on icon at bounding box center [486, 595] width 25 height 25
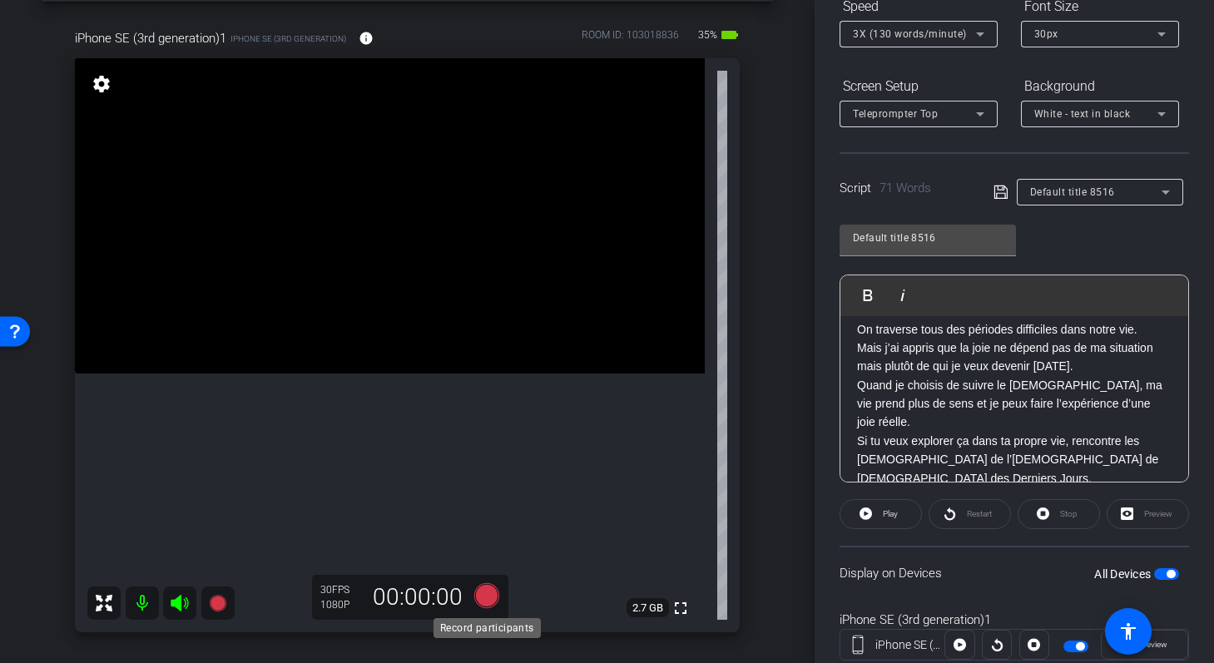
click at [487, 596] on icon at bounding box center [486, 595] width 25 height 25
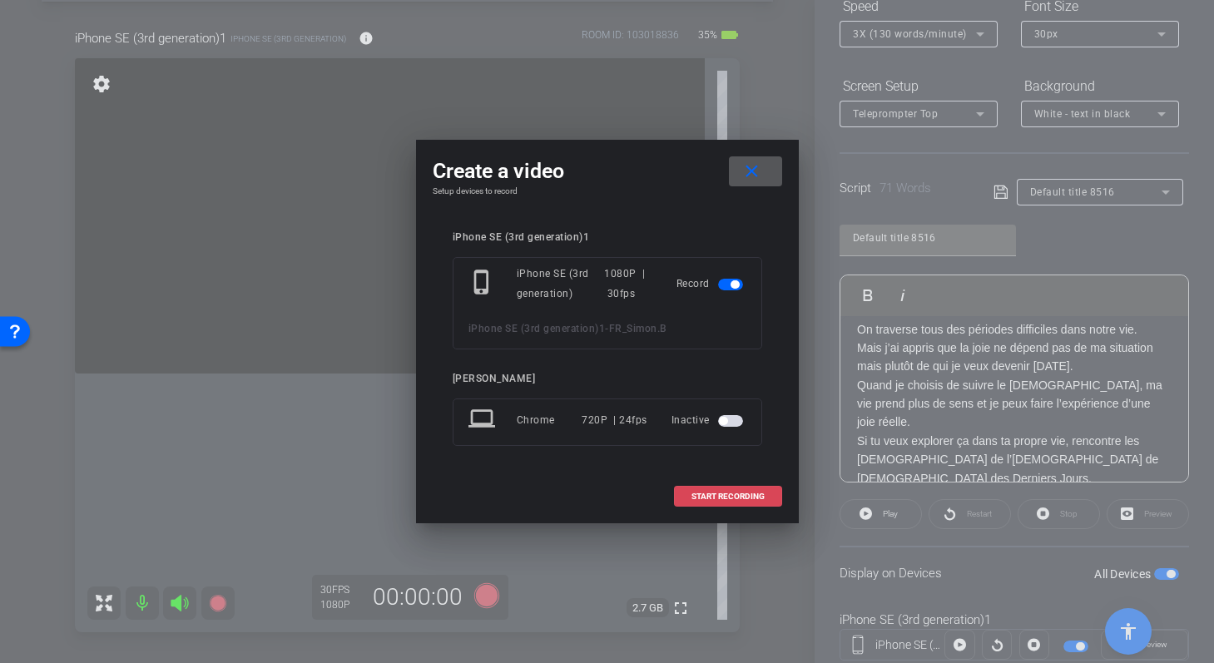
click at [737, 496] on span "START RECORDING" at bounding box center [728, 497] width 73 height 8
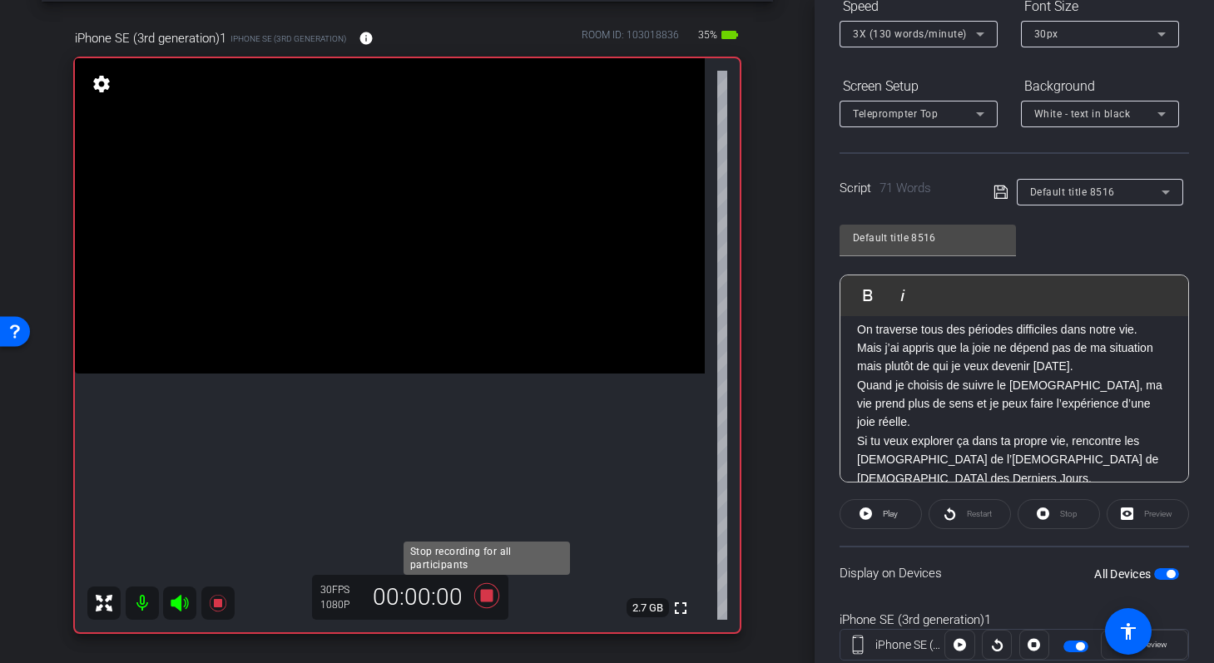
click at [477, 591] on icon at bounding box center [487, 596] width 40 height 30
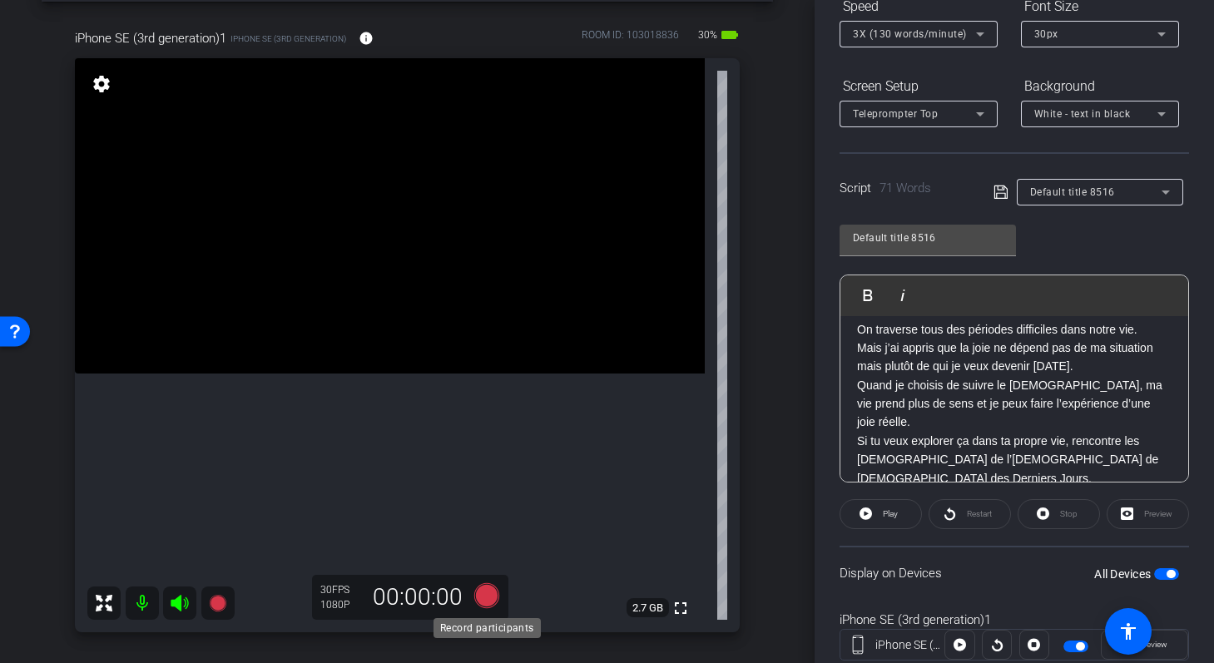
click at [483, 592] on icon at bounding box center [486, 595] width 25 height 25
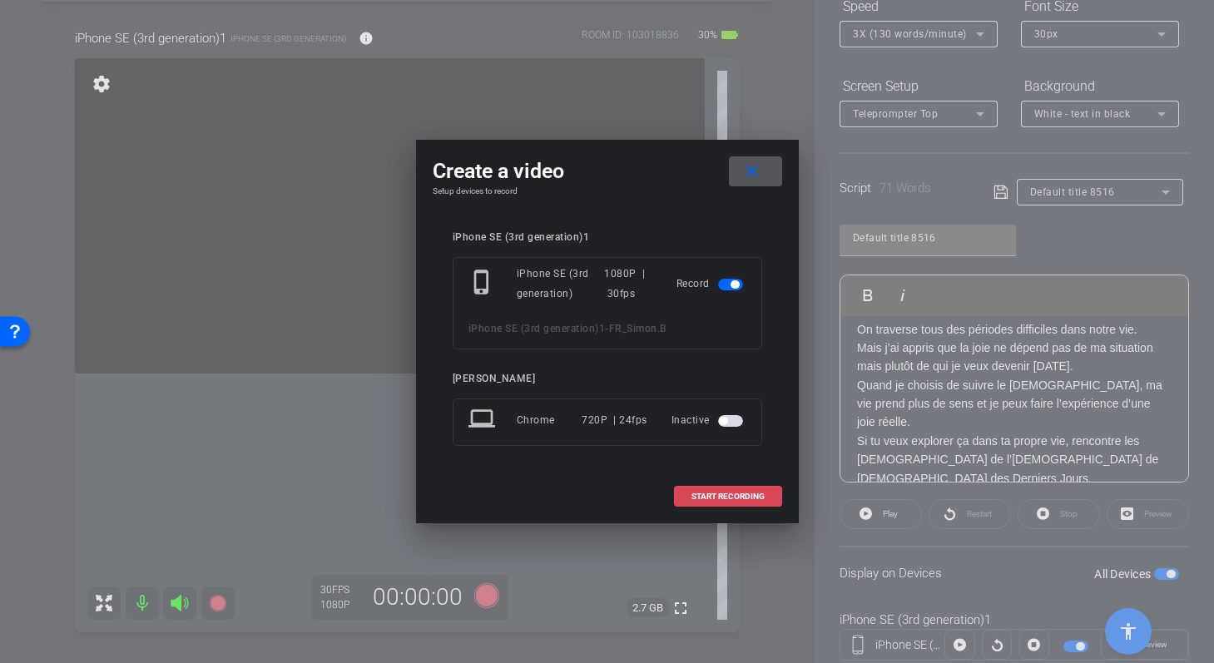
click at [695, 493] on span "START RECORDING" at bounding box center [728, 497] width 73 height 8
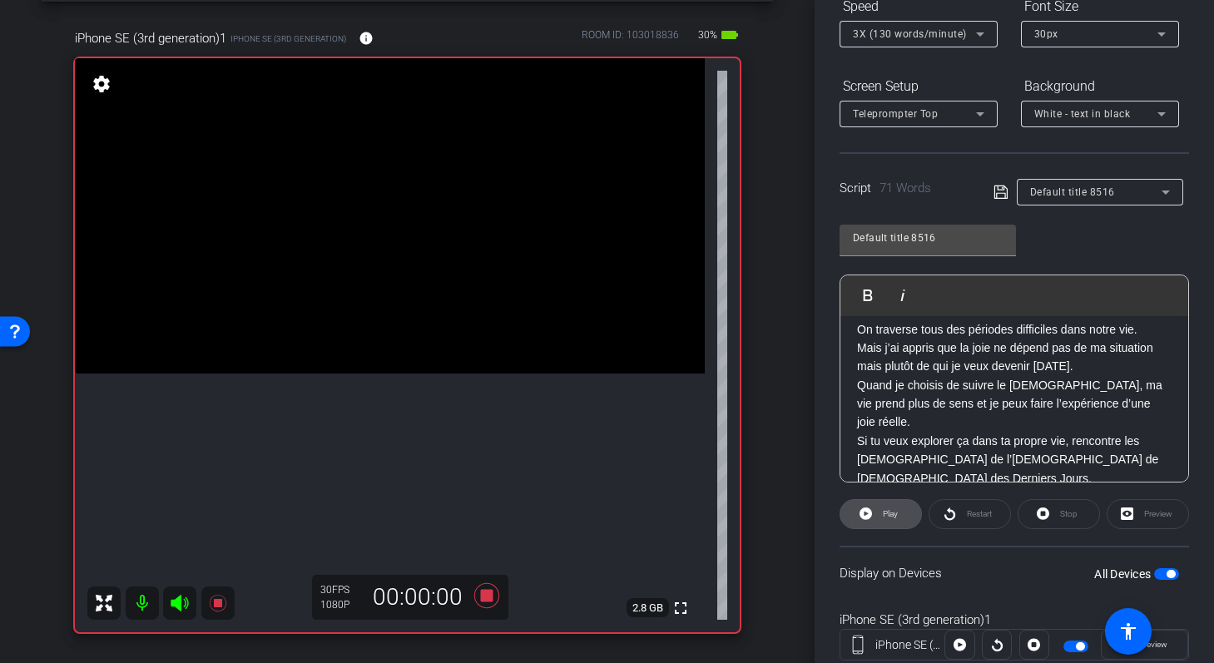
click at [863, 509] on icon at bounding box center [866, 514] width 12 height 12
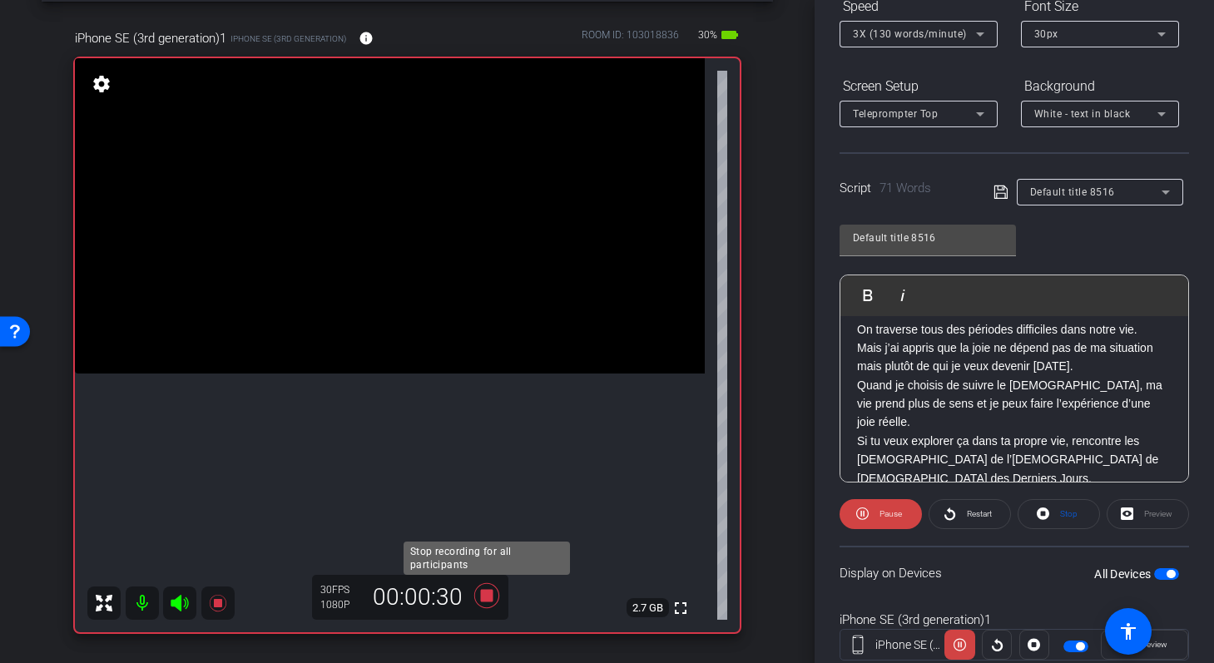
click at [487, 590] on icon at bounding box center [486, 595] width 25 height 25
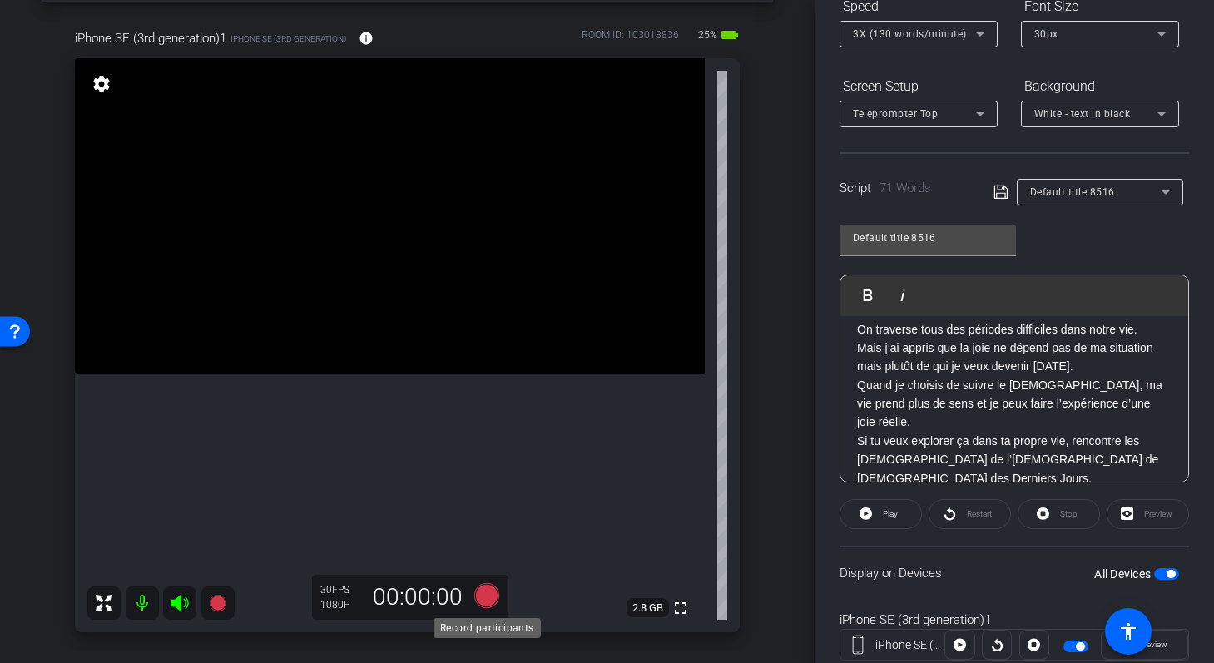
click at [485, 582] on icon at bounding box center [487, 596] width 40 height 30
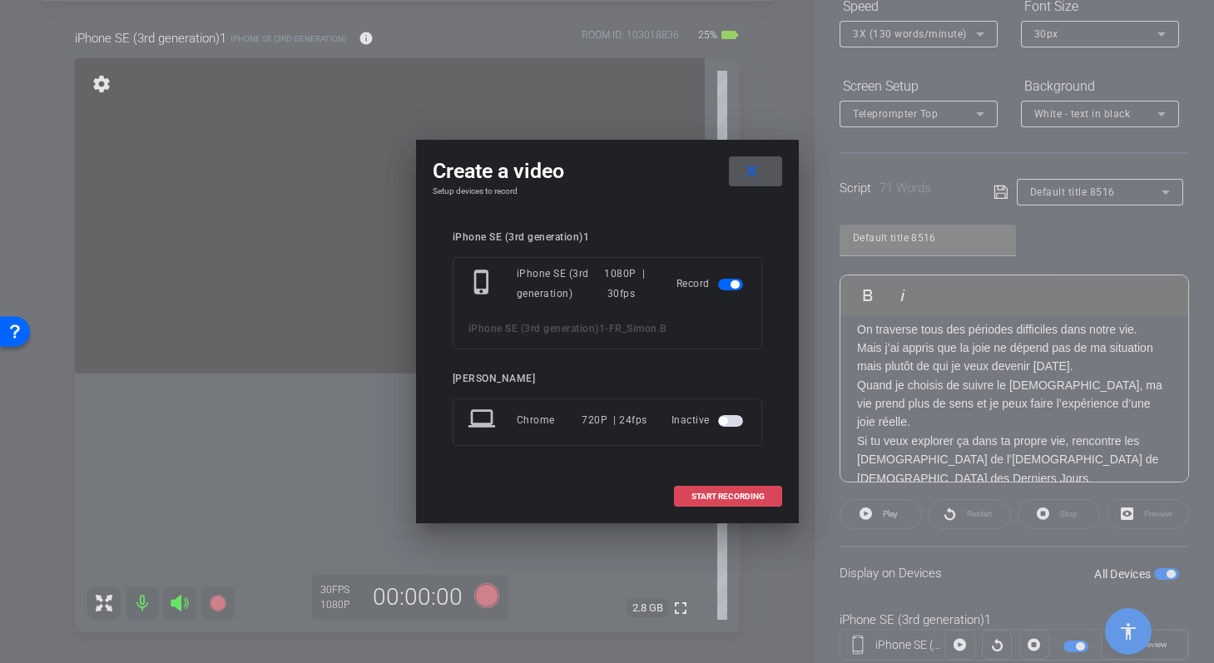
click at [677, 495] on span at bounding box center [728, 497] width 107 height 40
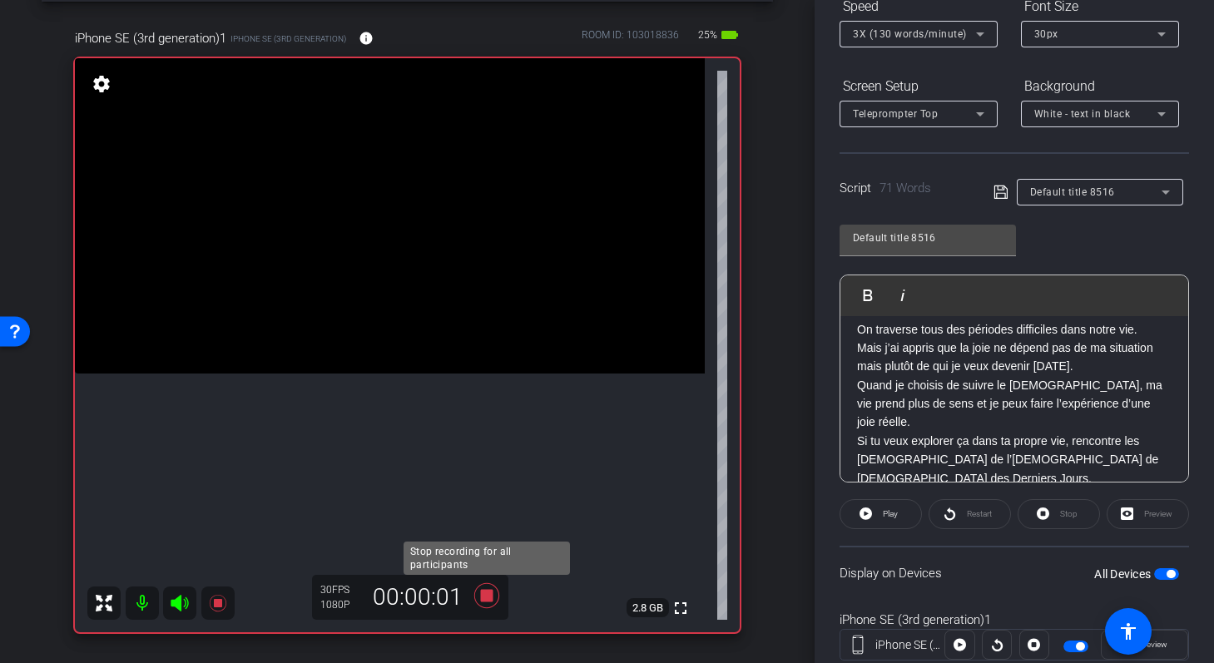
click at [486, 589] on icon at bounding box center [487, 596] width 40 height 30
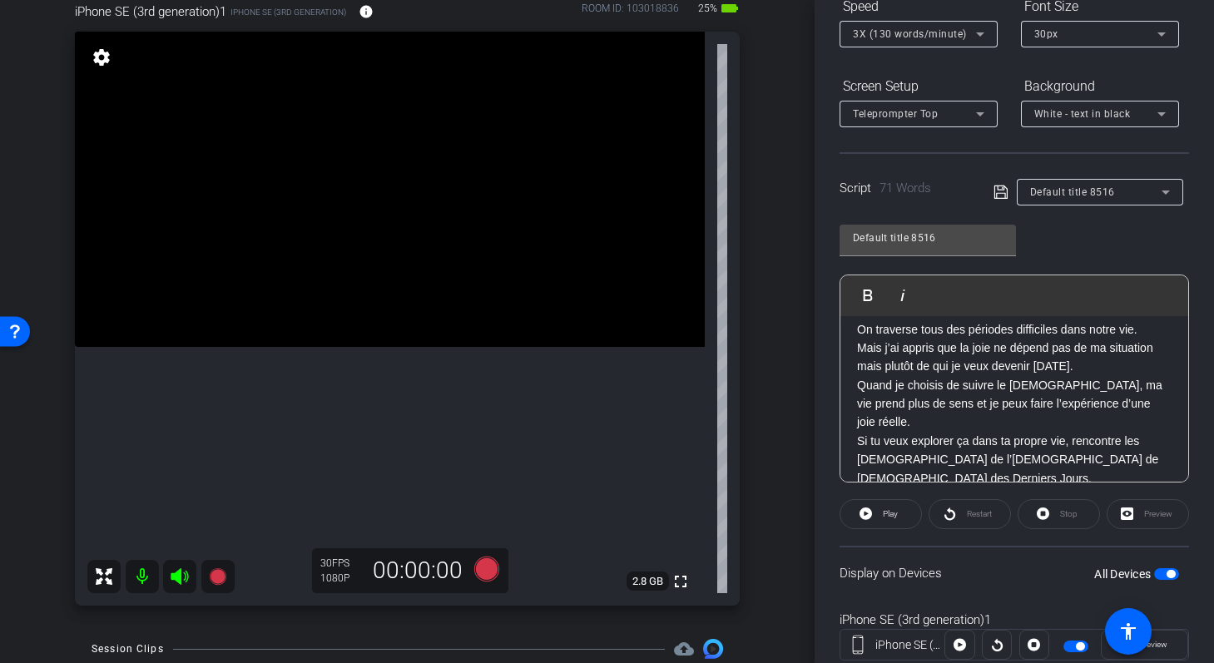
scroll to position [98, 0]
click at [493, 564] on icon at bounding box center [486, 567] width 25 height 25
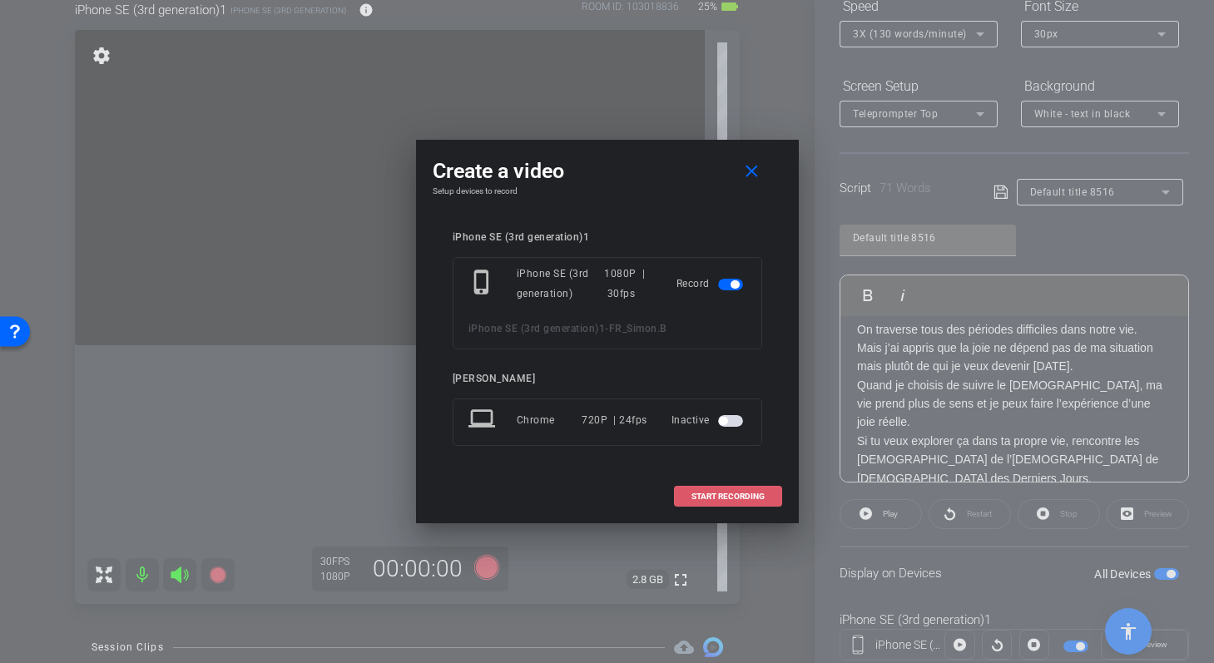
click at [693, 490] on span at bounding box center [728, 497] width 107 height 40
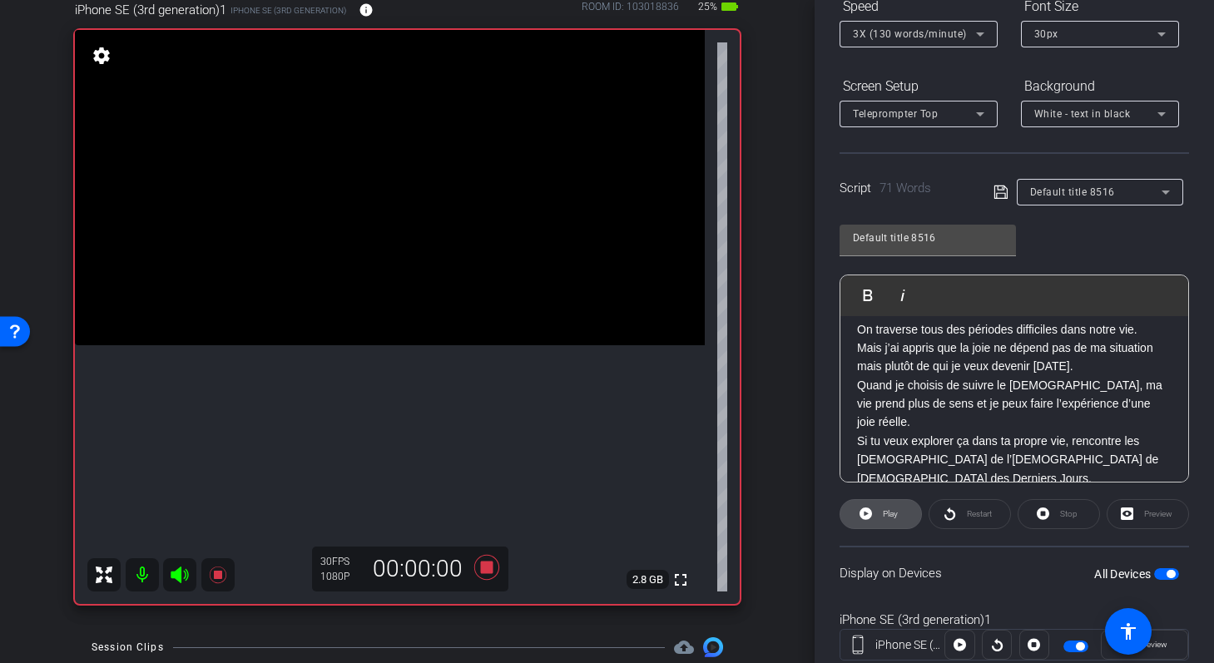
click at [865, 515] on icon at bounding box center [866, 513] width 12 height 21
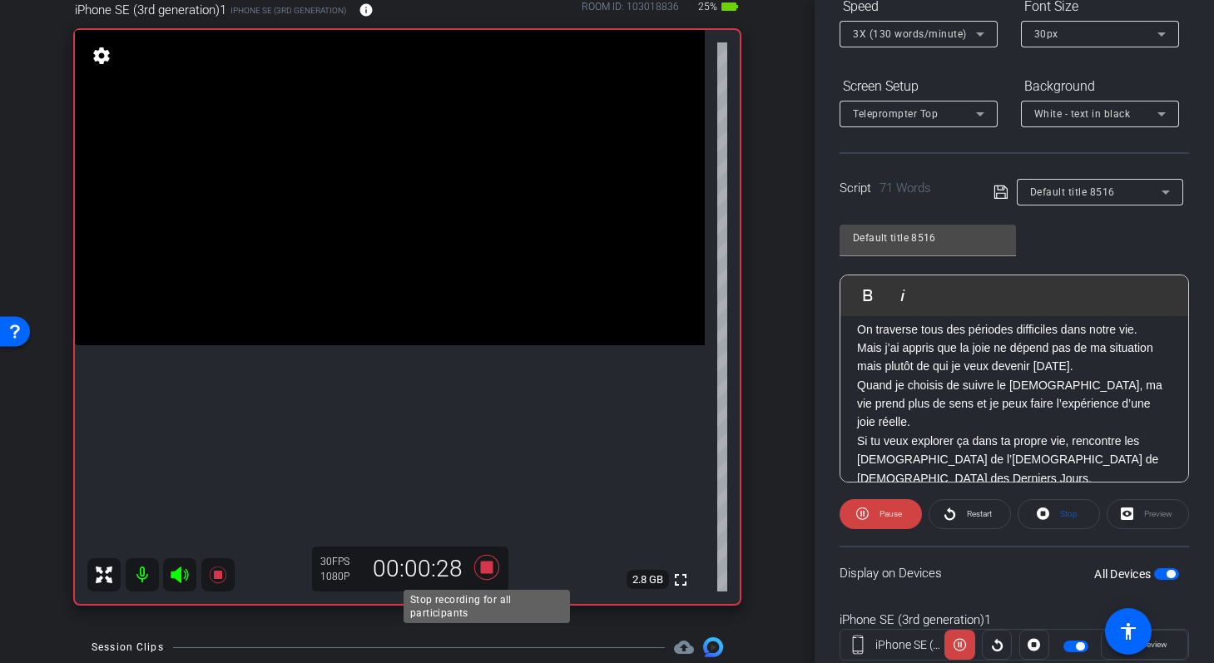
click at [485, 568] on icon at bounding box center [486, 567] width 25 height 25
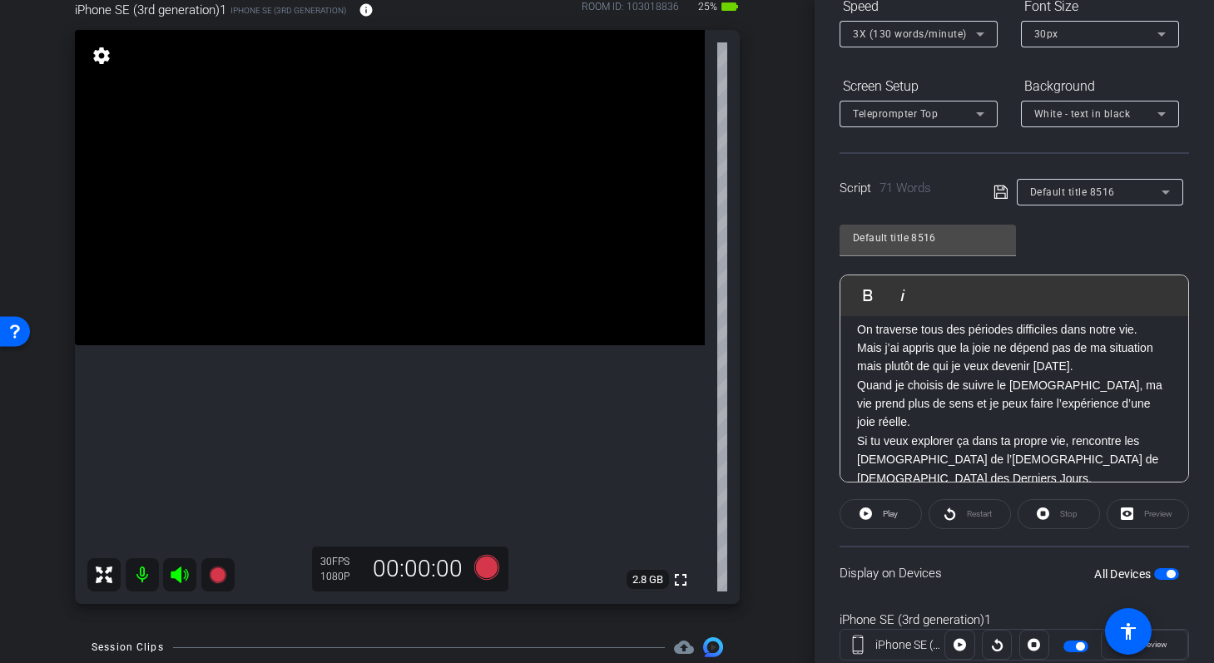
click at [882, 358] on p "Mais j’ai appris que la joie ne dépend pas de ma situation mais plutôt de qui j…" at bounding box center [1014, 357] width 315 height 37
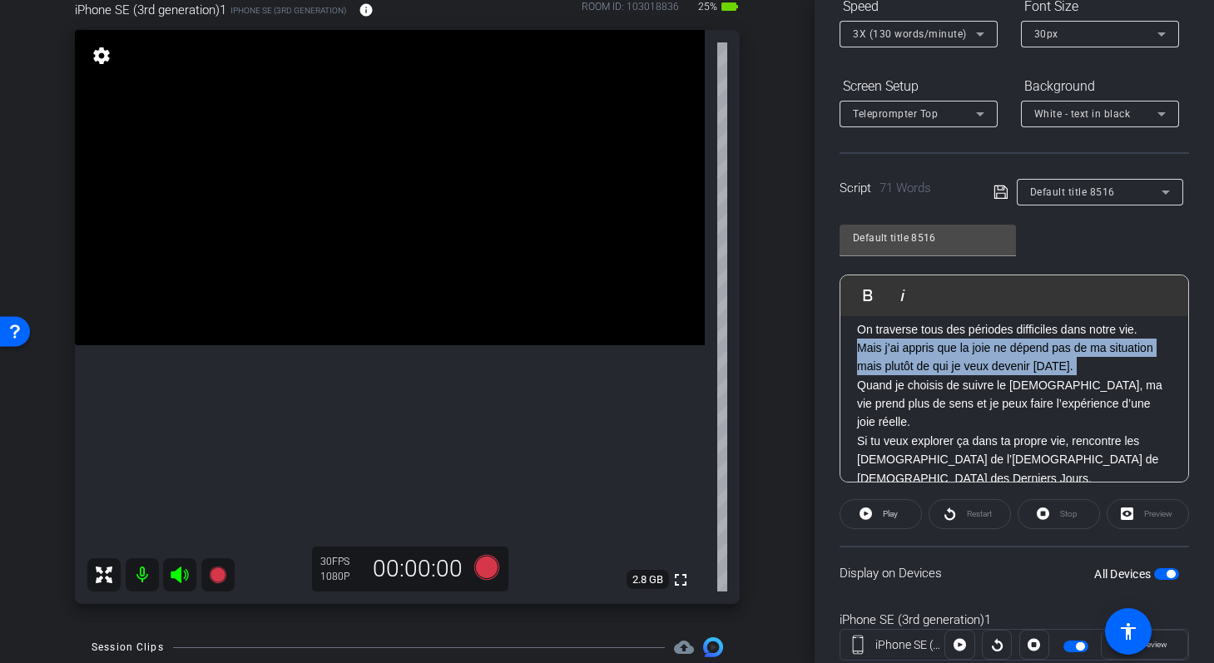
click at [882, 358] on p "Mais j’ai appris que la joie ne dépend pas de ma situation mais plutôt de qui j…" at bounding box center [1014, 357] width 315 height 37
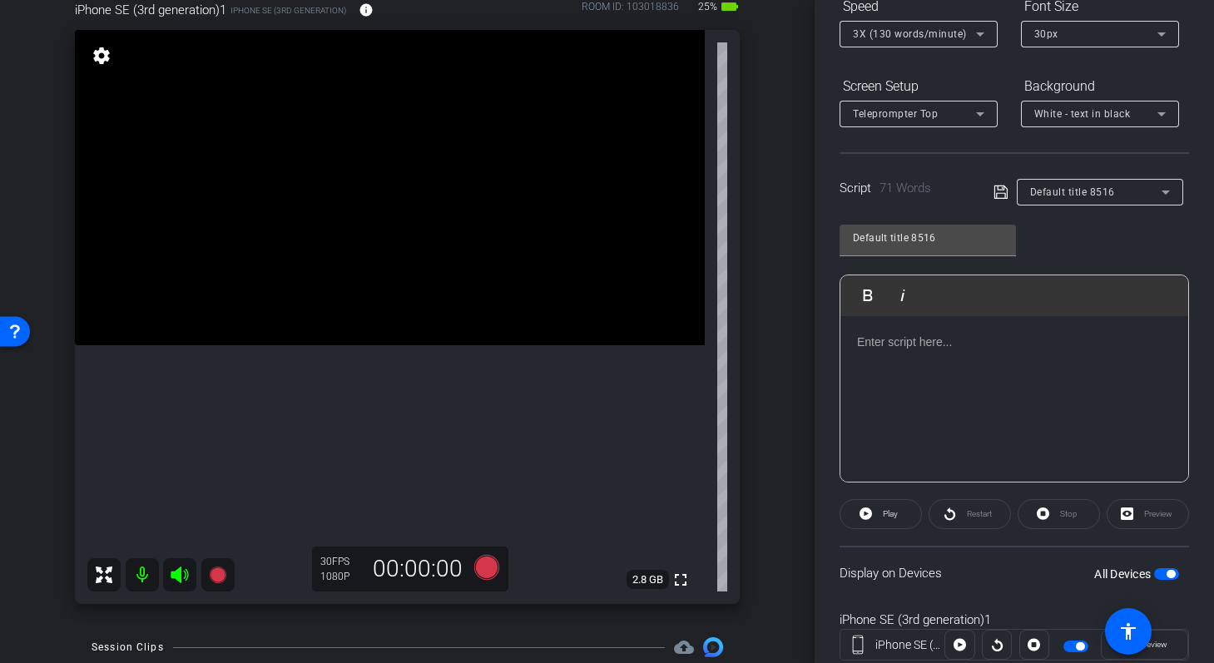
scroll to position [208, 0]
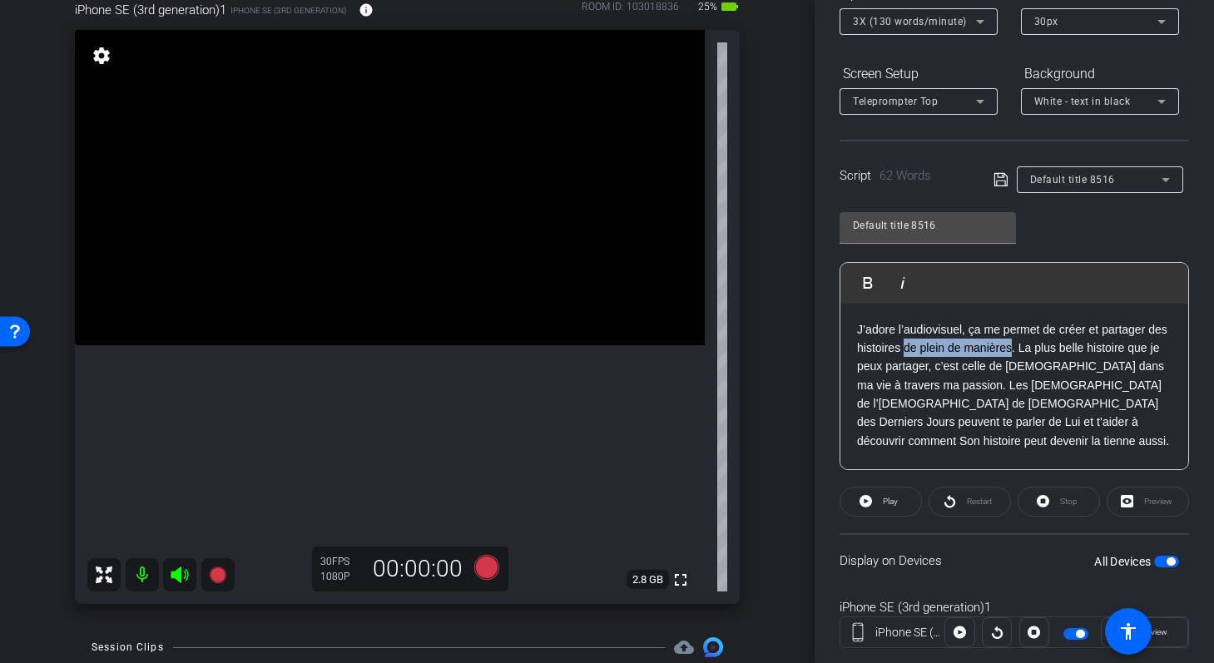
drag, startPoint x: 927, startPoint y: 347, endPoint x: 1034, endPoint y: 349, distance: 107.4
click at [1034, 349] on p "J’adore l’audiovisuel, ça me permet de créer et partager des histoires de plein…" at bounding box center [1014, 385] width 315 height 131
click at [930, 344] on p "J’adore l’audiovisuel, ça me permet de créer et partager des histoires. La plus…" at bounding box center [1014, 385] width 315 height 131
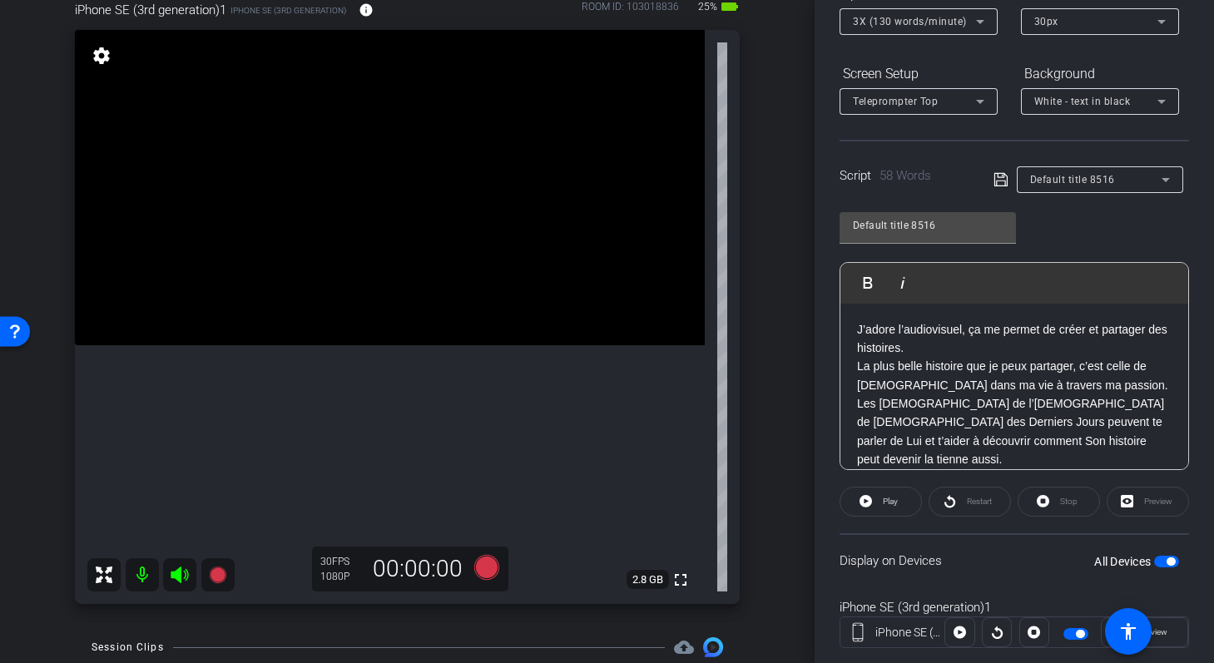
click at [1108, 384] on p "La plus belle histoire que je peux partager, c’est celle de Jésus-Christ dans m…" at bounding box center [1014, 413] width 315 height 112
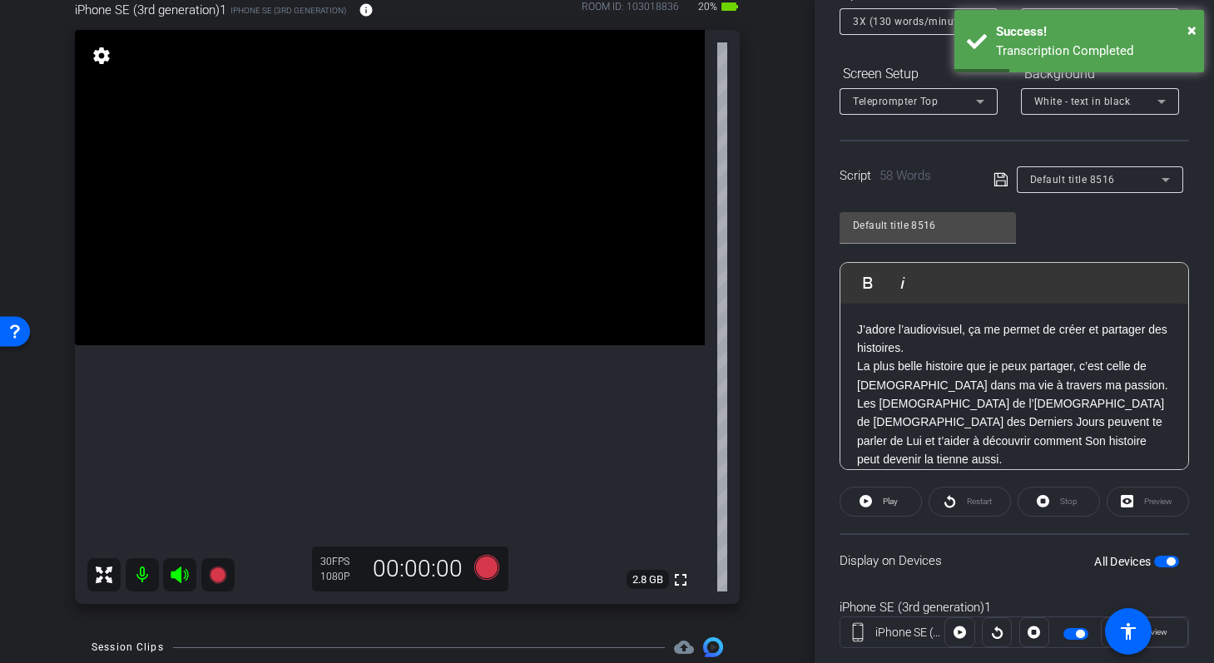
click at [1090, 329] on p "J’adore l’audiovisuel, ça me permet de créer et partager des histoires." at bounding box center [1014, 338] width 315 height 37
click at [1104, 329] on p "J’adore l’audiovisuel, ça me permet de créer et partager des histoires." at bounding box center [1014, 338] width 315 height 37
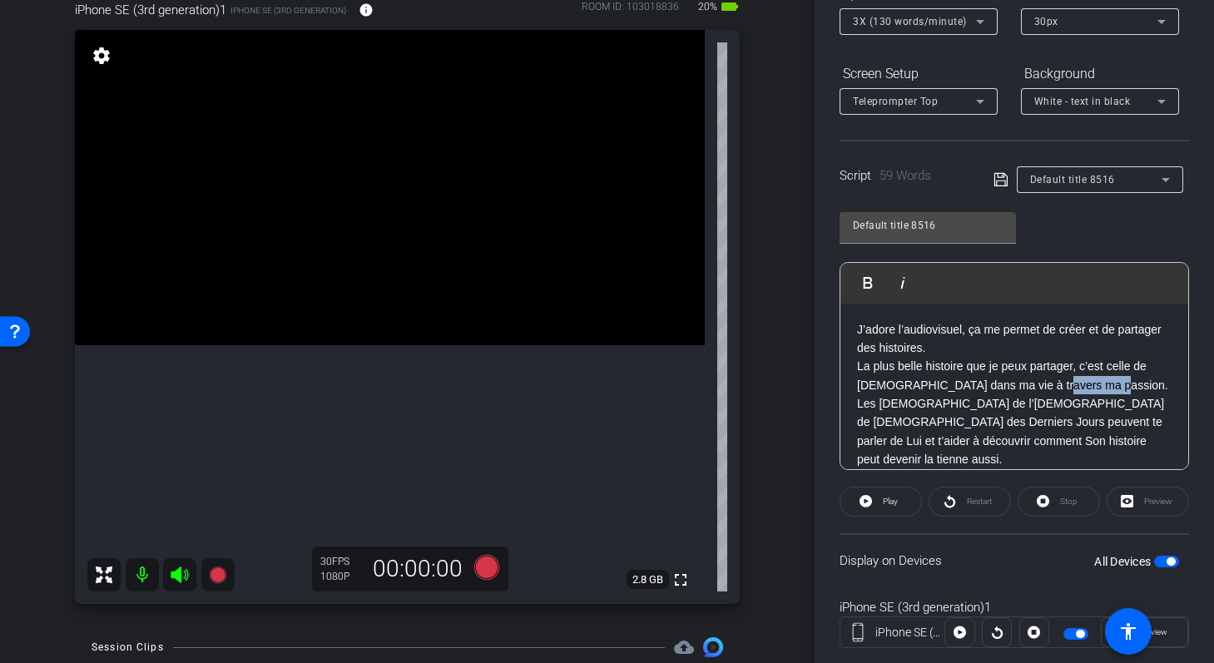
drag, startPoint x: 1040, startPoint y: 386, endPoint x: 1099, endPoint y: 385, distance: 58.3
click at [1099, 386] on p "La plus belle histoire que je peux partager, c’est celle de Jésus-Christ dans m…" at bounding box center [1014, 375] width 315 height 37
click at [1060, 425] on p "Les missionnaires de l’Église de Jésus-Christ des Saints des Derniers Jours peu…" at bounding box center [1014, 431] width 315 height 75
click at [1050, 445] on p "Les missionnaires de l’Église de Jésus-Christ des Saints des Derniers Jours peu…" at bounding box center [1014, 422] width 315 height 56
drag, startPoint x: 894, startPoint y: 460, endPoint x: 801, endPoint y: 458, distance: 93.2
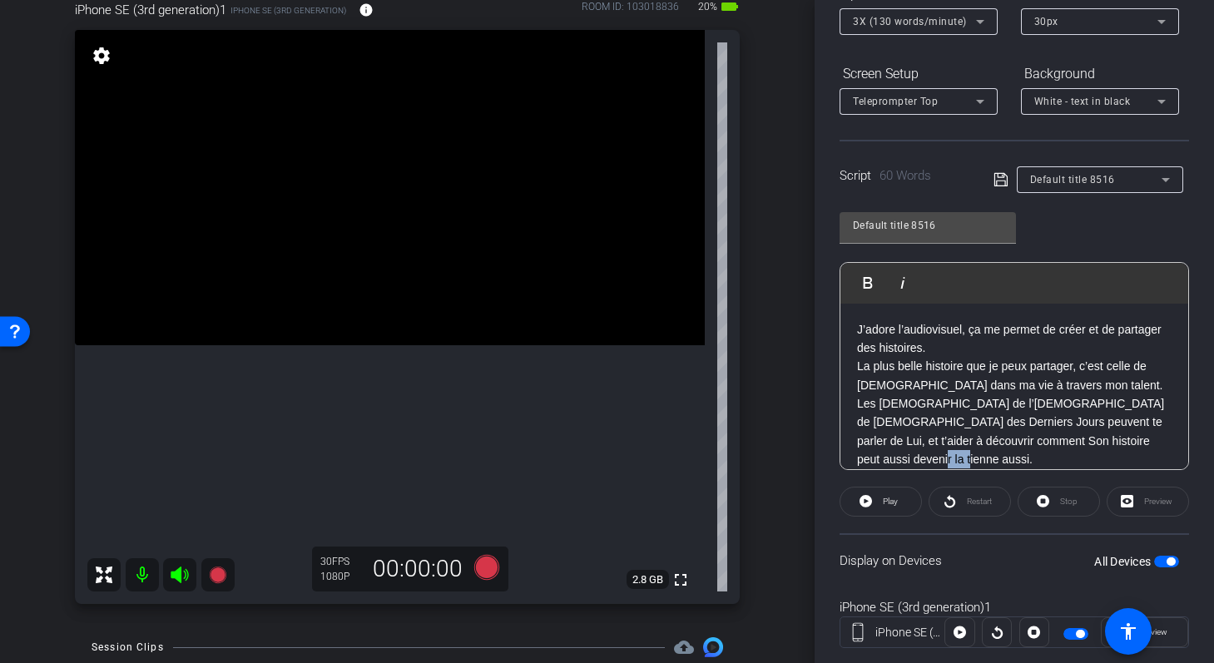
click at [801, 458] on div "arrow_back FR_Simon.B Back to project Send invite account_box grid_on settings …" at bounding box center [607, 331] width 1214 height 663
click at [999, 180] on icon at bounding box center [1001, 180] width 15 height 20
click at [861, 504] on icon at bounding box center [866, 501] width 12 height 12
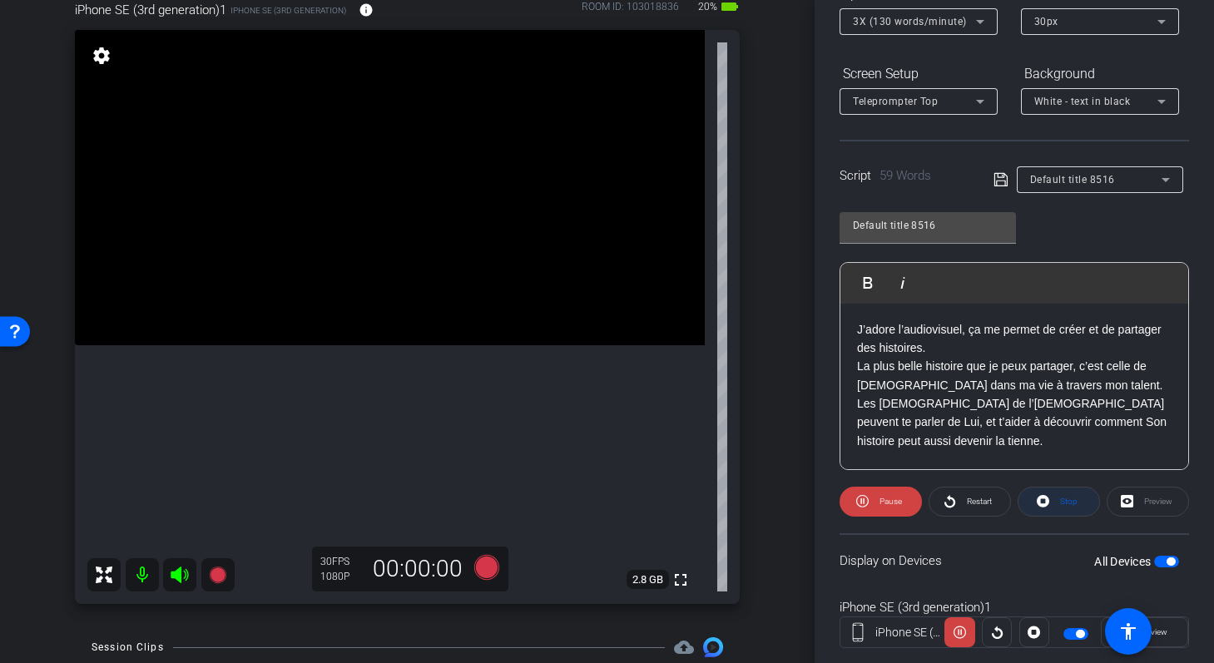
click at [1048, 500] on icon at bounding box center [1043, 501] width 12 height 12
click at [862, 506] on icon at bounding box center [866, 501] width 12 height 12
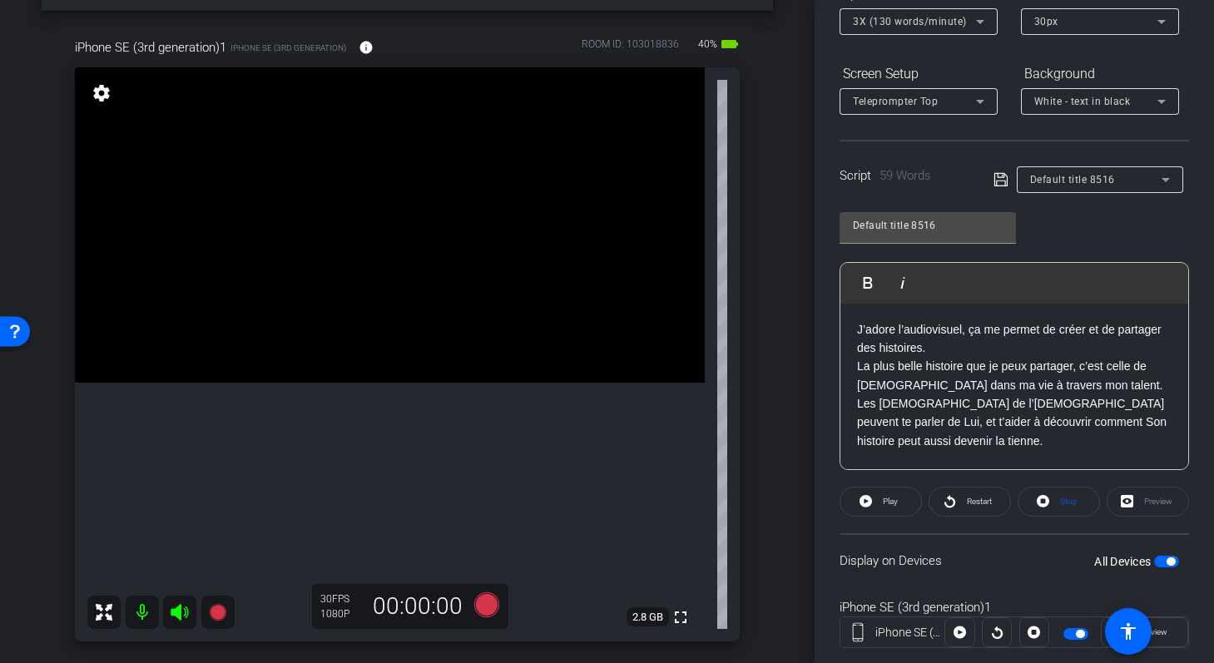
scroll to position [60, 0]
click at [486, 607] on icon at bounding box center [486, 605] width 25 height 25
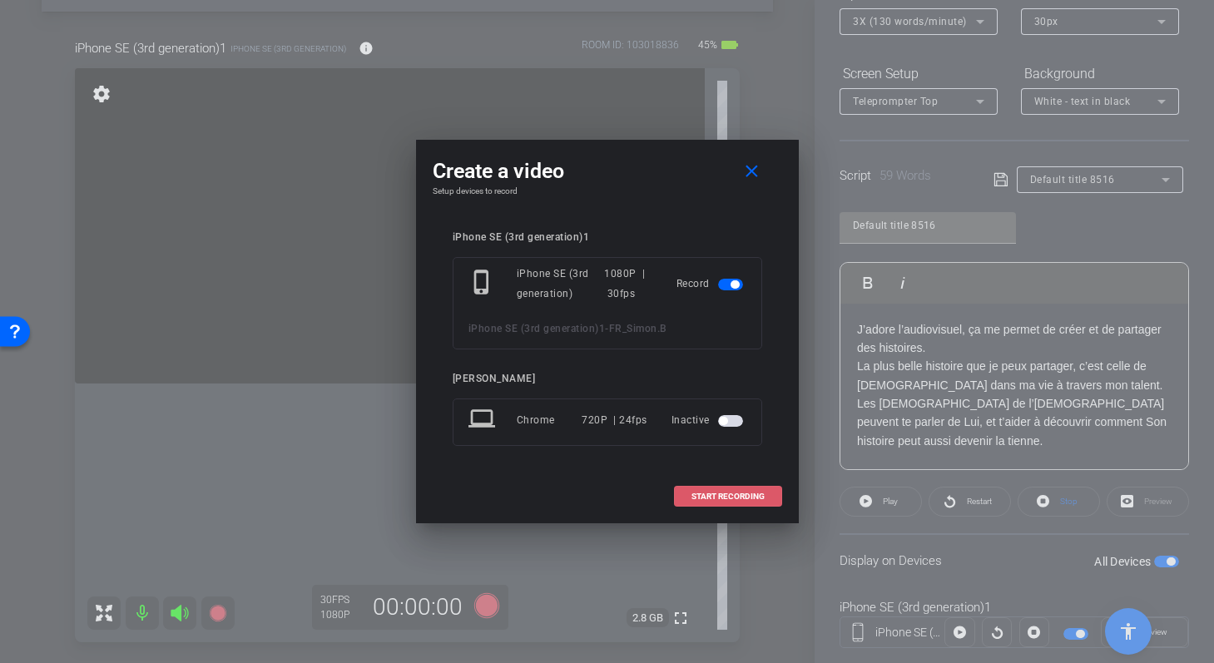
click at [692, 498] on span "START RECORDING" at bounding box center [728, 497] width 73 height 8
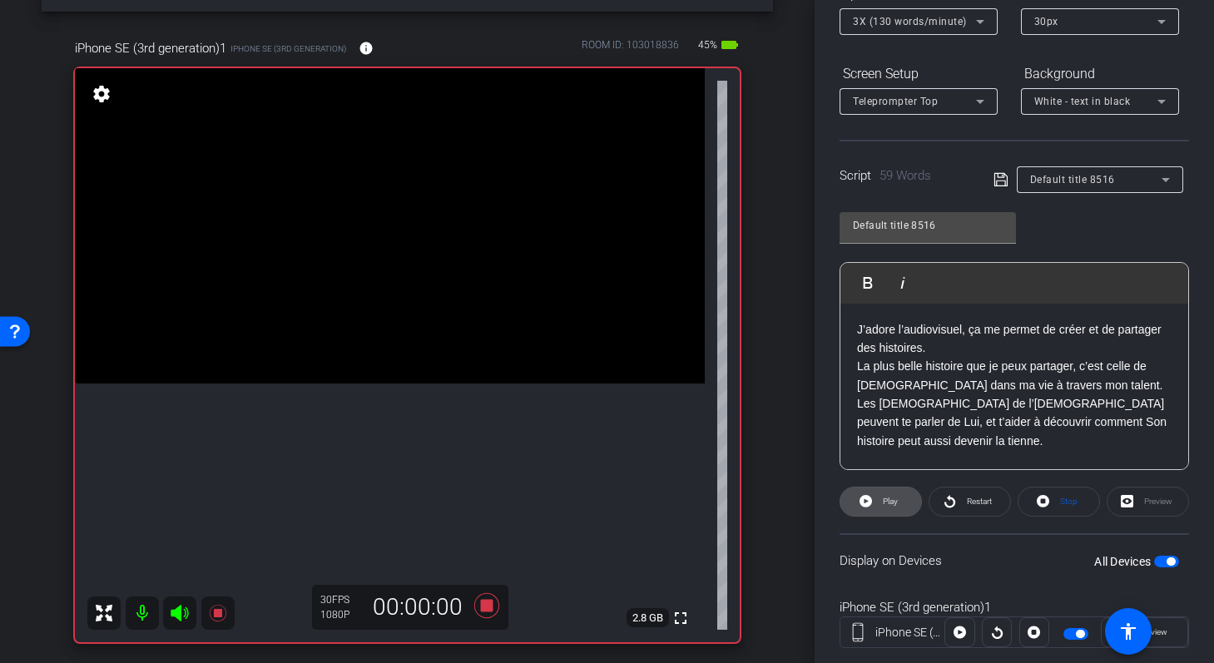
click at [861, 504] on icon at bounding box center [866, 501] width 12 height 12
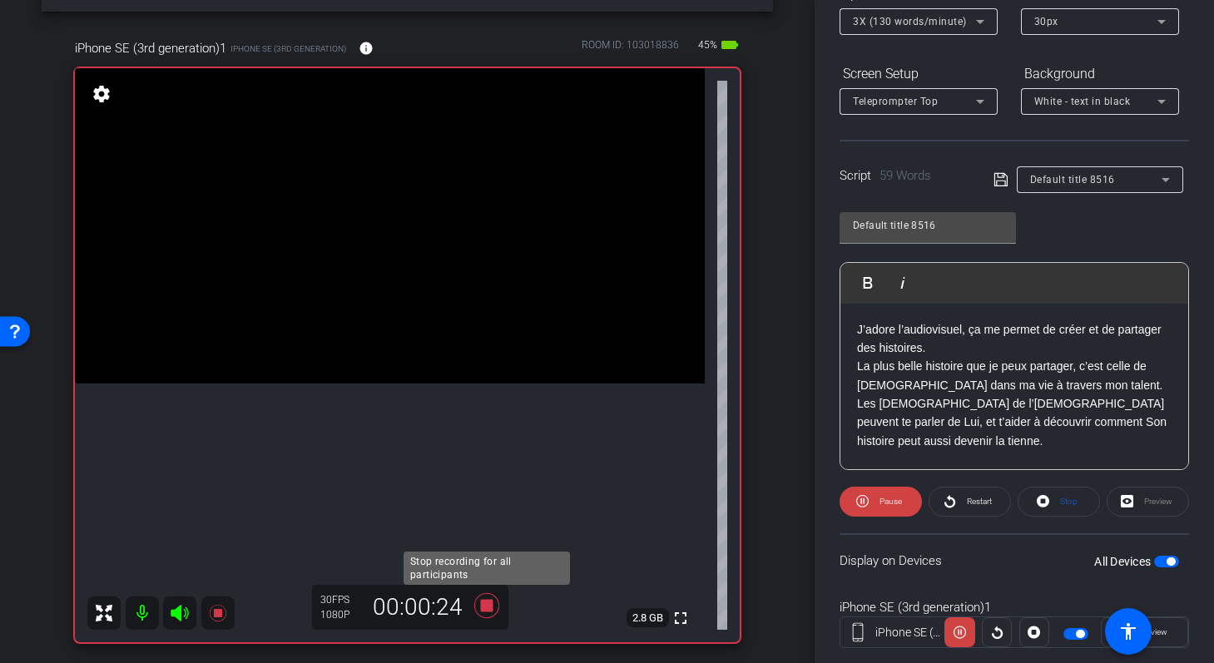
click at [489, 599] on icon at bounding box center [487, 606] width 40 height 30
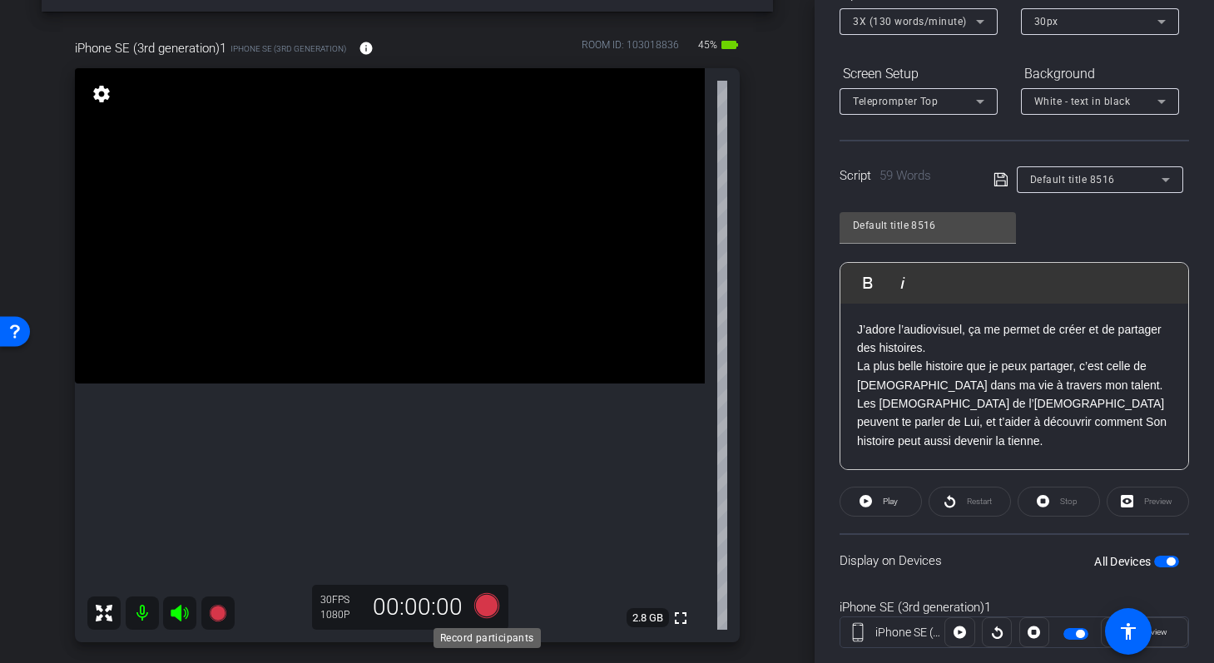
click at [484, 597] on icon at bounding box center [486, 605] width 25 height 25
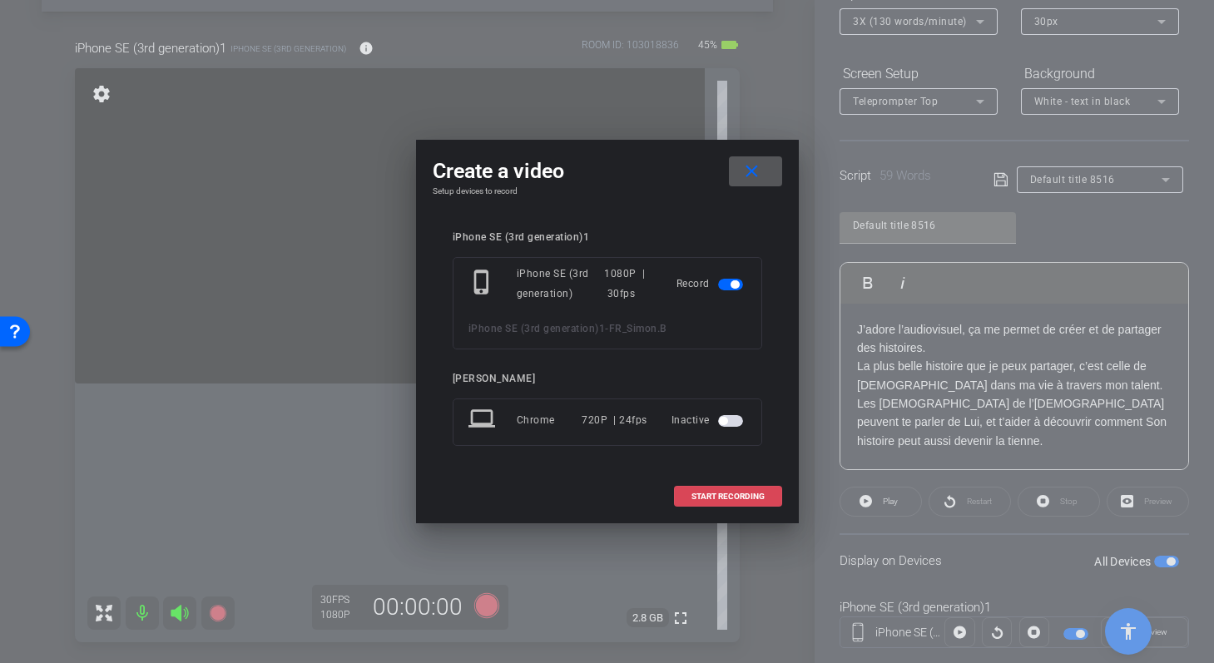
click at [712, 489] on span at bounding box center [728, 497] width 107 height 40
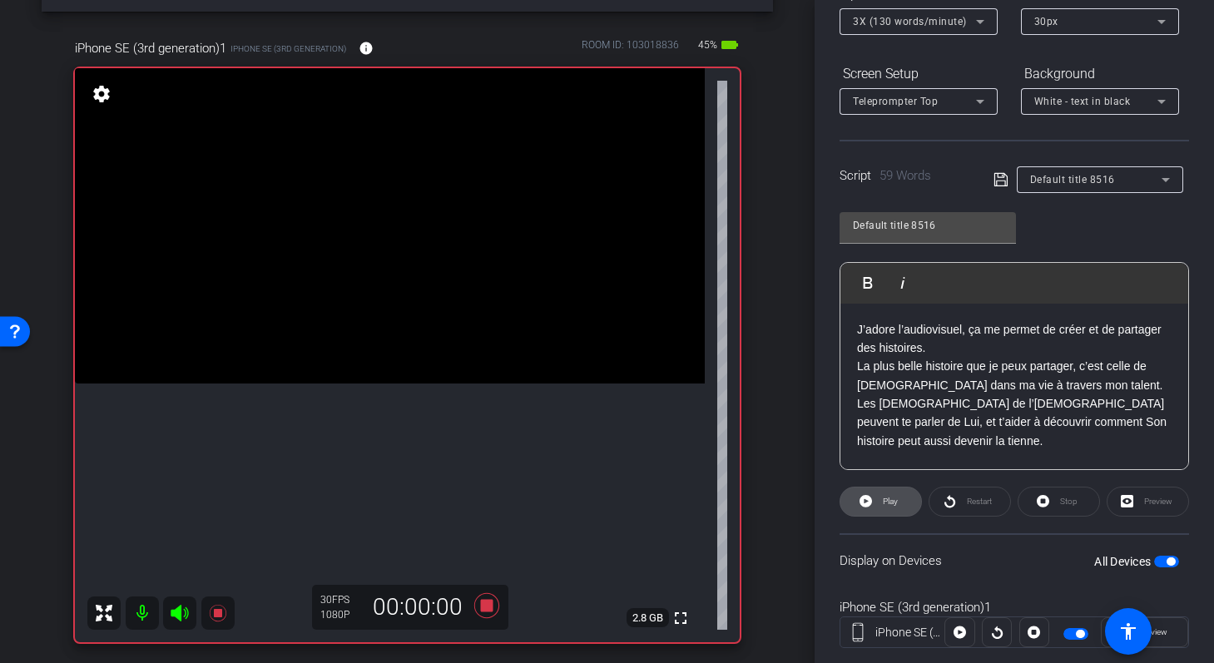
click at [876, 494] on span at bounding box center [881, 502] width 81 height 40
click at [863, 506] on icon at bounding box center [862, 501] width 12 height 21
click at [947, 503] on icon at bounding box center [950, 501] width 12 height 21
click at [895, 509] on span "Pause" at bounding box center [888, 501] width 27 height 23
click at [493, 598] on icon at bounding box center [487, 606] width 40 height 30
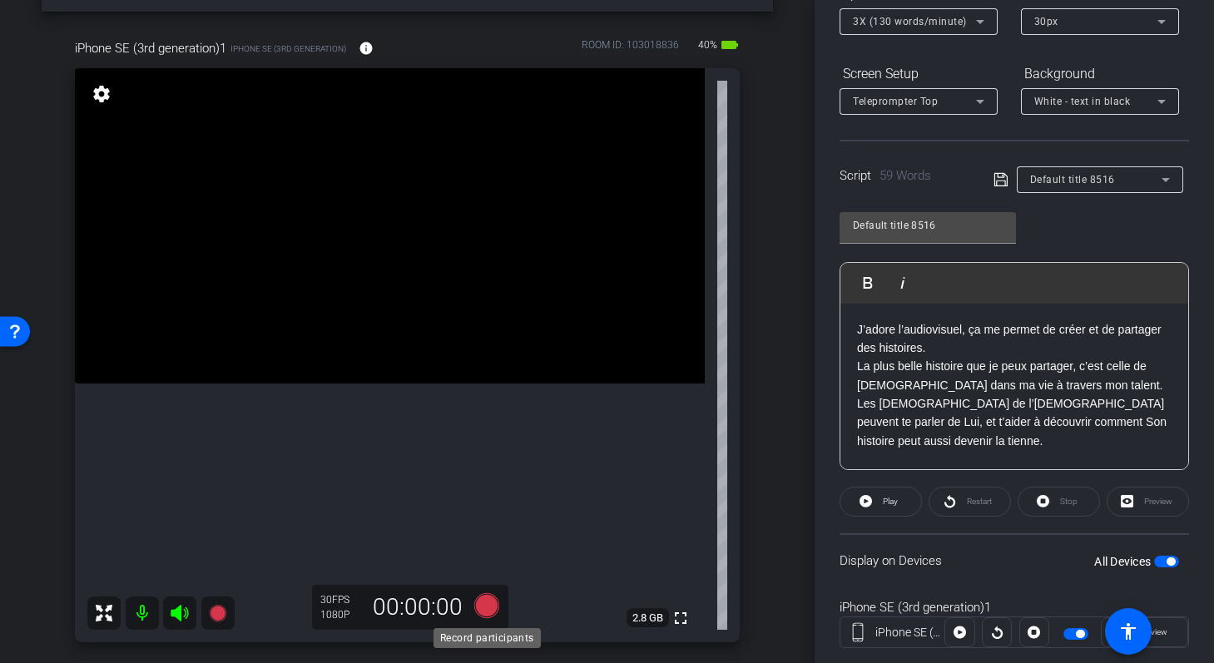
click at [489, 606] on icon at bounding box center [486, 605] width 25 height 25
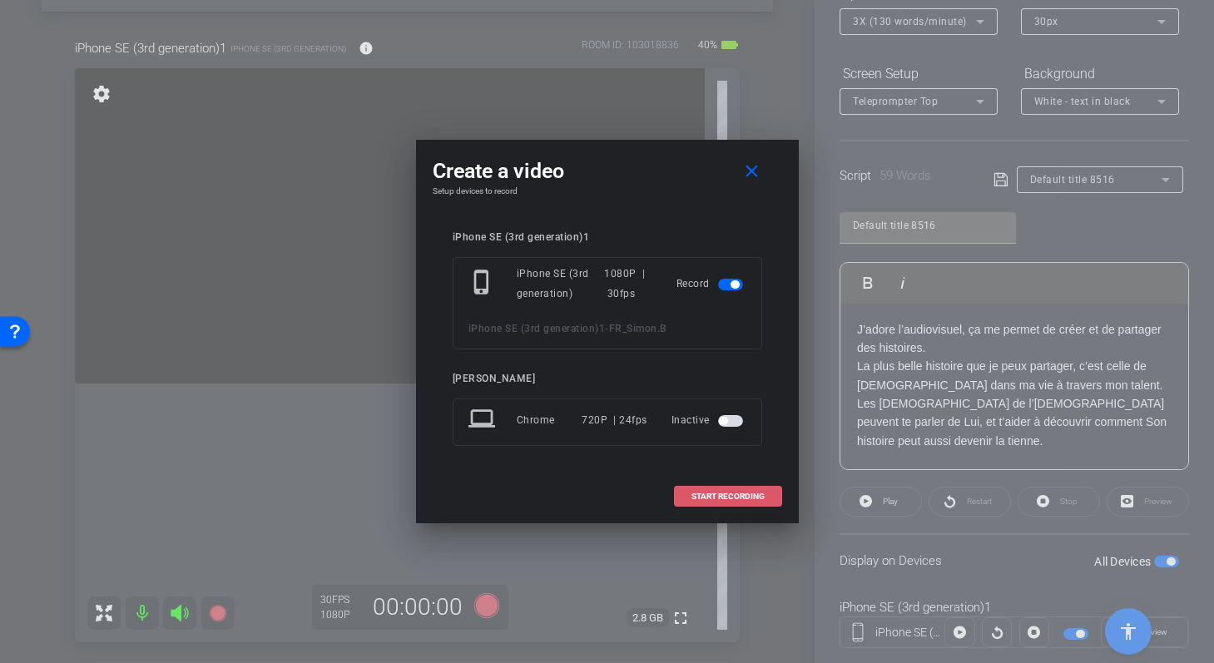
click at [726, 478] on span at bounding box center [728, 497] width 107 height 40
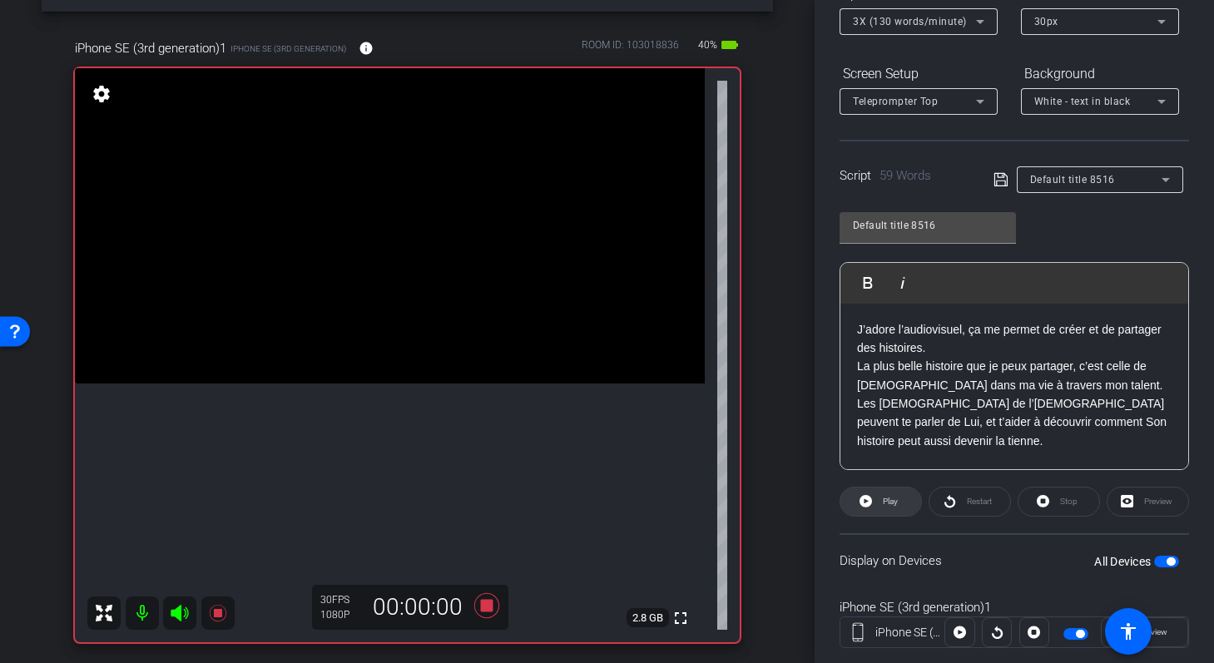
click at [866, 505] on icon at bounding box center [866, 501] width 12 height 12
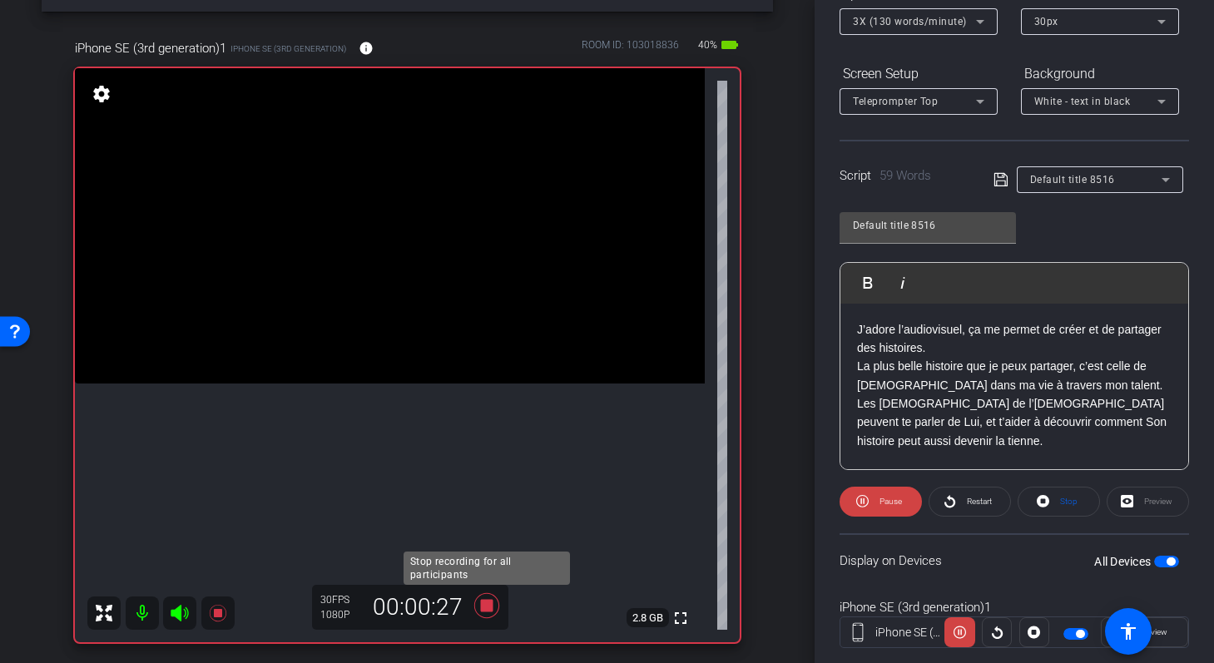
click at [484, 600] on icon at bounding box center [486, 605] width 25 height 25
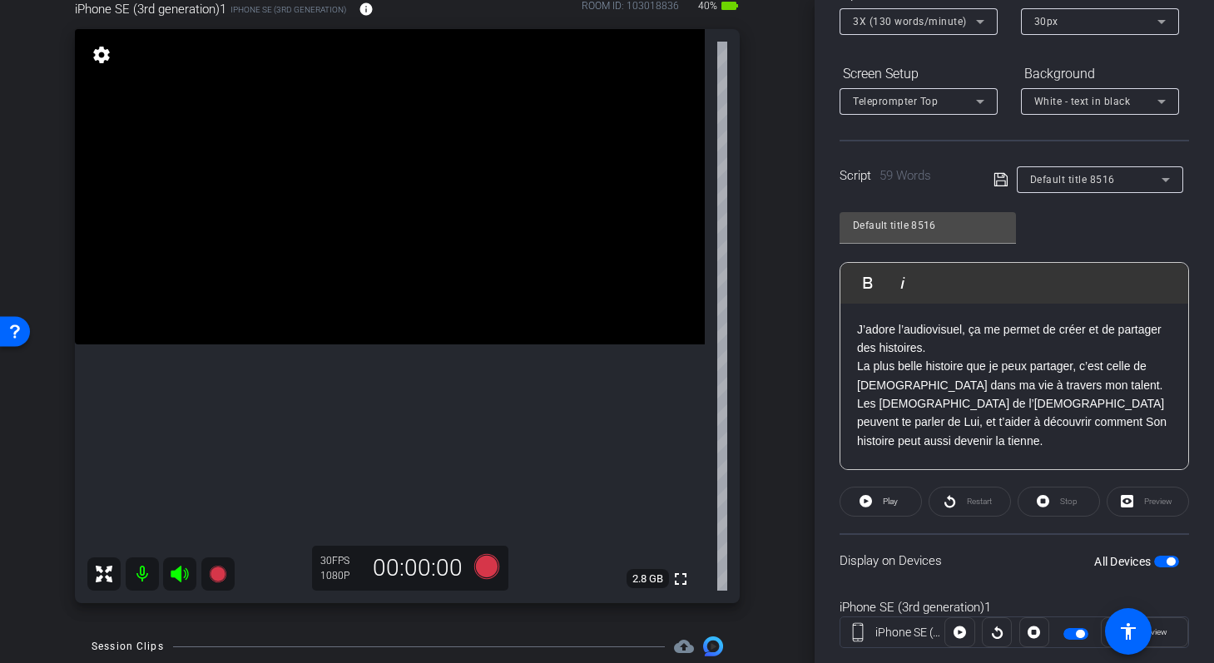
scroll to position [71, 0]
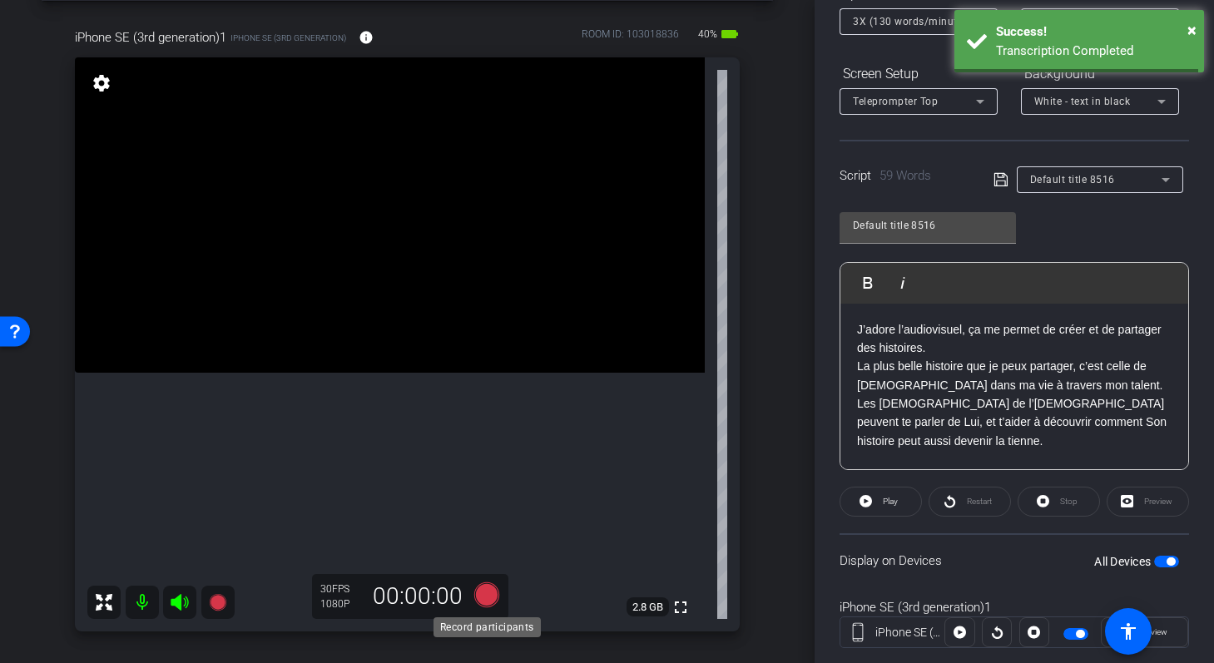
click at [492, 597] on icon at bounding box center [486, 595] width 25 height 25
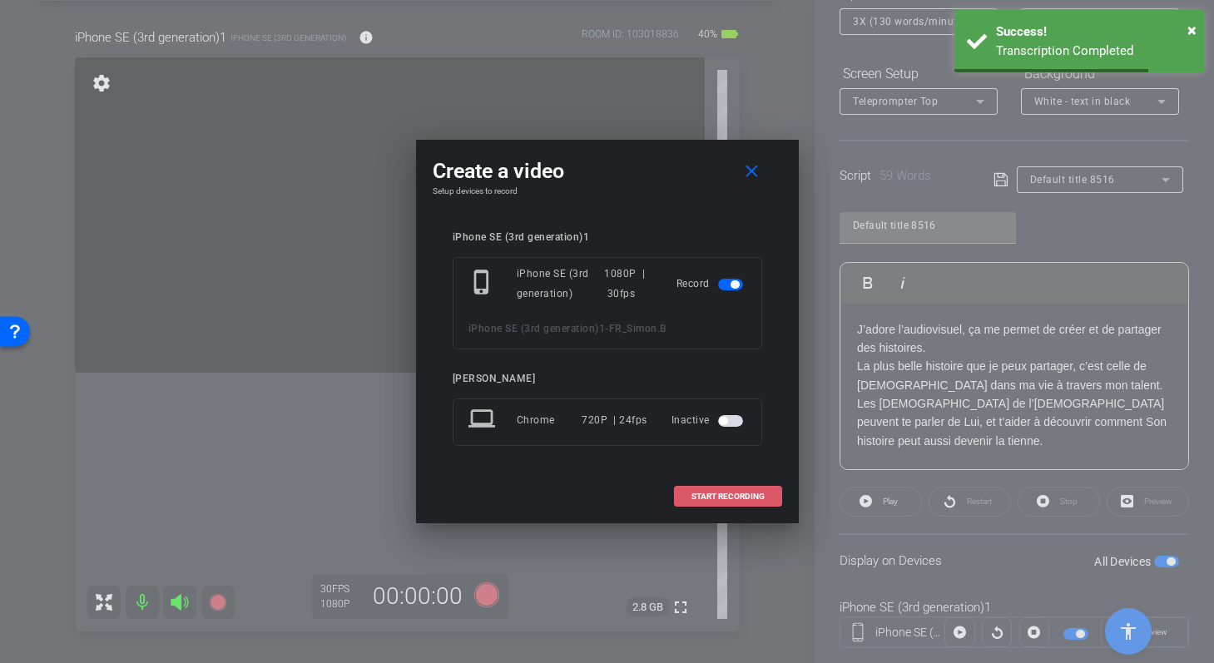
click at [692, 495] on span "START RECORDING" at bounding box center [728, 497] width 73 height 8
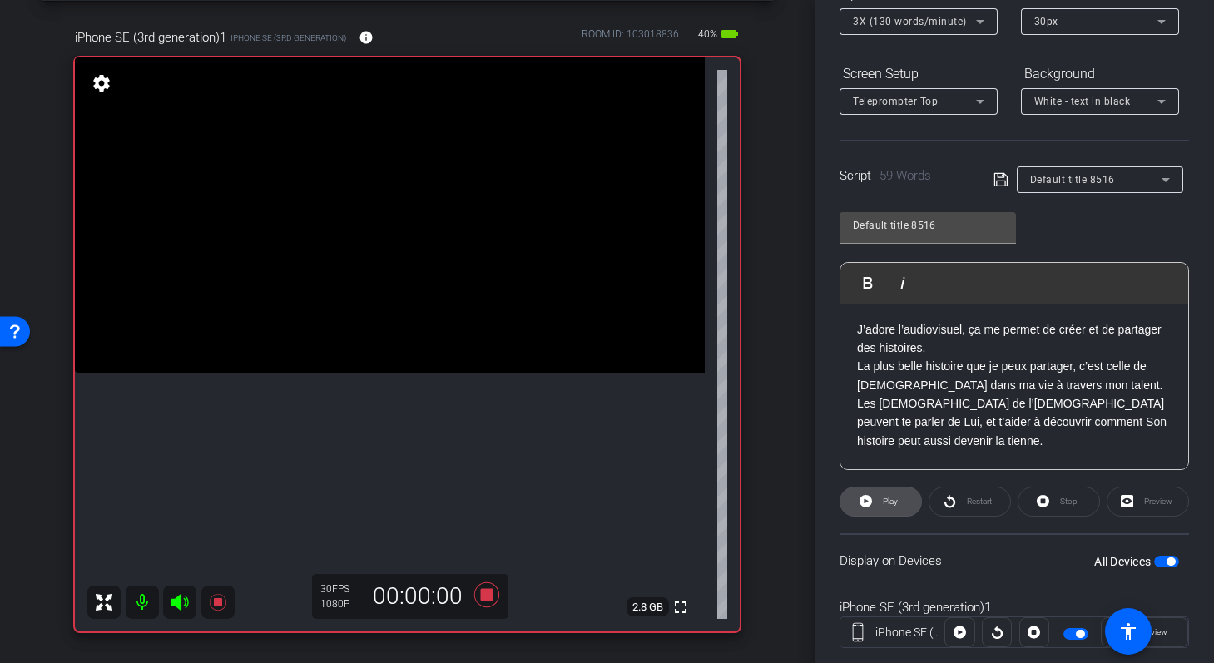
click at [869, 498] on icon at bounding box center [866, 501] width 12 height 12
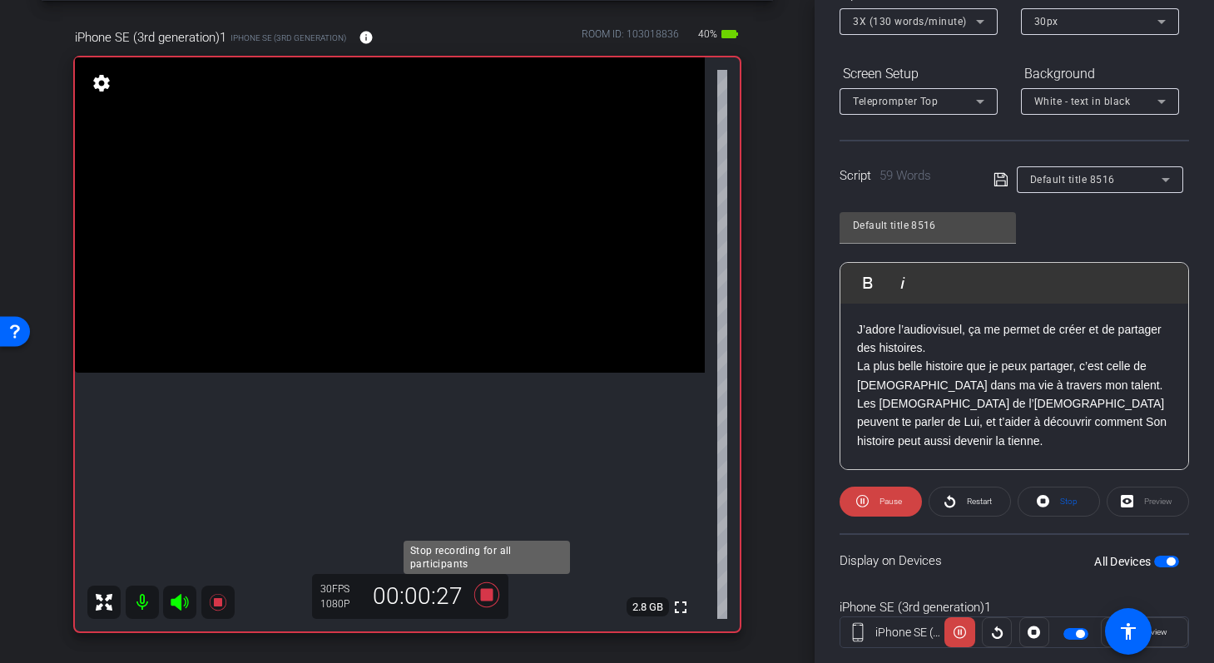
click at [486, 595] on icon at bounding box center [486, 595] width 25 height 25
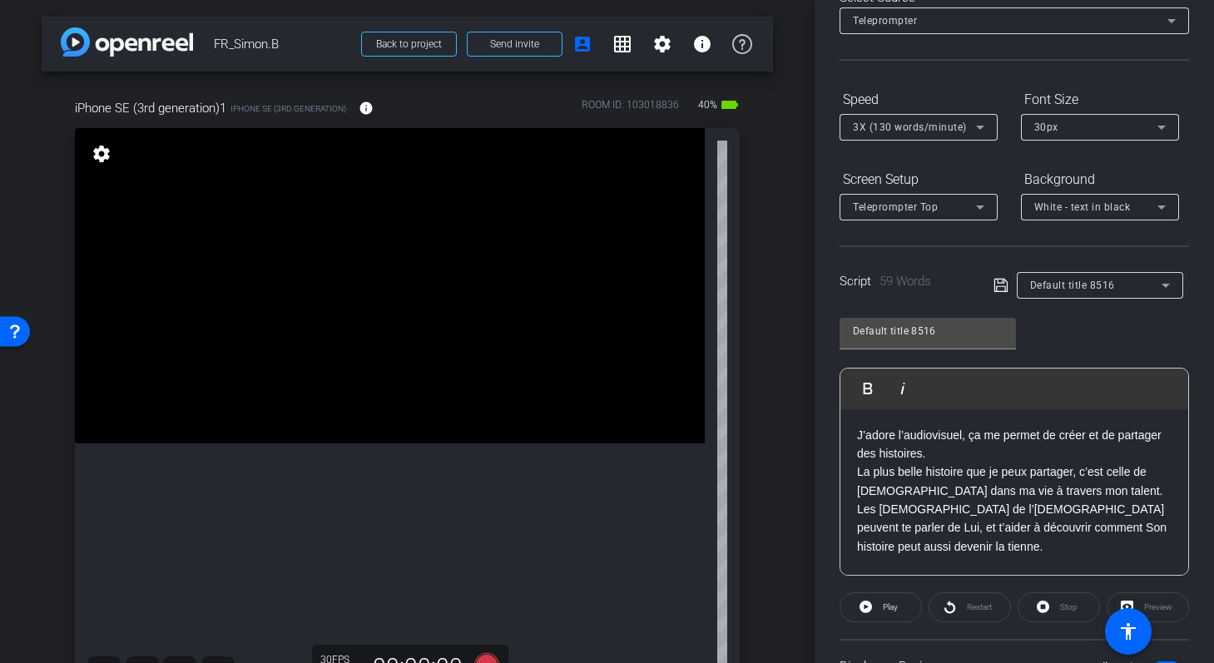
scroll to position [0, 0]
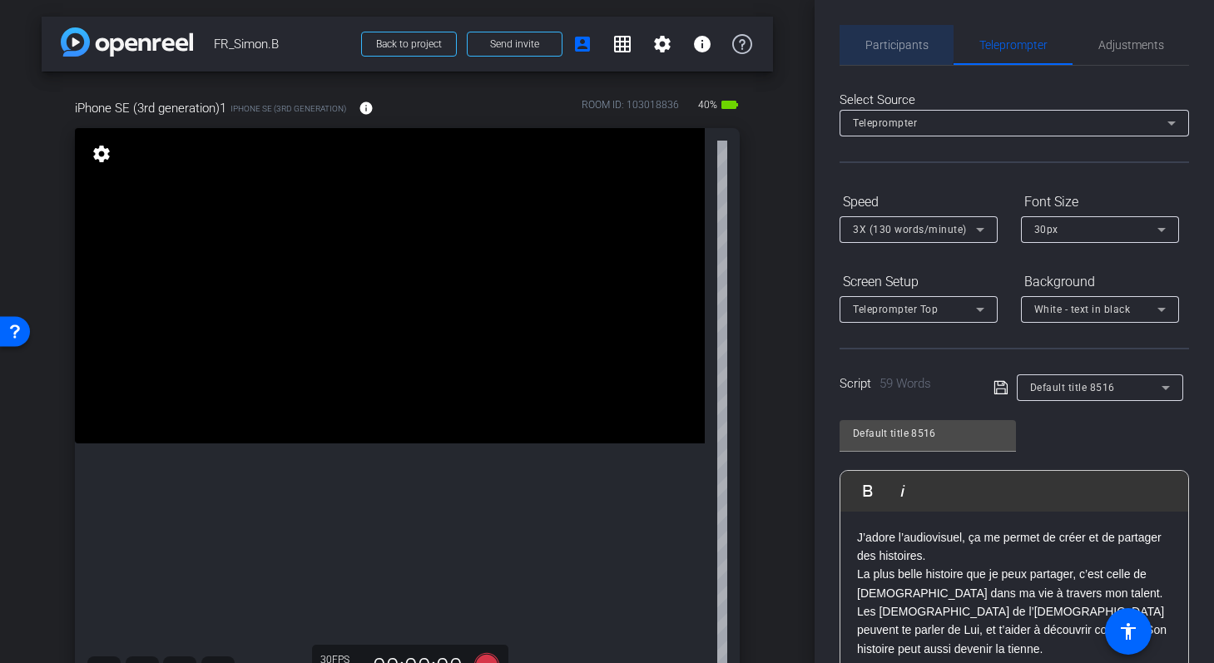
click at [895, 43] on span "Participants" at bounding box center [897, 45] width 63 height 12
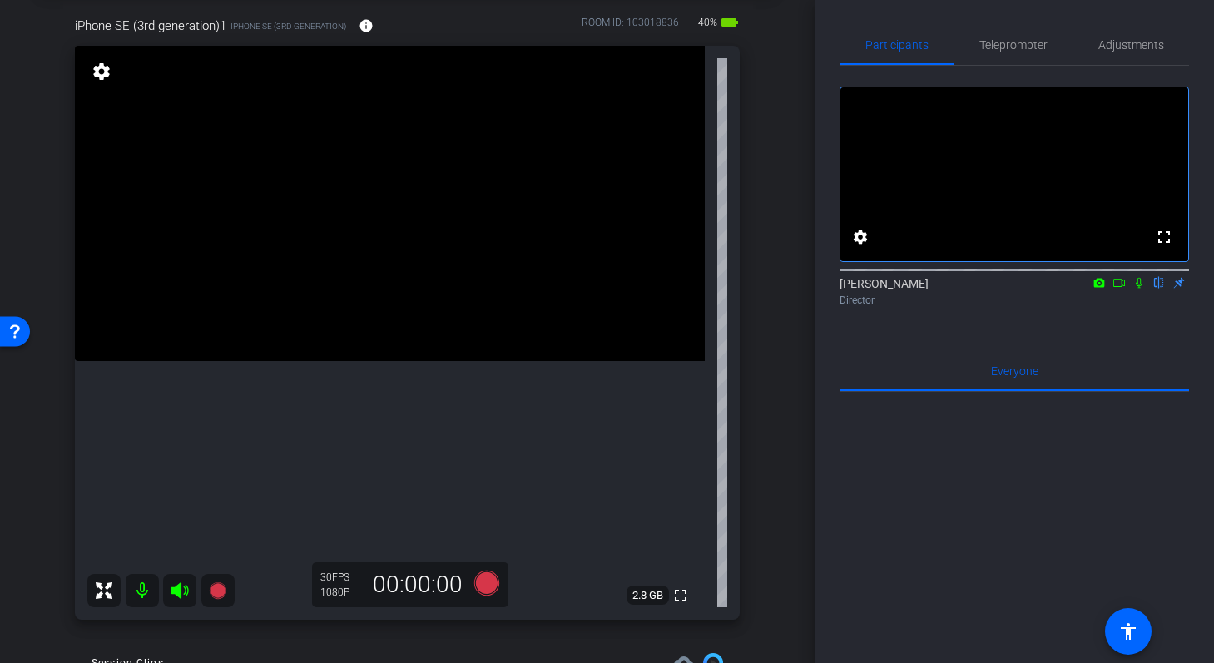
scroll to position [70, 0]
